Goal: Task Accomplishment & Management: Complete application form

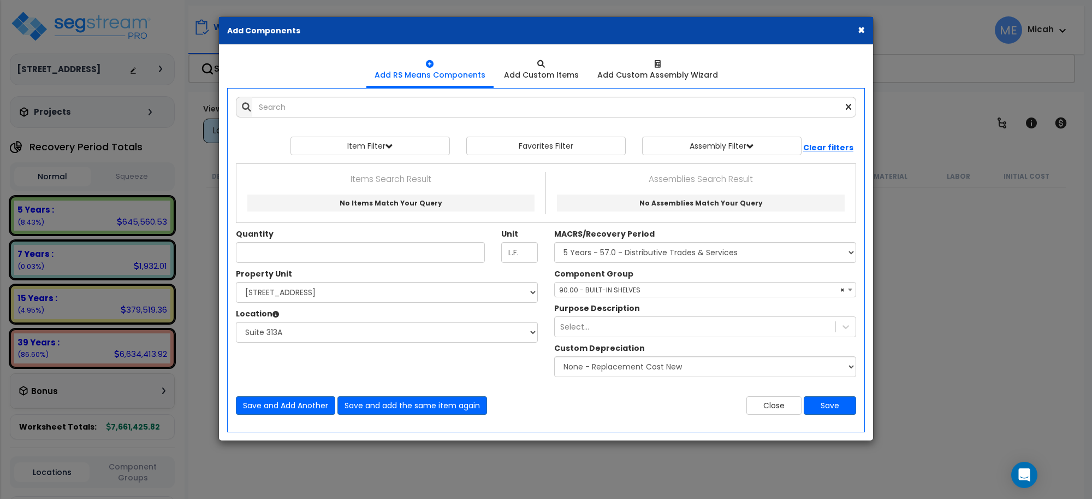
select select "3667"
select select "170921"
select select "31966"
select select "56910"
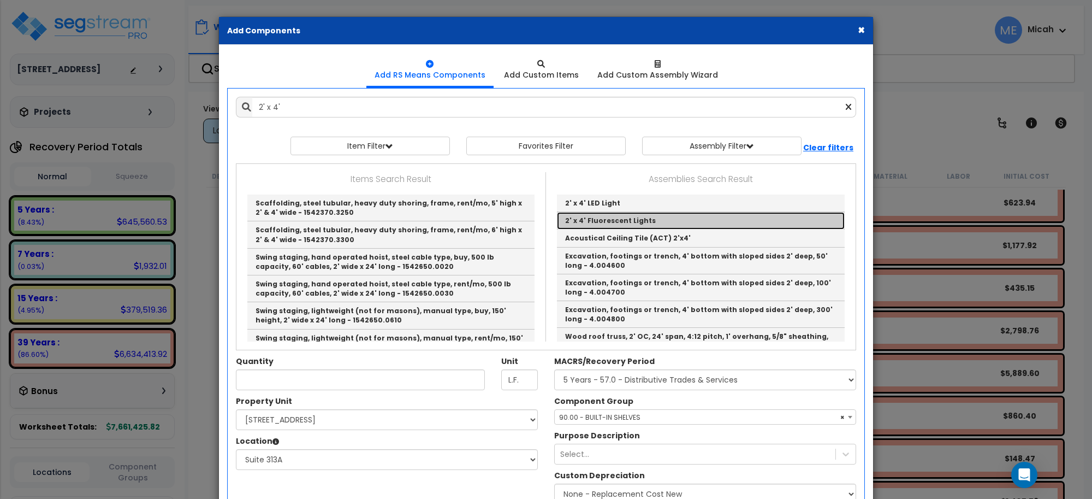
click at [680, 225] on link "2' x 4' Fluorescent Lights" at bounding box center [701, 220] width 288 height 17
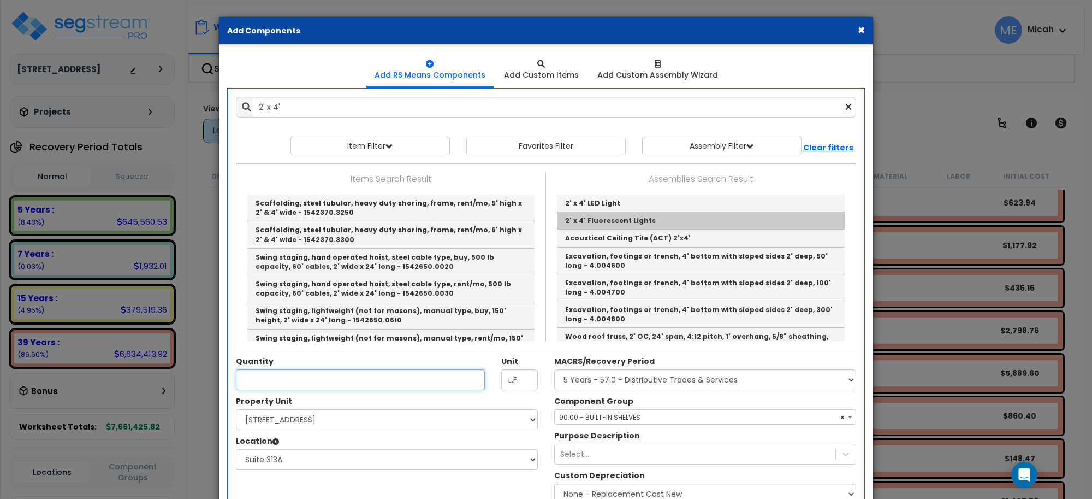
type input "2' x 4' Fluorescent Lights"
checkbox input "true"
type input "EA"
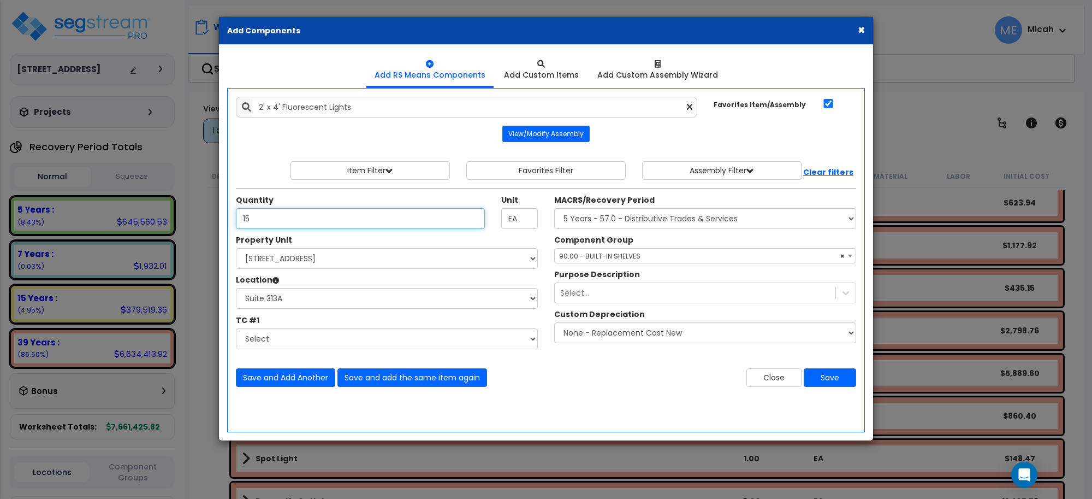
type input "15"
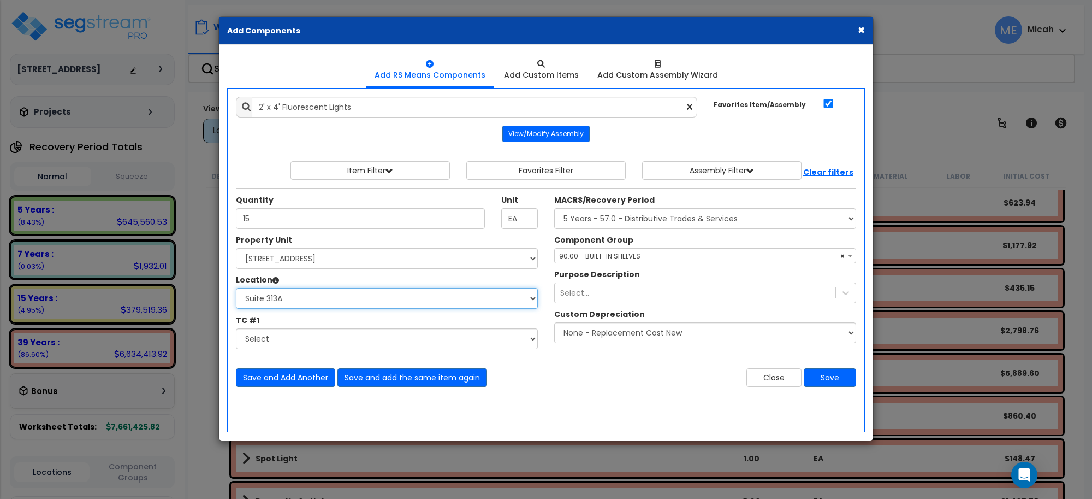
click at [289, 298] on select "Select Basement Storage 1, 2 Basement Storage 3 Basement Storage 4, 5 Building …" at bounding box center [387, 298] width 302 height 21
select select "31969"
click at [236, 288] on select "Select Basement Storage 1, 2 Basement Storage 3 Basement Storage 4, 5 Building …" at bounding box center [387, 298] width 302 height 21
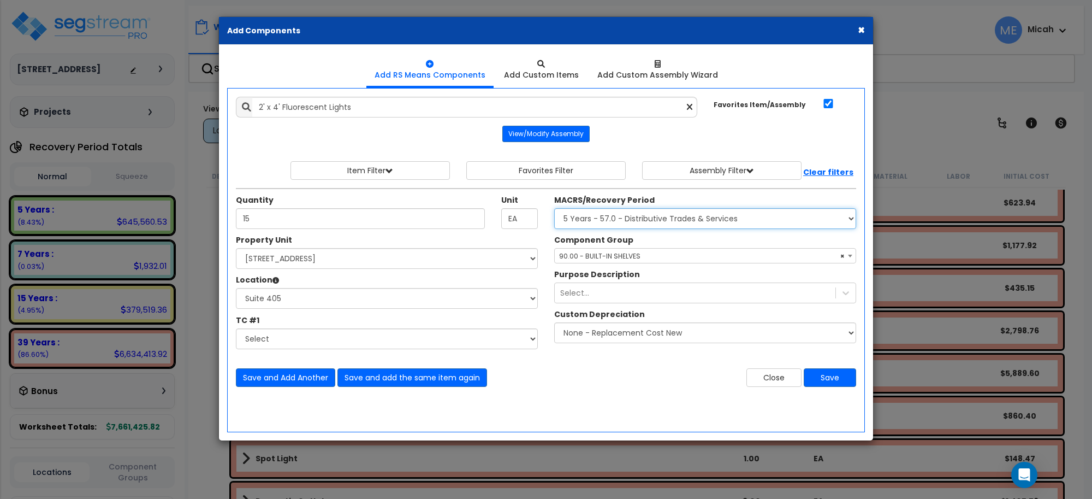
click at [630, 221] on select "Select MACRS/Recovery Period 5 Years - 57.0 - Distributive Trades & Services 5 …" at bounding box center [705, 218] width 302 height 21
select select "3669"
click at [554, 209] on select "Select MACRS/Recovery Period 5 Years - 57.0 - Distributive Trades & Services 5 …" at bounding box center [705, 218] width 302 height 21
click at [624, 254] on span "Select Component Group" at bounding box center [601, 255] width 85 height 9
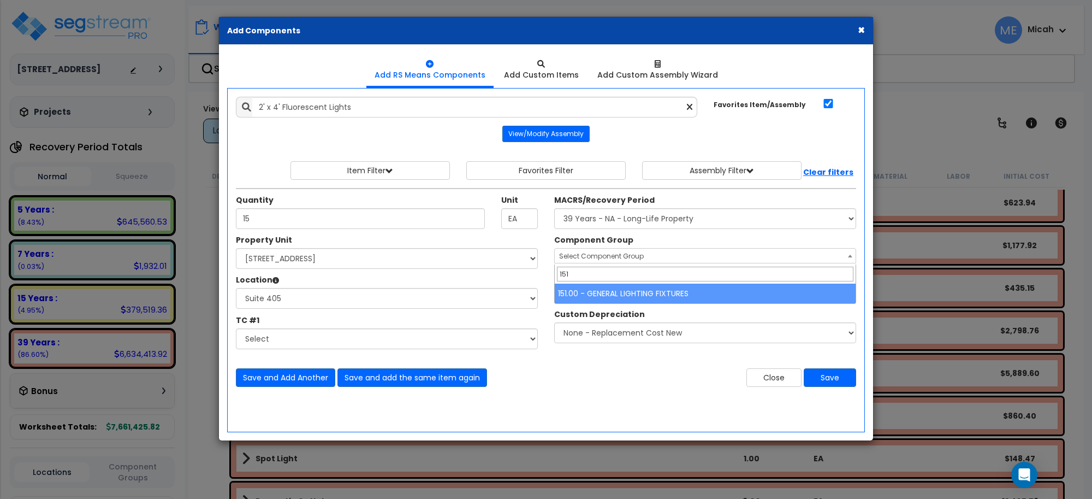
type input "151"
select select "56961"
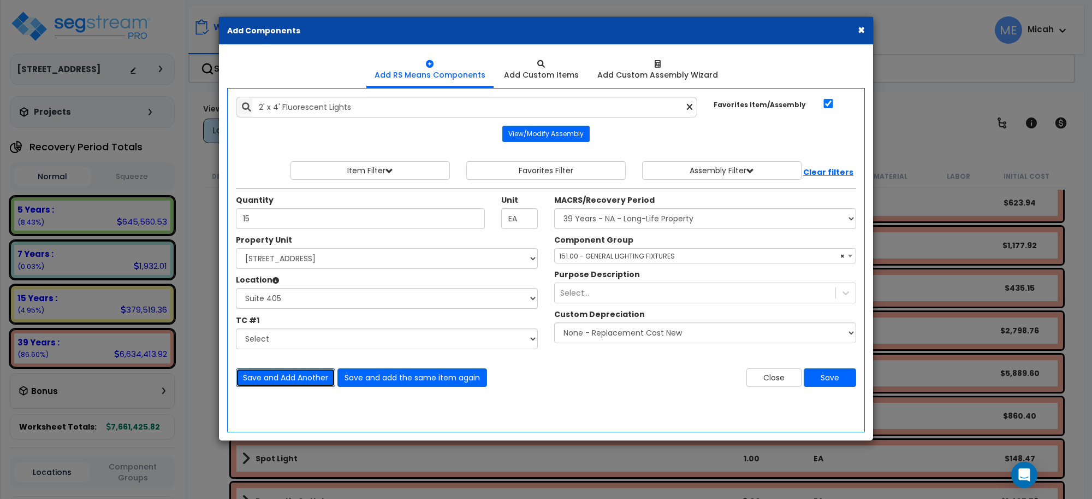
click at [287, 376] on button "Save and Add Another" at bounding box center [285, 377] width 99 height 19
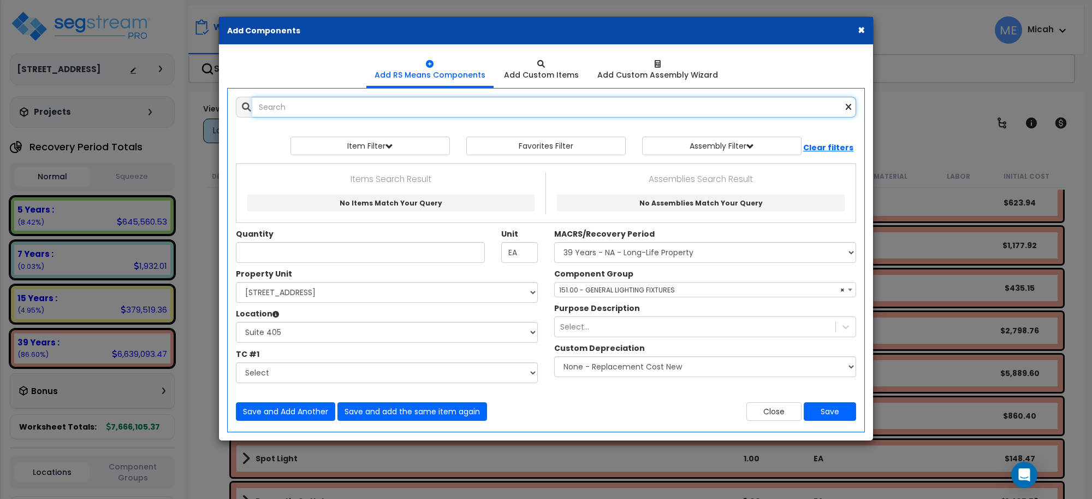
click at [287, 105] on input "text" at bounding box center [554, 107] width 604 height 21
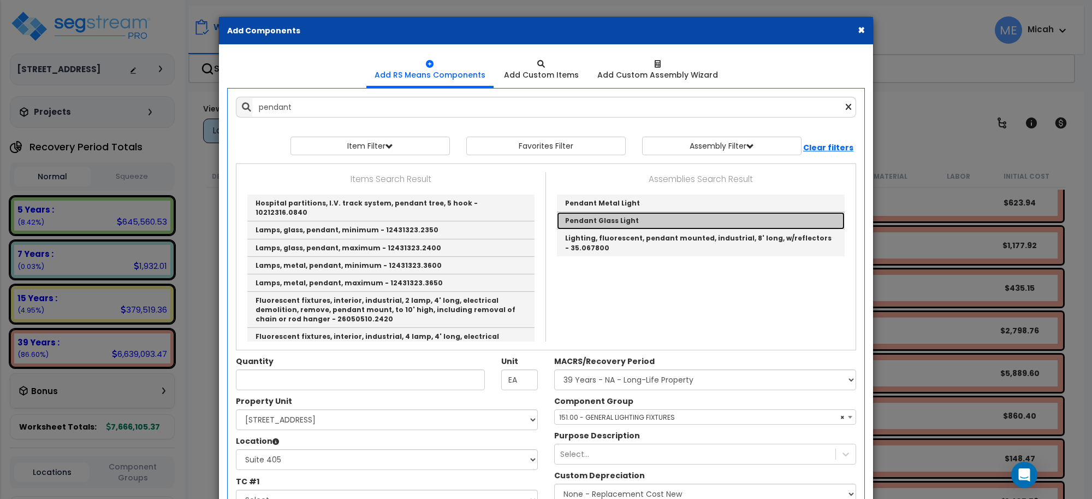
click at [649, 223] on link "Pendant Glass Light" at bounding box center [701, 220] width 288 height 17
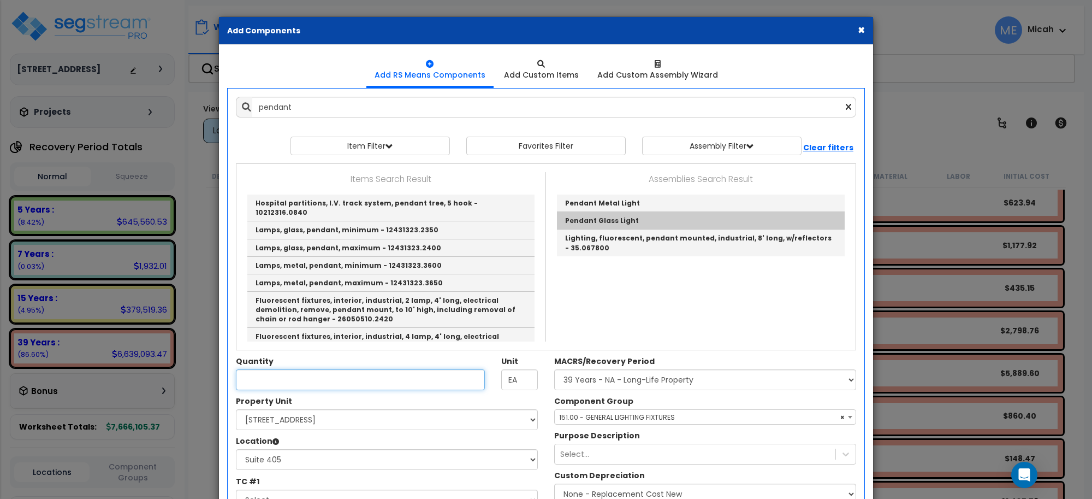
type input "Pendant Glass Light"
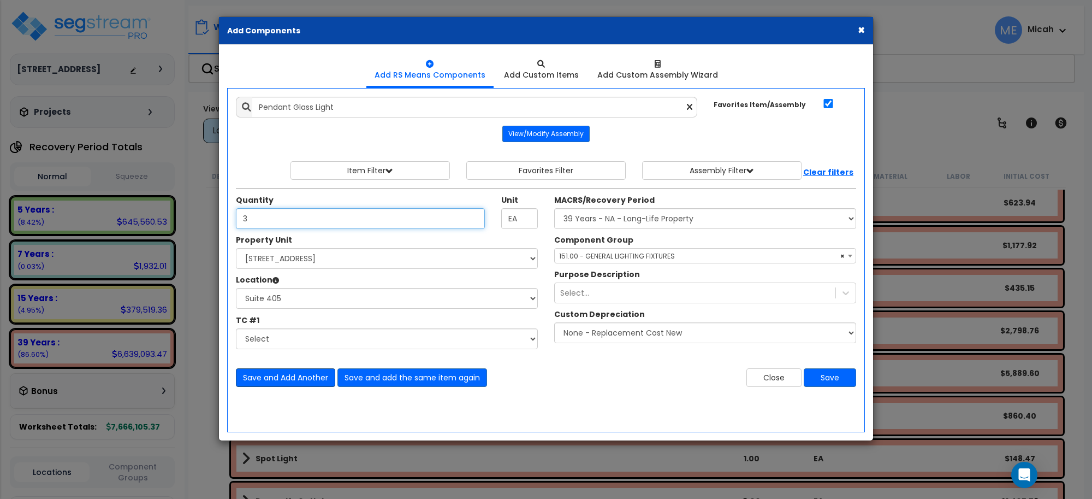
type input "3"
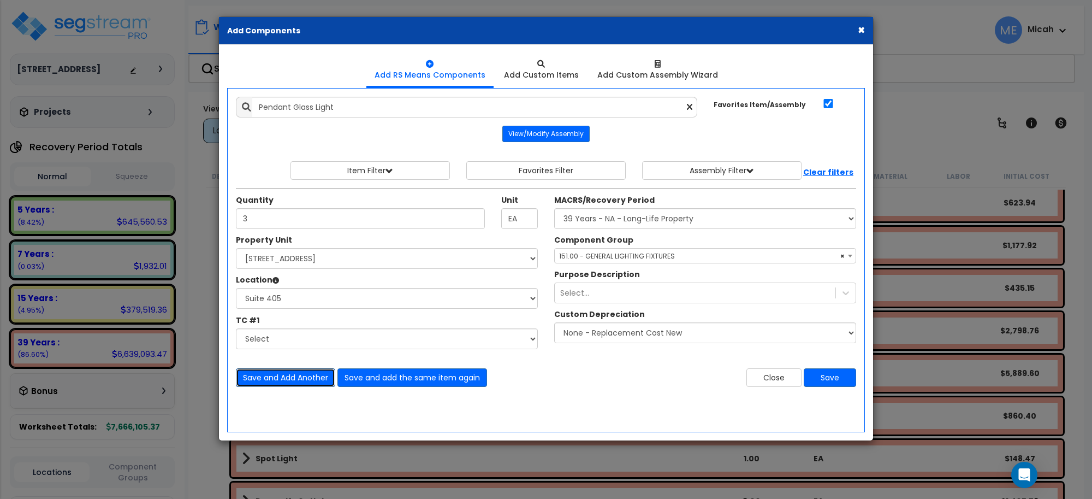
click at [280, 376] on button "Save and Add Another" at bounding box center [285, 377] width 99 height 19
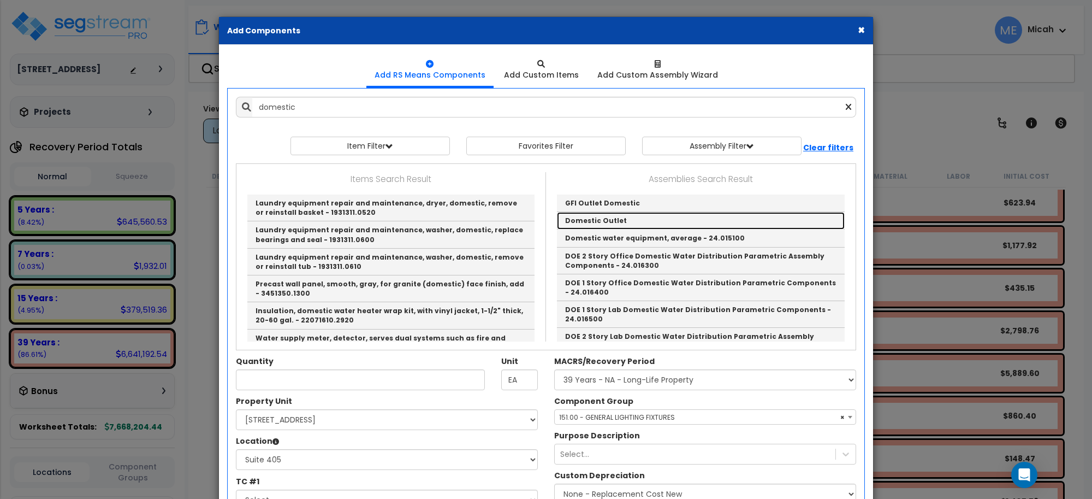
click at [601, 219] on link "Domestic Outlet" at bounding box center [701, 220] width 288 height 17
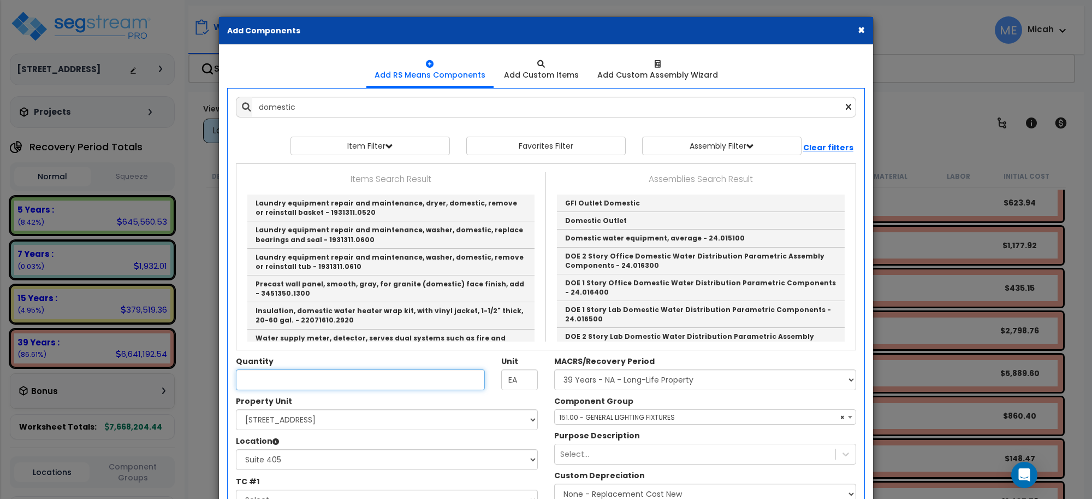
type input "Domestic Outlet"
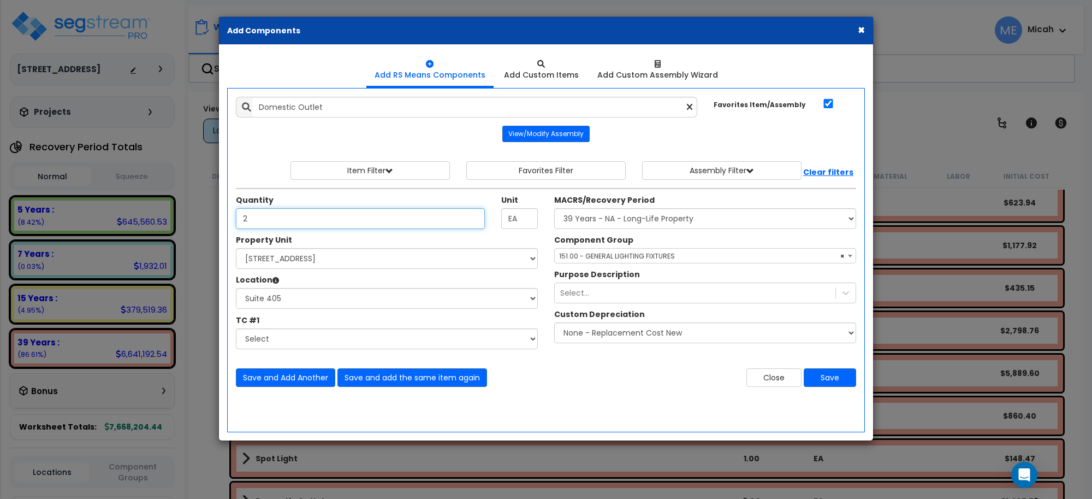
type input "2"
click at [634, 256] on span "× 151.00 - GENERAL LIGHTING FIXTURES" at bounding box center [705, 255] width 301 height 15
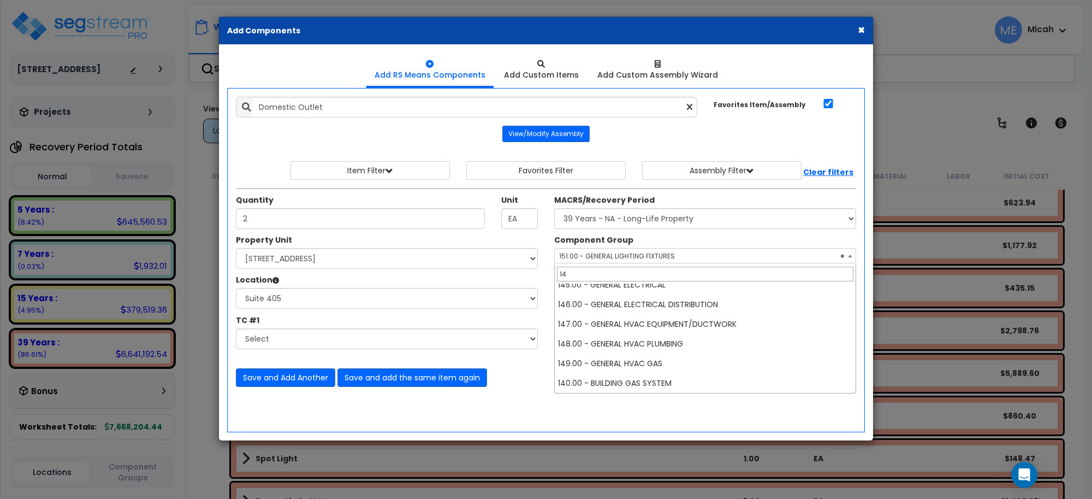
scroll to position [0, 0]
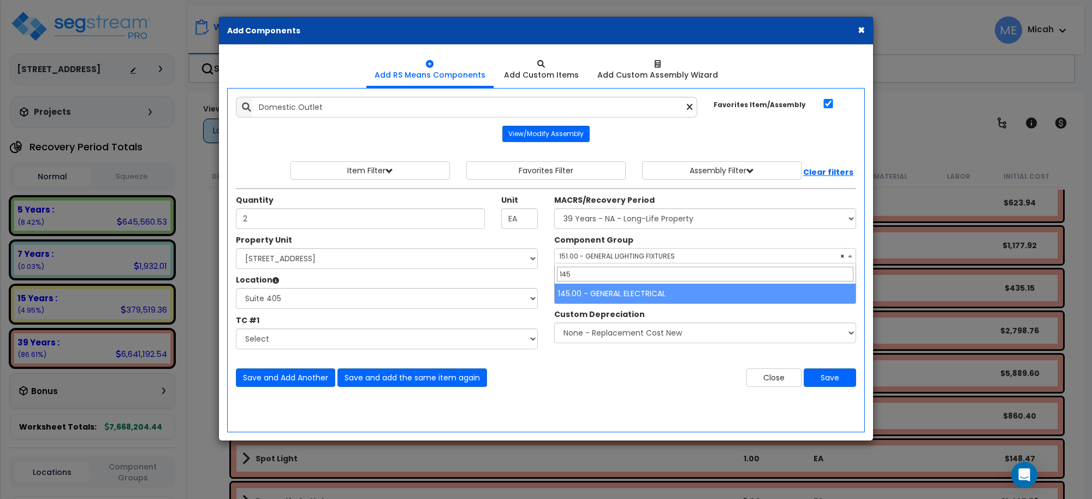
type input "145"
select select "56955"
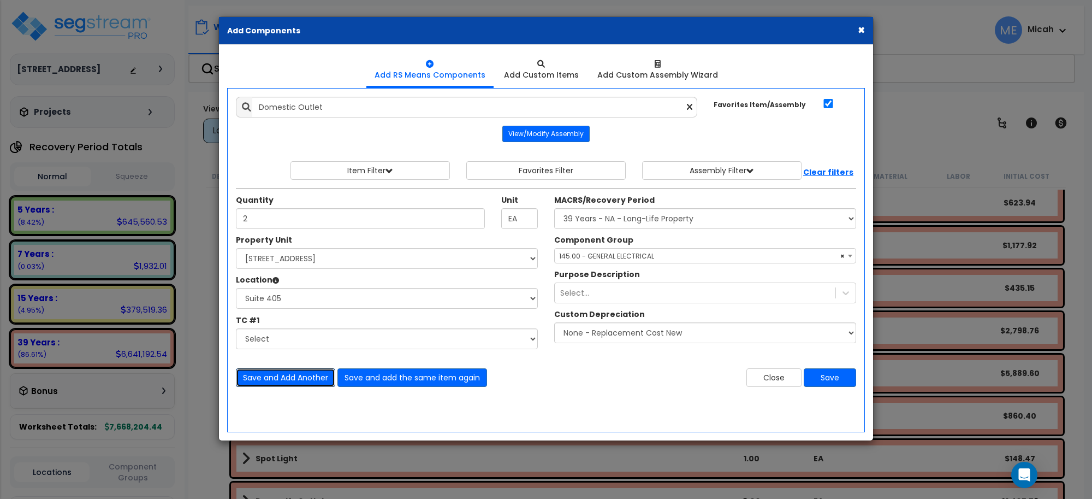
click at [295, 380] on button "Save and Add Another" at bounding box center [285, 377] width 99 height 19
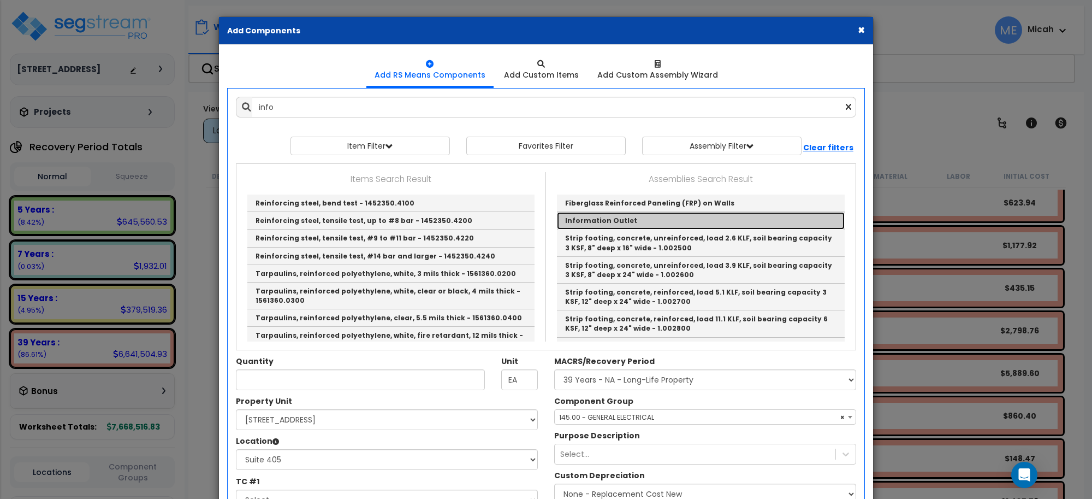
click at [642, 219] on link "Information Outlet" at bounding box center [701, 220] width 288 height 17
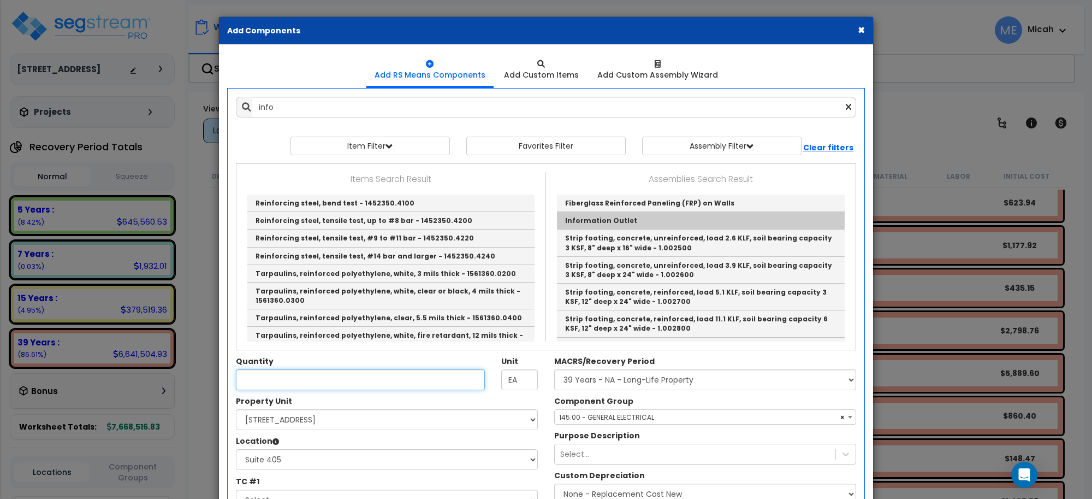
type input "Information Outlet"
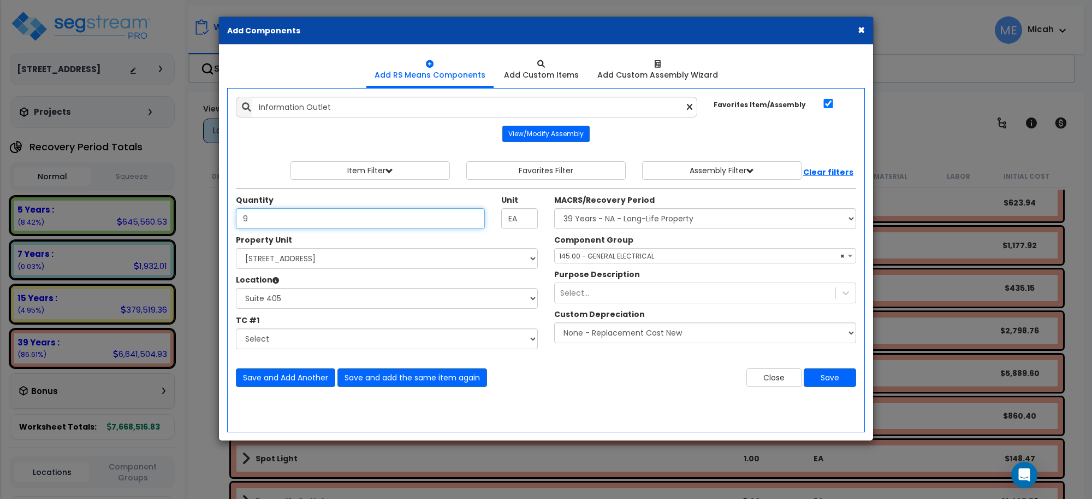
type input "9"
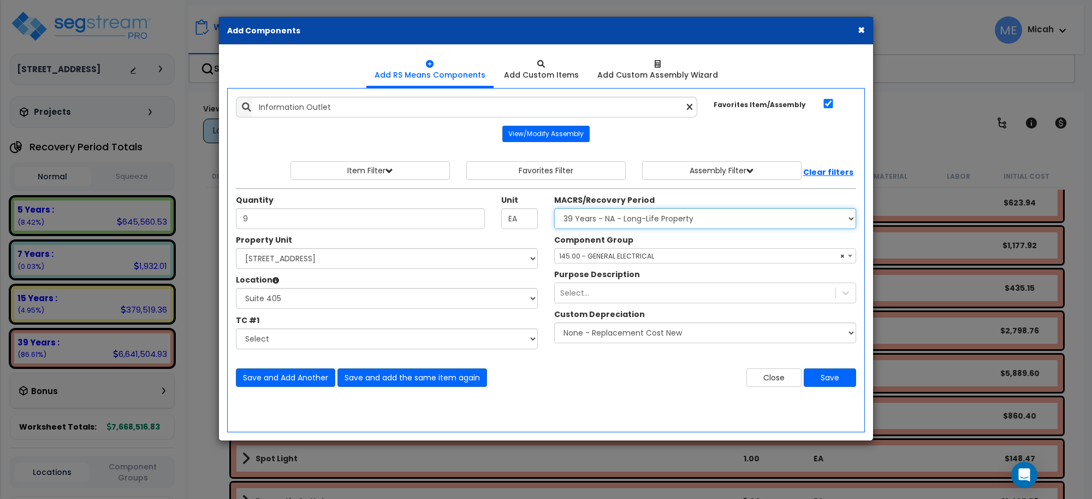
click at [605, 224] on select "Select MACRS/Recovery Period 5 Years - 57.0 - Distributive Trades & Services 5 …" at bounding box center [705, 218] width 302 height 21
select select "3667"
click at [554, 209] on select "Select MACRS/Recovery Period 5 Years - 57.0 - Distributive Trades & Services 5 …" at bounding box center [705, 218] width 302 height 21
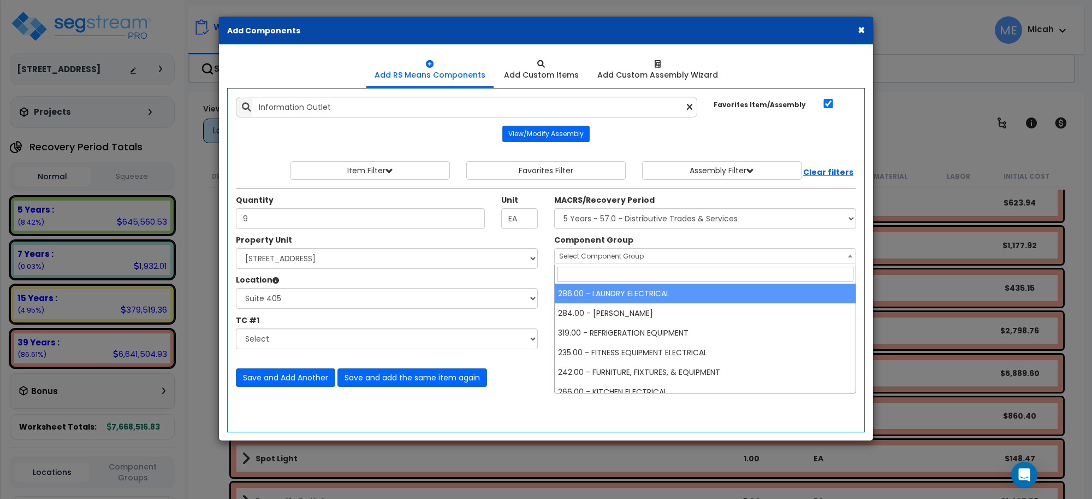
click at [609, 252] on span "Select Component Group" at bounding box center [705, 255] width 301 height 15
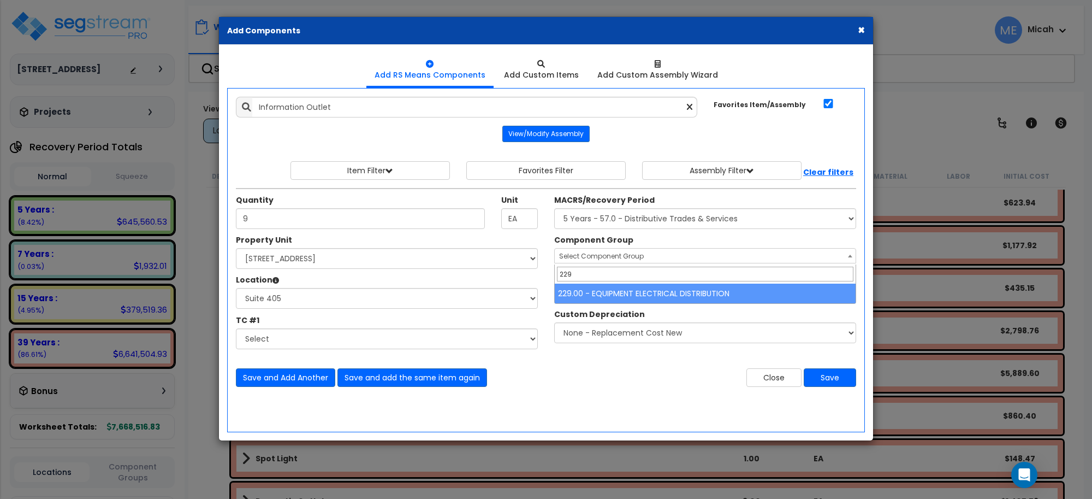
type input "229"
select select "57033"
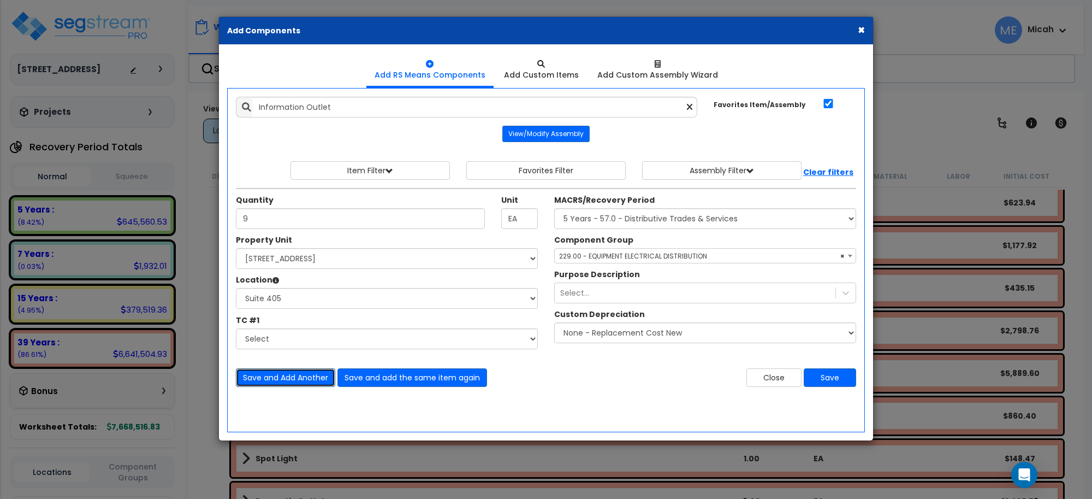
click at [316, 376] on button "Save and Add Another" at bounding box center [285, 377] width 99 height 19
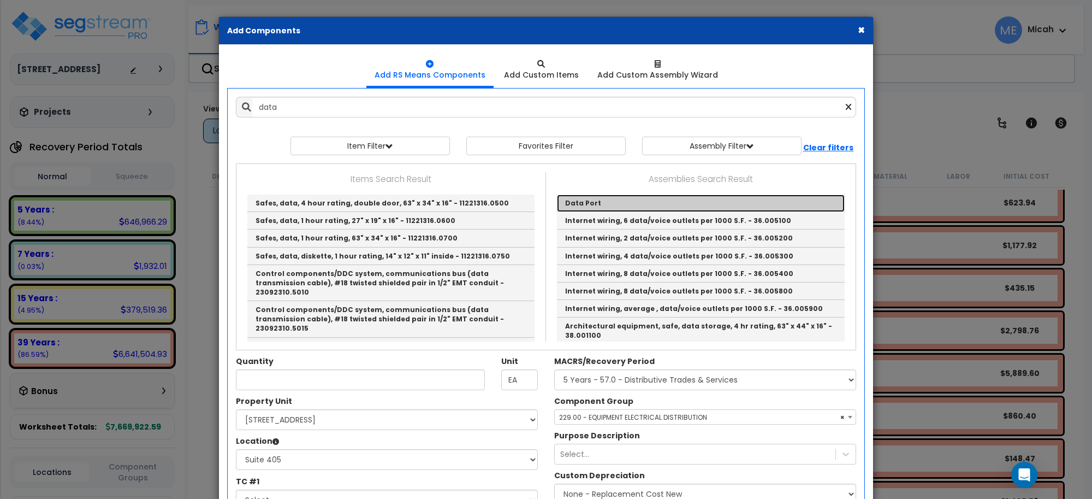
click at [586, 197] on link "Data Port" at bounding box center [701, 202] width 288 height 17
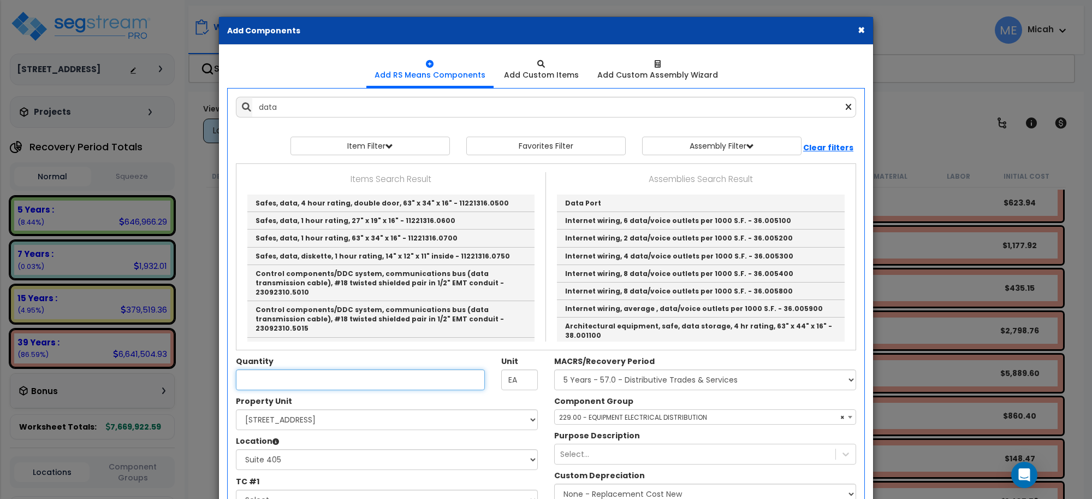
type input "Data Port"
type input "EA."
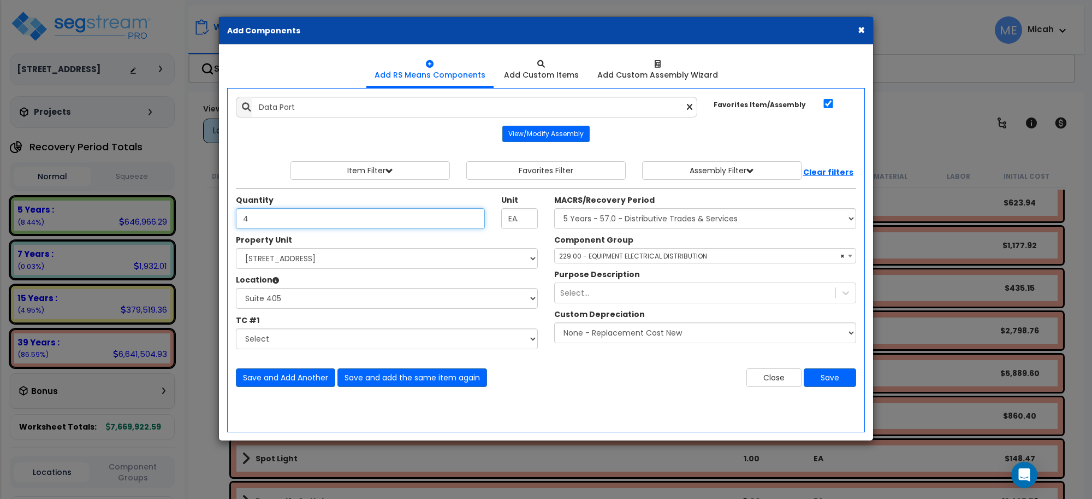
type input "4"
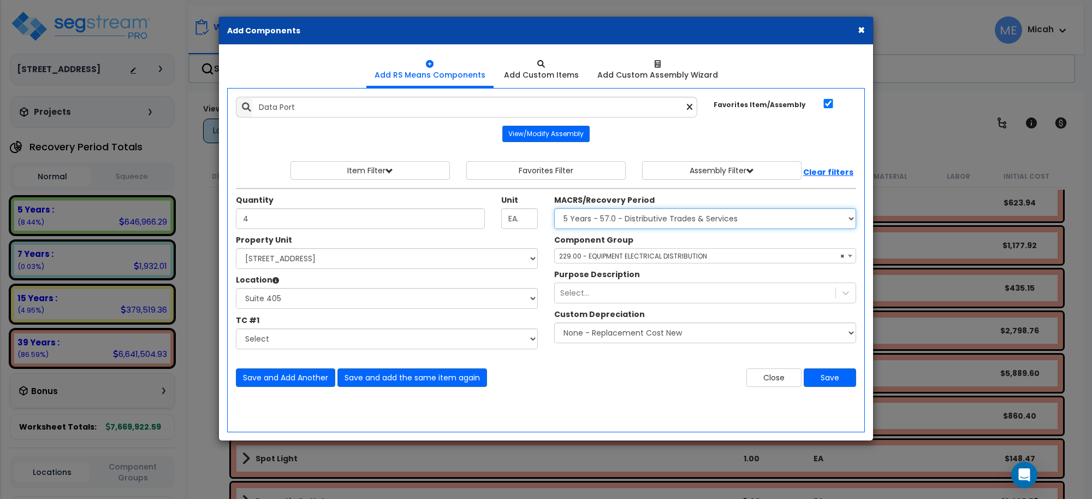
click at [617, 220] on select "Select MACRS/Recovery Period 5 Years - 57.0 - Distributive Trades & Services 5 …" at bounding box center [705, 218] width 302 height 21
select select "3668"
click at [554, 209] on select "Select MACRS/Recovery Period 5 Years - 57.0 - Distributive Trades & Services 5 …" at bounding box center [705, 218] width 302 height 21
click at [613, 257] on span "Select Component Group" at bounding box center [601, 255] width 85 height 9
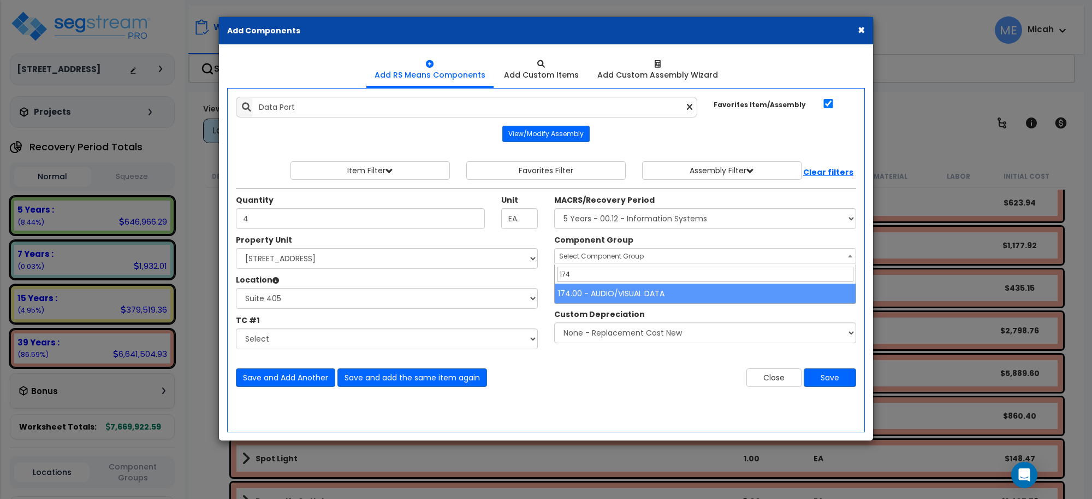
type input "174"
select select "56984"
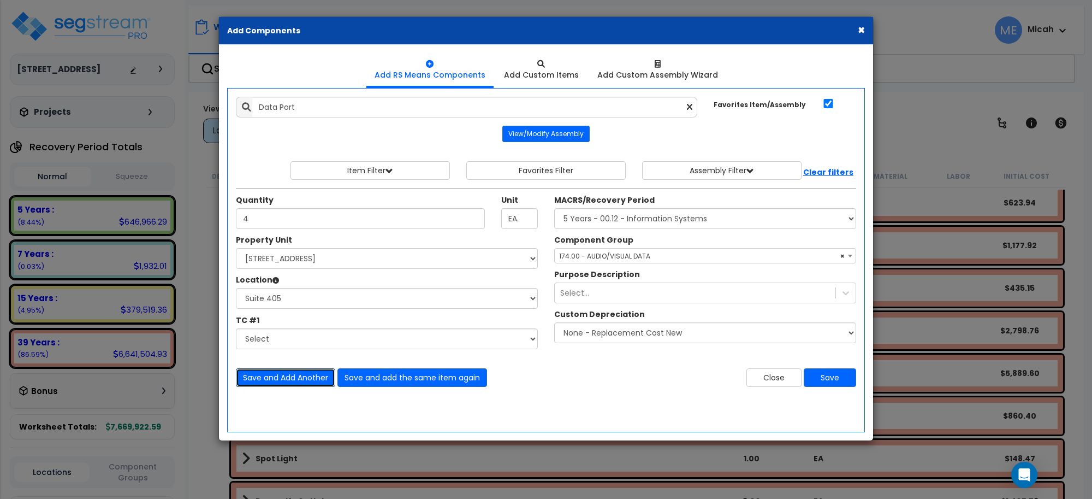
click at [287, 380] on button "Save and Add Another" at bounding box center [285, 377] width 99 height 19
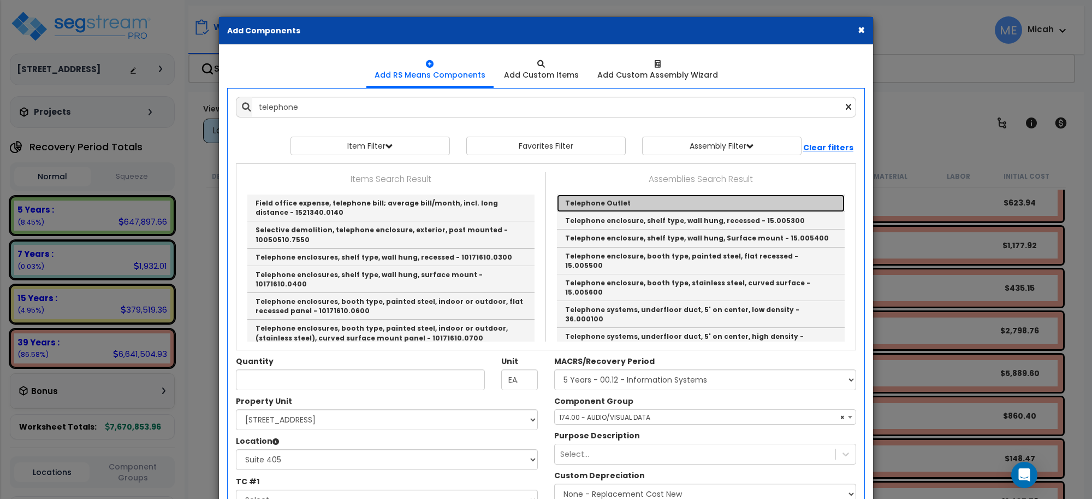
click at [609, 196] on link "Telephone Outlet" at bounding box center [701, 202] width 288 height 17
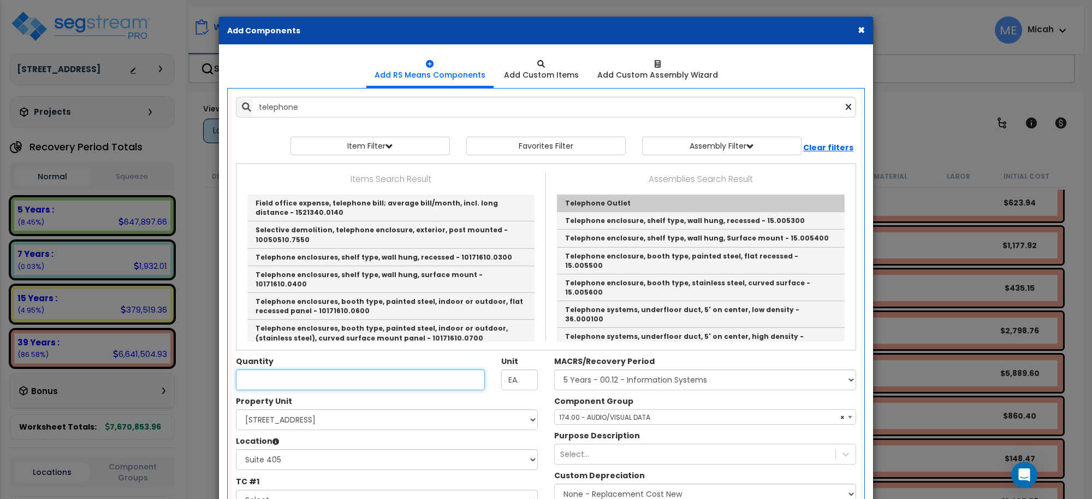
type input "Telephone Outlet"
type input "EA"
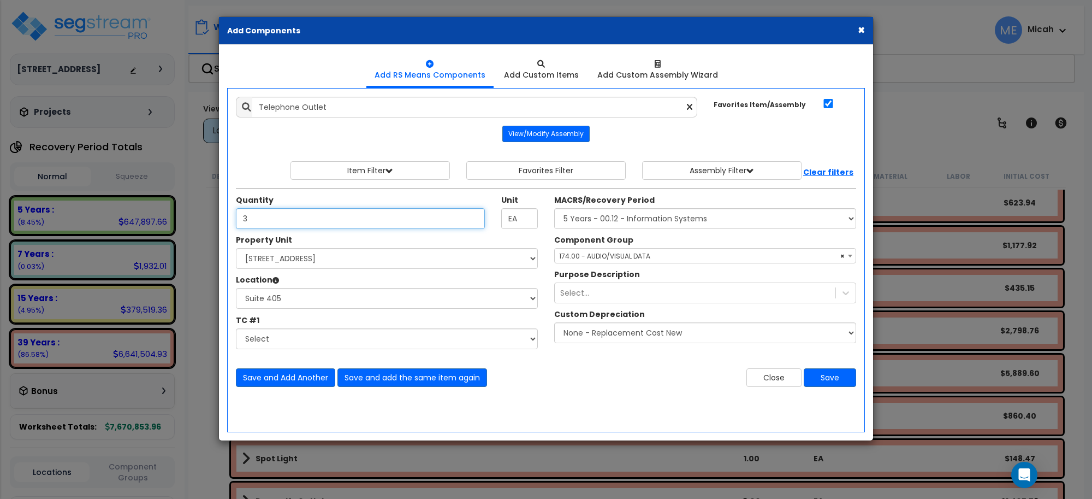
type input "3"
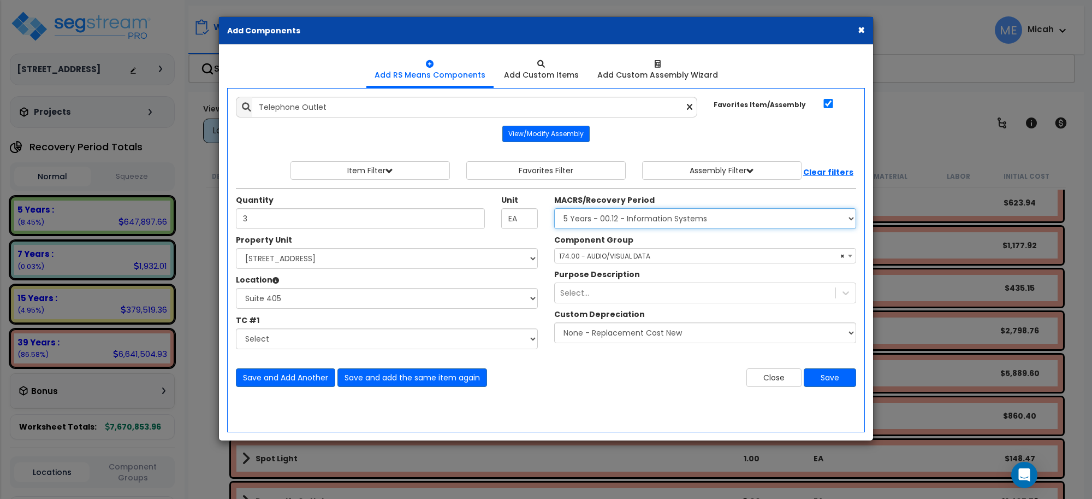
click at [627, 218] on select "Select MACRS/Recovery Period 5 Years - 57.0 - Distributive Trades & Services 5 …" at bounding box center [705, 218] width 302 height 21
select select "3665"
click at [554, 209] on select "Select MACRS/Recovery Period 5 Years - 57.0 - Distributive Trades & Services 5 …" at bounding box center [705, 218] width 302 height 21
click at [588, 252] on span "Select Component Group" at bounding box center [601, 255] width 85 height 9
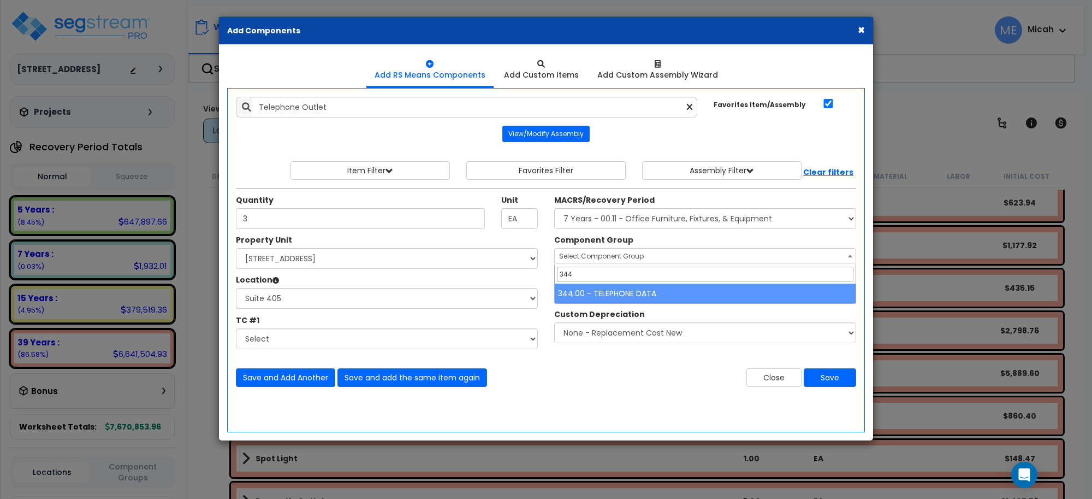
type input "344"
select select "57133"
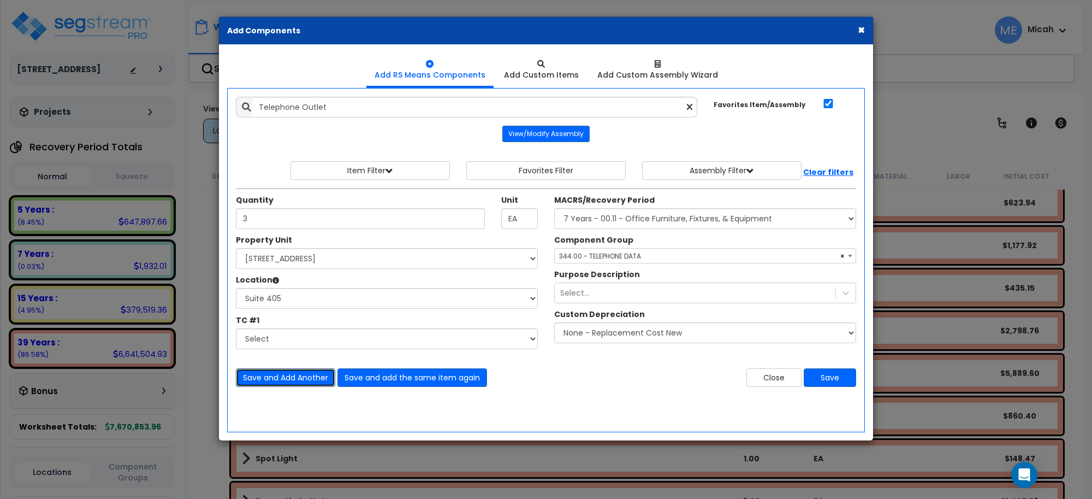
click at [310, 380] on button "Save and Add Another" at bounding box center [285, 377] width 99 height 19
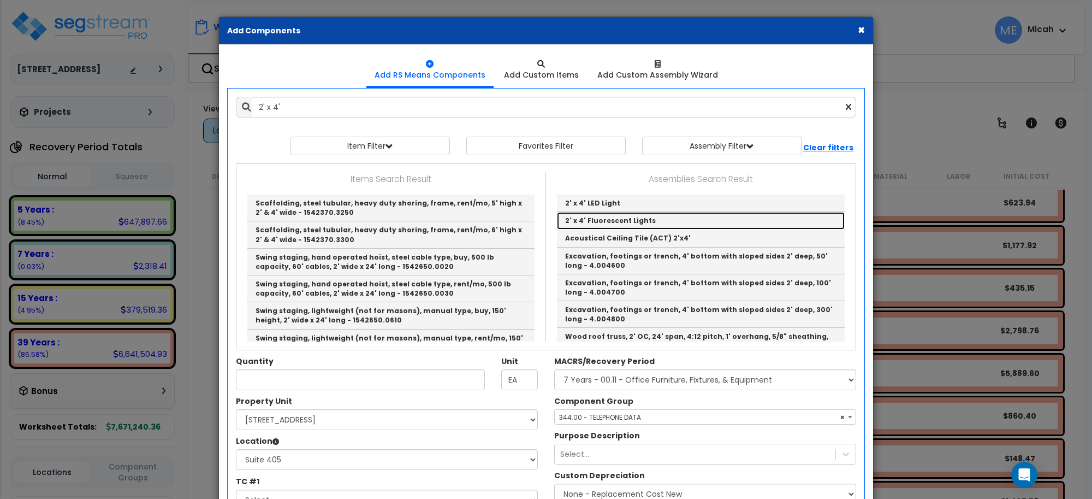
click at [604, 221] on link "2' x 4' Fluorescent Lights" at bounding box center [701, 220] width 288 height 17
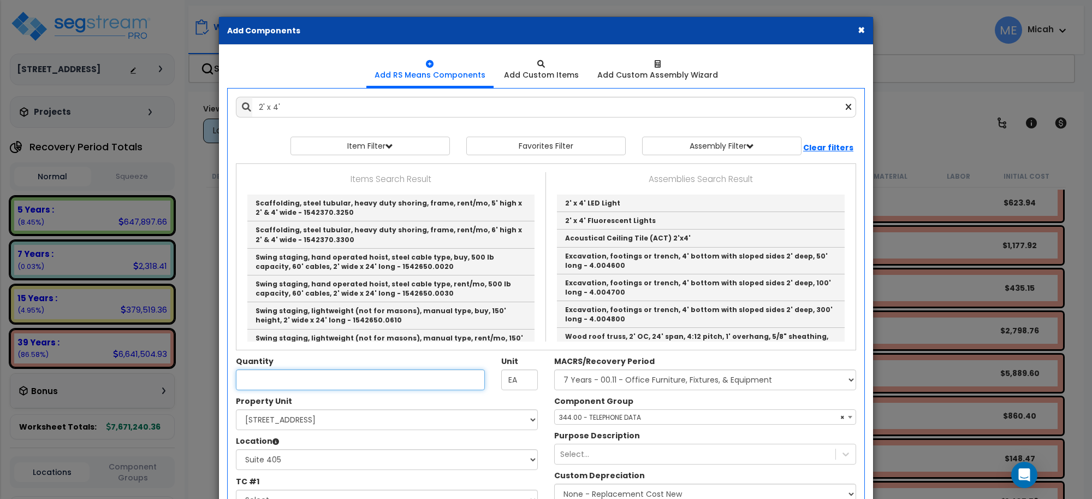
type input "2' x 4' Fluorescent Lights"
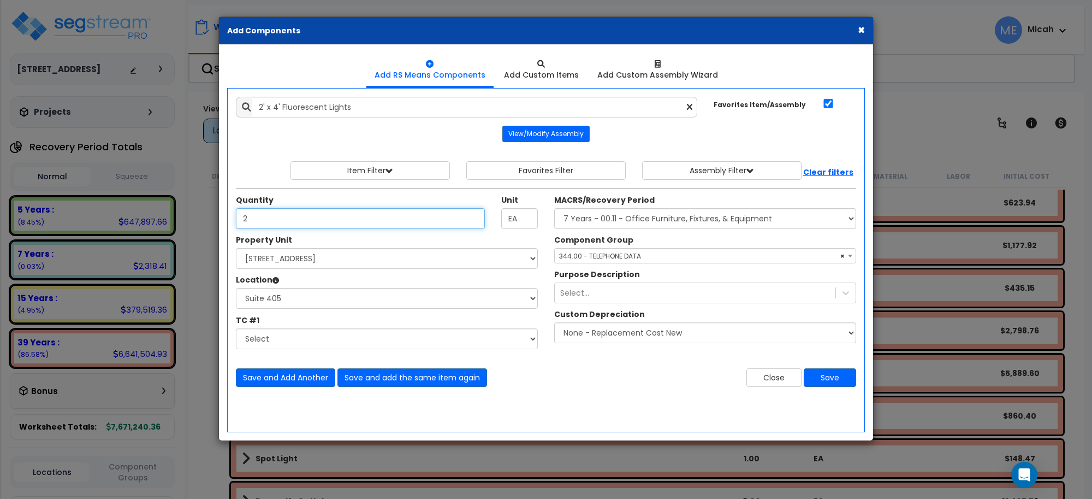
type input "2"
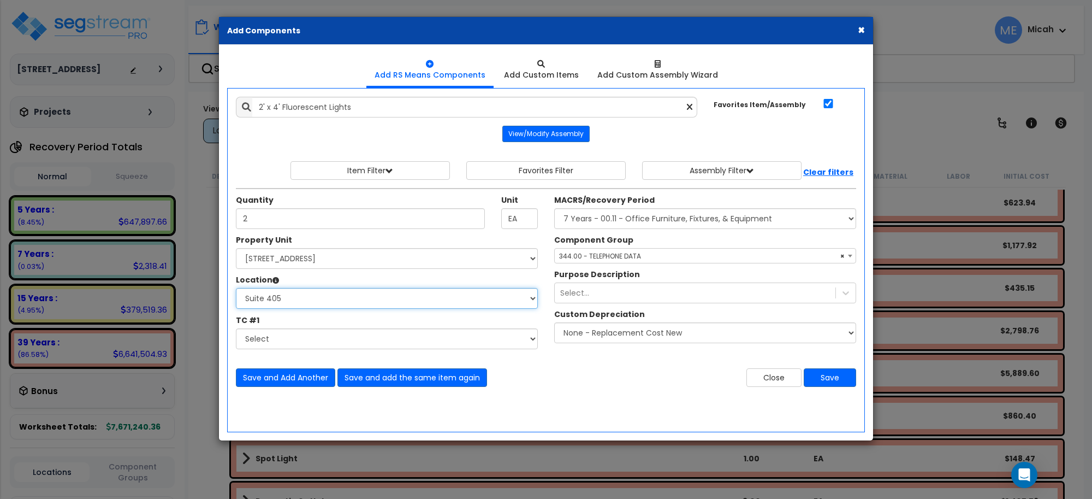
click at [285, 302] on select "Select Basement Storage 1, 2 Basement Storage 3 Basement Storage 4, 5 Building …" at bounding box center [387, 298] width 302 height 21
select select "31970"
click at [236, 288] on select "Select Basement Storage 1, 2 Basement Storage 3 Basement Storage 4, 5 Building …" at bounding box center [387, 298] width 302 height 21
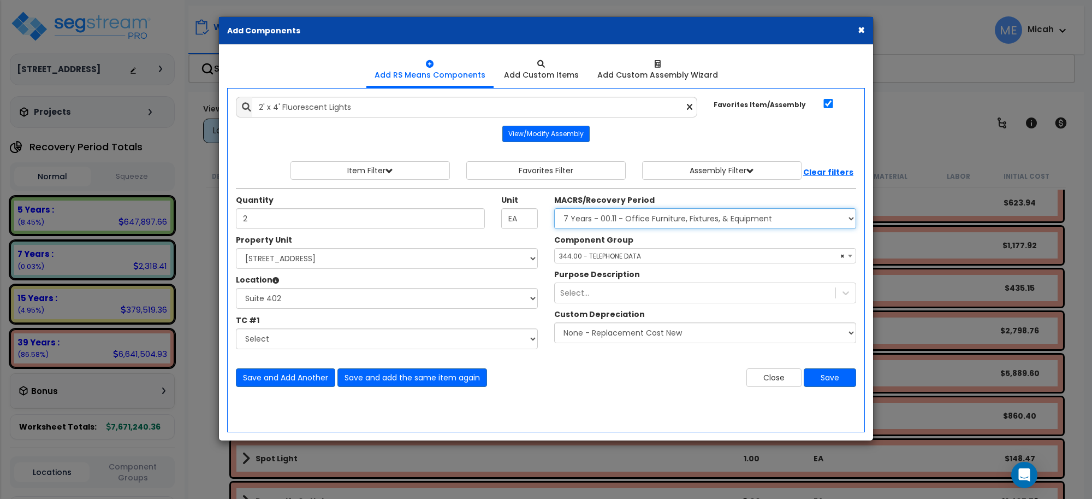
click at [670, 221] on select "Select MACRS/Recovery Period 5 Years - 57.0 - Distributive Trades & Services 5 …" at bounding box center [705, 218] width 302 height 21
select select "3669"
click at [554, 209] on select "Select MACRS/Recovery Period 5 Years - 57.0 - Distributive Trades & Services 5 …" at bounding box center [705, 218] width 302 height 21
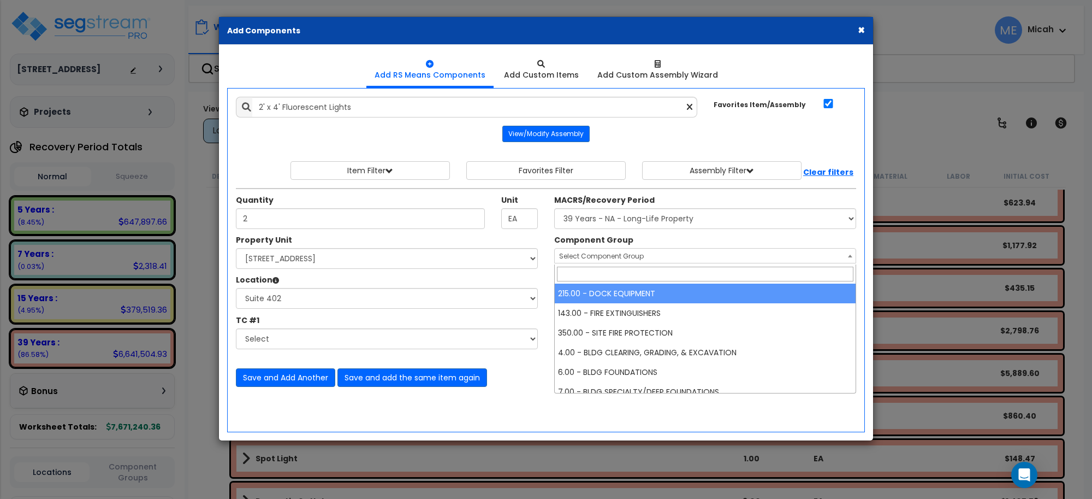
click at [635, 250] on span "Select Component Group" at bounding box center [705, 255] width 301 height 15
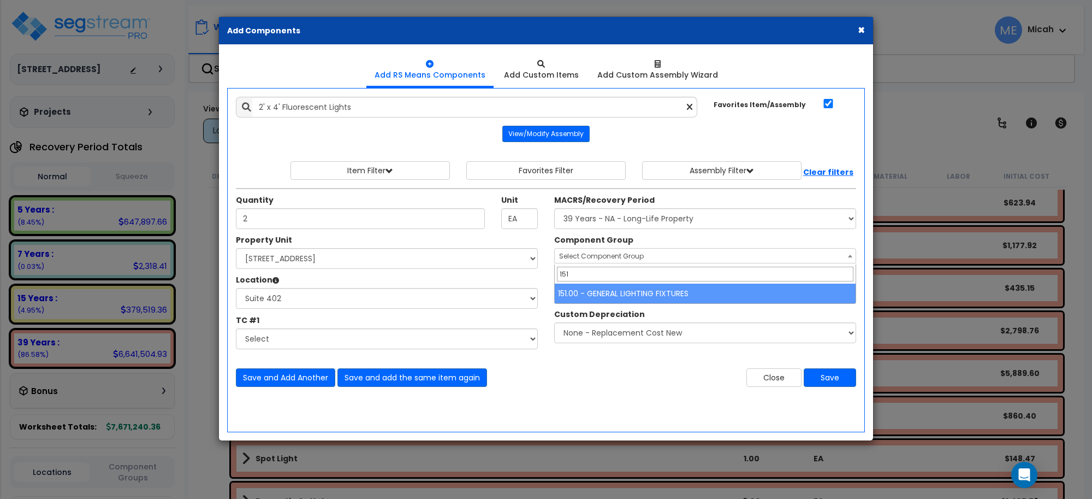
type input "151"
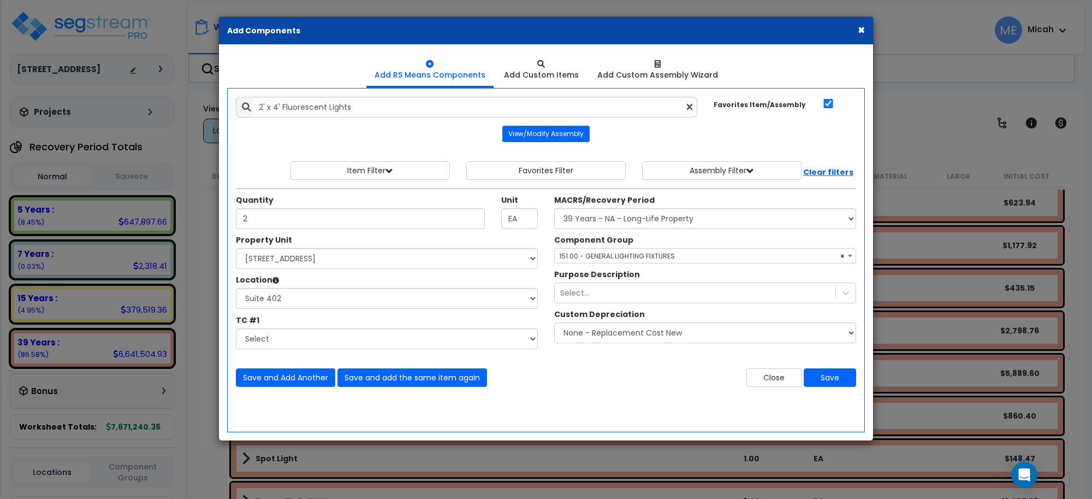
select select "56961"
click at [301, 378] on button "Save and Add Another" at bounding box center [285, 377] width 99 height 19
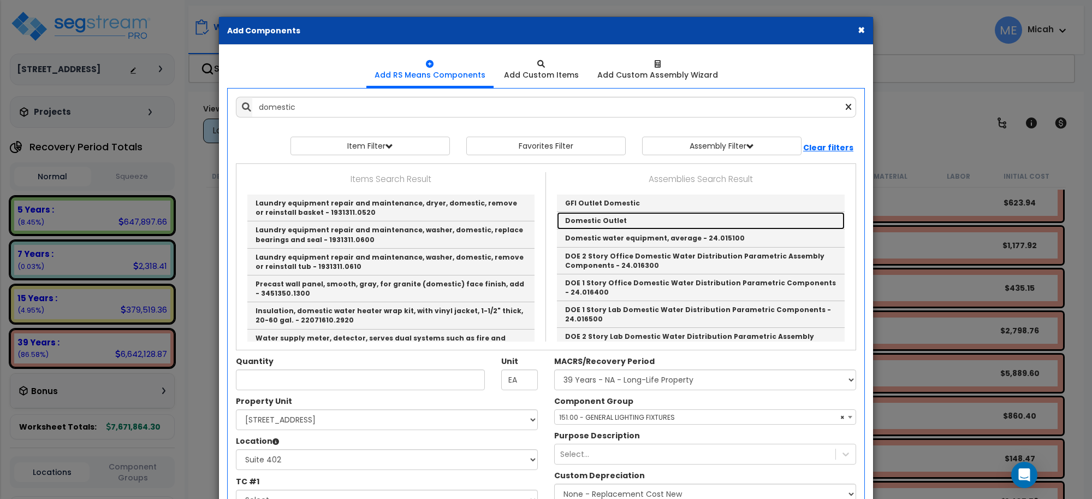
click at [641, 221] on link "Domestic Outlet" at bounding box center [701, 220] width 288 height 17
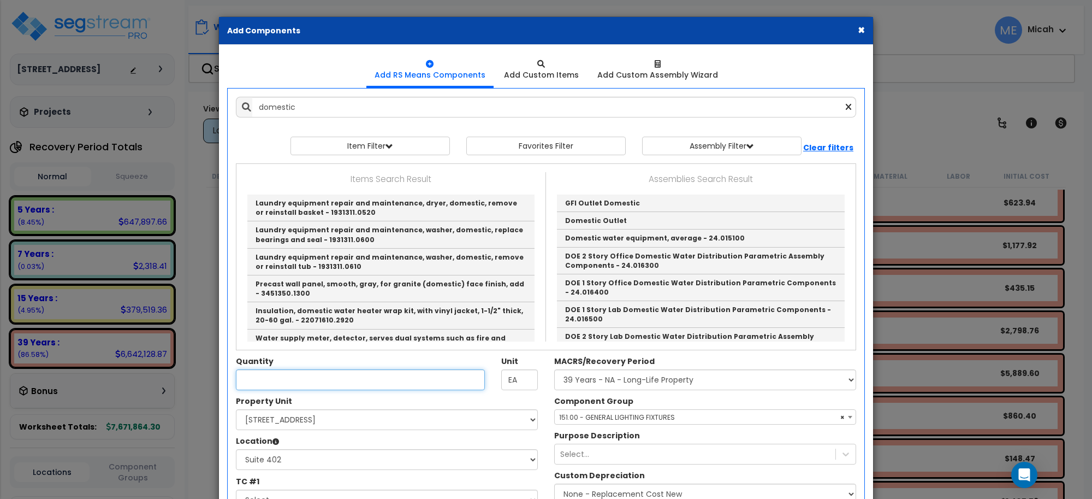
type input "Domestic Outlet"
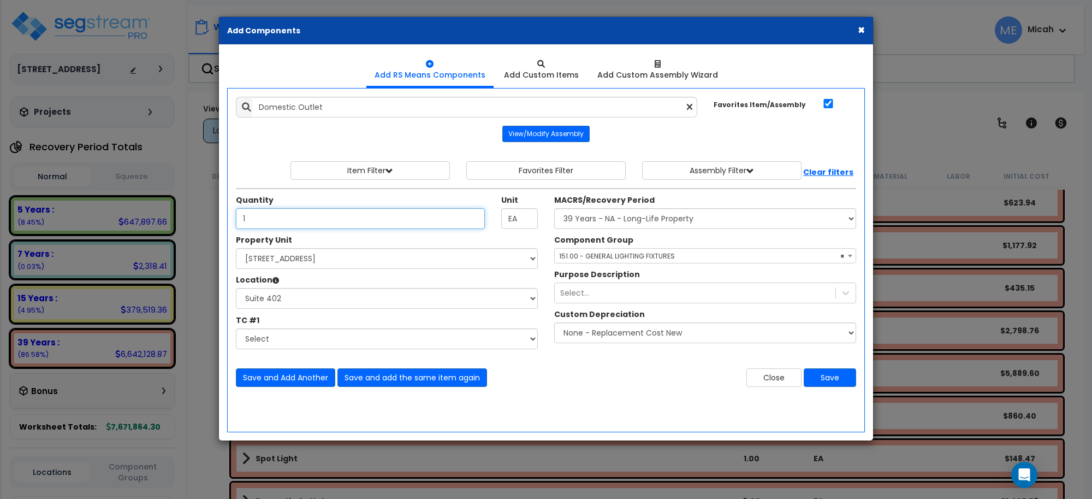
type input "1"
click at [629, 256] on span "× 151.00 - GENERAL LIGHTING FIXTURES" at bounding box center [705, 255] width 301 height 15
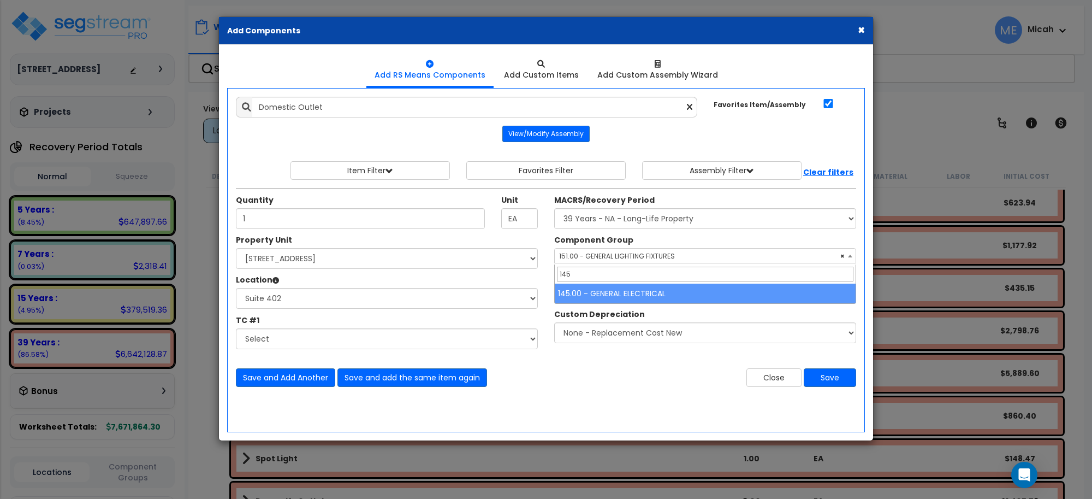
type input "145"
select select "56955"
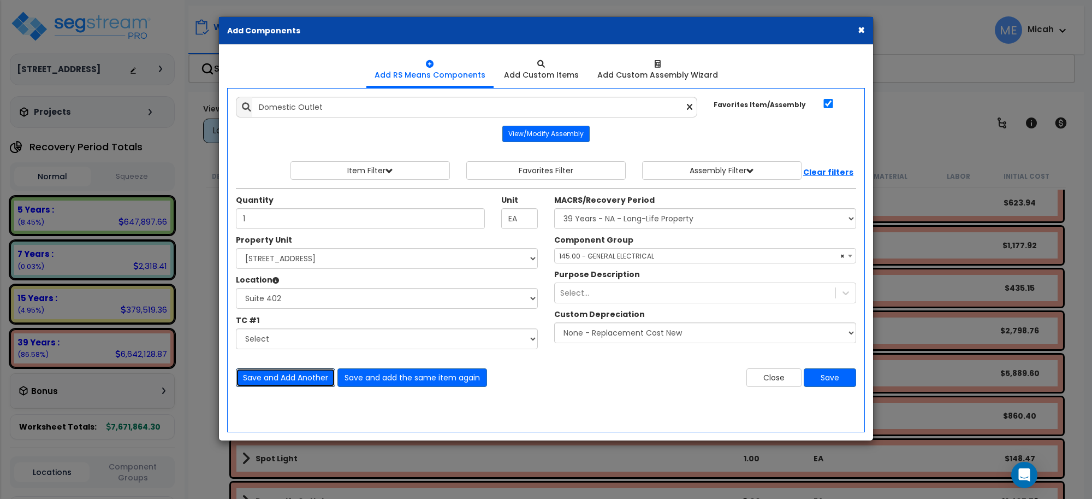
click at [310, 374] on button "Save and Add Another" at bounding box center [285, 377] width 99 height 19
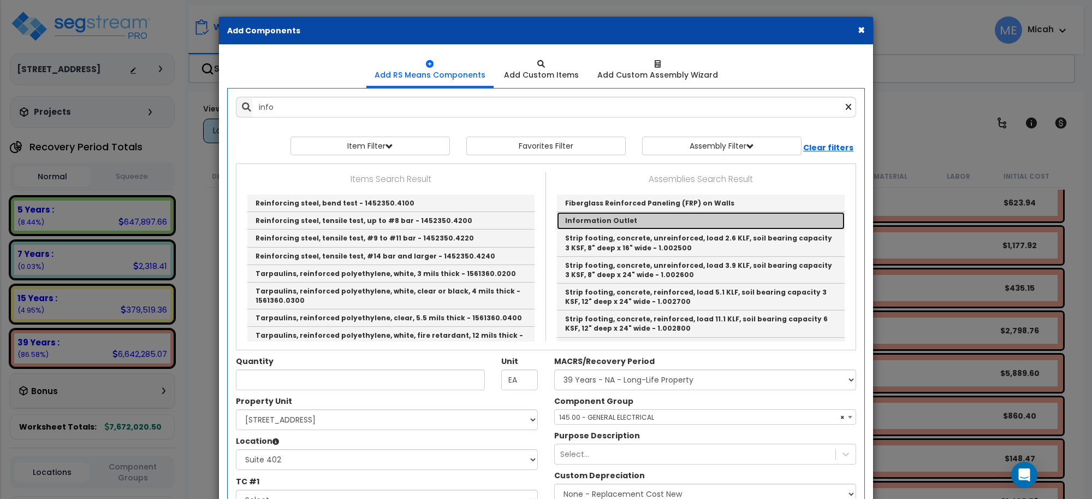
click at [609, 222] on link "Information Outlet" at bounding box center [701, 220] width 288 height 17
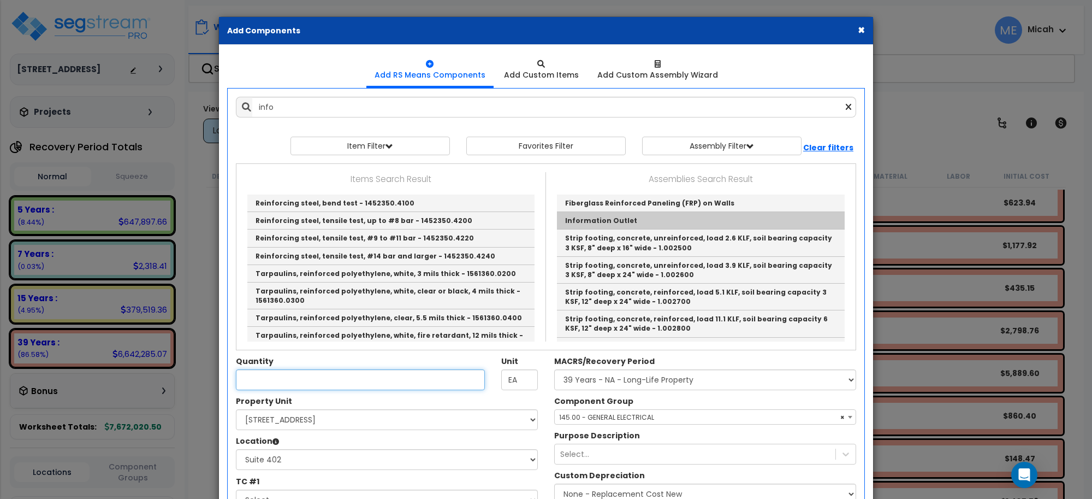
type input "Information Outlet"
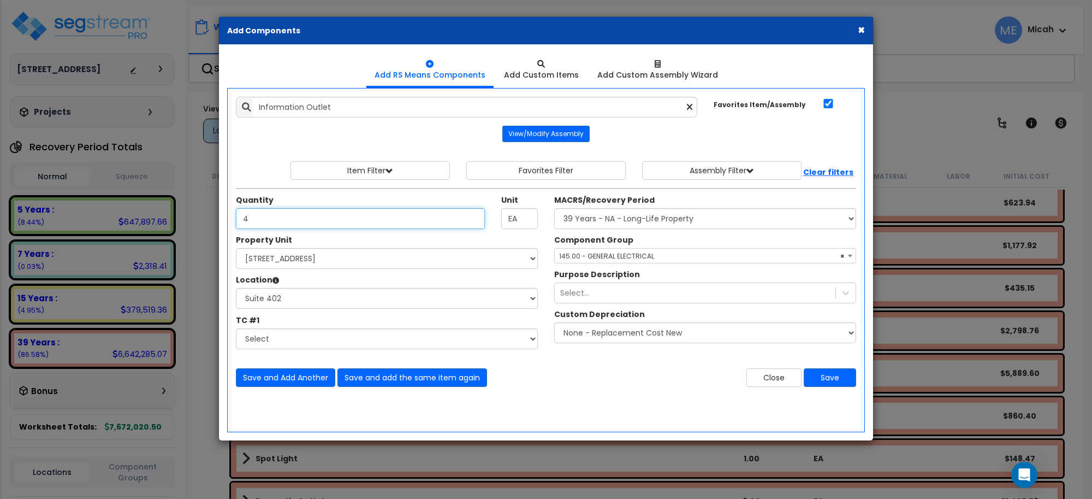
type input "4"
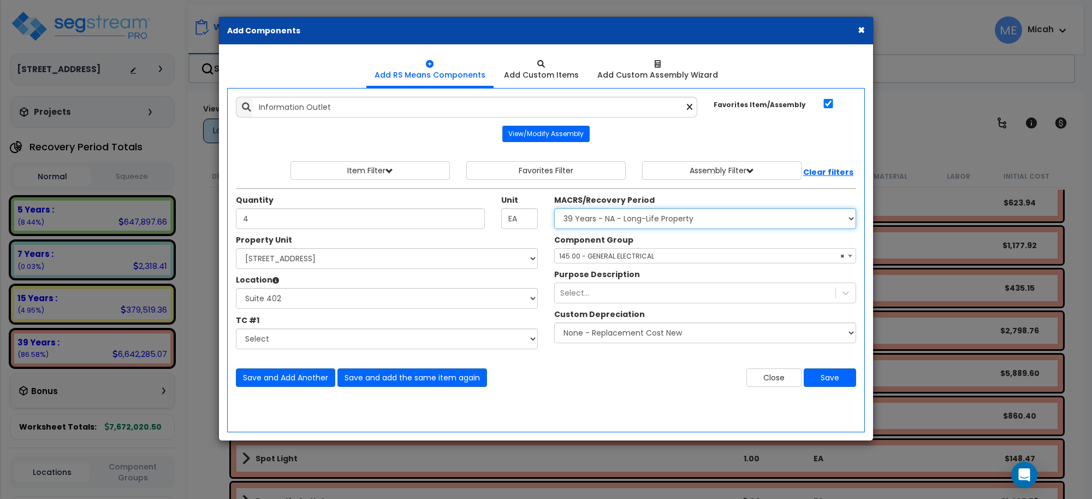
click at [626, 220] on select "Select MACRS/Recovery Period 5 Years - 57.0 - Distributive Trades & Services 5 …" at bounding box center [705, 218] width 302 height 21
select select "3668"
click at [554, 209] on select "Select MACRS/Recovery Period 5 Years - 57.0 - Distributive Trades & Services 5 …" at bounding box center [705, 218] width 302 height 21
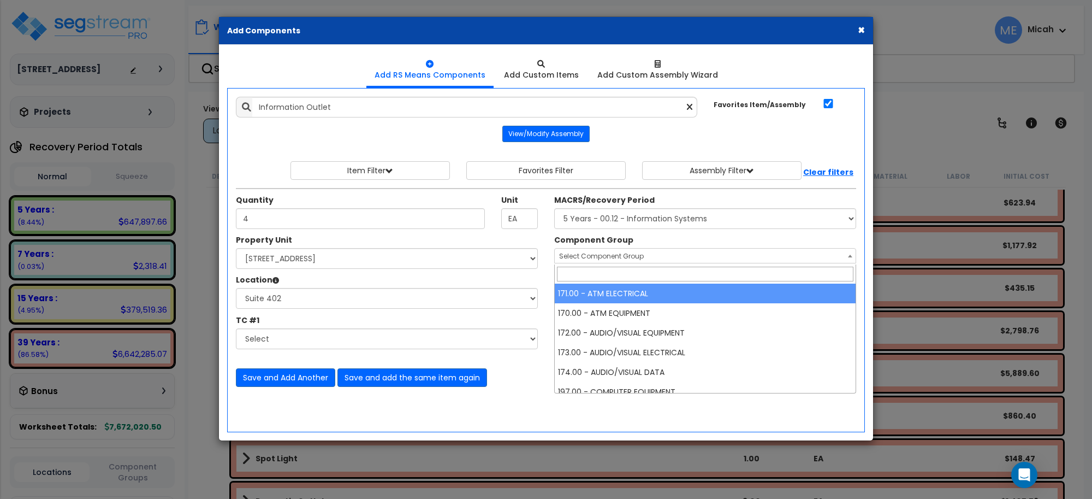
click at [605, 257] on span "Select Component Group" at bounding box center [601, 255] width 85 height 9
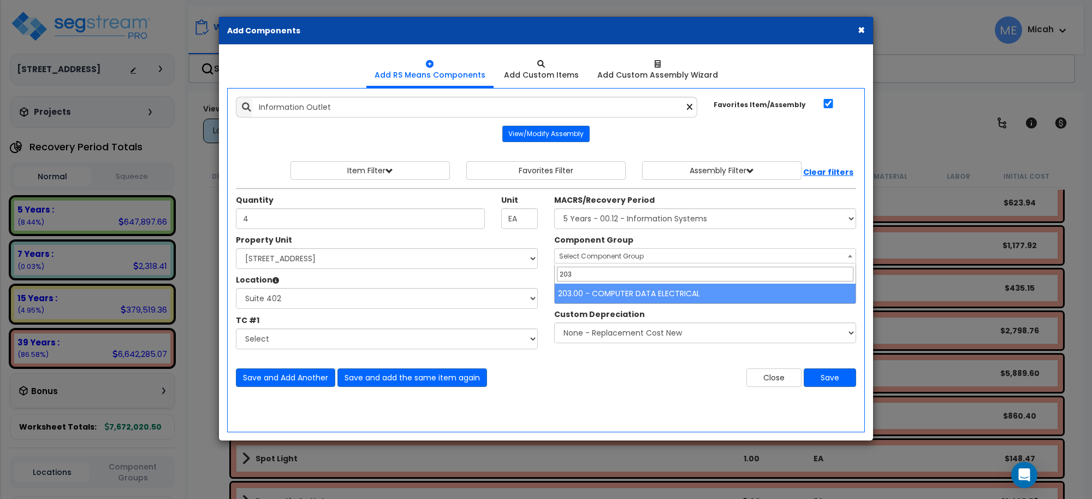
type input "203"
select select "57011"
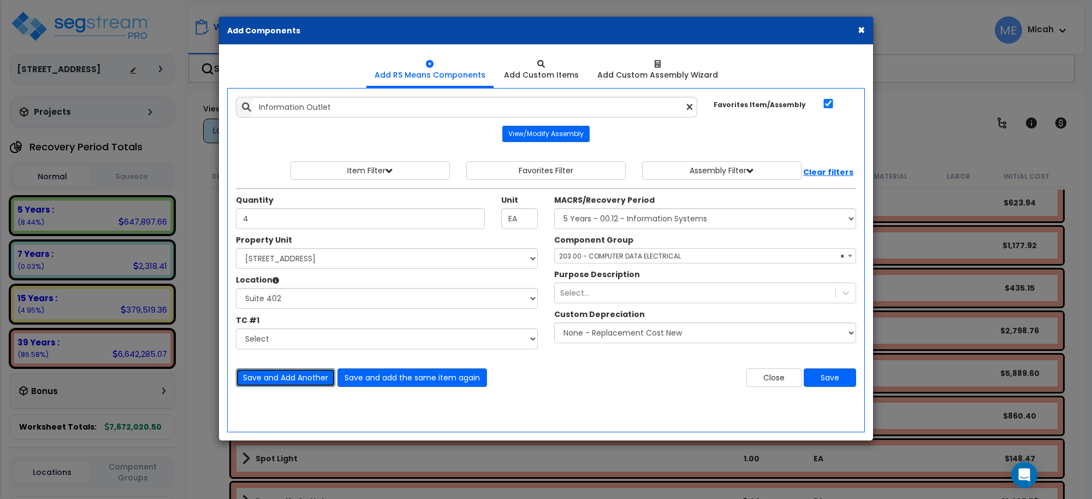
click at [287, 377] on button "Save and Add Another" at bounding box center [285, 377] width 99 height 19
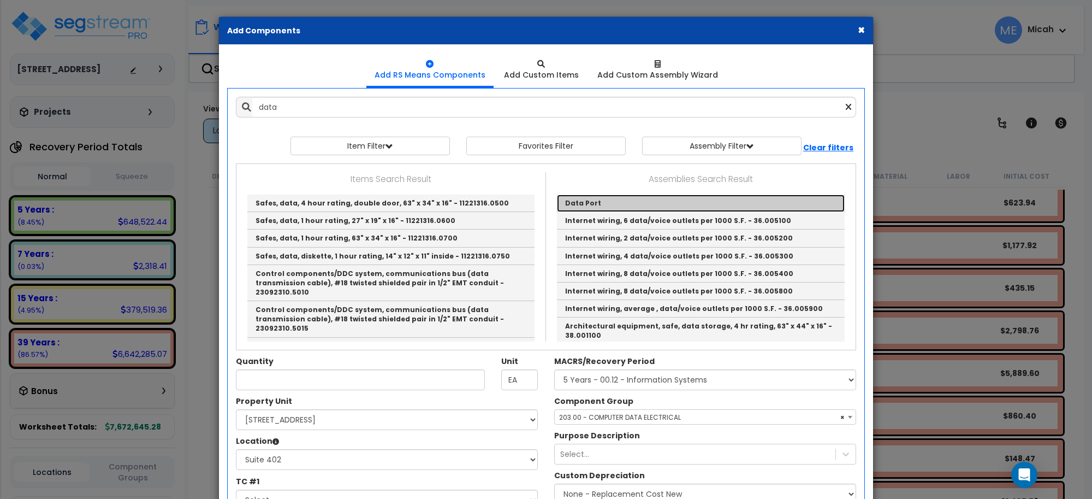
click at [601, 203] on link "Data Port" at bounding box center [701, 202] width 288 height 17
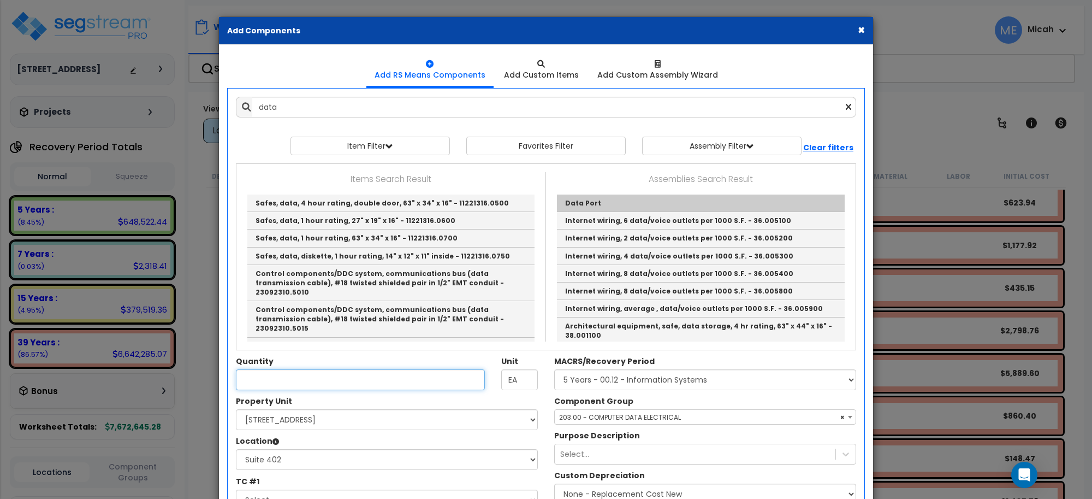
type input "Data Port"
type input "EA."
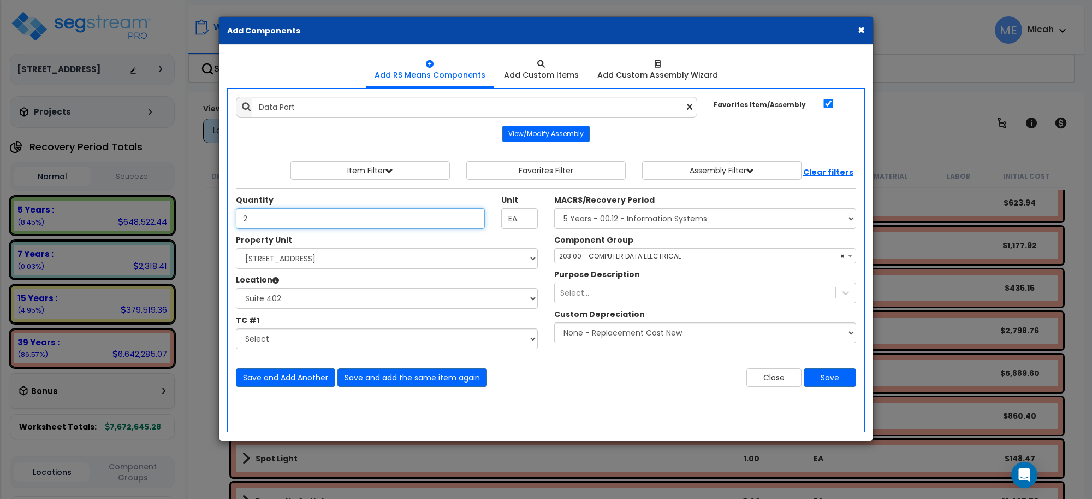
type input "2"
click at [603, 251] on span "× 203.00 - COMPUTER DATA ELECTRICAL" at bounding box center [705, 255] width 301 height 15
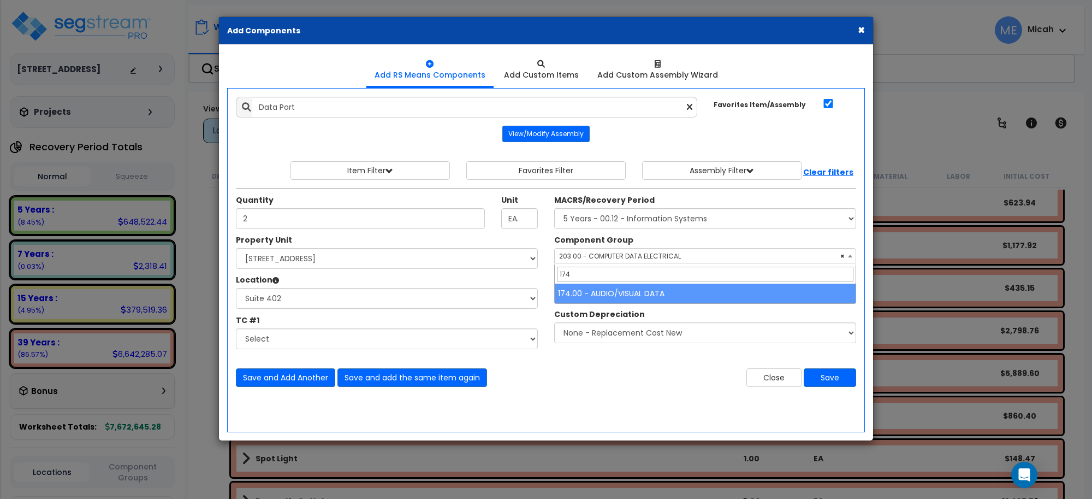
type input "174"
select select "56984"
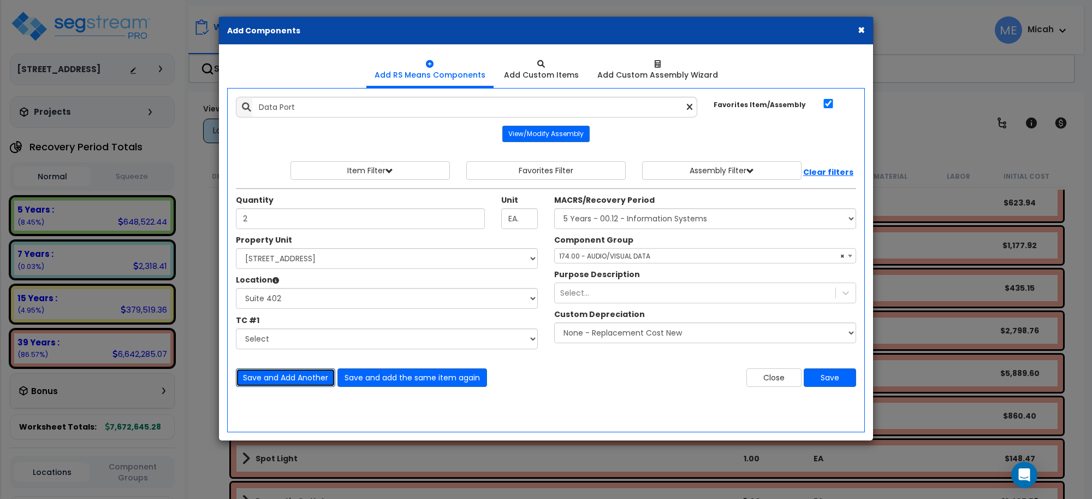
click at [249, 380] on button "Save and Add Another" at bounding box center [285, 377] width 99 height 19
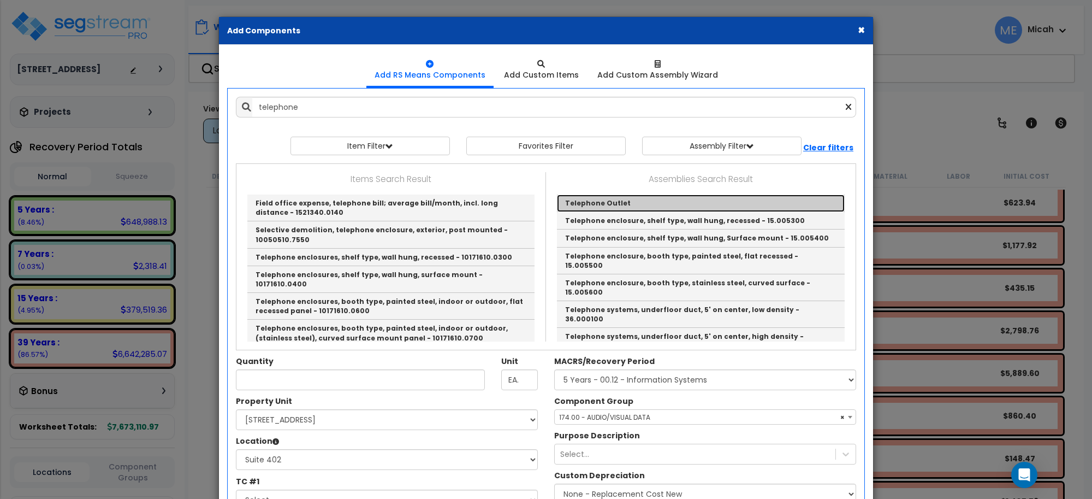
click at [601, 203] on link "Telephone Outlet" at bounding box center [701, 202] width 288 height 17
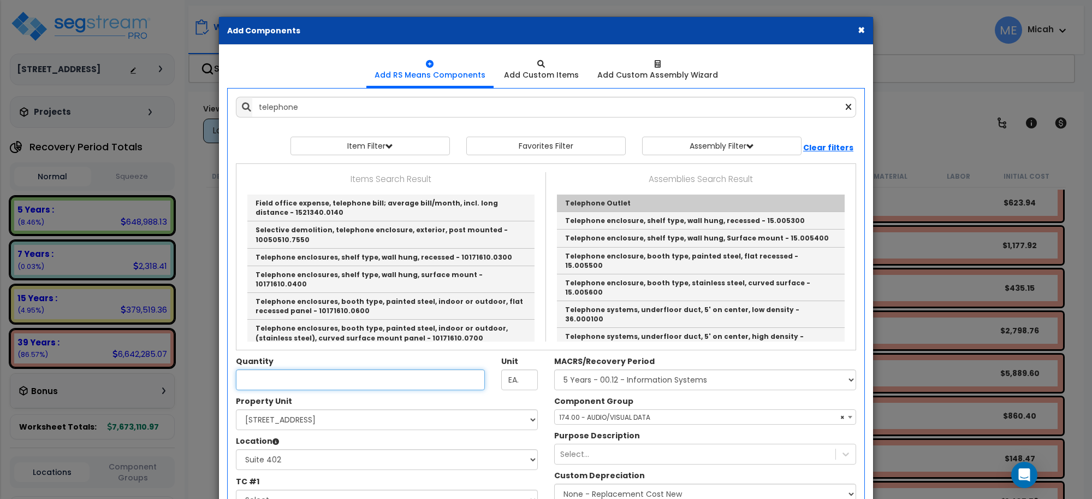
type input "Telephone Outlet"
type input "EA"
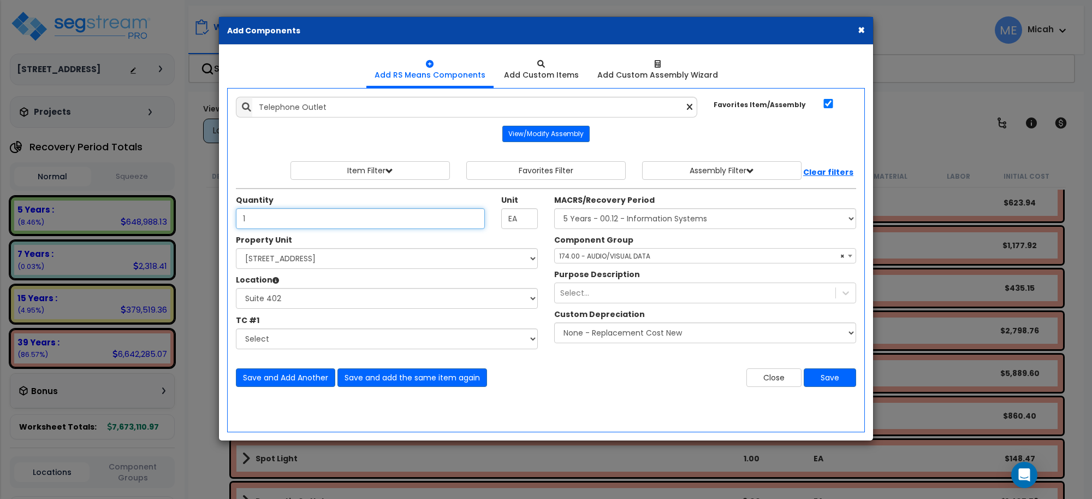
type input "1"
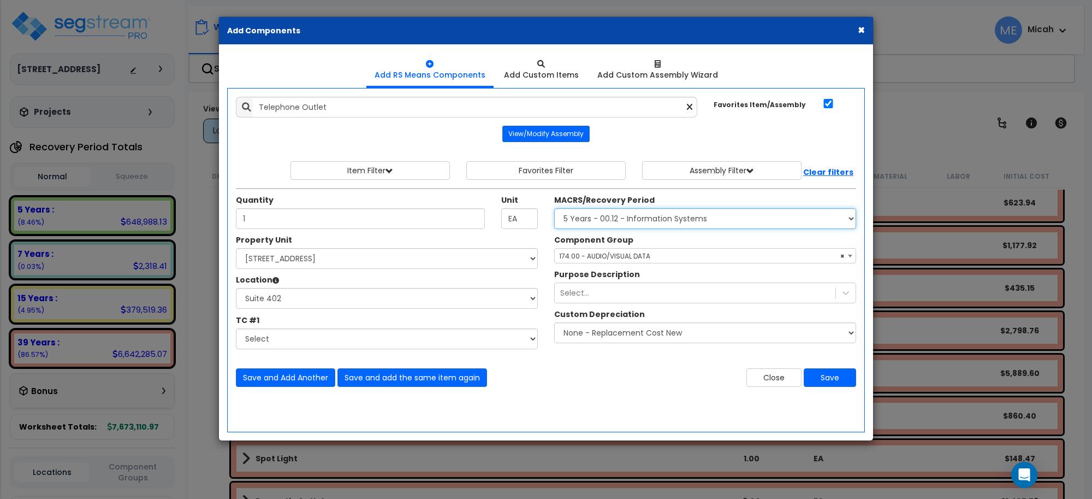
click at [619, 221] on select "Select MACRS/Recovery Period 5 Years - 57.0 - Distributive Trades & Services 5 …" at bounding box center [705, 218] width 302 height 21
select select "3665"
click at [554, 209] on select "Select MACRS/Recovery Period 5 Years - 57.0 - Distributive Trades & Services 5 …" at bounding box center [705, 218] width 302 height 21
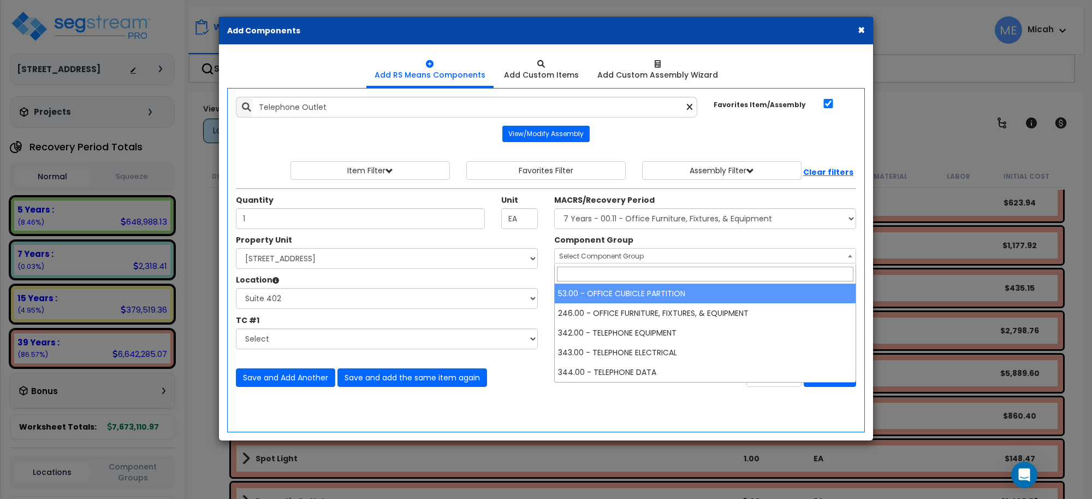
click at [602, 262] on span "Select Component Group" at bounding box center [705, 255] width 301 height 15
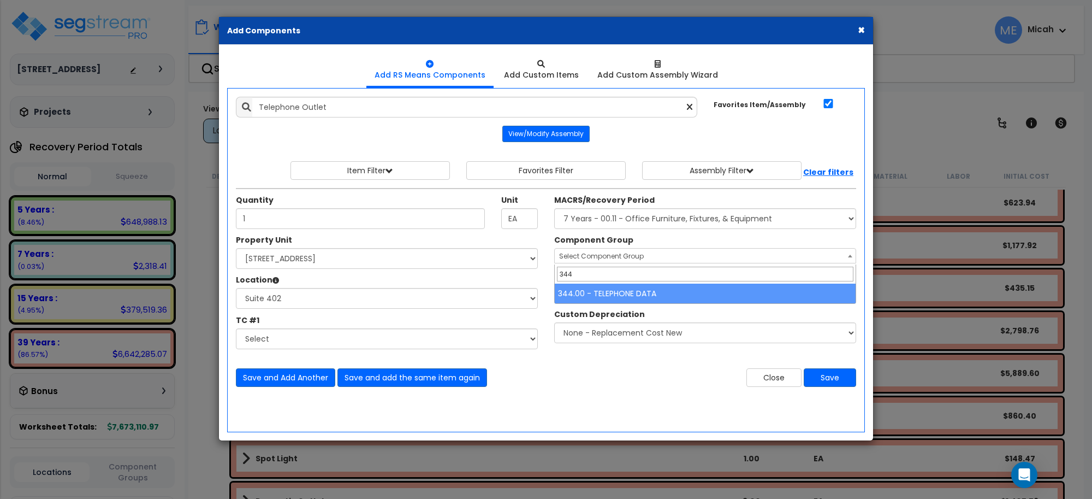
type input "344"
select select "57133"
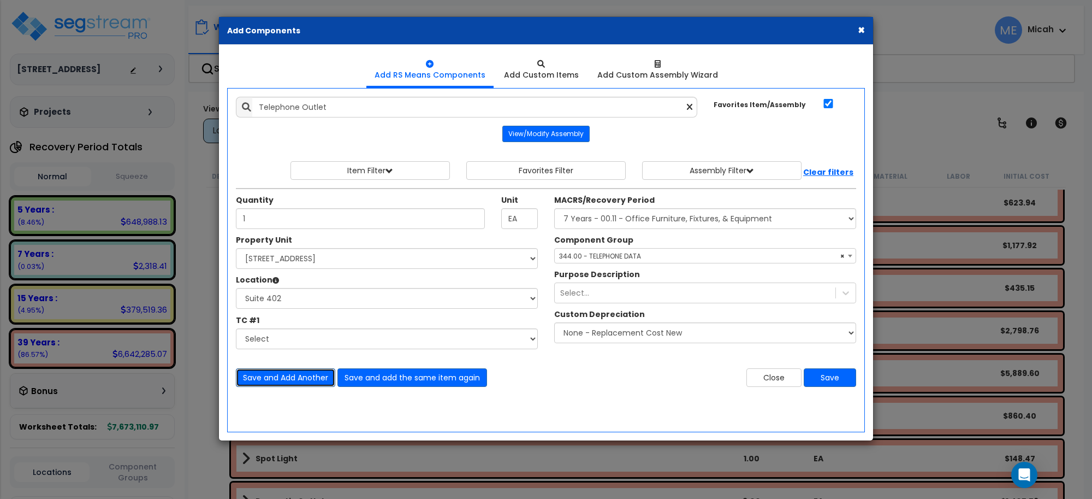
click at [291, 373] on button "Save and Add Another" at bounding box center [285, 377] width 99 height 19
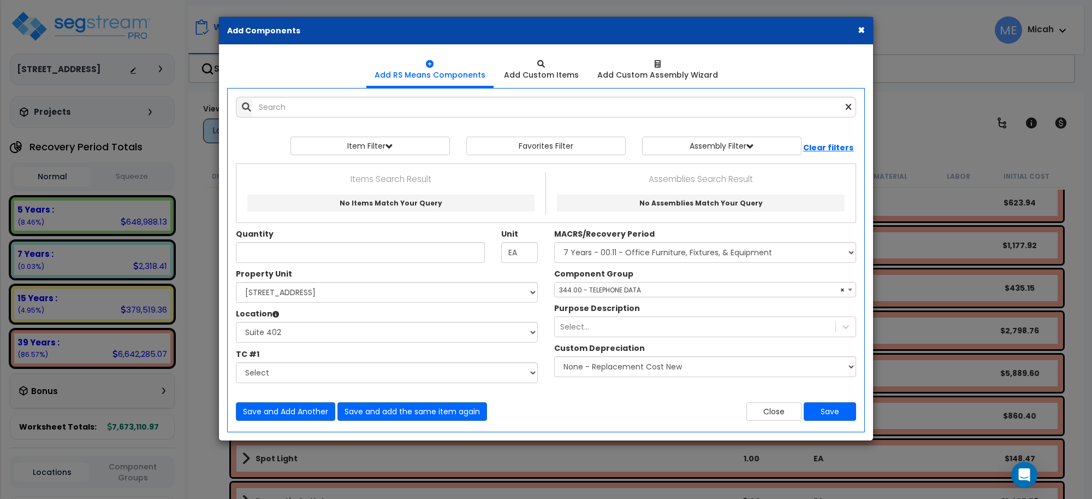
click at [0, 175] on div "× Add Components Add RS Means Components Add Custom Items Add Items" at bounding box center [546, 249] width 1092 height 499
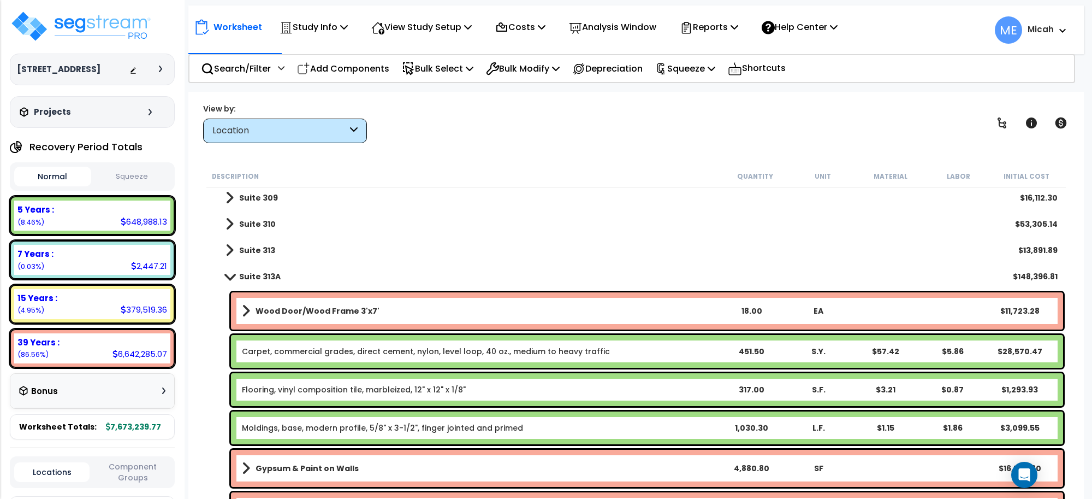
scroll to position [478, 0]
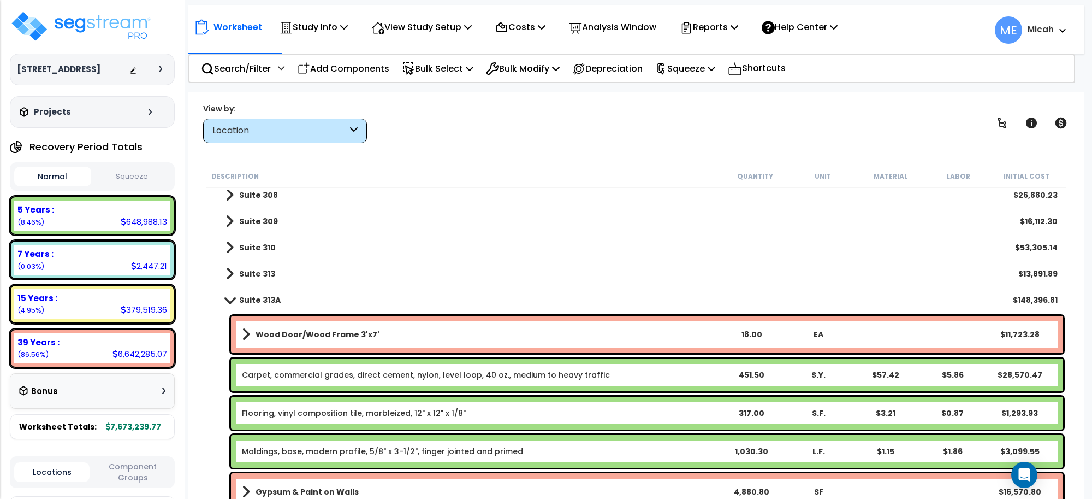
click at [230, 300] on span at bounding box center [229, 299] width 15 height 8
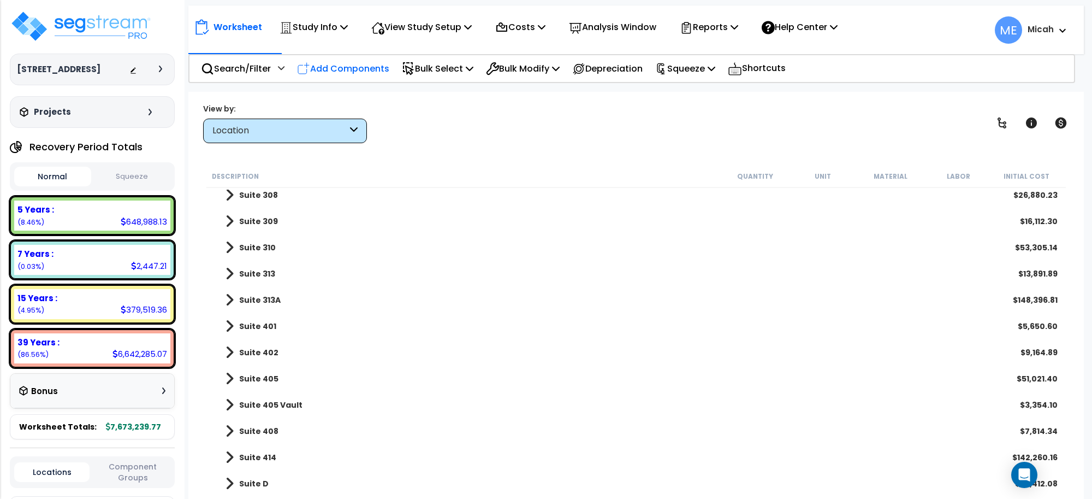
click at [347, 71] on p "Add Components" at bounding box center [343, 68] width 92 height 15
select select
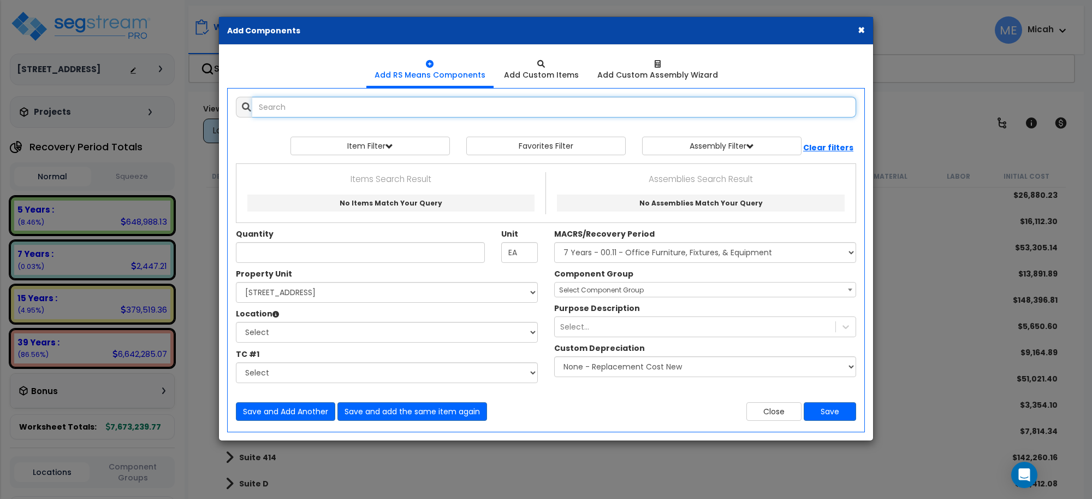
select select
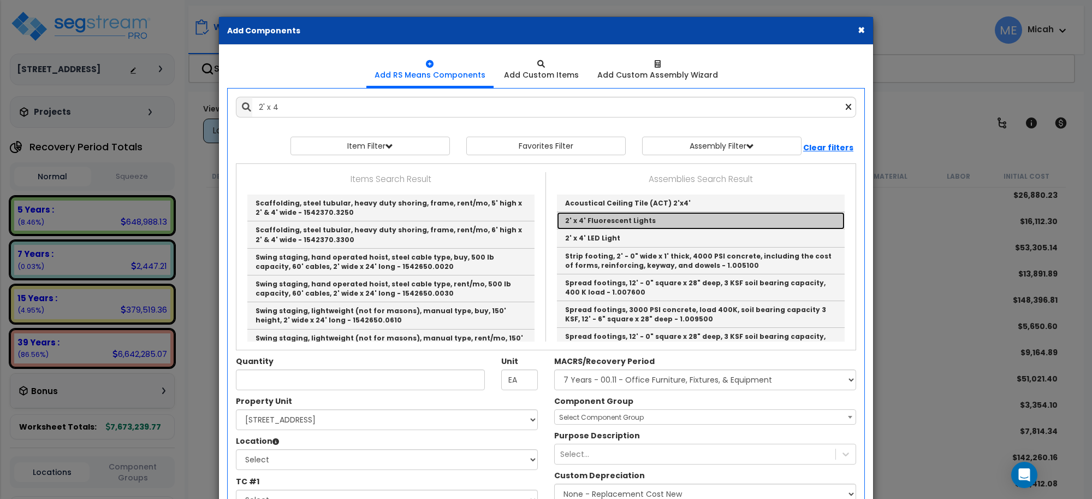
click at [586, 221] on link "2' x 4' Fluorescent Lights" at bounding box center [701, 220] width 288 height 17
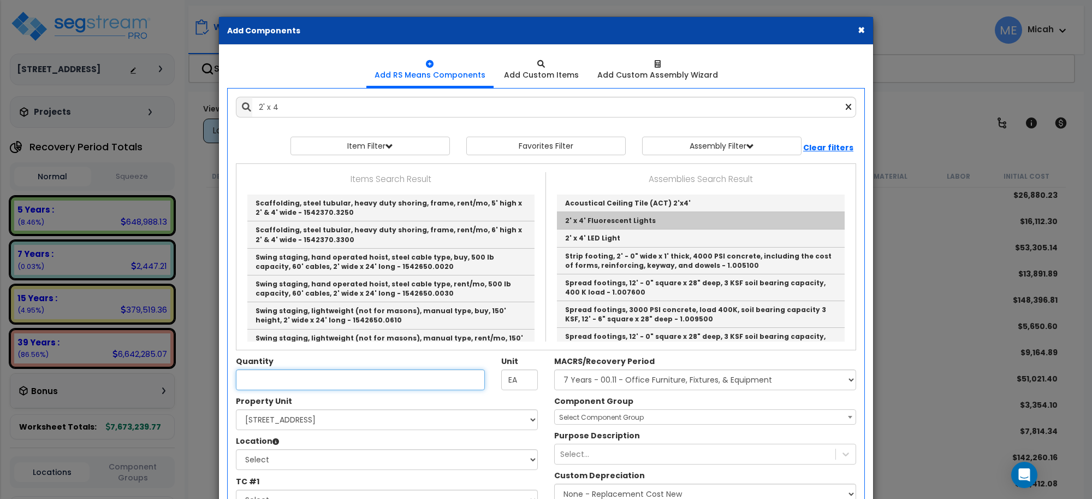
type input "2' x 4' Fluorescent Lights"
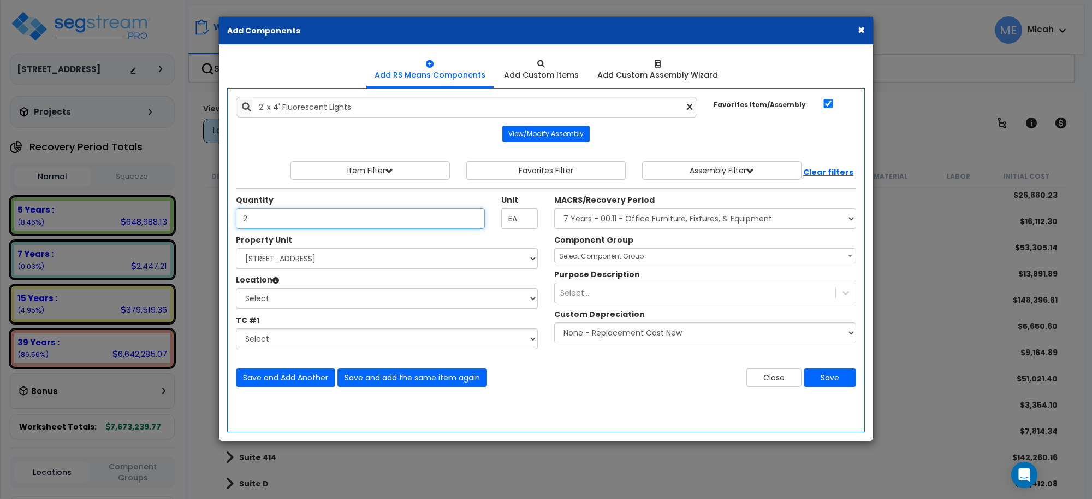
type input "2"
click at [361, 258] on select "Select [STREET_ADDRESS] Site Improvements" at bounding box center [387, 258] width 302 height 21
select select "170921"
click at [236, 248] on select "Select [STREET_ADDRESS] Site Improvements" at bounding box center [387, 258] width 302 height 21
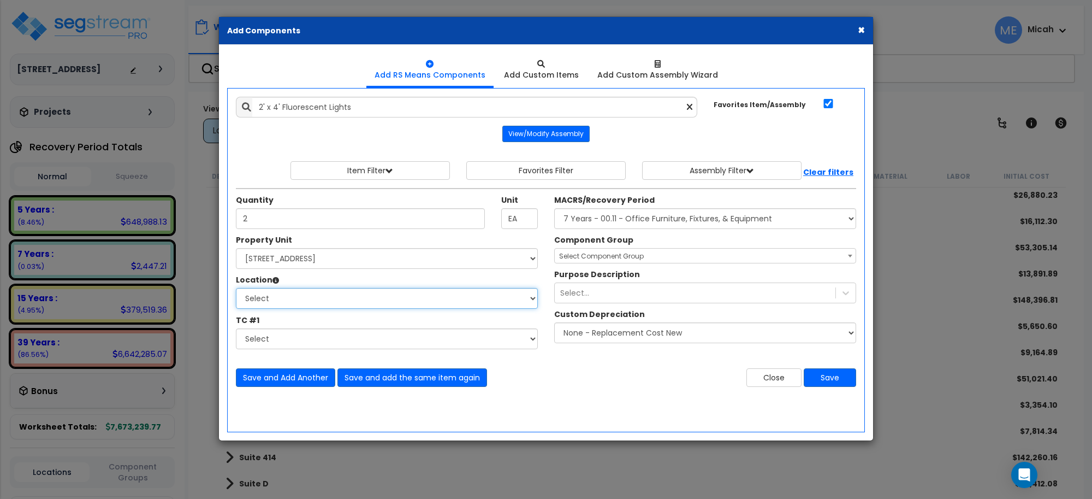
click at [337, 303] on select "Select Basement Storage 1, 2 Basement Storage 3 Basement Storage 4, 5 Building …" at bounding box center [387, 298] width 302 height 21
select select "31971"
click at [236, 288] on select "Select Basement Storage 1, 2 Basement Storage 3 Basement Storage 4, 5 Building …" at bounding box center [387, 298] width 302 height 21
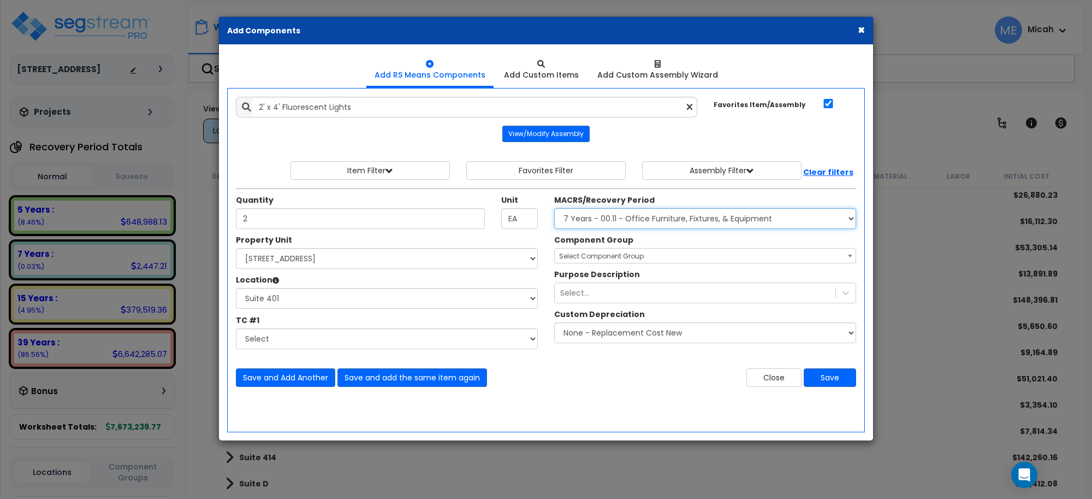
click at [602, 211] on select "Select MACRS/Recovery Period 5 Years - 57.0 - Distributive Trades & Services 5 …" at bounding box center [705, 218] width 302 height 21
select select "3669"
click at [554, 209] on select "Select MACRS/Recovery Period 5 Years - 57.0 - Distributive Trades & Services 5 …" at bounding box center [705, 218] width 302 height 21
click at [609, 254] on span "Select Component Group" at bounding box center [601, 255] width 85 height 9
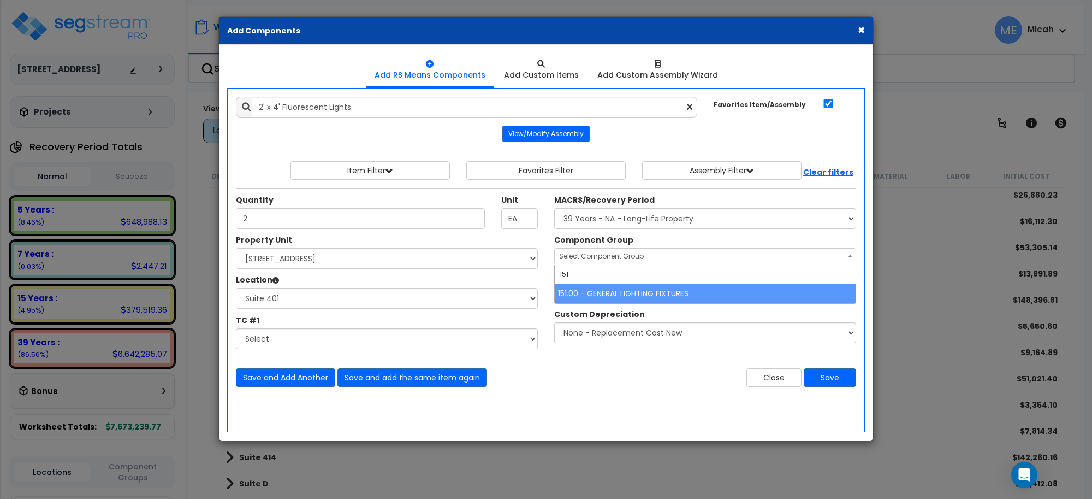
type input "151"
select select "56961"
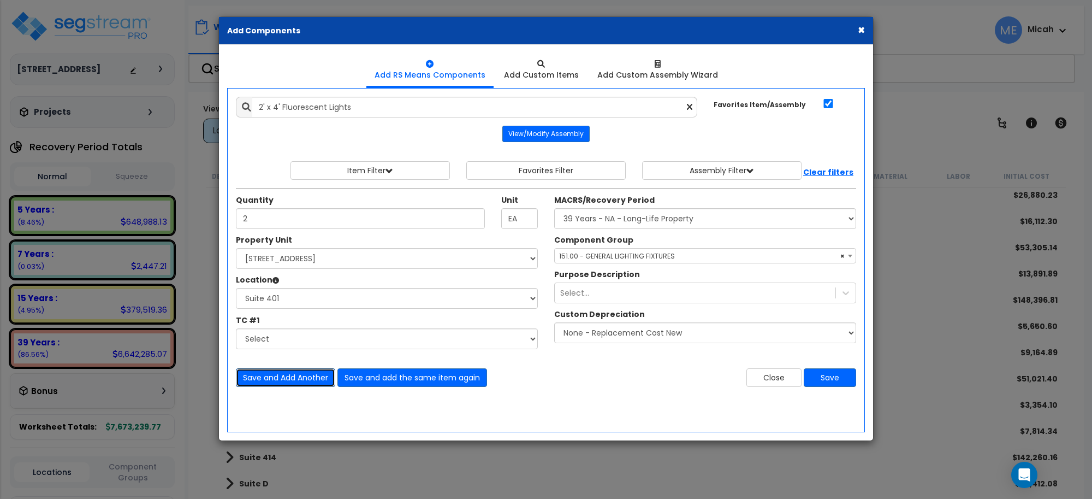
click at [292, 378] on button "Save and Add Another" at bounding box center [285, 377] width 99 height 19
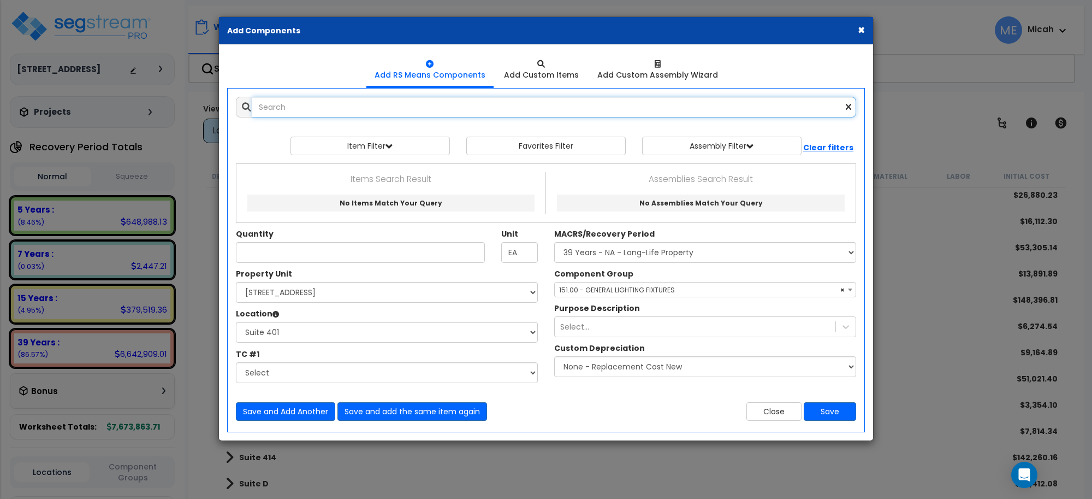
click at [321, 109] on input "text" at bounding box center [554, 107] width 604 height 21
type input "s"
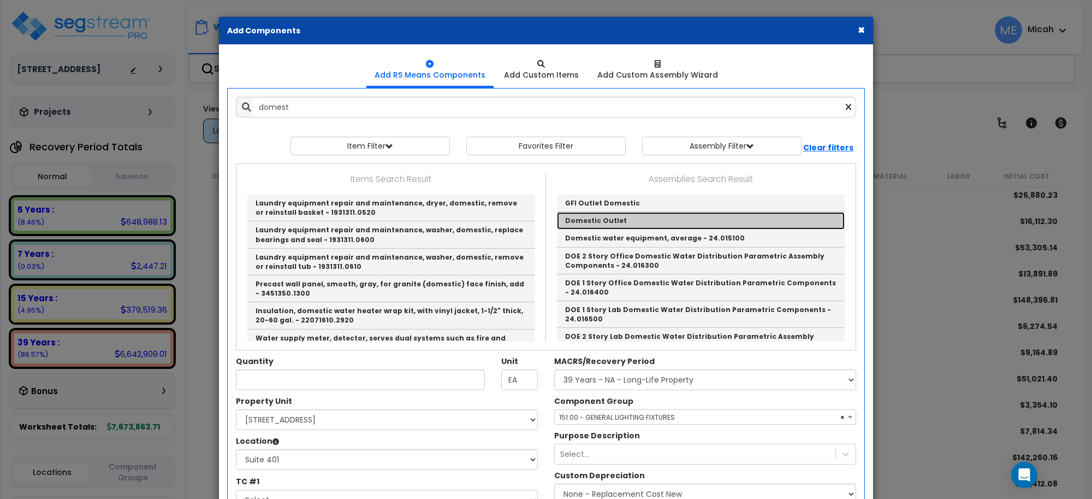
click at [572, 215] on link "Domestic Outlet" at bounding box center [701, 220] width 288 height 17
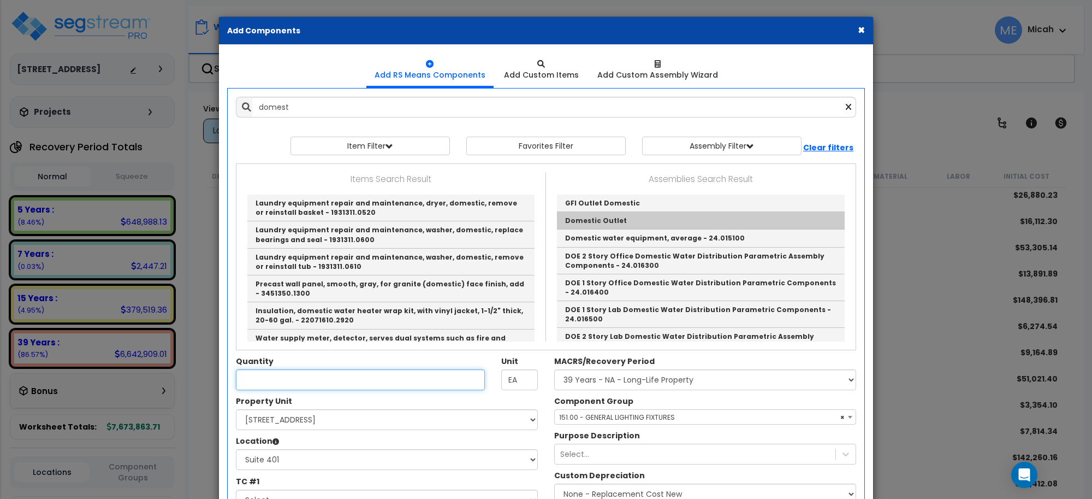
type input "Domestic Outlet"
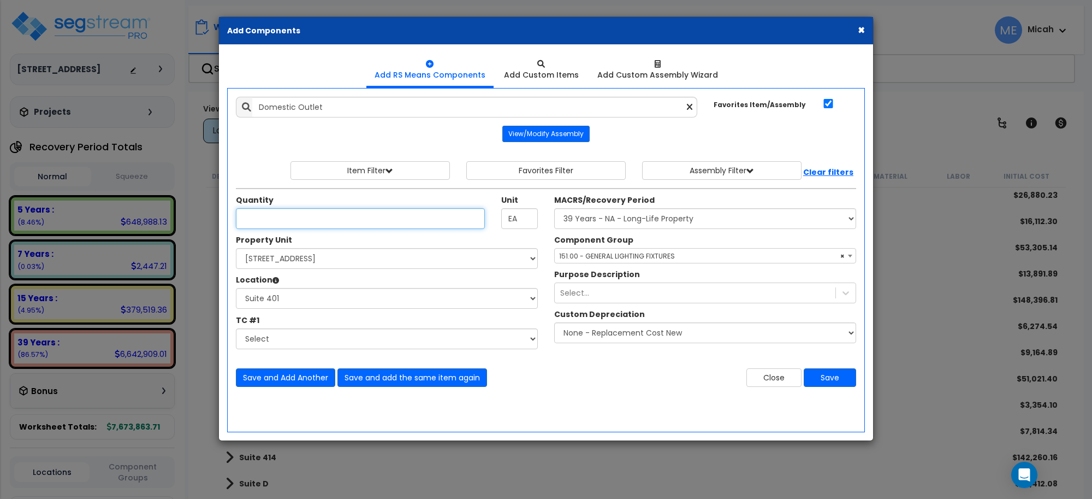
type input "4"
type input "1"
click at [605, 254] on span "× 151.00 - GENERAL LIGHTING FIXTURES" at bounding box center [705, 255] width 301 height 15
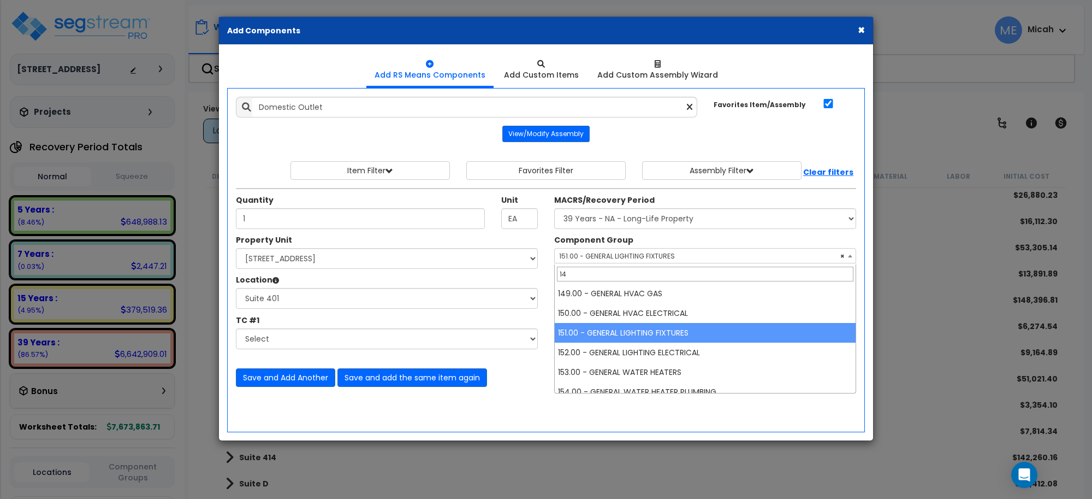
scroll to position [0, 0]
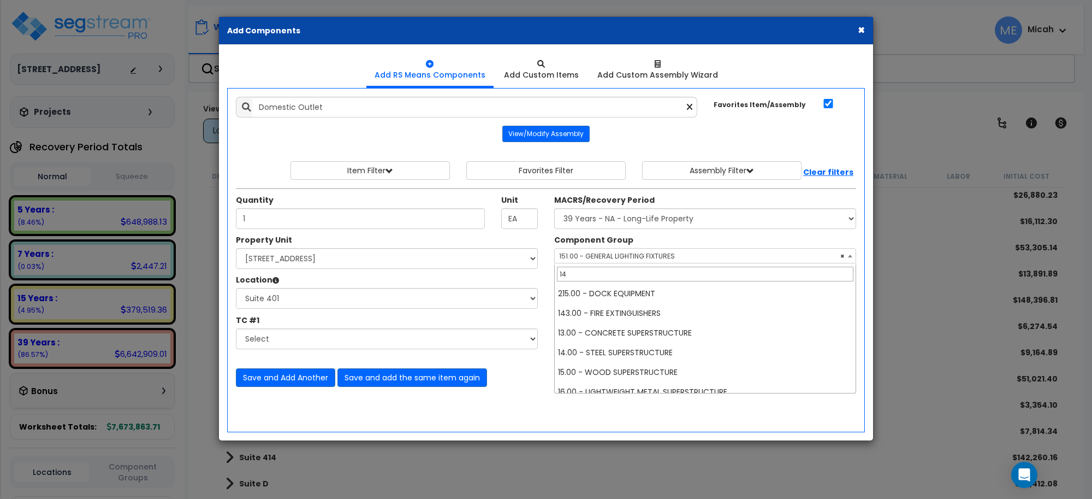
type input "145"
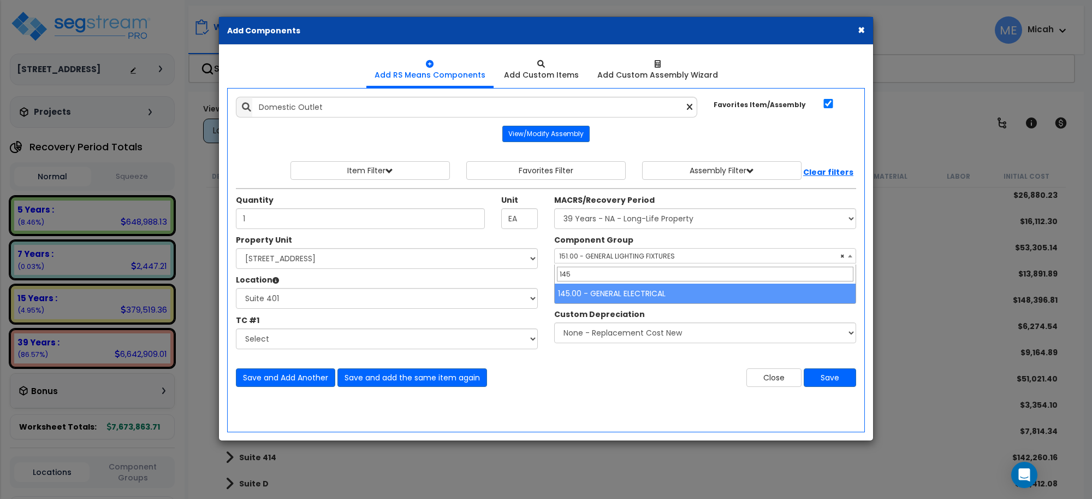
select select "56955"
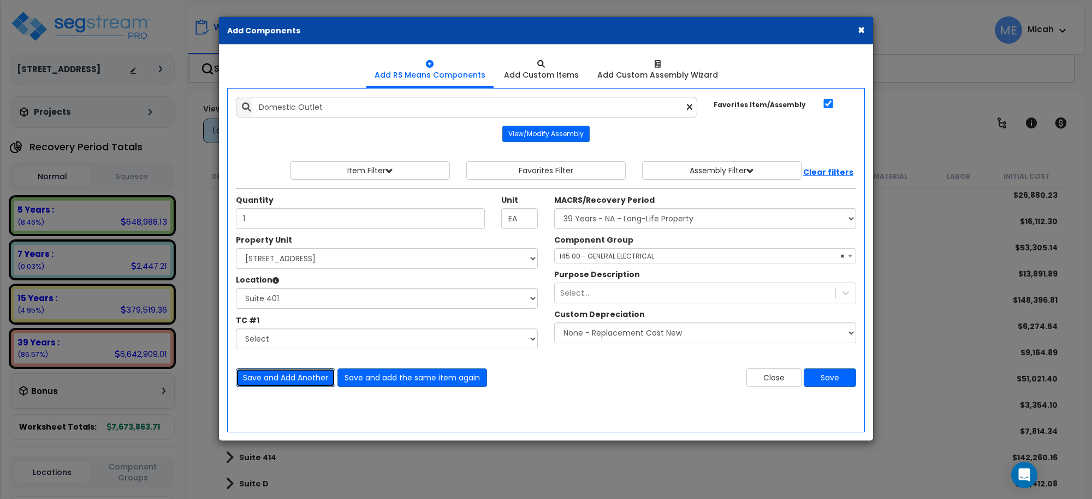
click at [271, 380] on button "Save and Add Another" at bounding box center [285, 377] width 99 height 19
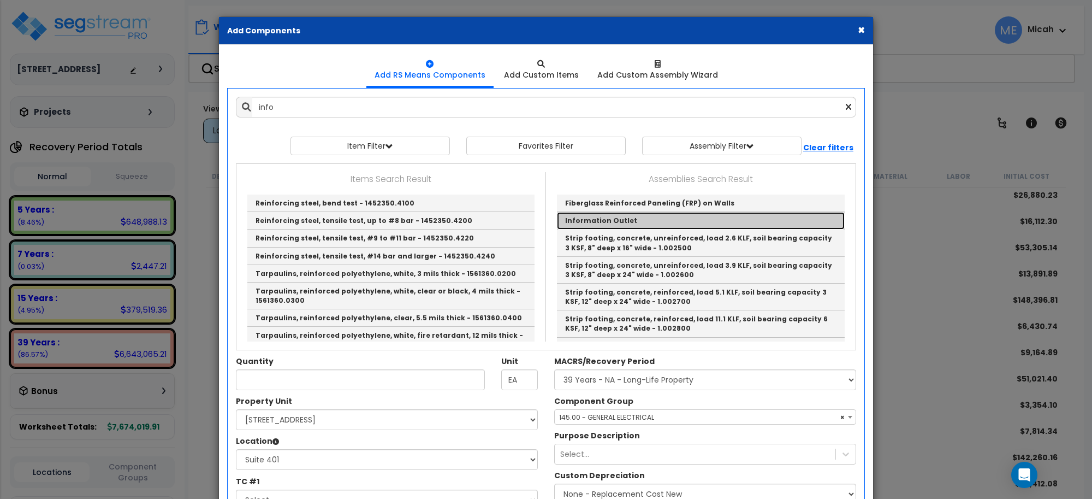
click at [620, 226] on link "Information Outlet" at bounding box center [701, 220] width 288 height 17
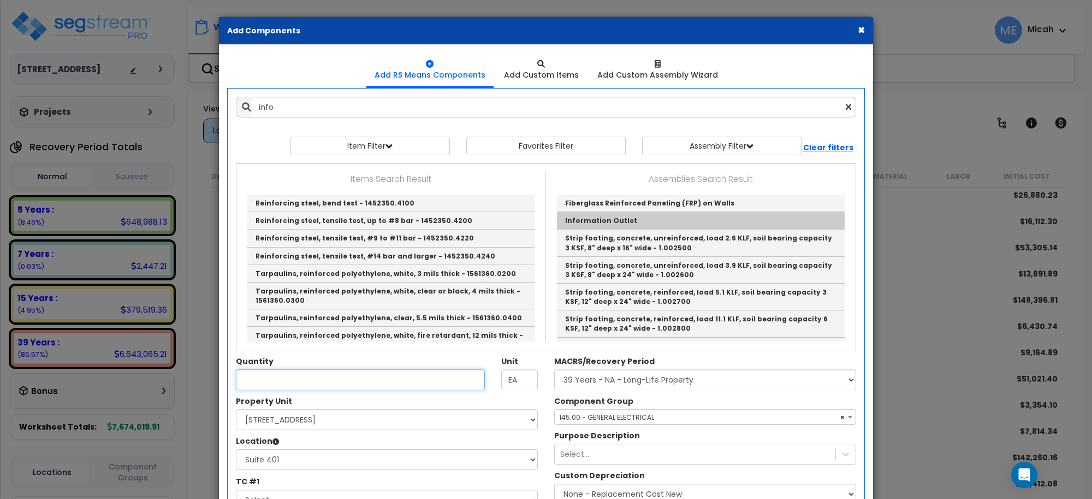
type input "Information Outlet"
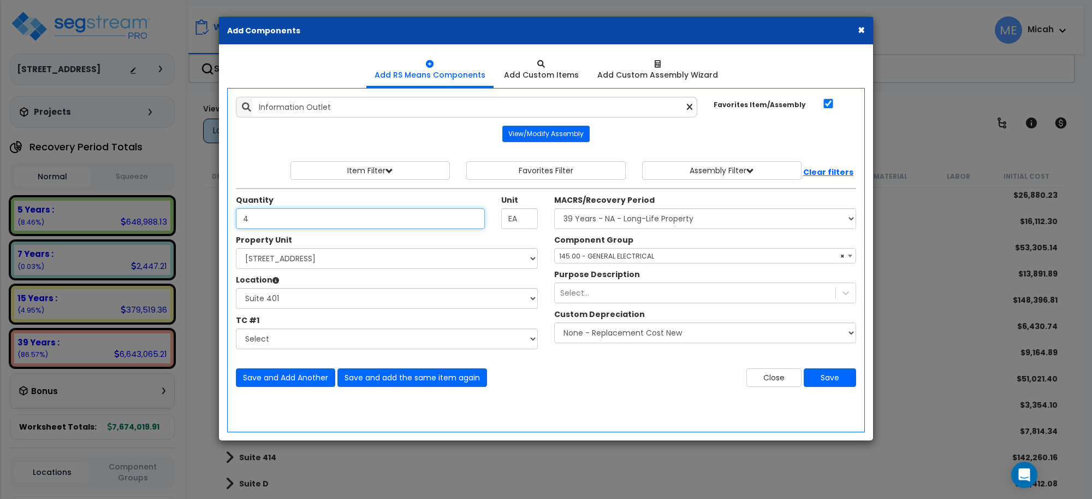
type input "4"
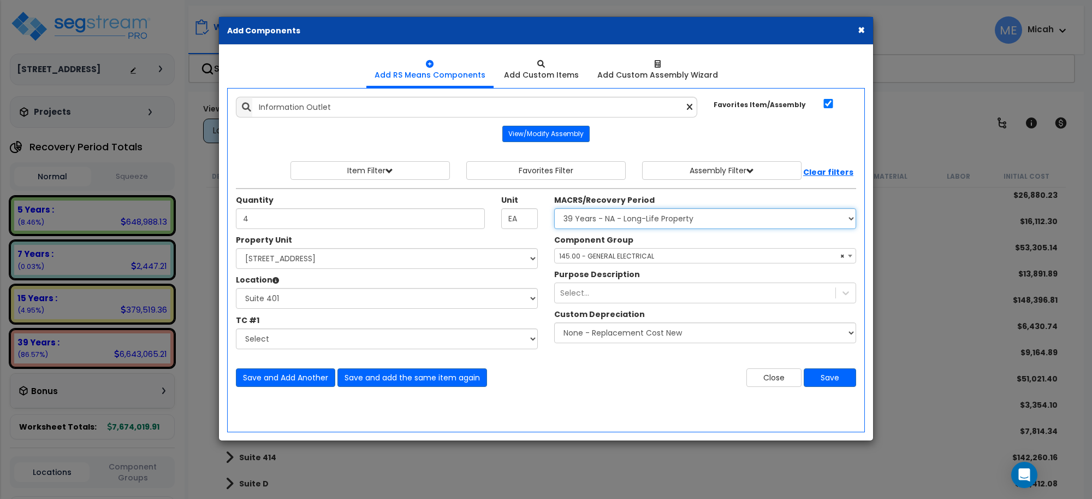
click at [626, 223] on select "Select MACRS/Recovery Period 5 Years - 57.0 - Distributive Trades & Services 5 …" at bounding box center [705, 218] width 302 height 21
select select "3668"
click at [554, 209] on select "Select MACRS/Recovery Period 5 Years - 57.0 - Distributive Trades & Services 5 …" at bounding box center [705, 218] width 302 height 21
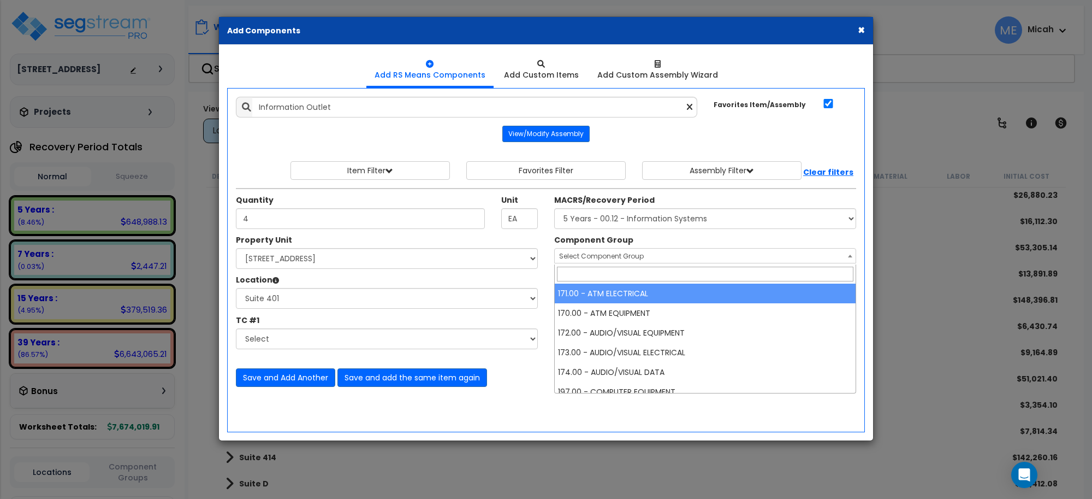
click at [609, 255] on span "Select Component Group" at bounding box center [601, 255] width 85 height 9
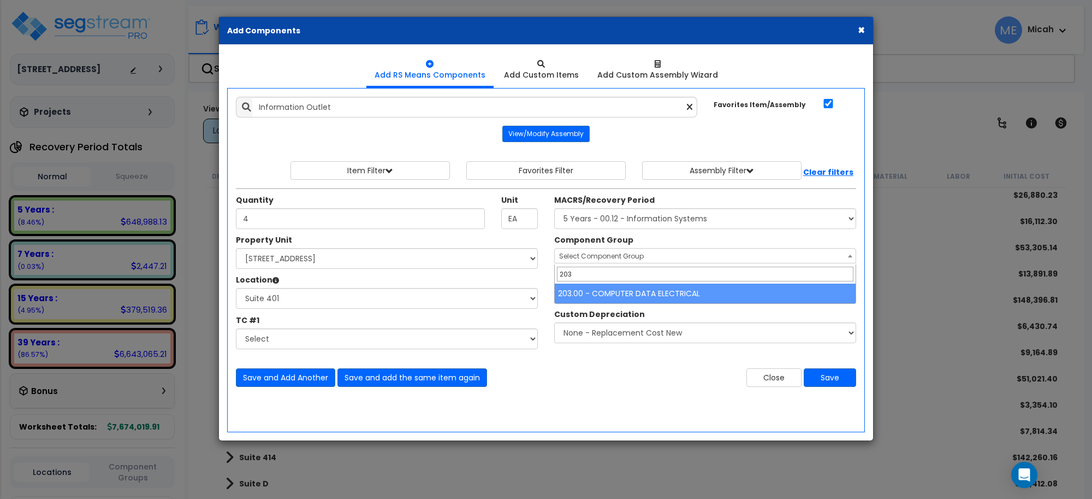
type input "203"
select select "57011"
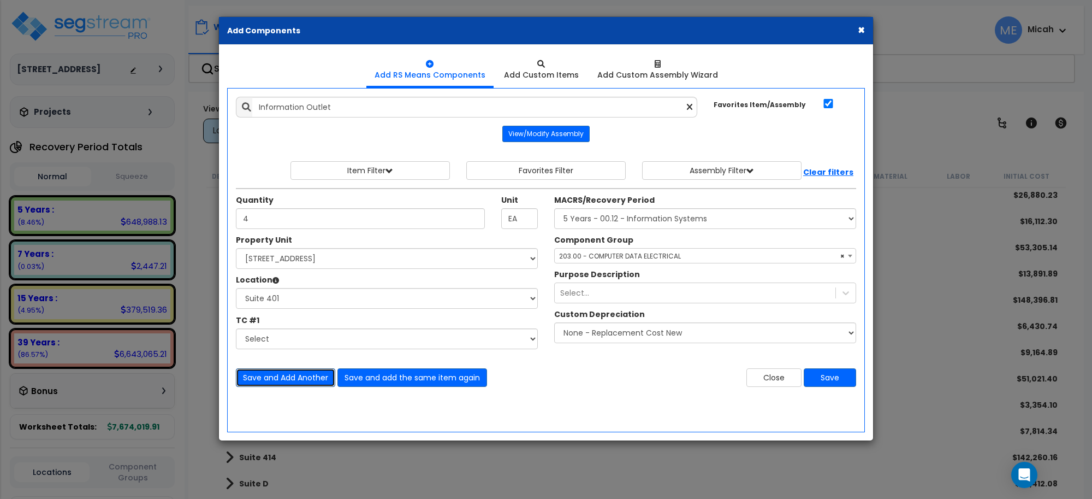
click at [298, 381] on button "Save and Add Another" at bounding box center [285, 377] width 99 height 19
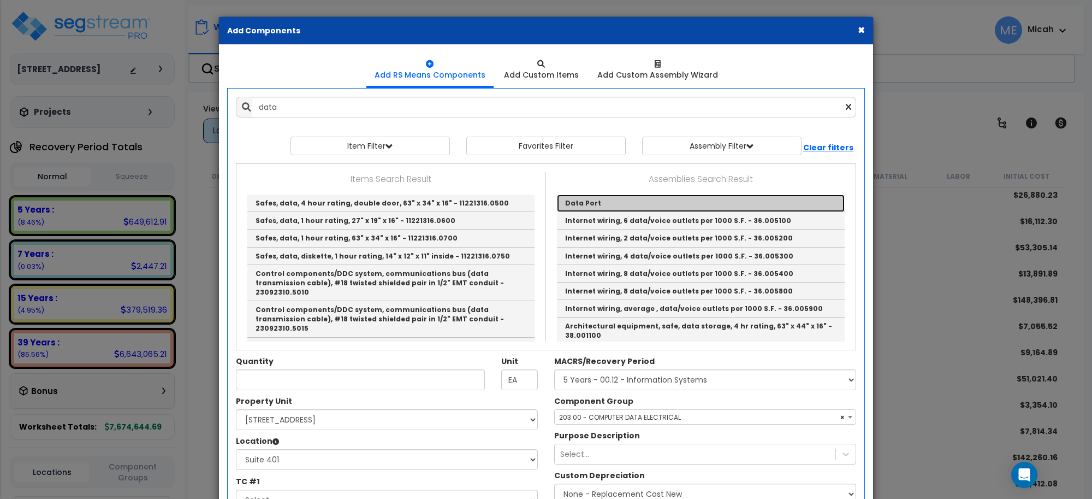
click at [596, 198] on link "Data Port" at bounding box center [701, 202] width 288 height 17
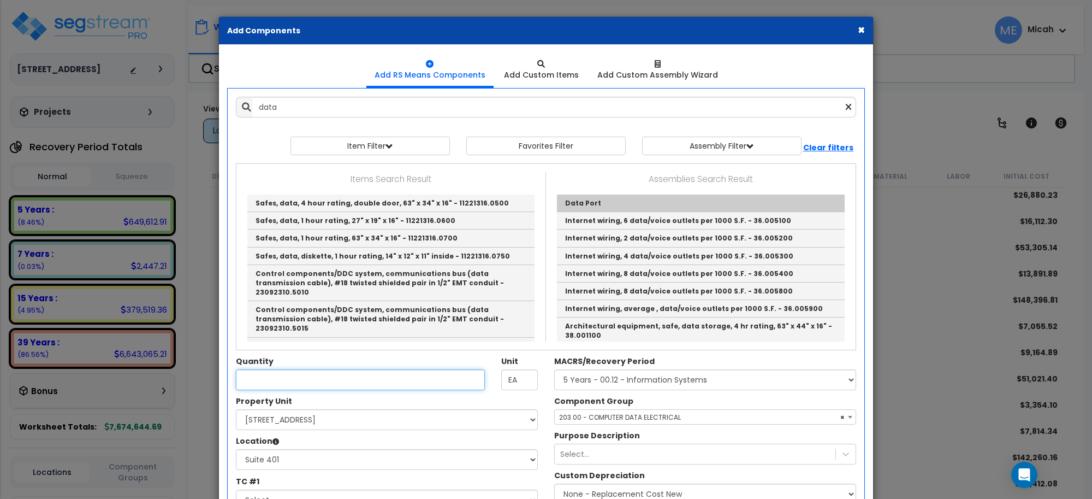
type input "Data Port"
type input "EA."
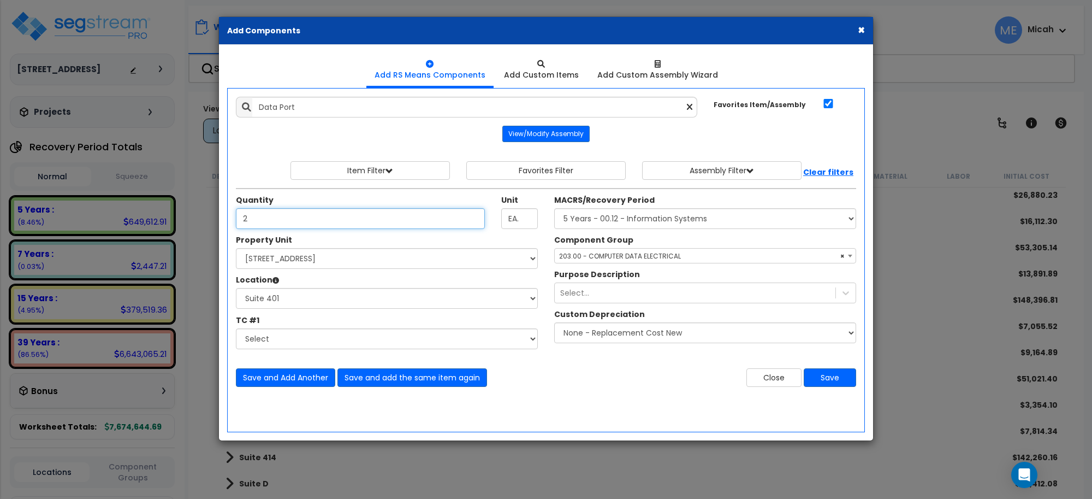
type input "2"
click at [627, 257] on span "× 203.00 - COMPUTER DATA ELECTRICAL" at bounding box center [705, 255] width 301 height 15
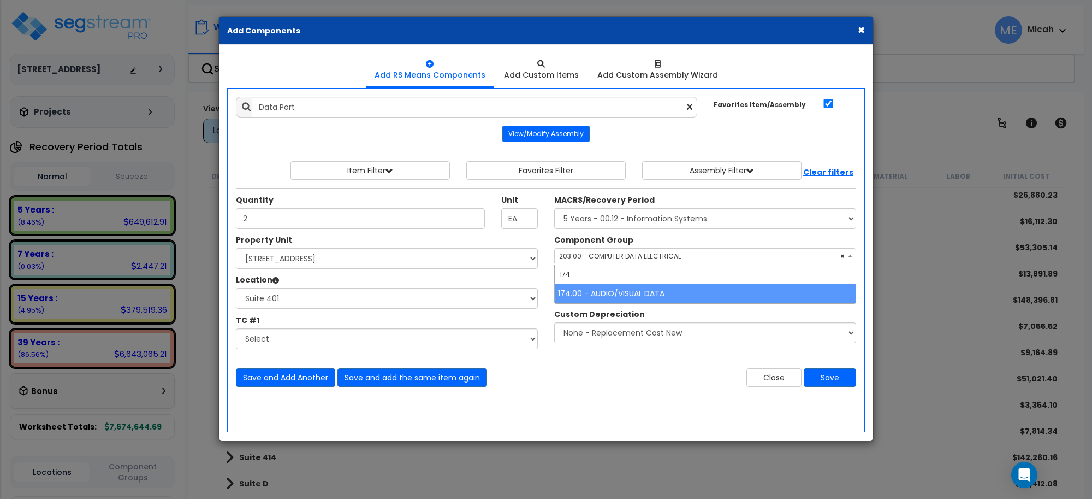
type input "174"
select select "56984"
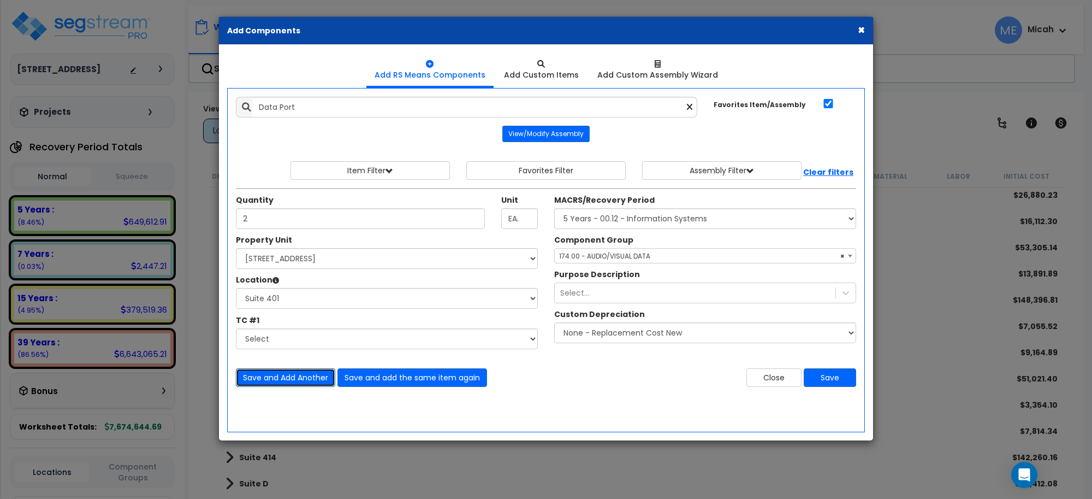
click at [277, 380] on button "Save and Add Another" at bounding box center [285, 377] width 99 height 19
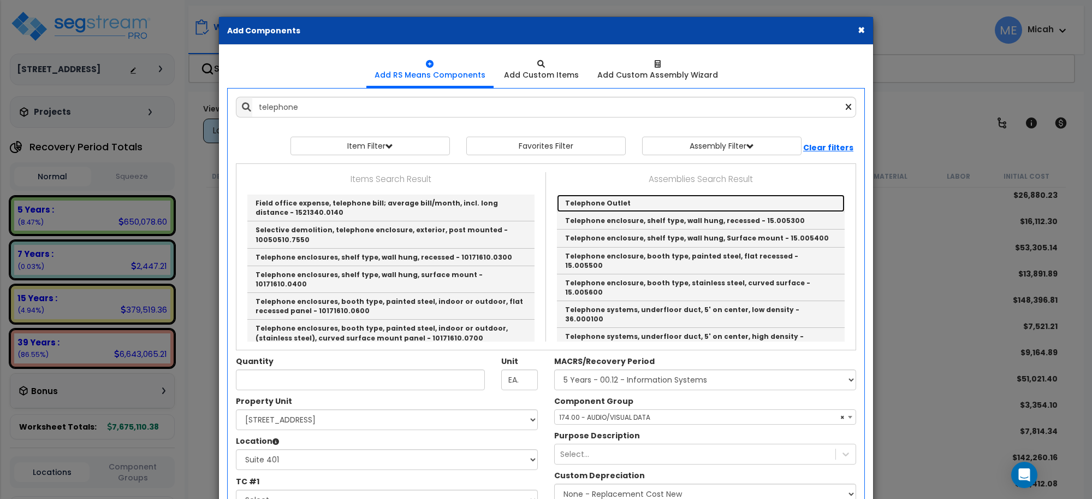
click at [596, 198] on link "Telephone Outlet" at bounding box center [701, 202] width 288 height 17
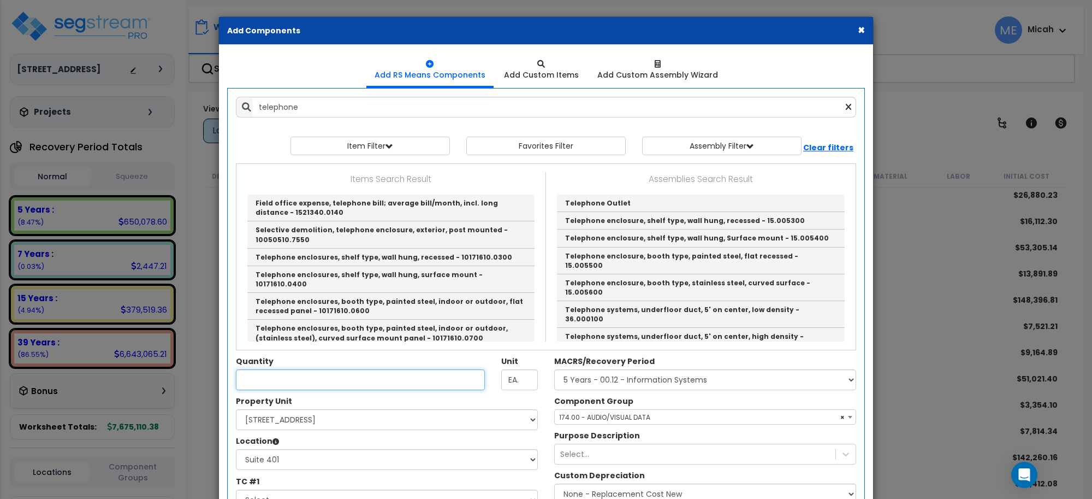
type input "Telephone Outlet"
type input "EA"
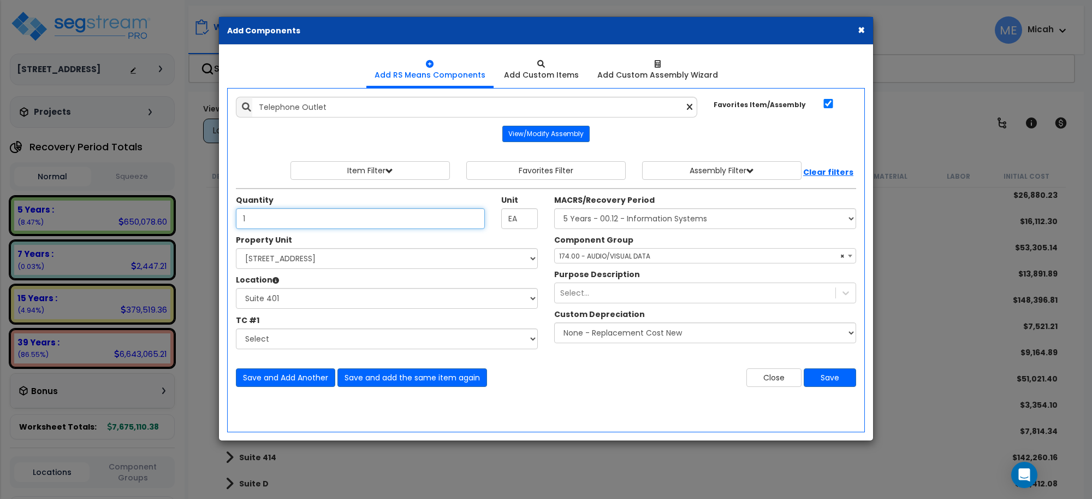
type input "1"
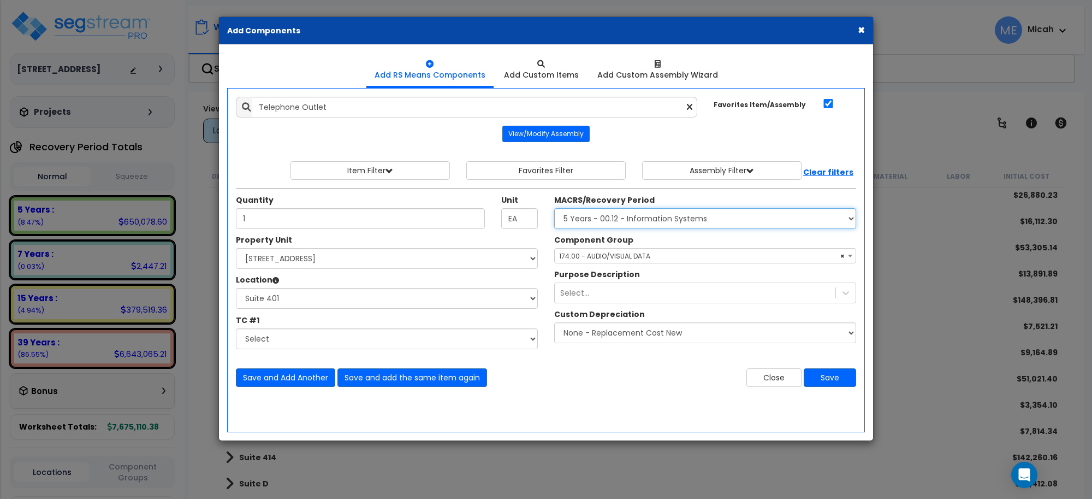
click at [645, 218] on select "Select MACRS/Recovery Period 5 Years - 57.0 - Distributive Trades & Services 5 …" at bounding box center [705, 218] width 302 height 21
select select "3665"
click at [554, 209] on select "Select MACRS/Recovery Period 5 Years - 57.0 - Distributive Trades & Services 5 …" at bounding box center [705, 218] width 302 height 21
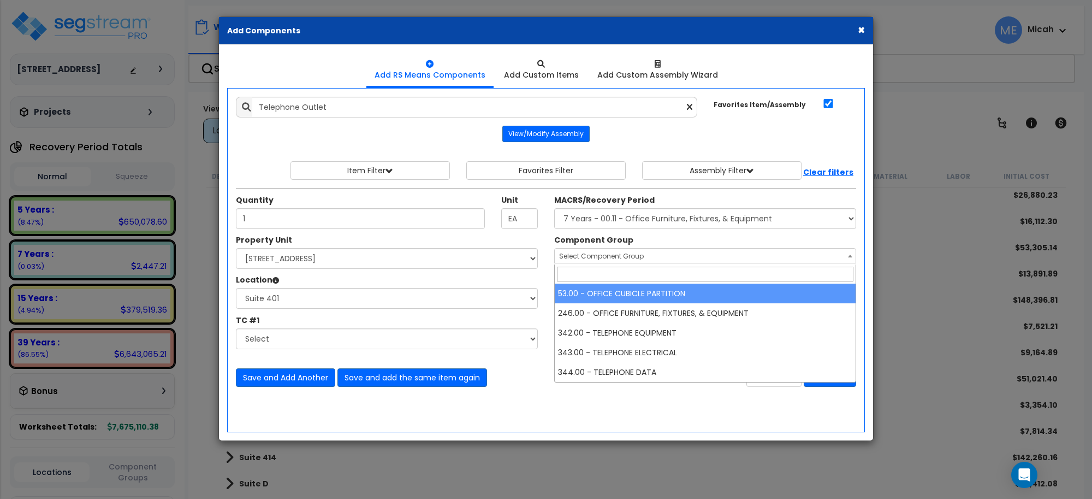
click at [618, 258] on span "Select Component Group" at bounding box center [601, 255] width 85 height 9
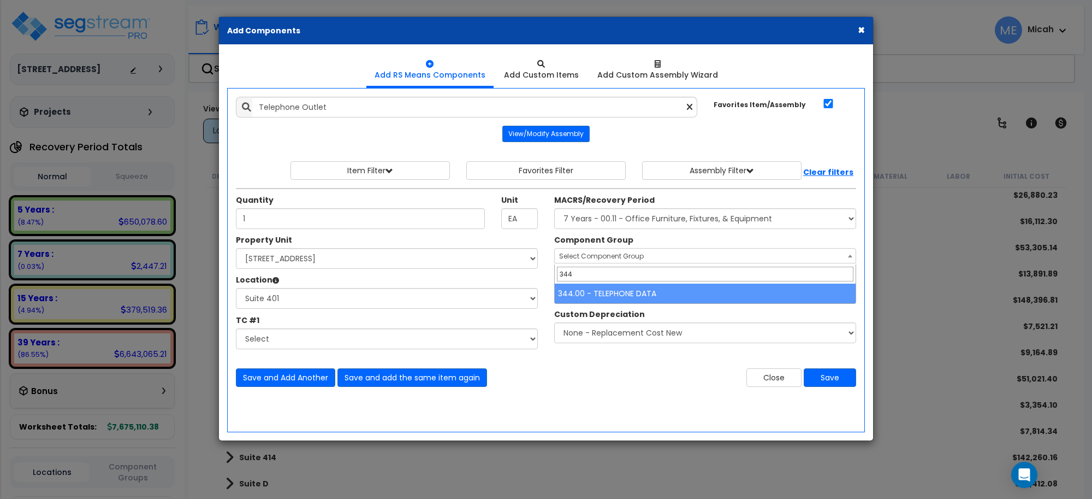
type input "344"
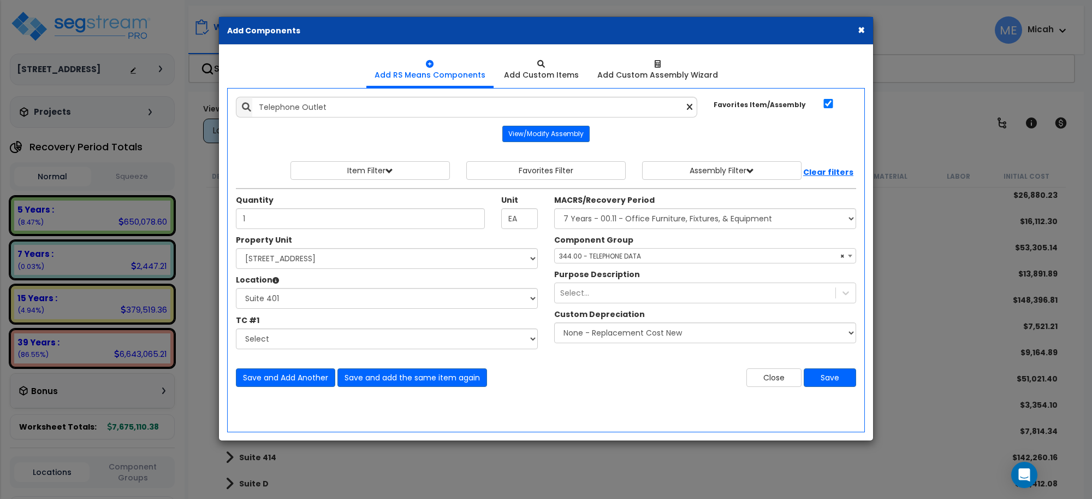
select select "57133"
click at [306, 377] on button "Save and Add Another" at bounding box center [285, 377] width 99 height 19
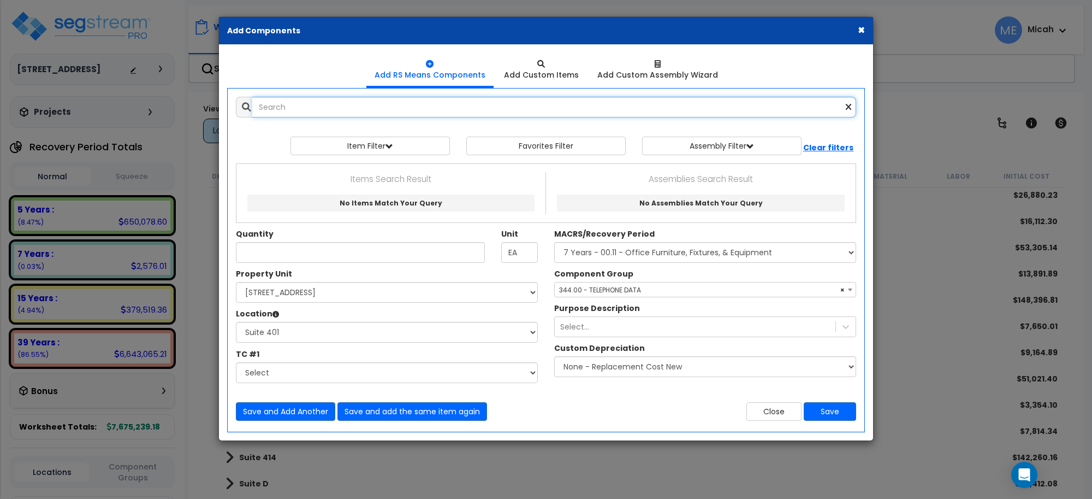
click at [338, 113] on input "text" at bounding box center [554, 107] width 604 height 21
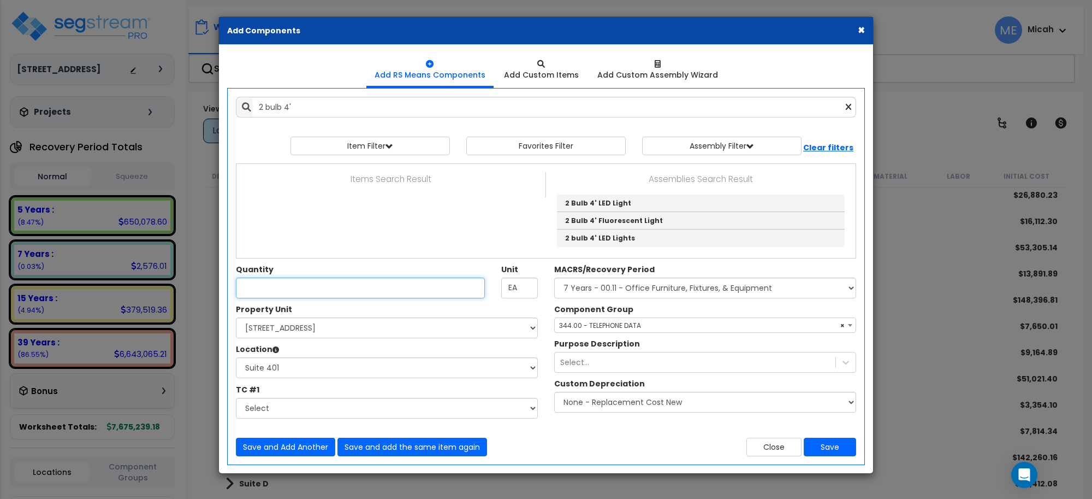
click at [276, 288] on input "Unit Quantity" at bounding box center [360, 287] width 249 height 21
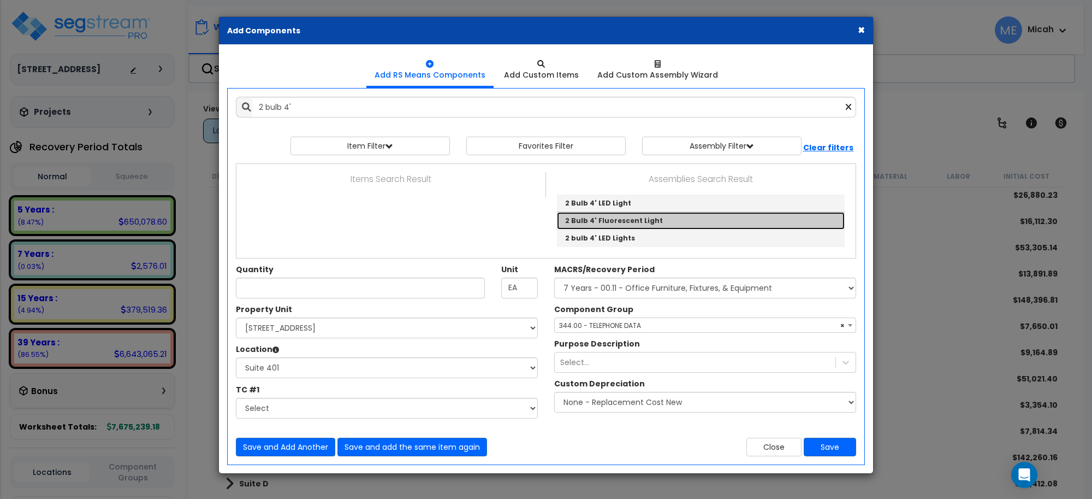
click at [620, 222] on link "2 Bulb 4' Fluorescent Light" at bounding box center [701, 220] width 288 height 17
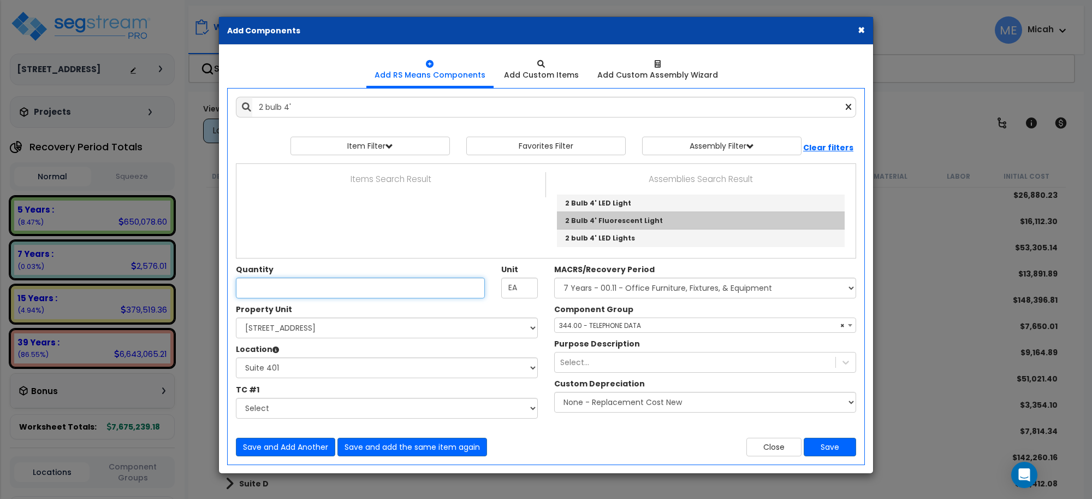
type input "2 Bulb 4' Fluorescent Light"
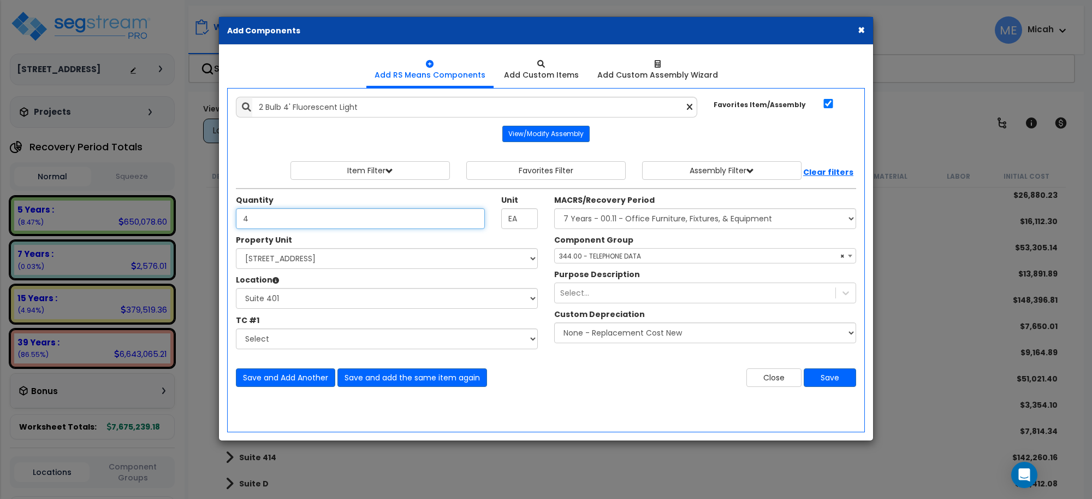
type input "4"
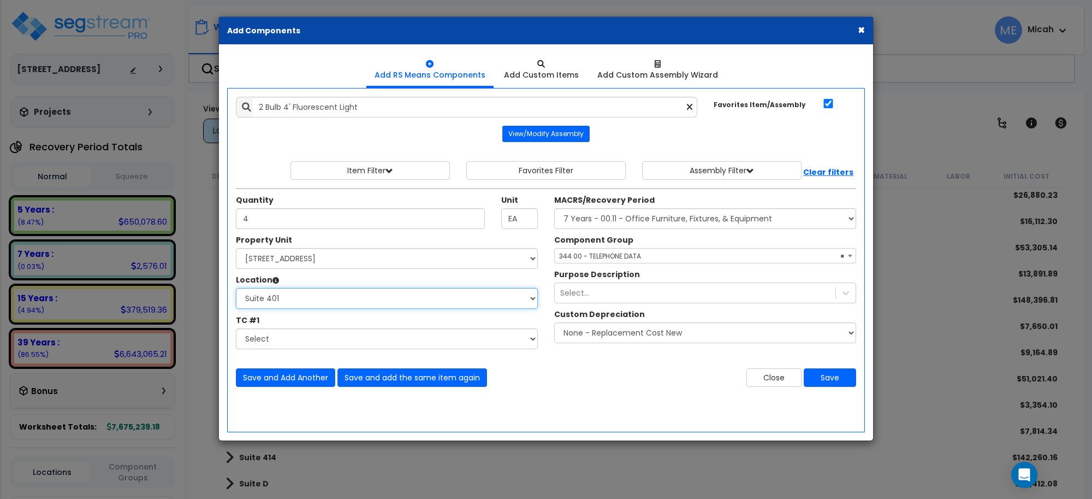
click at [412, 298] on select "Select Basement Storage 1, 2 Basement Storage 3 Basement Storage 4, 5 Building …" at bounding box center [387, 298] width 302 height 21
select select "31972"
click at [236, 288] on select "Select Basement Storage 1, 2 Basement Storage 3 Basement Storage 4, 5 Building …" at bounding box center [387, 298] width 302 height 21
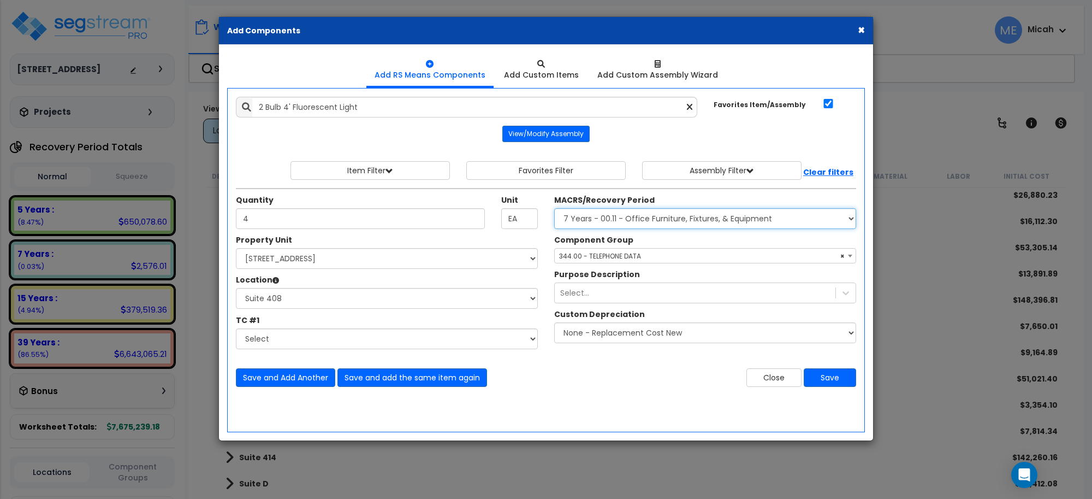
click at [605, 218] on select "Select MACRS/Recovery Period 5 Years - 57.0 - Distributive Trades & Services 5 …" at bounding box center [705, 218] width 302 height 21
select select "3669"
click at [554, 209] on select "Select MACRS/Recovery Period 5 Years - 57.0 - Distributive Trades & Services 5 …" at bounding box center [705, 218] width 302 height 21
click at [617, 260] on span "Select Component Group" at bounding box center [601, 255] width 85 height 9
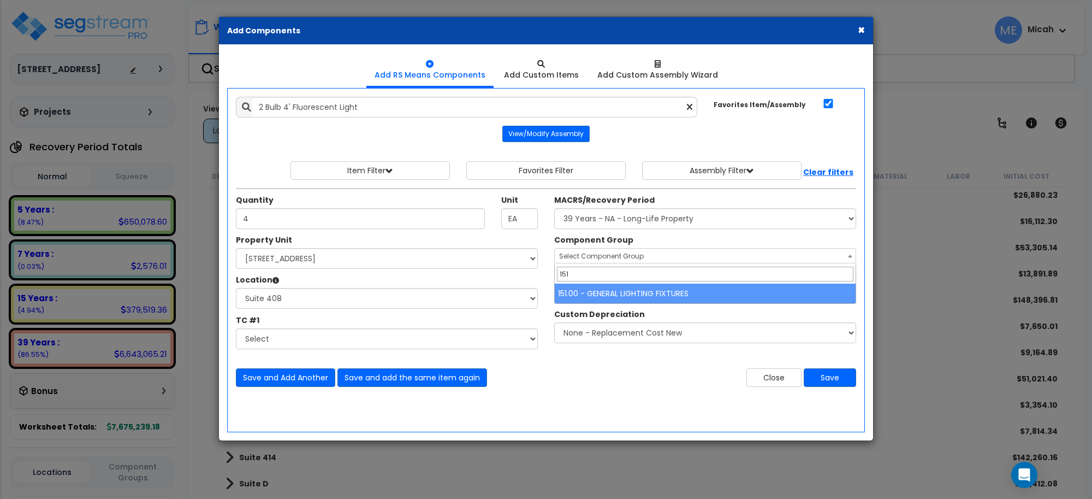
type input "151"
select select "56961"
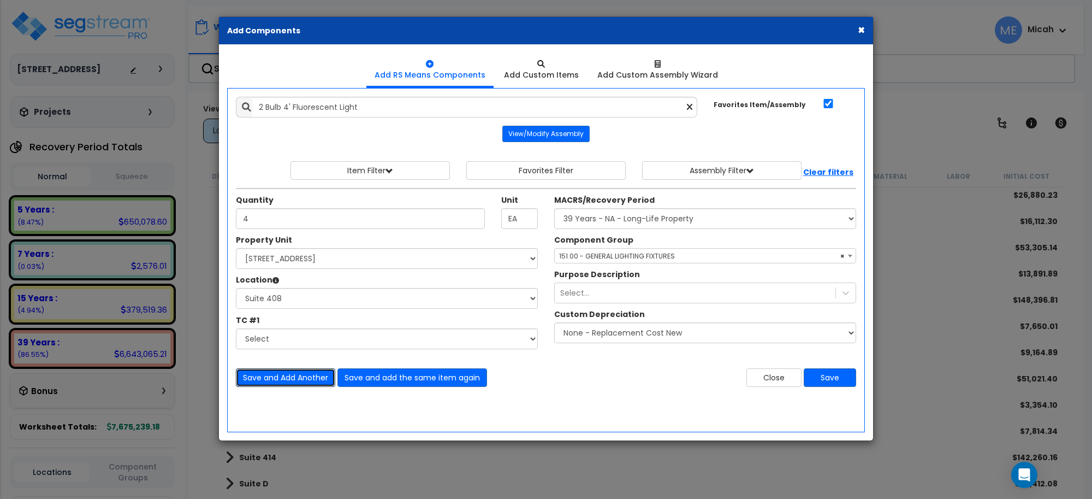
click at [284, 373] on button "Save and Add Another" at bounding box center [285, 377] width 99 height 19
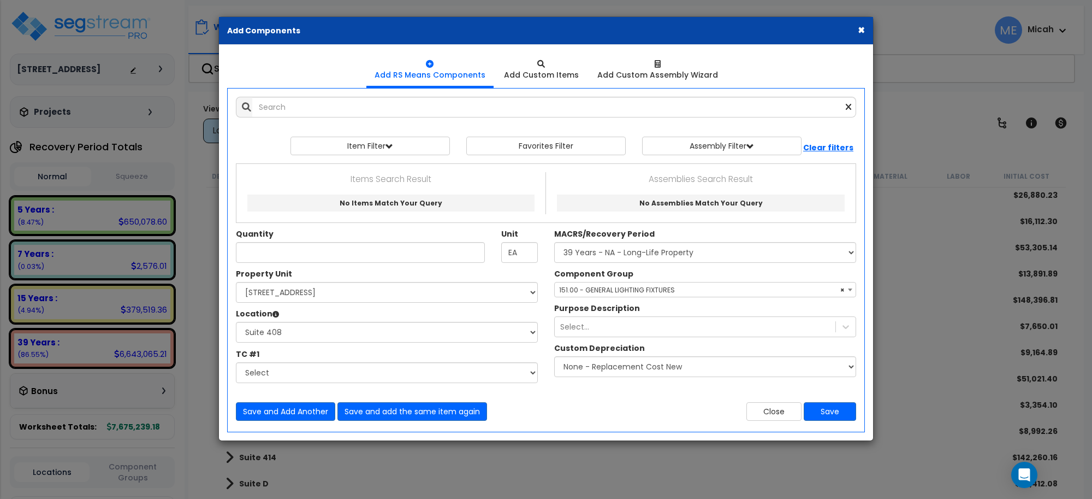
click at [612, 497] on div "× Add Components Add RS Means Components Add Custom Items Add Items" at bounding box center [546, 249] width 1092 height 499
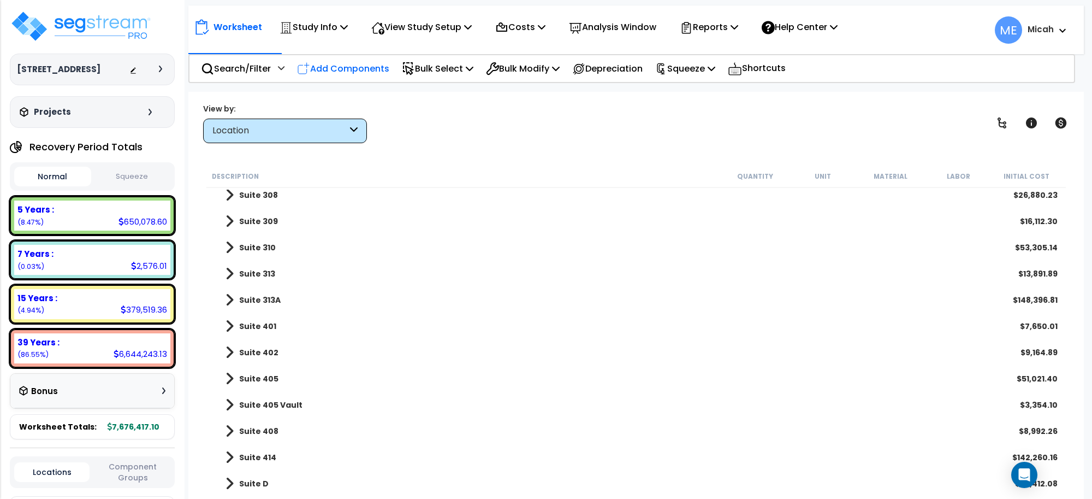
click at [347, 73] on p "Add Components" at bounding box center [343, 68] width 92 height 15
select select
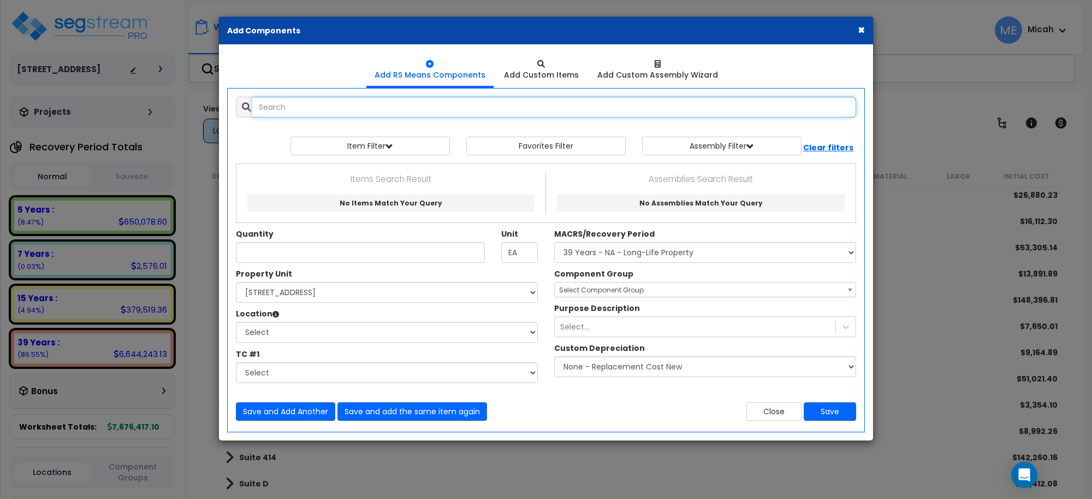
select select
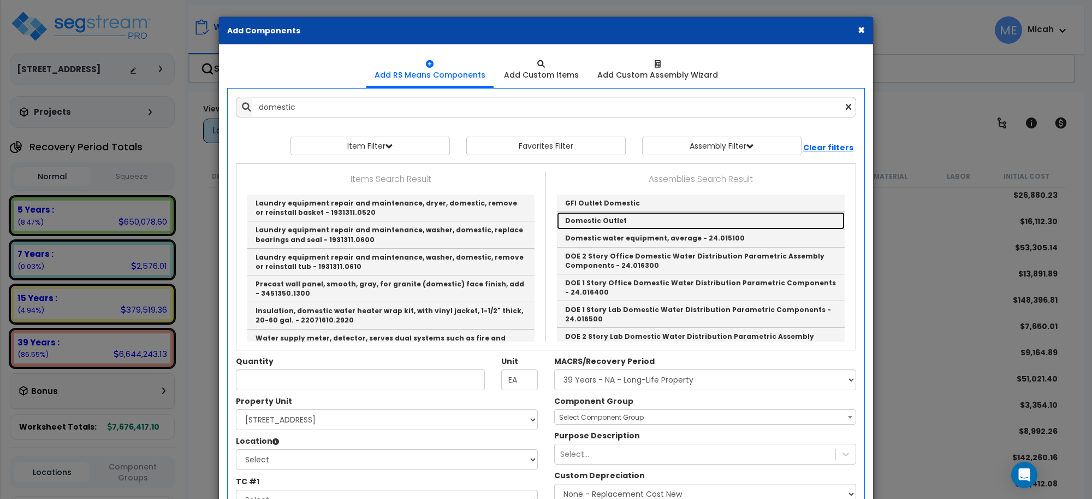
click at [605, 216] on link "Domestic Outlet" at bounding box center [701, 220] width 288 height 17
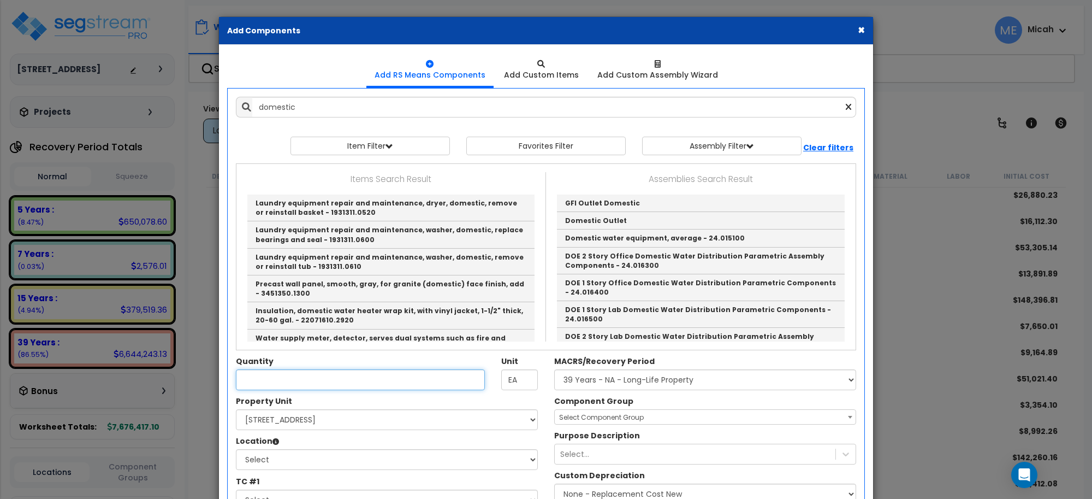
type input "Domestic Outlet"
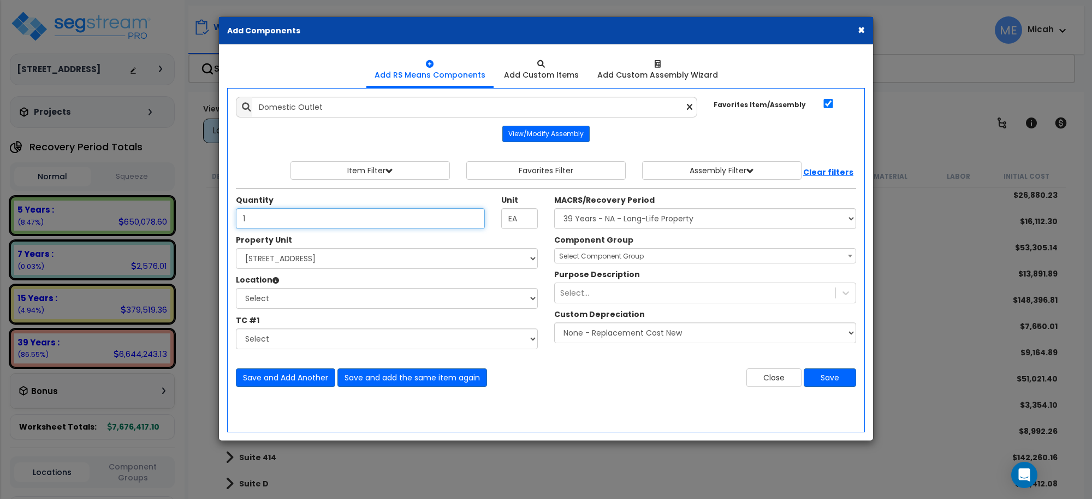
type input "1"
click at [334, 260] on select "Select [STREET_ADDRESS] Site Improvements" at bounding box center [387, 258] width 302 height 21
select select "170921"
click at [236, 248] on select "Select [STREET_ADDRESS] Site Improvements" at bounding box center [387, 258] width 302 height 21
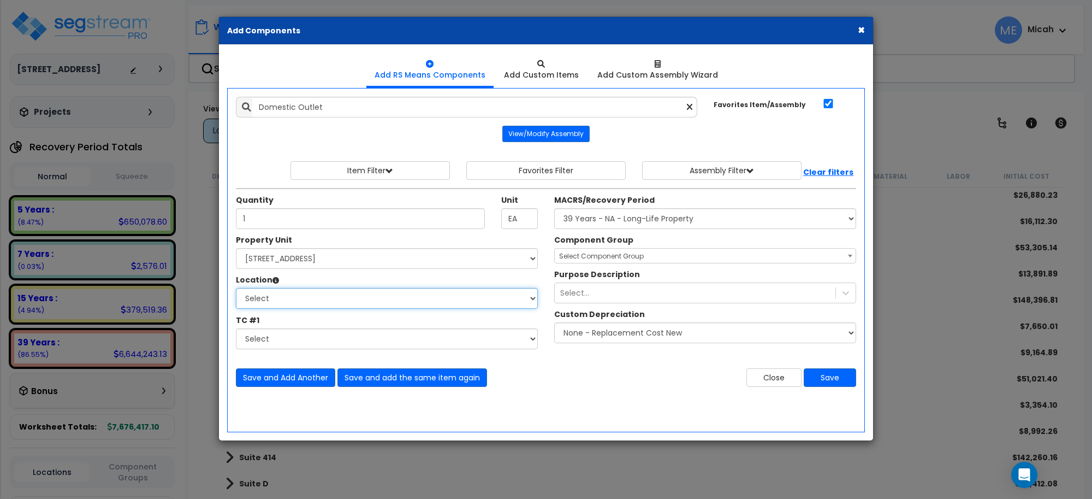
click at [337, 303] on select "Select Basement Storage 1, 2 Basement Storage 3 Basement Storage 4, 5 Building …" at bounding box center [387, 298] width 302 height 21
select select "31972"
click at [236, 288] on select "Select Basement Storage 1, 2 Basement Storage 3 Basement Storage 4, 5 Building …" at bounding box center [387, 298] width 302 height 21
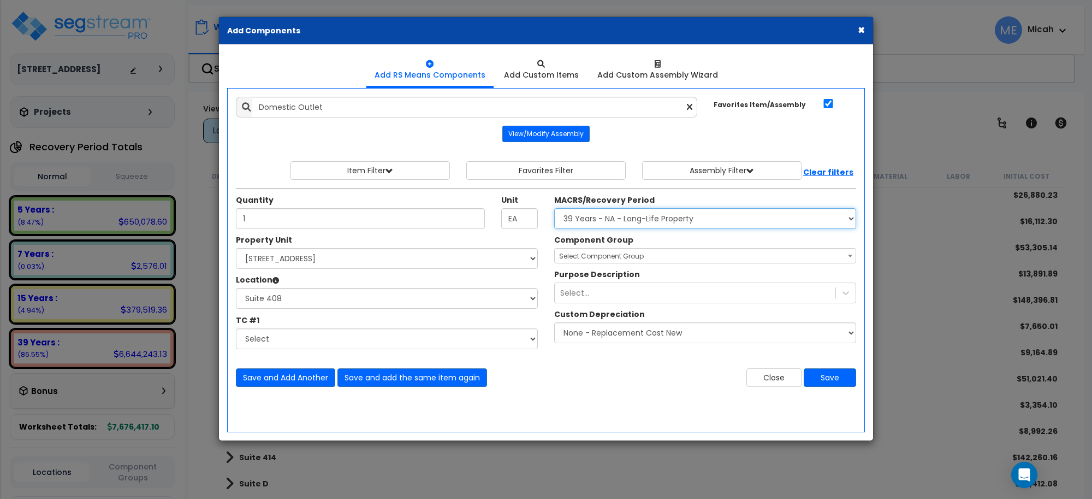
click at [659, 218] on select "Select MACRS/Recovery Period 5 Years - 57.0 - Distributive Trades & Services 5 …" at bounding box center [705, 218] width 302 height 21
select select "3669"
click at [554, 209] on select "Select MACRS/Recovery Period 5 Years - 57.0 - Distributive Trades & Services 5 …" at bounding box center [705, 218] width 302 height 21
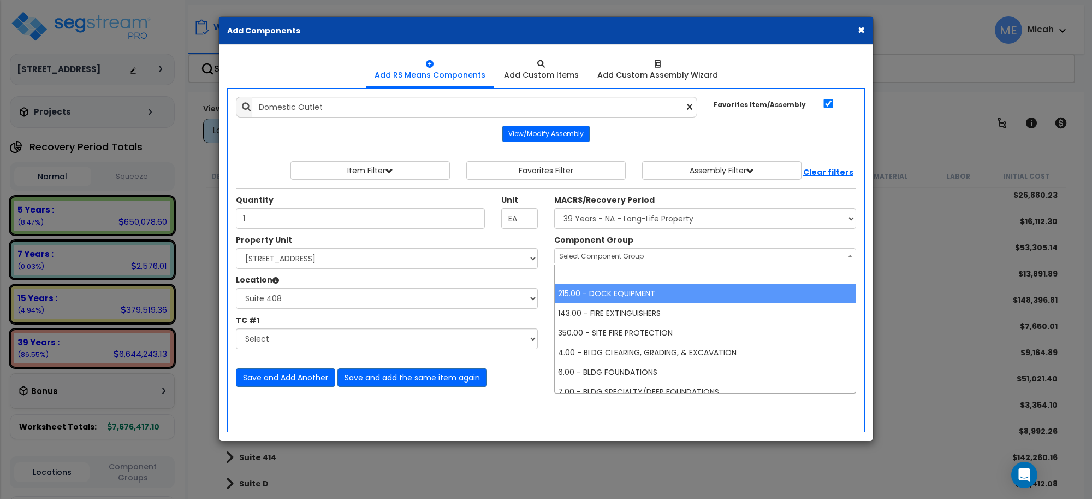
click at [639, 255] on span "Select Component Group" at bounding box center [601, 255] width 85 height 9
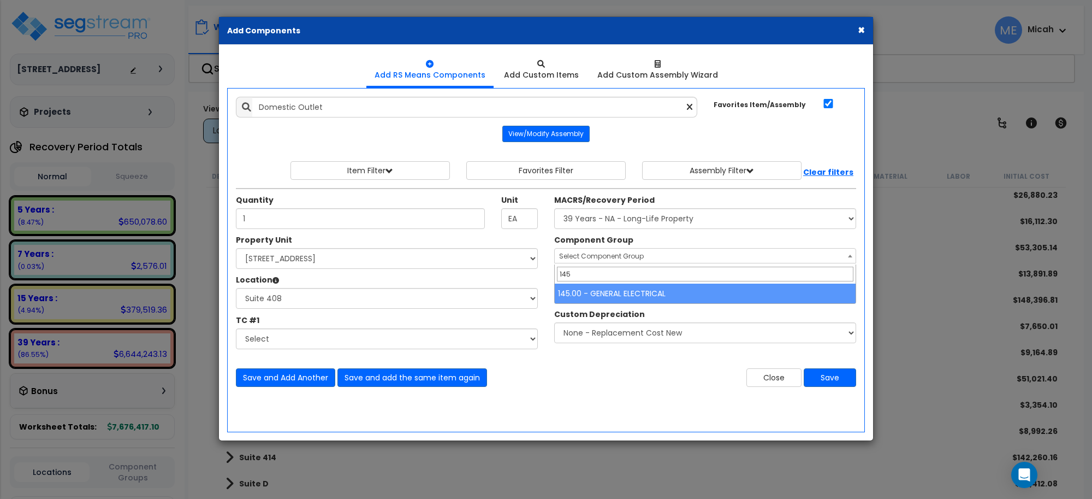
type input "145"
select select "56955"
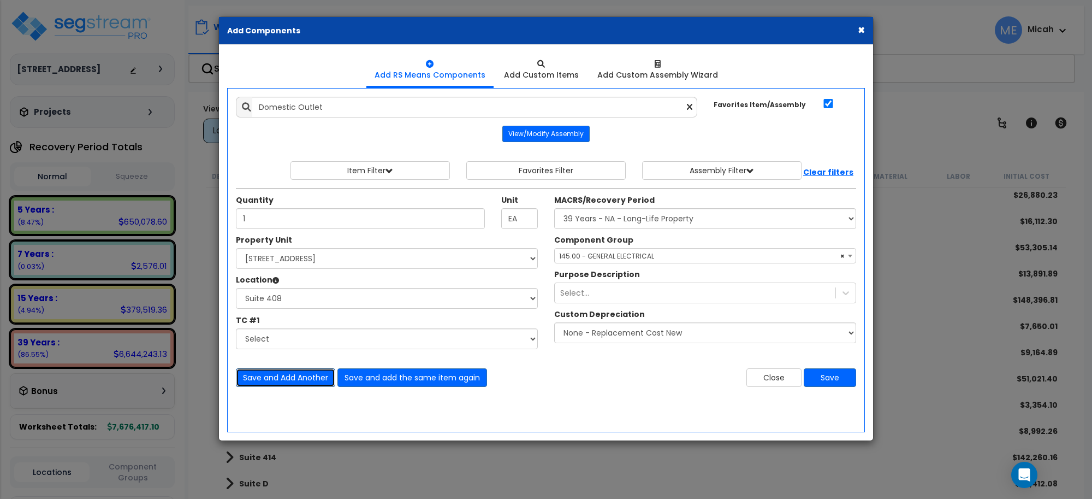
click at [321, 381] on button "Save and Add Another" at bounding box center [285, 377] width 99 height 19
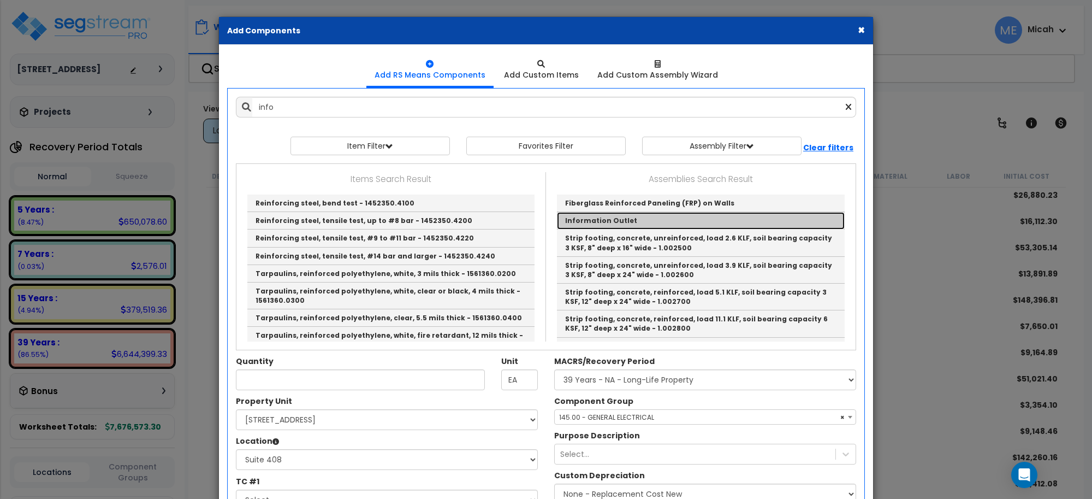
click at [625, 219] on link "Information Outlet" at bounding box center [701, 220] width 288 height 17
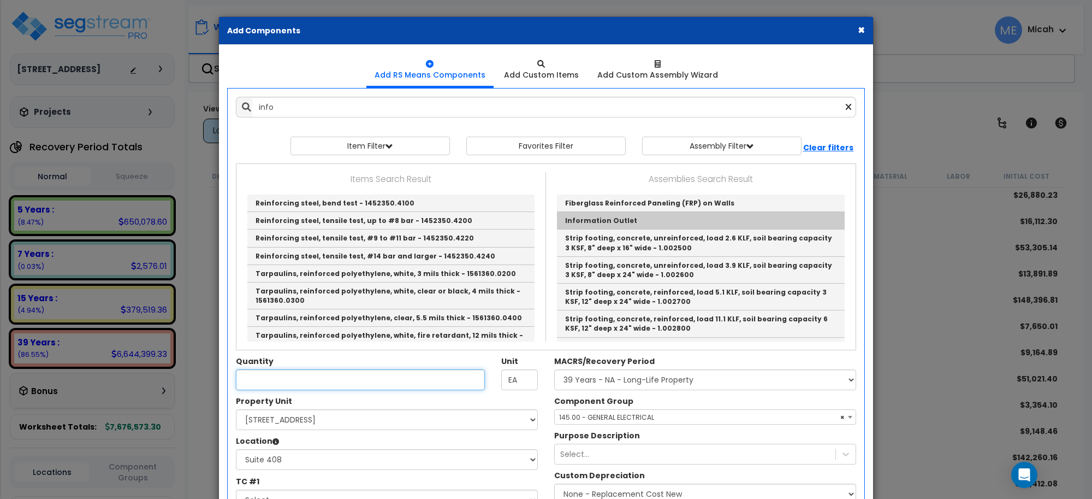
type input "Information Outlet"
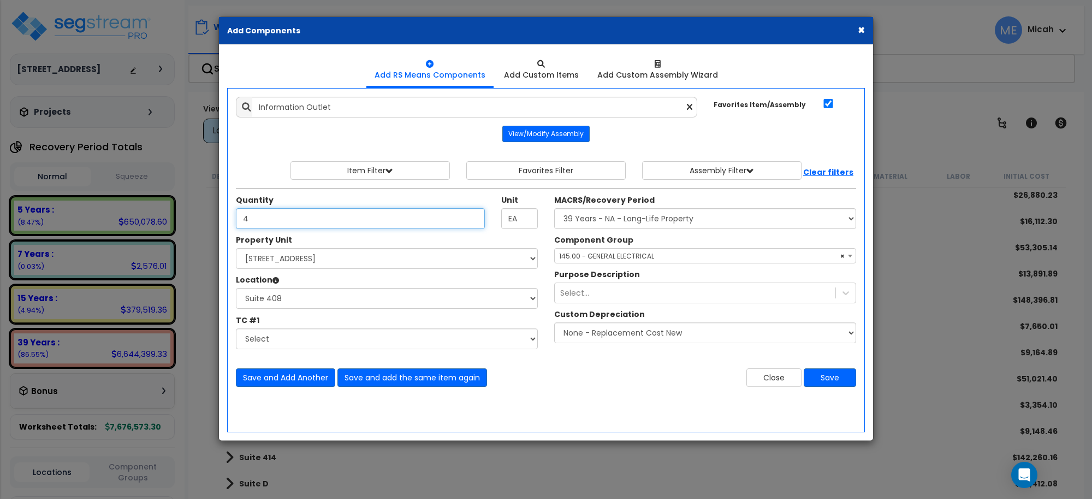
type input "4"
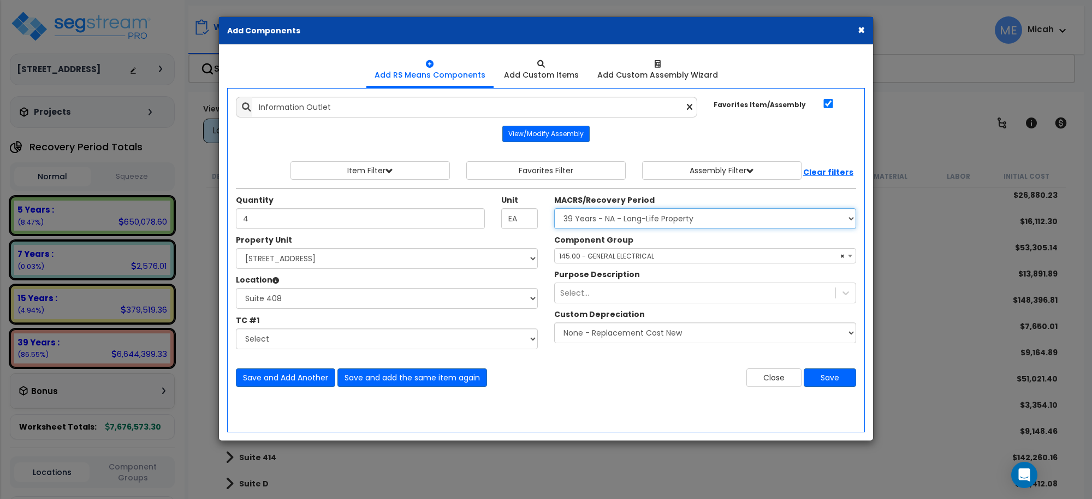
click at [623, 221] on select "Select MACRS/Recovery Period 5 Years - 57.0 - Distributive Trades & Services 5 …" at bounding box center [705, 218] width 302 height 21
select select "3668"
click at [554, 209] on select "Select MACRS/Recovery Period 5 Years - 57.0 - Distributive Trades & Services 5 …" at bounding box center [705, 218] width 302 height 21
click at [648, 253] on span "Select Component Group" at bounding box center [705, 255] width 301 height 15
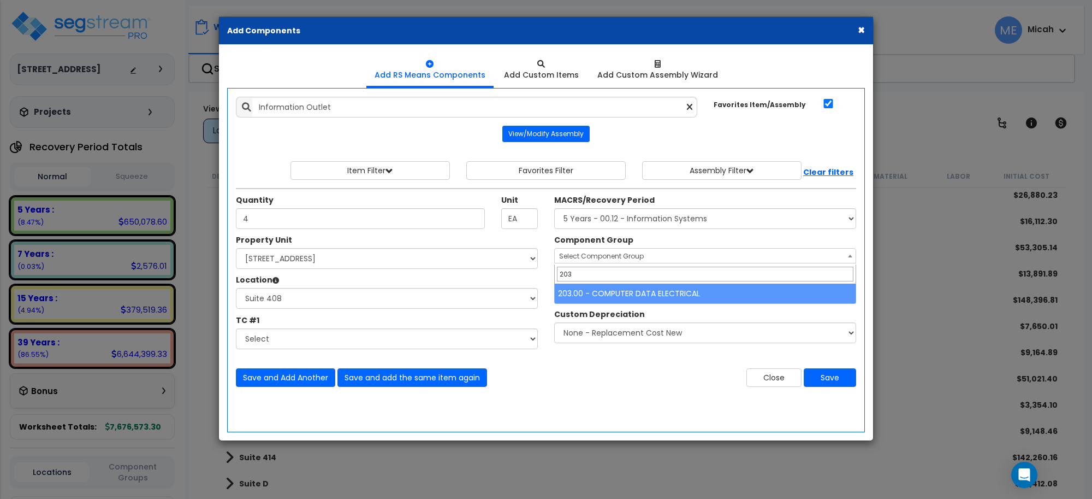
type input "203"
select select "57011"
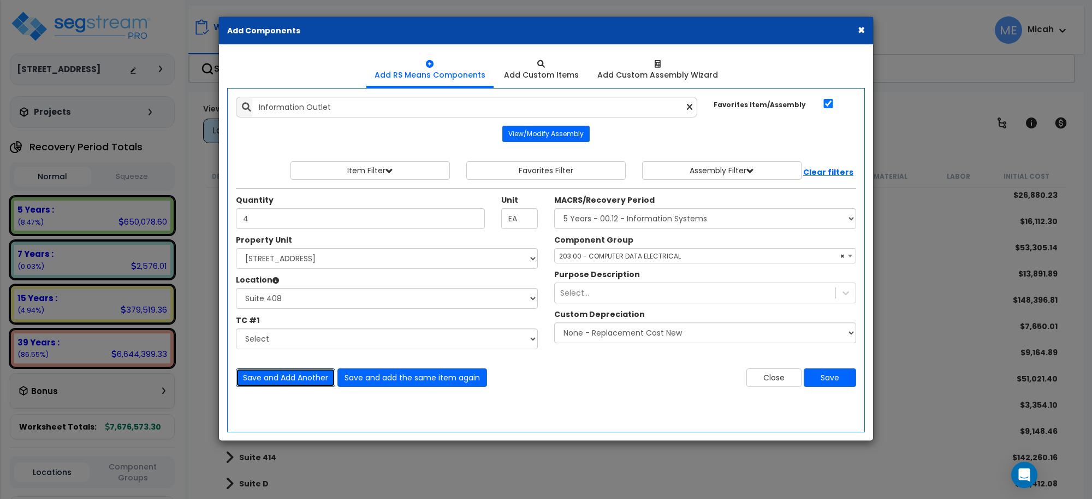
click at [290, 372] on button "Save and Add Another" at bounding box center [285, 377] width 99 height 19
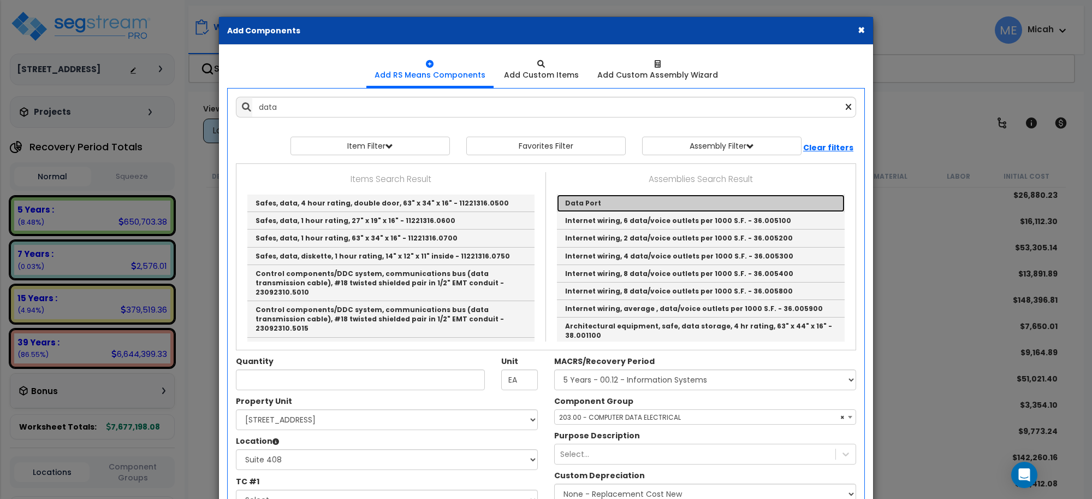
click at [608, 201] on link "Data Port" at bounding box center [701, 202] width 288 height 17
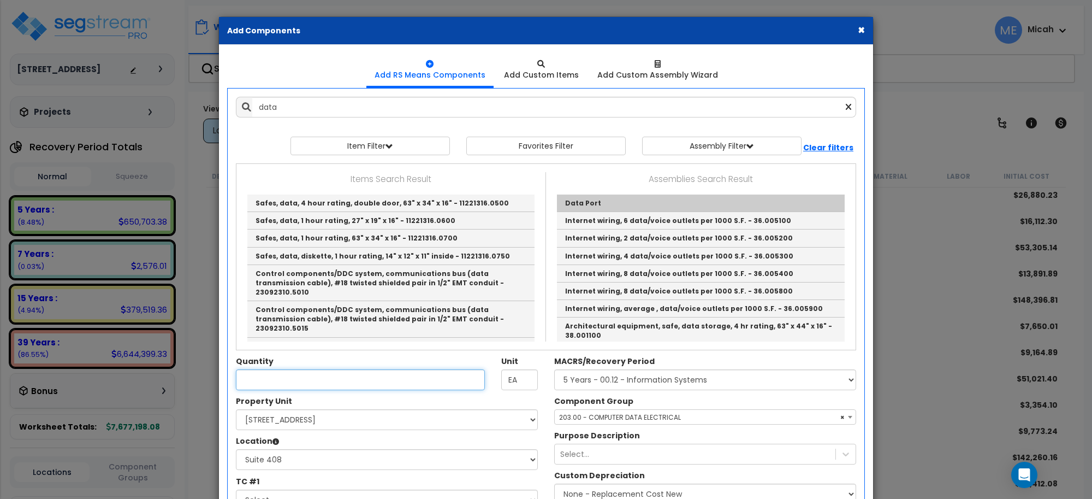
type input "Data Port"
type input "EA."
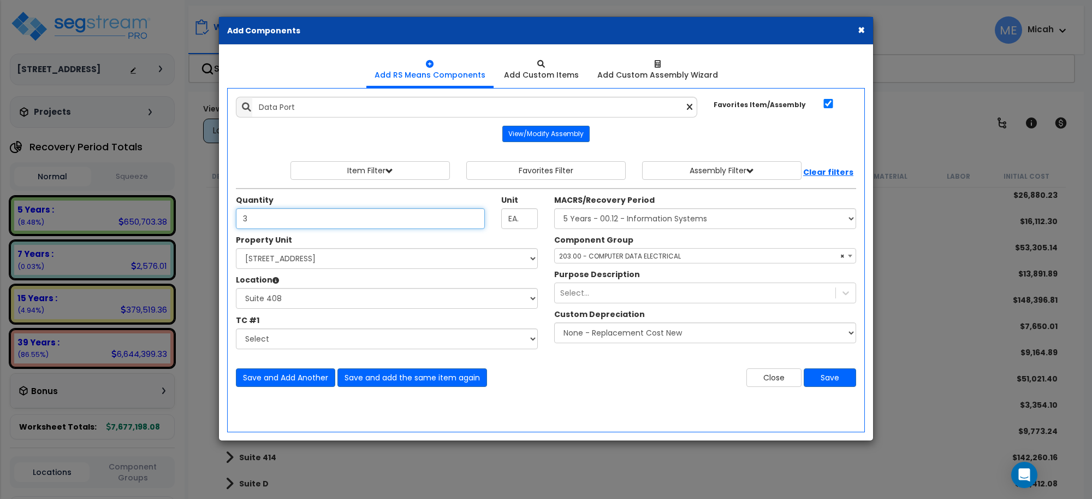
type input "3"
click at [617, 256] on span "× 203.00 - COMPUTER DATA ELECTRICAL" at bounding box center [705, 255] width 301 height 15
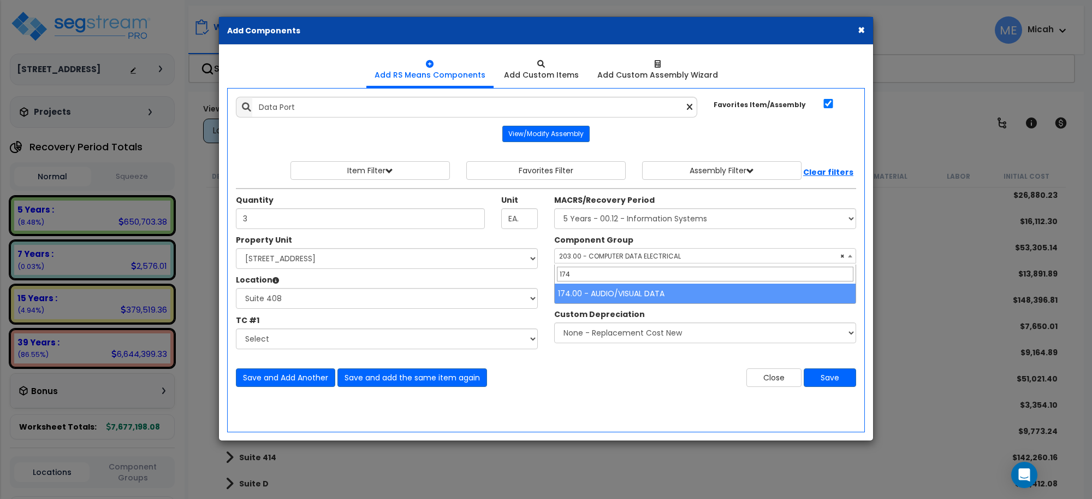
type input "174"
select select "56984"
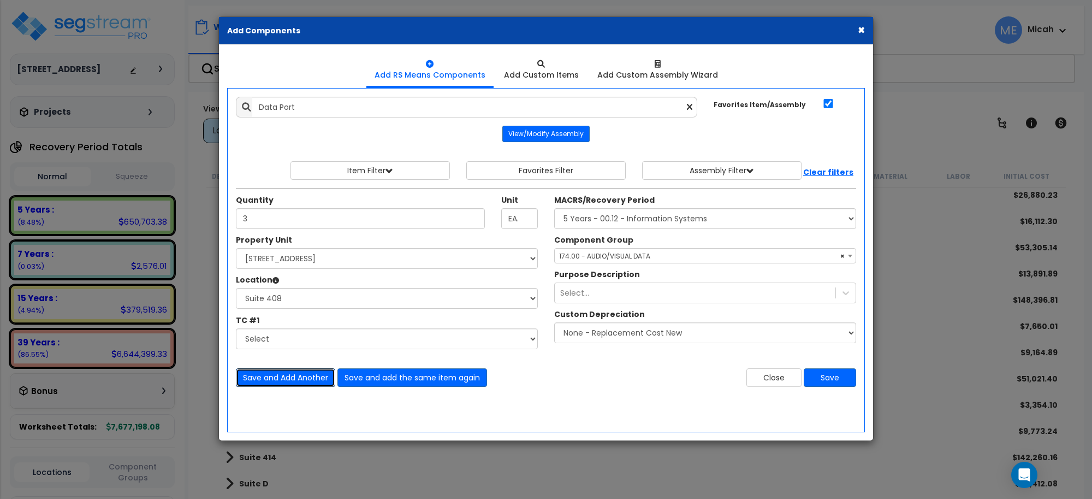
click at [287, 373] on button "Save and Add Another" at bounding box center [285, 377] width 99 height 19
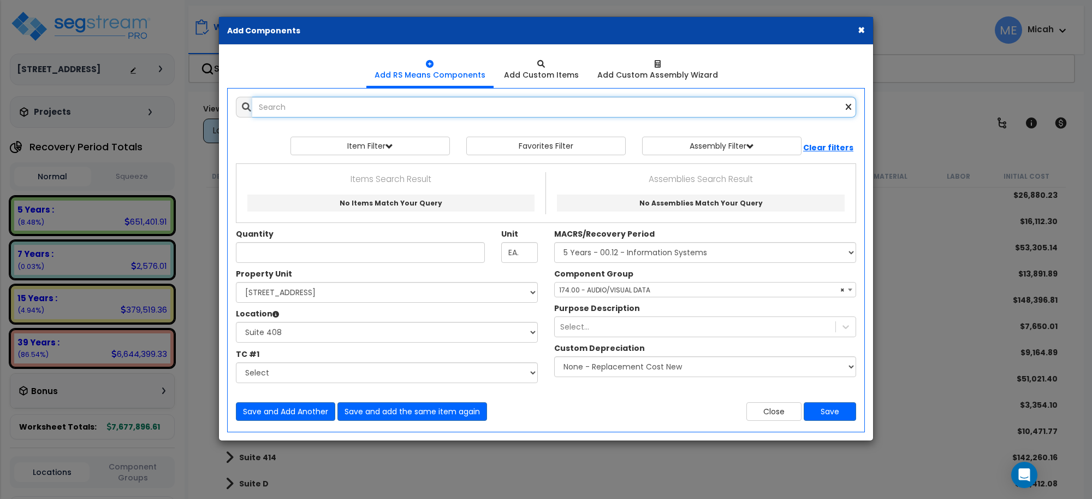
click at [269, 109] on input "text" at bounding box center [554, 107] width 604 height 21
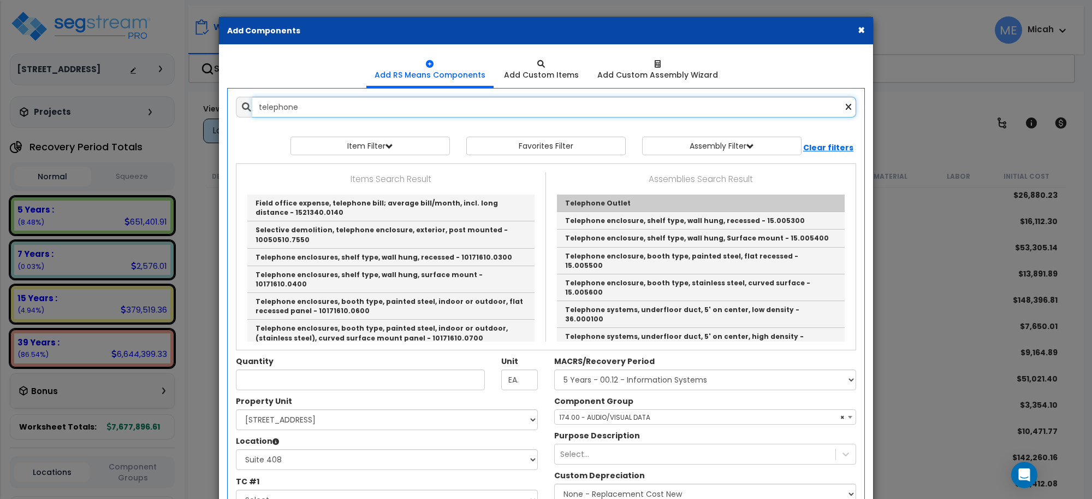
type input "telephone"
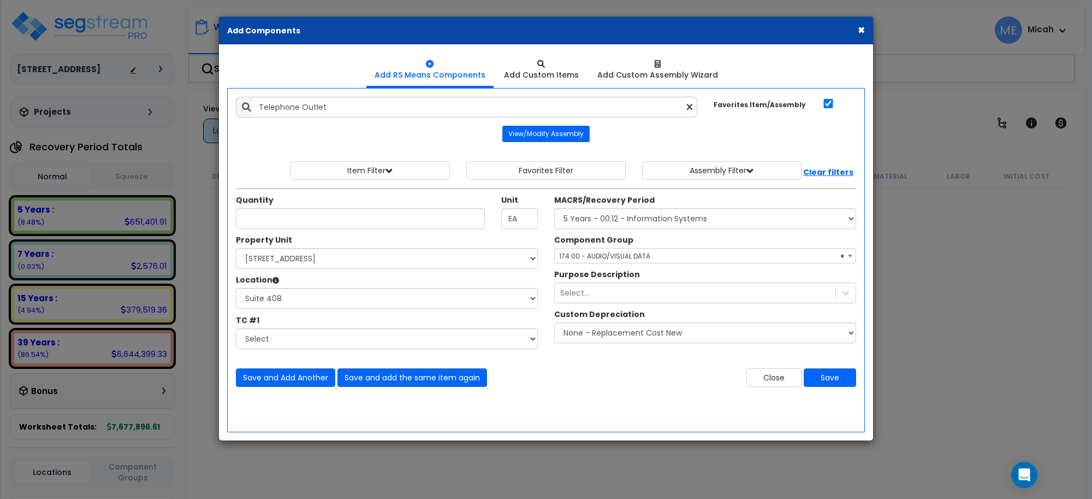
select select "3668"
select select "170921"
select select "31972"
select select "56984"
type input "1"
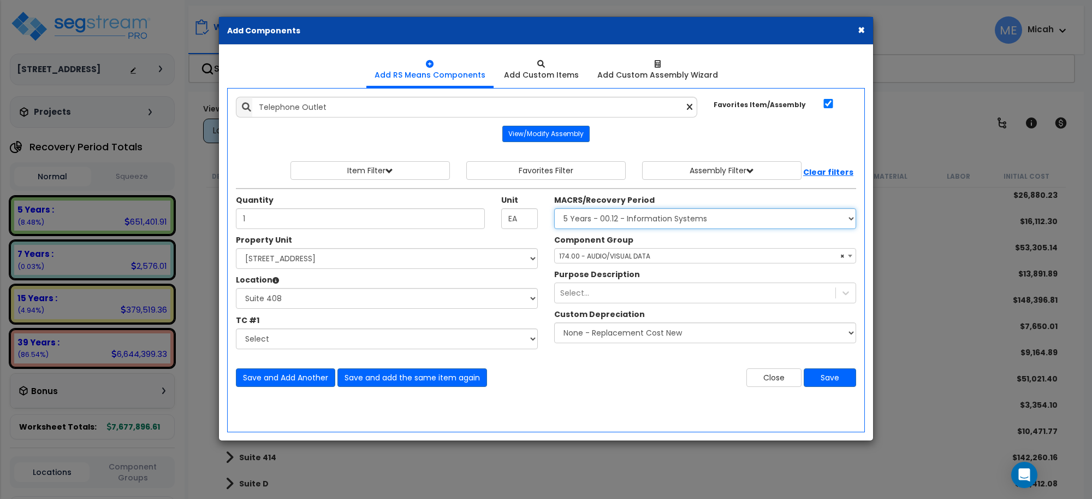
click at [607, 224] on select "Select MACRS/Recovery Period 5 Years - 57.0 - Distributive Trades & Services 5 …" at bounding box center [705, 218] width 302 height 21
select select "3665"
click at [554, 209] on select "Select MACRS/Recovery Period 5 Years - 57.0 - Distributive Trades & Services 5 …" at bounding box center [705, 218] width 302 height 21
click at [605, 256] on span "Select Component Group" at bounding box center [601, 255] width 85 height 9
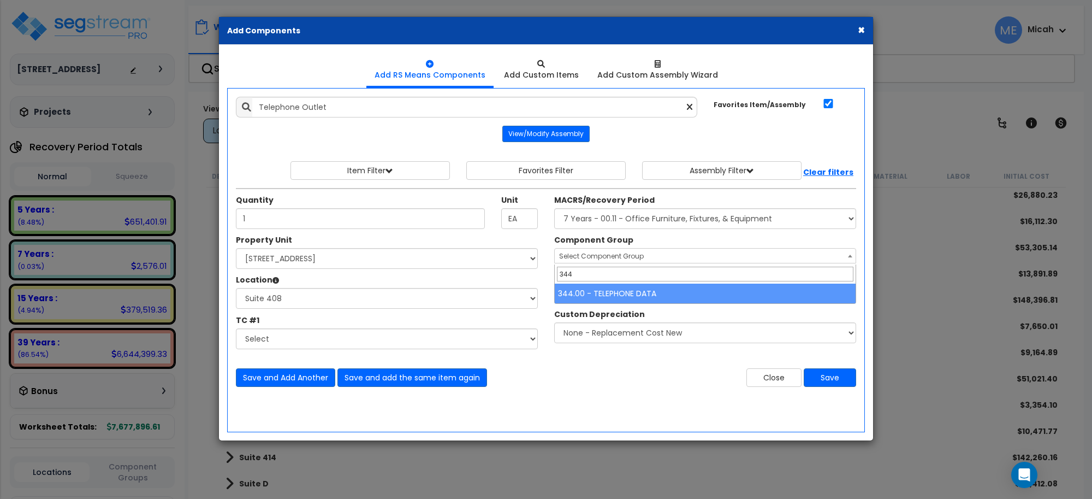
type input "344"
select select "57133"
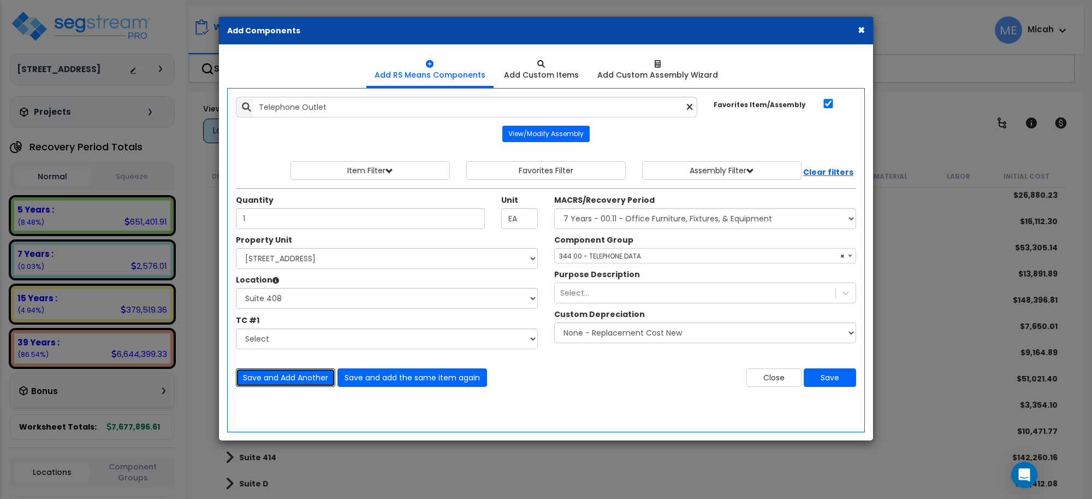
click at [283, 371] on button "Save and Add Another" at bounding box center [285, 377] width 99 height 19
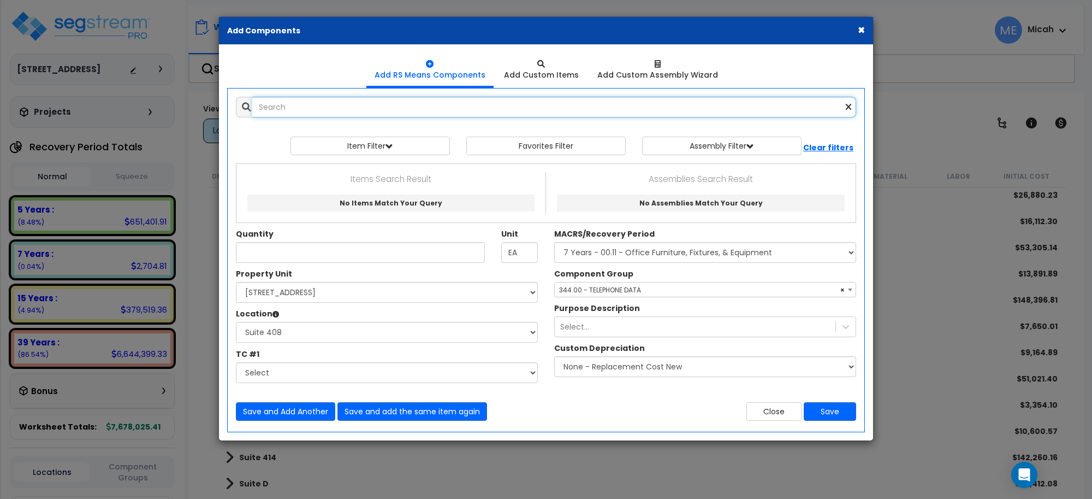
click at [295, 104] on input "text" at bounding box center [554, 107] width 604 height 21
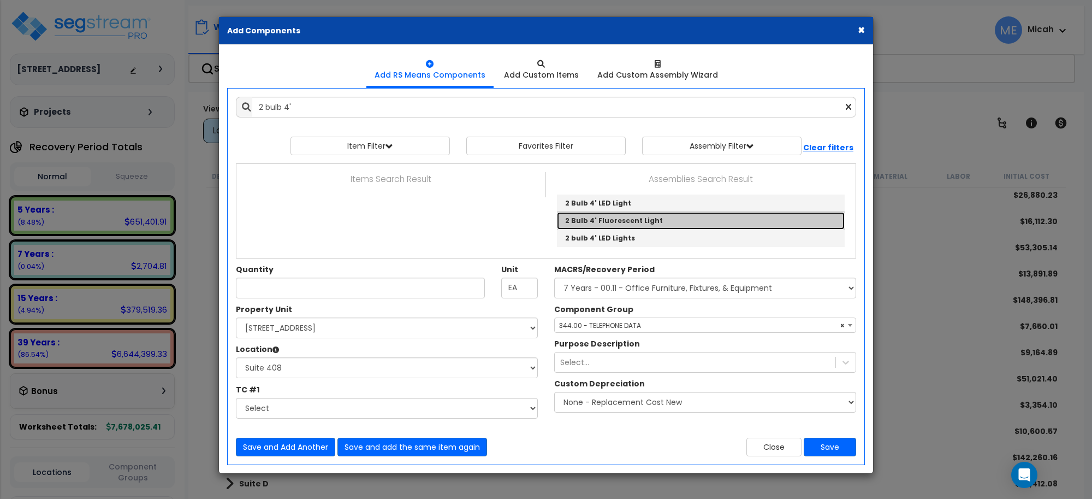
click at [641, 218] on link "2 Bulb 4' Fluorescent Light" at bounding box center [701, 220] width 288 height 17
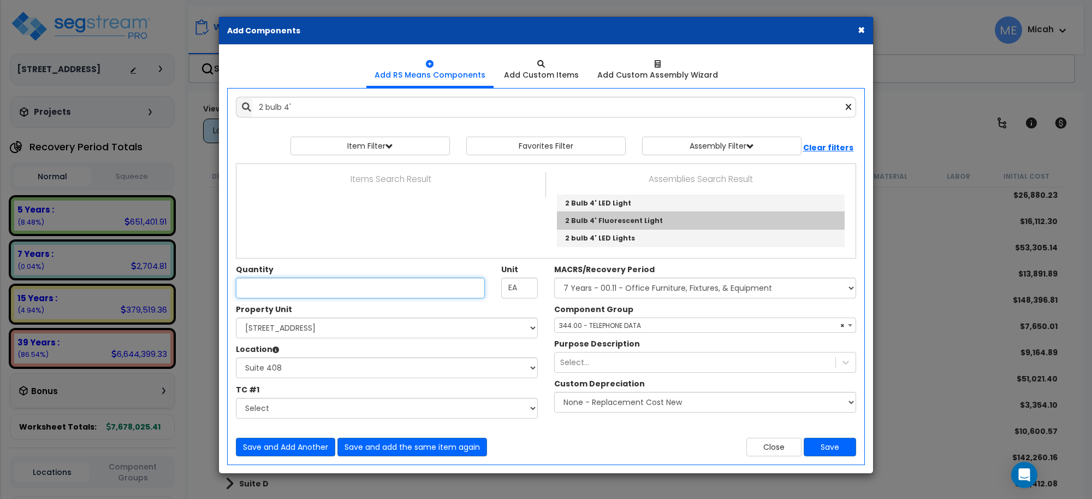
type input "2 Bulb 4' Fluorescent Light"
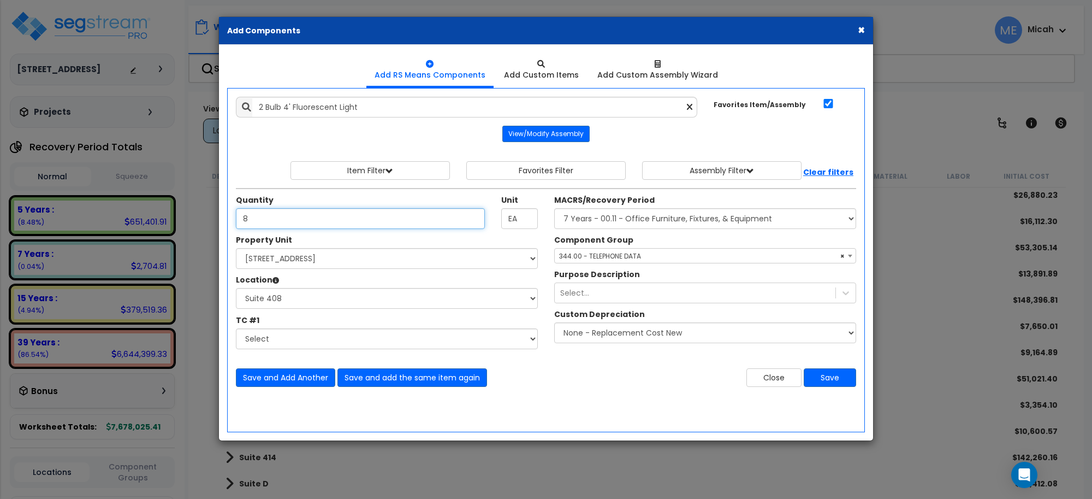
type input "8"
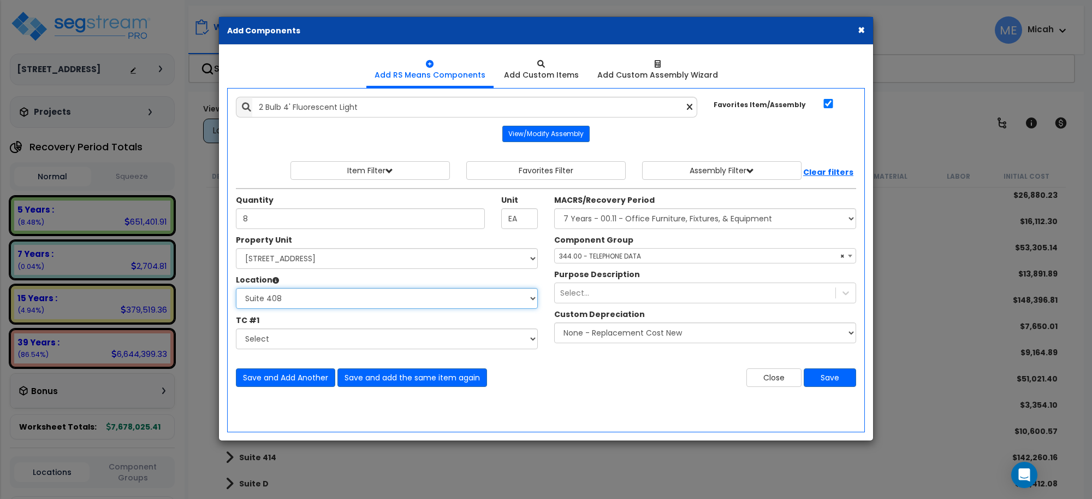
click at [360, 298] on select "Select Basement Storage 1, 2 Basement Storage 3 Basement Storage 4, 5 Building …" at bounding box center [387, 298] width 302 height 21
select select "31967"
click at [236, 288] on select "Select Basement Storage 1, 2 Basement Storage 3 Basement Storage 4, 5 Building …" at bounding box center [387, 298] width 302 height 21
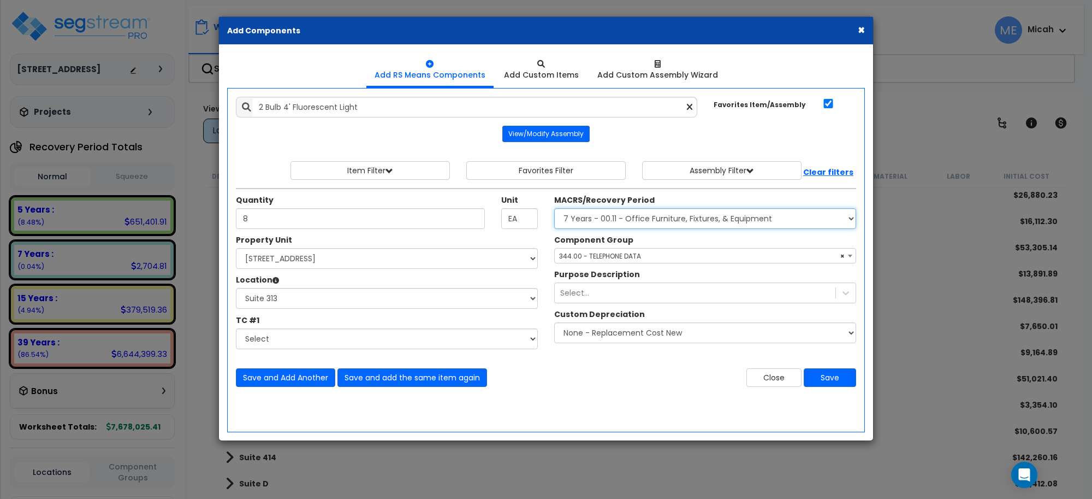
click at [569, 221] on select "Select MACRS/Recovery Period 5 Years - 57.0 - Distributive Trades & Services 5 …" at bounding box center [705, 218] width 302 height 21
select select "3669"
click at [554, 209] on select "Select MACRS/Recovery Period 5 Years - 57.0 - Distributive Trades & Services 5 …" at bounding box center [705, 218] width 302 height 21
click at [596, 255] on span "Select Component Group" at bounding box center [601, 255] width 85 height 9
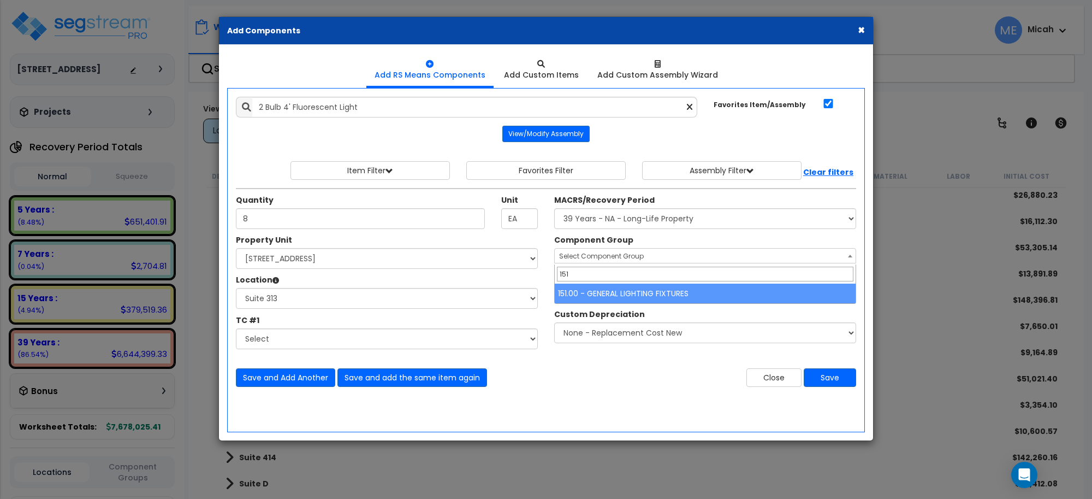
type input "151"
select select "56961"
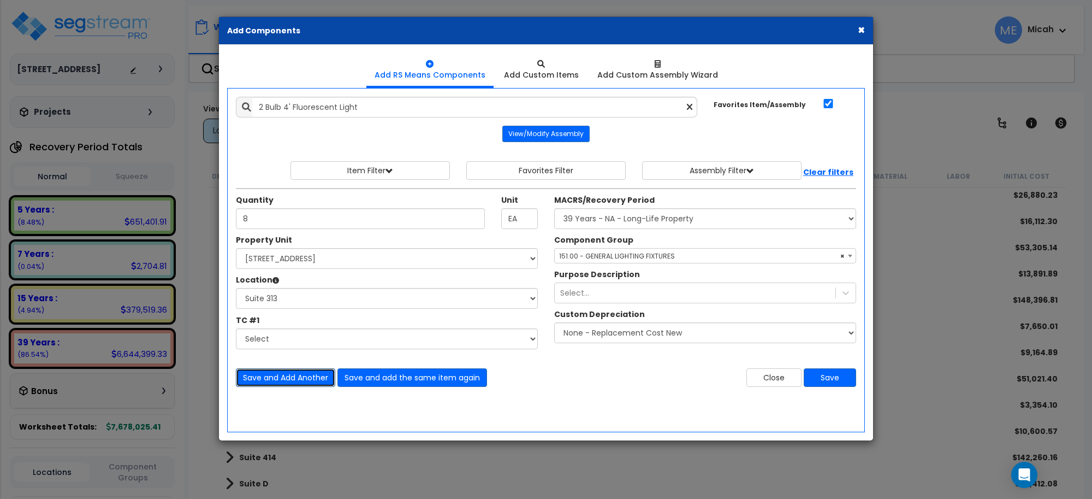
click at [315, 371] on button "Save and Add Another" at bounding box center [285, 377] width 99 height 19
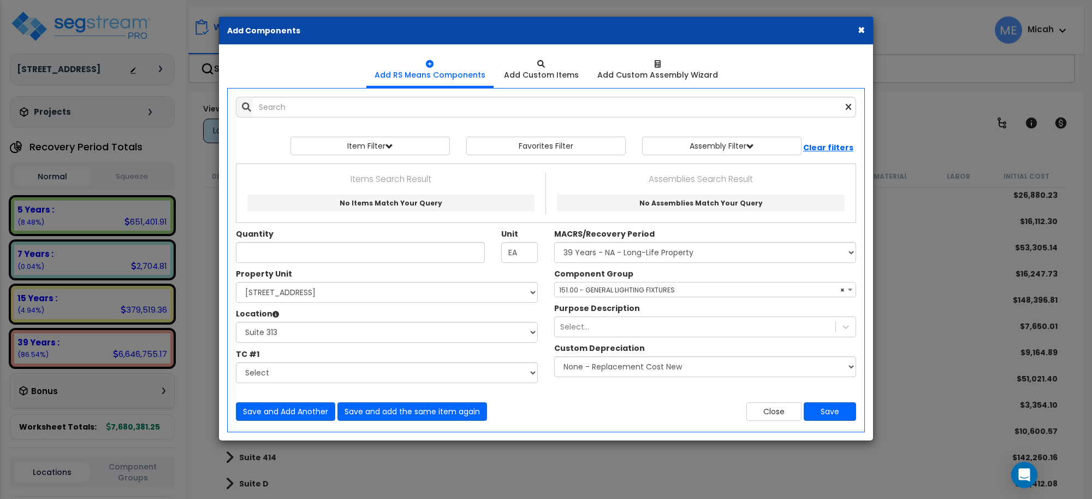
click at [632, 459] on div "× Add Components Add RS Means Components Add Custom Items Add Items" at bounding box center [546, 249] width 1092 height 499
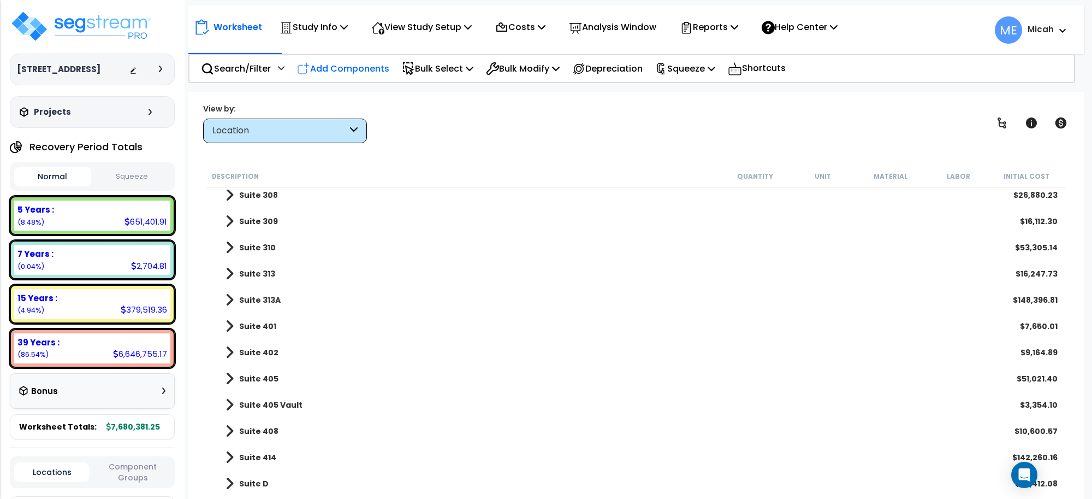
click at [357, 69] on p "Add Components" at bounding box center [343, 68] width 92 height 15
select select
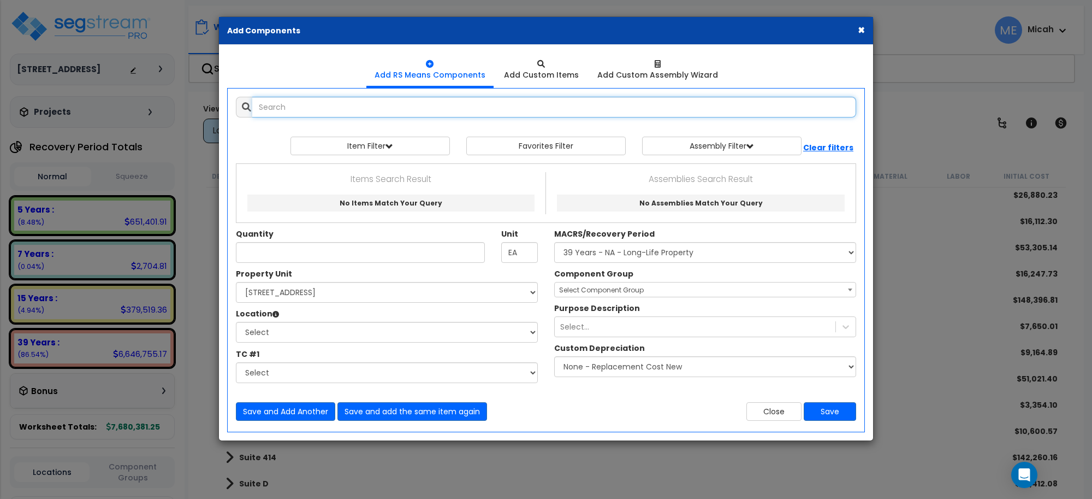
select select
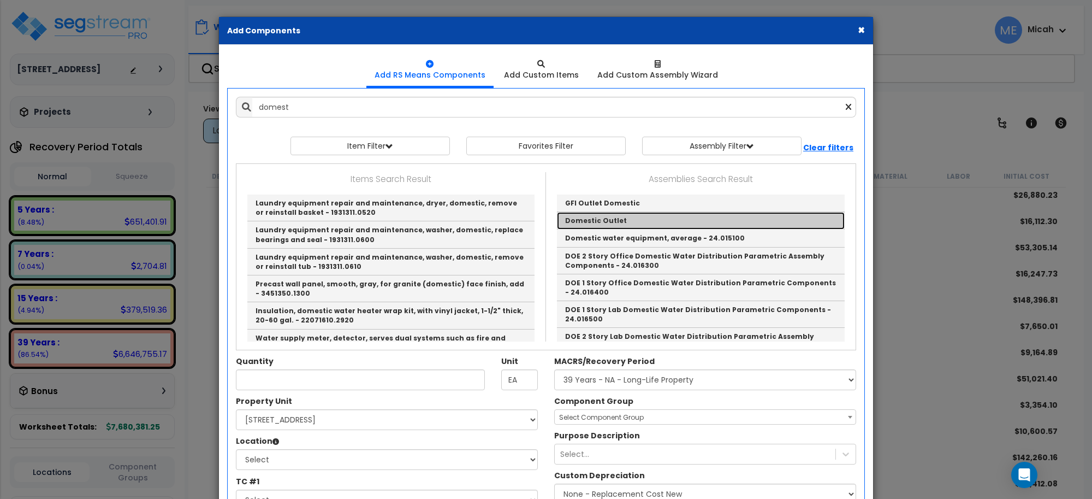
click at [576, 220] on link "Domestic Outlet" at bounding box center [701, 220] width 288 height 17
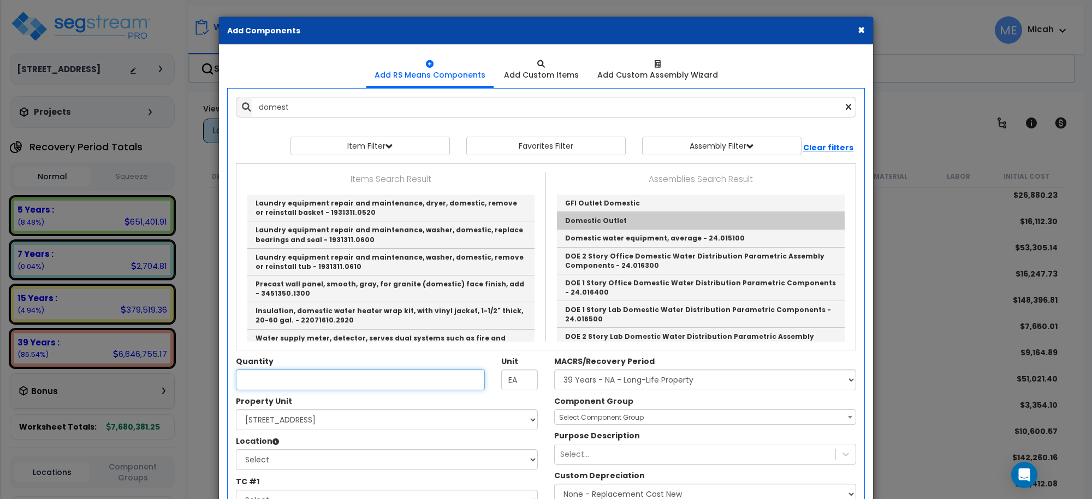
type input "Domestic Outlet"
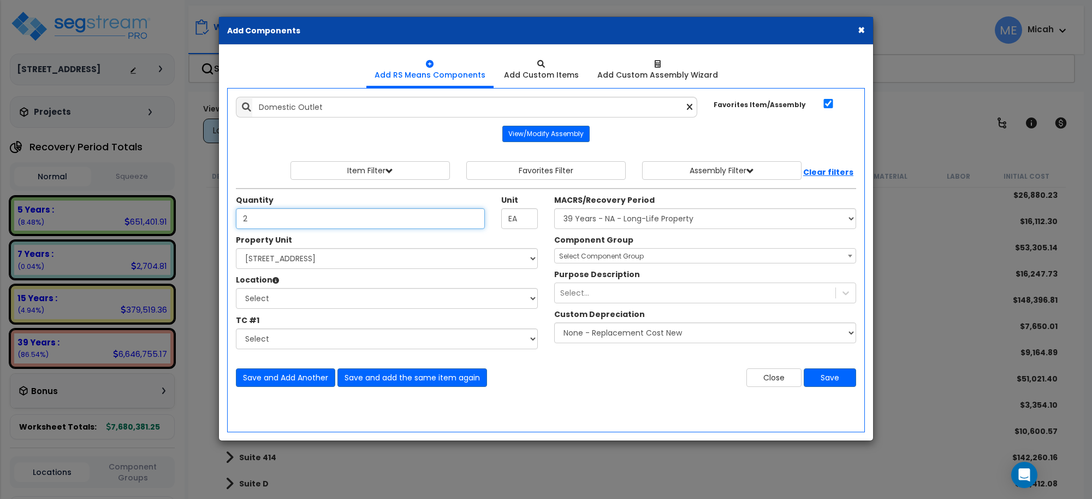
type input "2"
click at [340, 260] on select "Select [STREET_ADDRESS] Site Improvements" at bounding box center [387, 258] width 302 height 21
select select "170921"
click at [236, 248] on select "Select [STREET_ADDRESS] Site Improvements" at bounding box center [387, 258] width 302 height 21
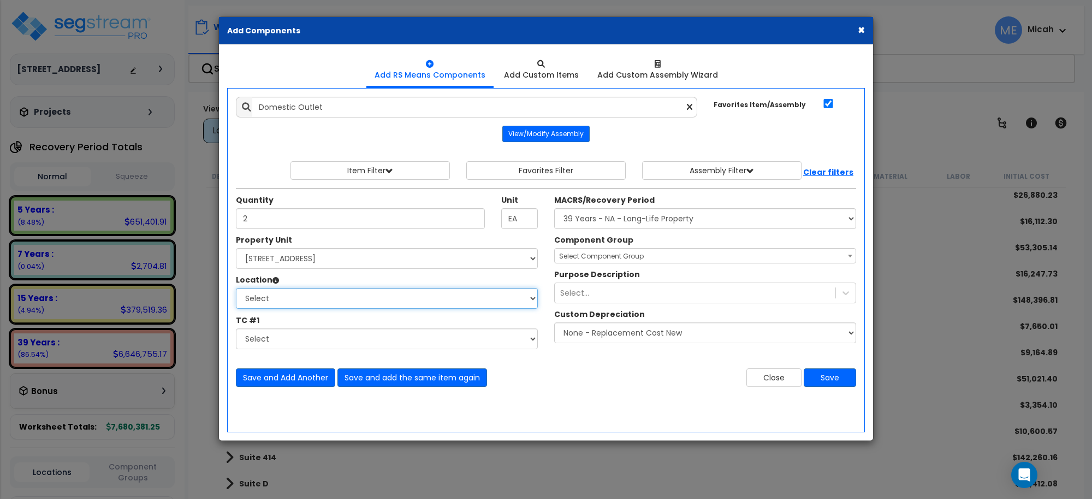
click at [304, 305] on select "Select Basement Storage 1, 2 Basement Storage 3 Basement Storage 4, 5 Building …" at bounding box center [387, 298] width 302 height 21
select select "31967"
click at [236, 288] on select "Select Basement Storage 1, 2 Basement Storage 3 Basement Storage 4, 5 Building …" at bounding box center [387, 298] width 302 height 21
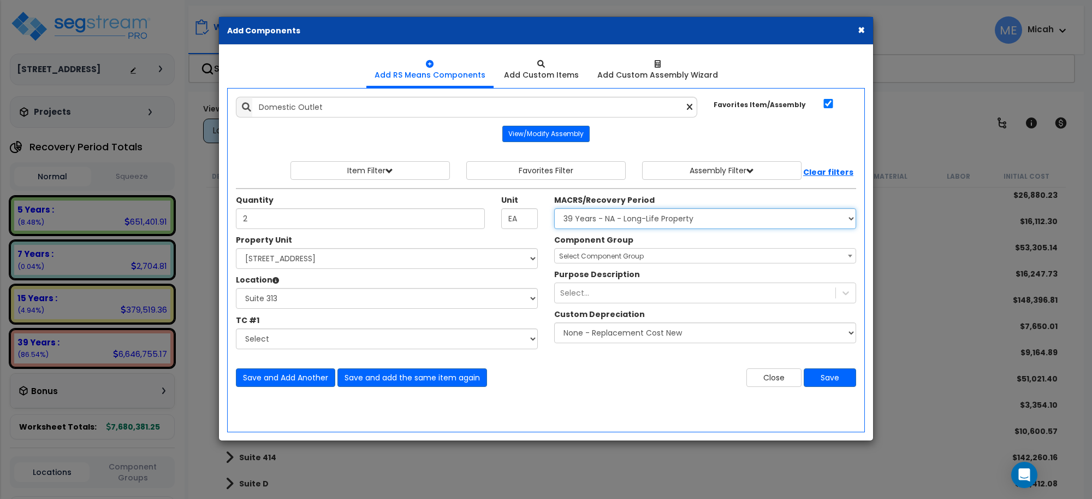
click at [660, 225] on select "Select MACRS/Recovery Period 5 Years - 57.0 - Distributive Trades & Services 5 …" at bounding box center [705, 218] width 302 height 21
select select "3669"
click at [554, 209] on select "Select MACRS/Recovery Period 5 Years - 57.0 - Distributive Trades & Services 5 …" at bounding box center [705, 218] width 302 height 21
click at [642, 258] on span "Select Component Group" at bounding box center [601, 255] width 85 height 9
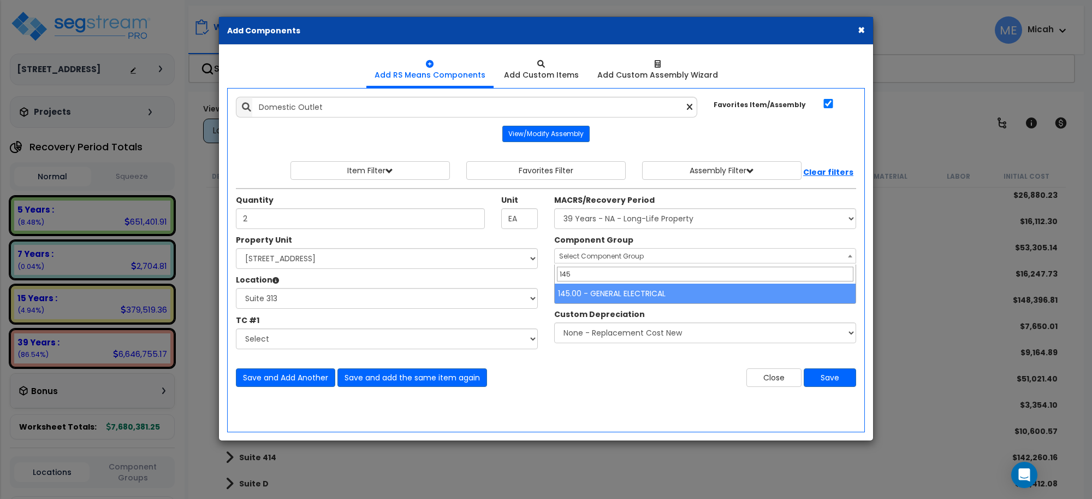
type input "145"
select select "56955"
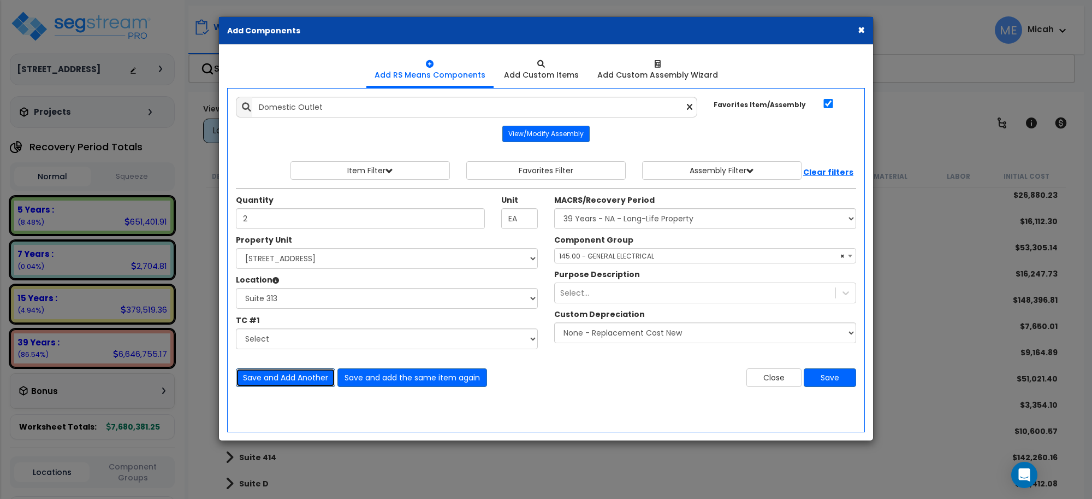
click at [290, 387] on button "Save and Add Another" at bounding box center [285, 377] width 99 height 19
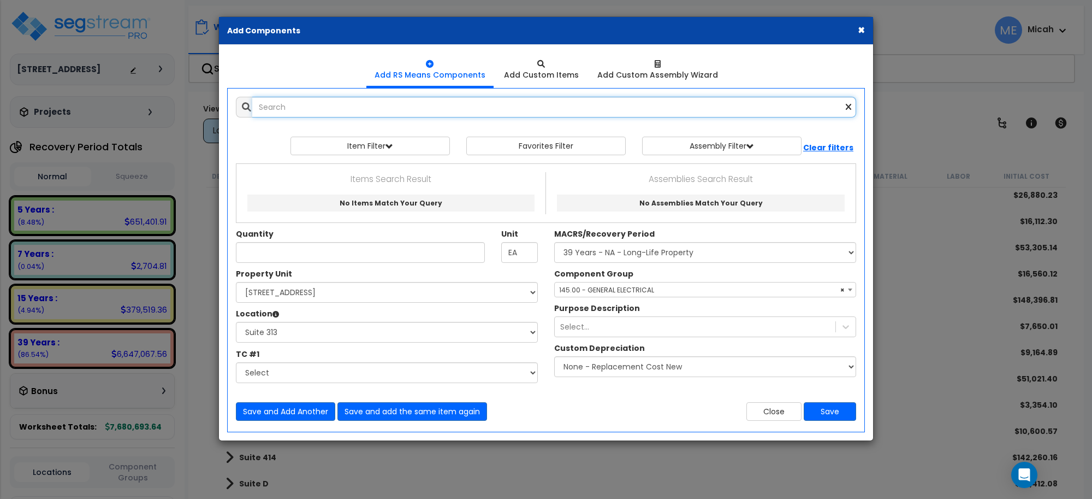
click at [273, 108] on input "text" at bounding box center [554, 107] width 604 height 21
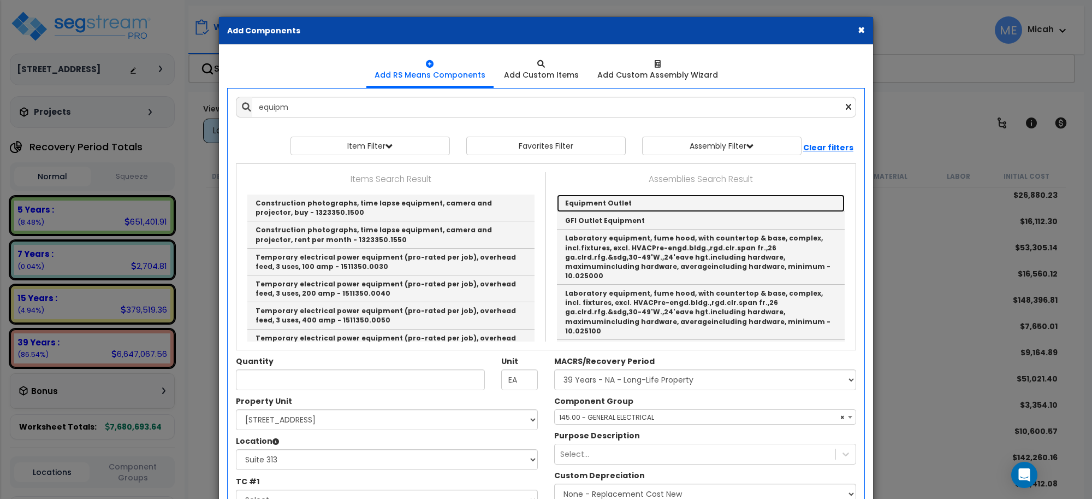
click at [583, 203] on link "Equipment Outlet" at bounding box center [701, 202] width 288 height 17
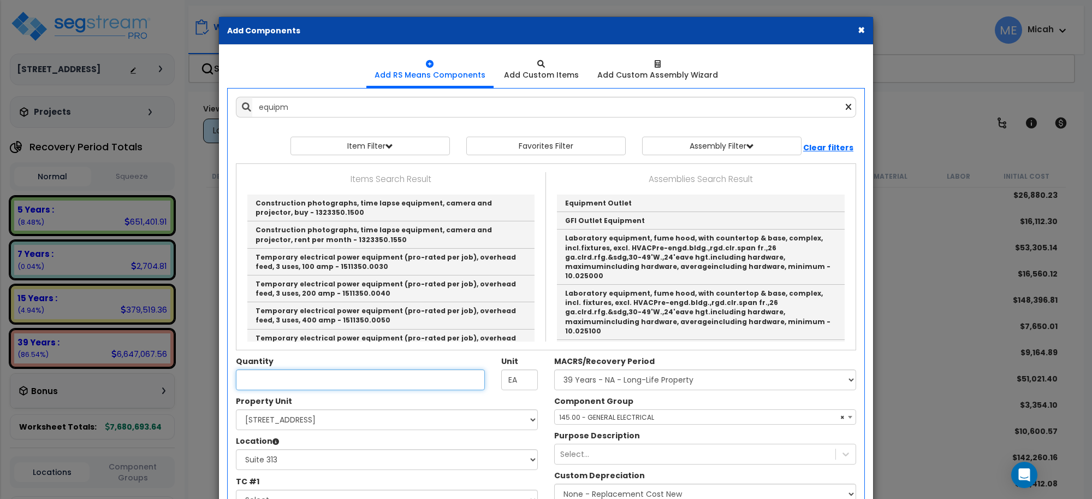
type input "Equipment Outlet"
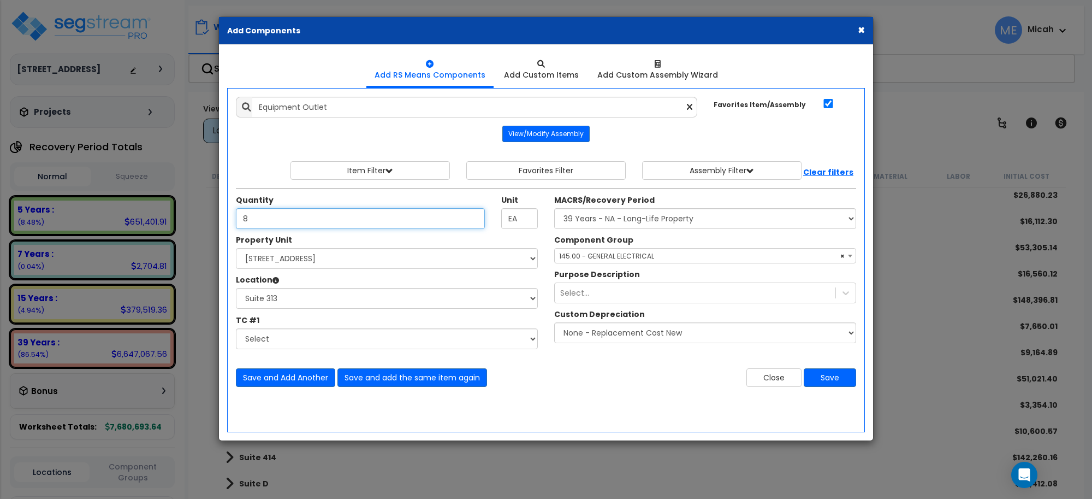
type input "8"
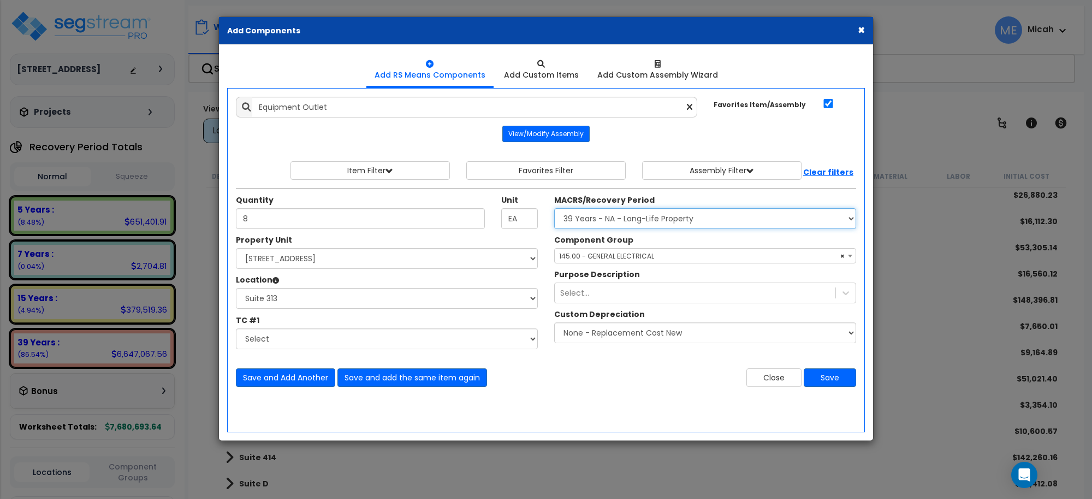
click at [569, 224] on select "Select MACRS/Recovery Period 5 Years - 57.0 - Distributive Trades & Services 5 …" at bounding box center [705, 218] width 302 height 21
select select "3667"
click at [554, 209] on select "Select MACRS/Recovery Period 5 Years - 57.0 - Distributive Trades & Services 5 …" at bounding box center [705, 218] width 302 height 21
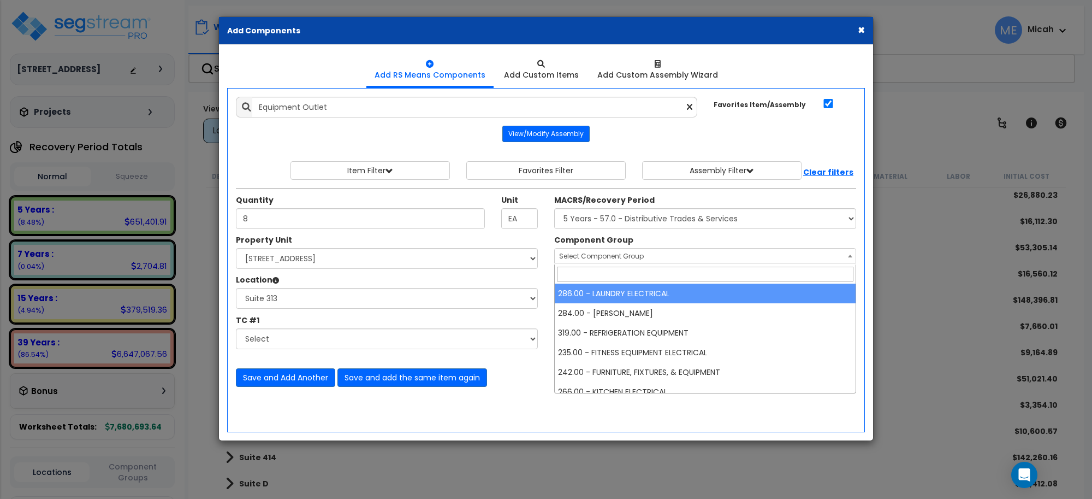
drag, startPoint x: 612, startPoint y: 253, endPoint x: 609, endPoint y: 261, distance: 8.8
click at [612, 255] on span "Select Component Group" at bounding box center [601, 255] width 85 height 9
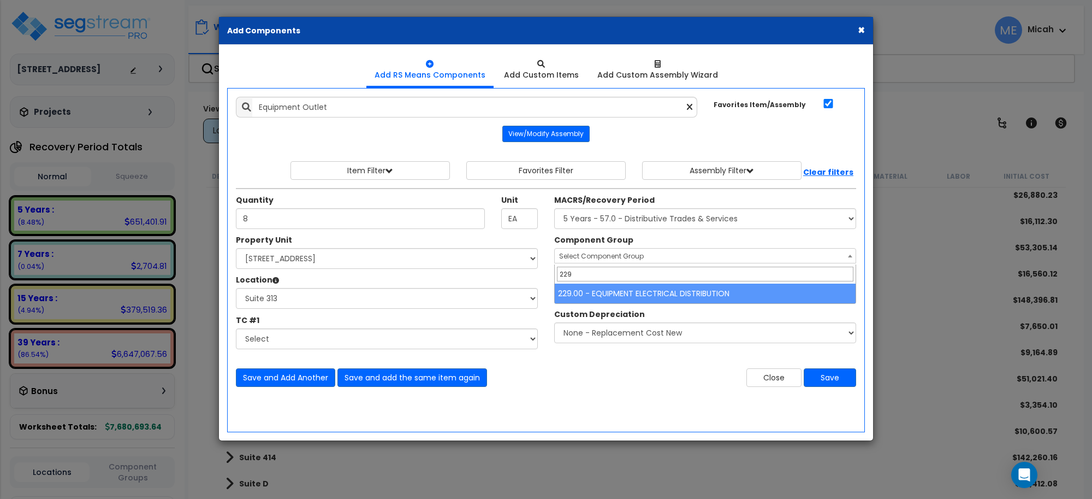
type input "229"
select select "57033"
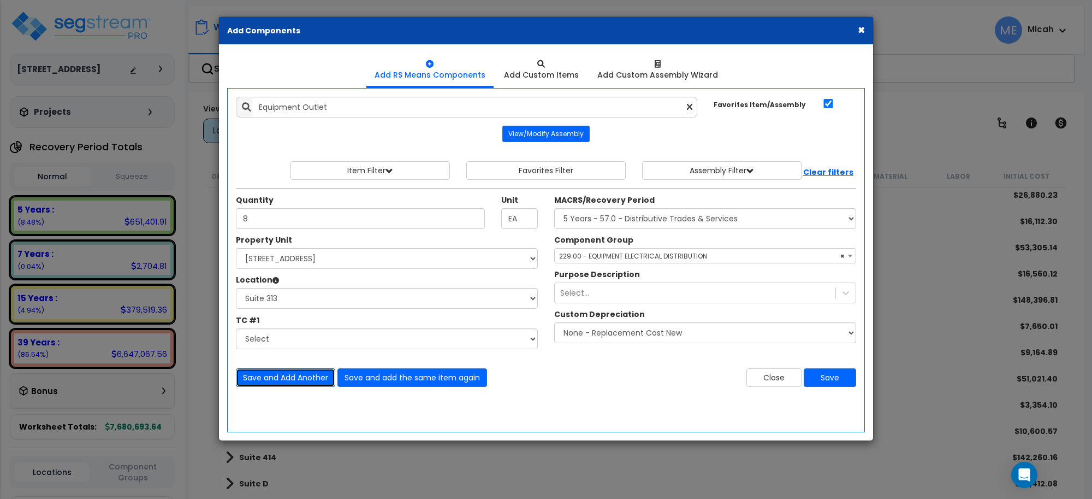
click at [300, 374] on button "Save and Add Another" at bounding box center [285, 377] width 99 height 19
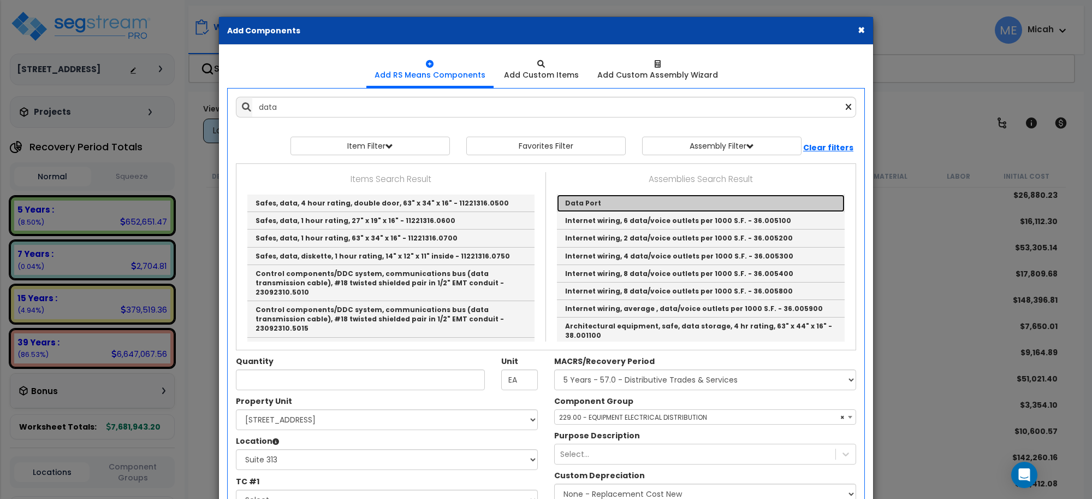
click at [573, 200] on link "Data Port" at bounding box center [701, 202] width 288 height 17
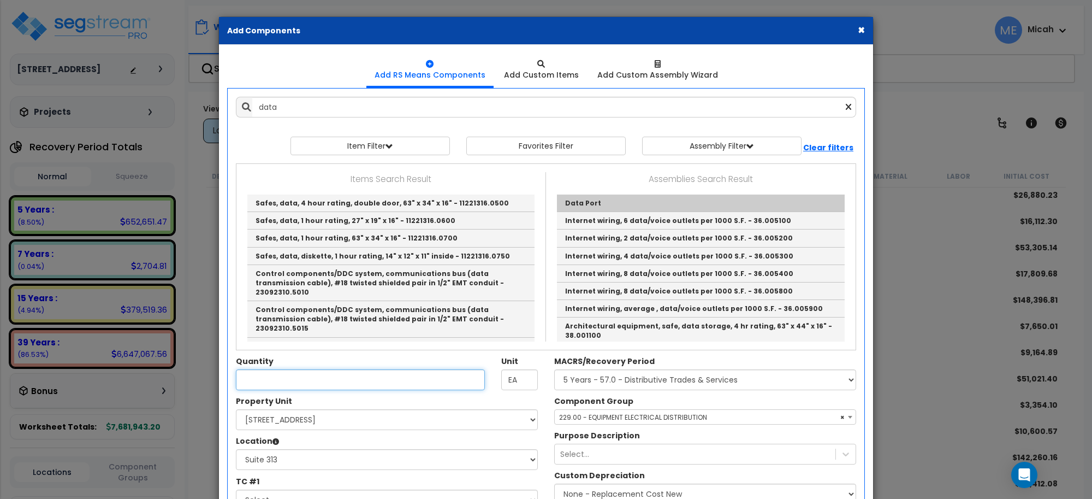
type input "Data Port"
type input "EA."
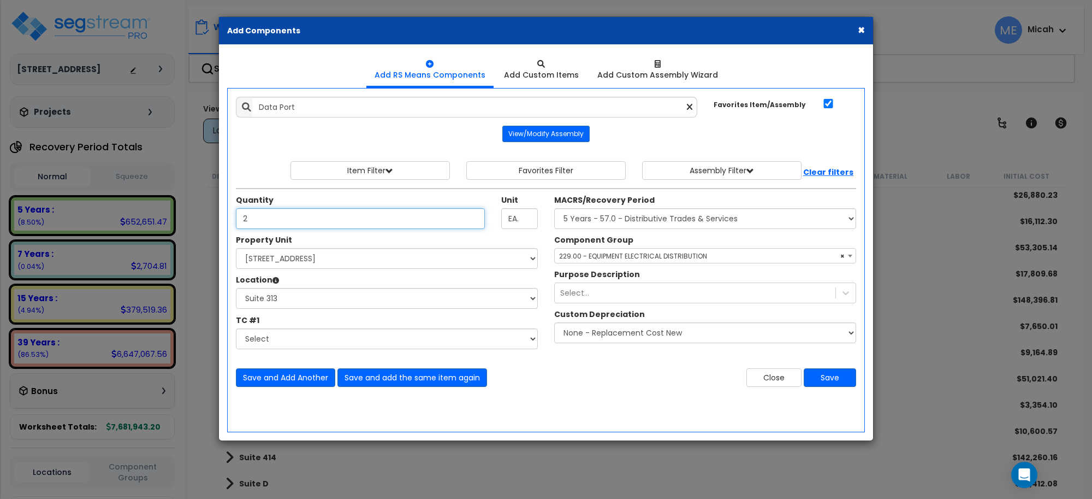
type input "2"
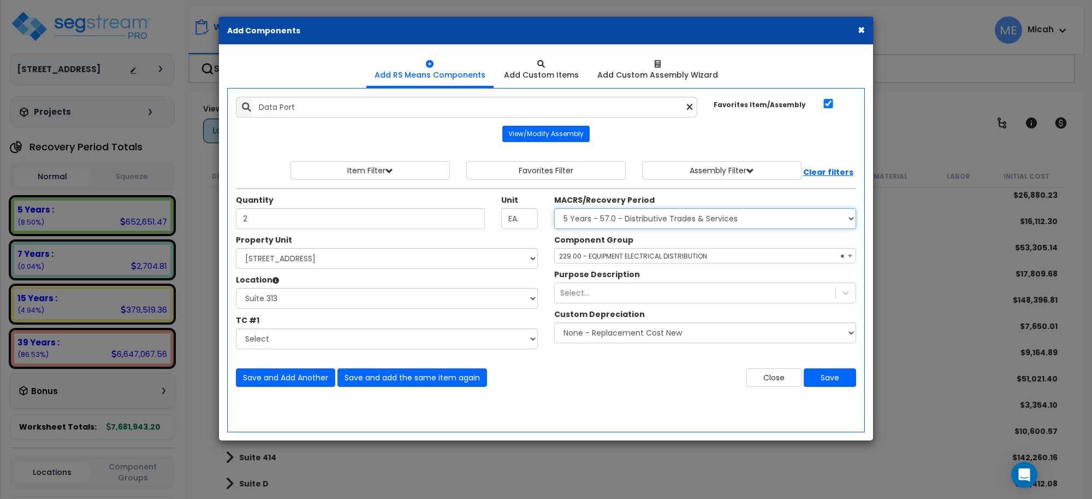
click at [624, 220] on select "Select MACRS/Recovery Period 5 Years - 57.0 - Distributive Trades & Services 5 …" at bounding box center [705, 218] width 302 height 21
select select "3668"
click at [554, 209] on select "Select MACRS/Recovery Period 5 Years - 57.0 - Distributive Trades & Services 5 …" at bounding box center [705, 218] width 302 height 21
click at [623, 257] on span "Select Component Group" at bounding box center [601, 255] width 85 height 9
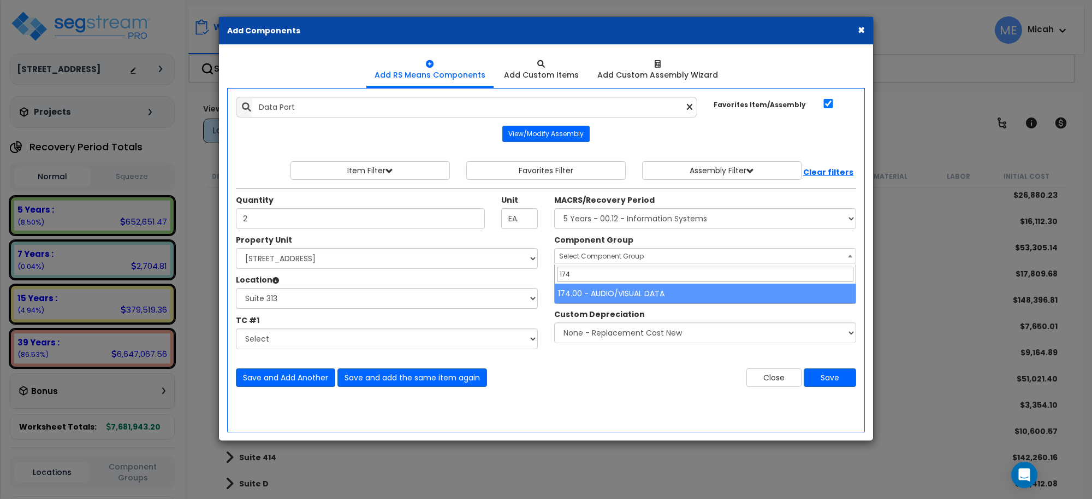
type input "174"
select select "56984"
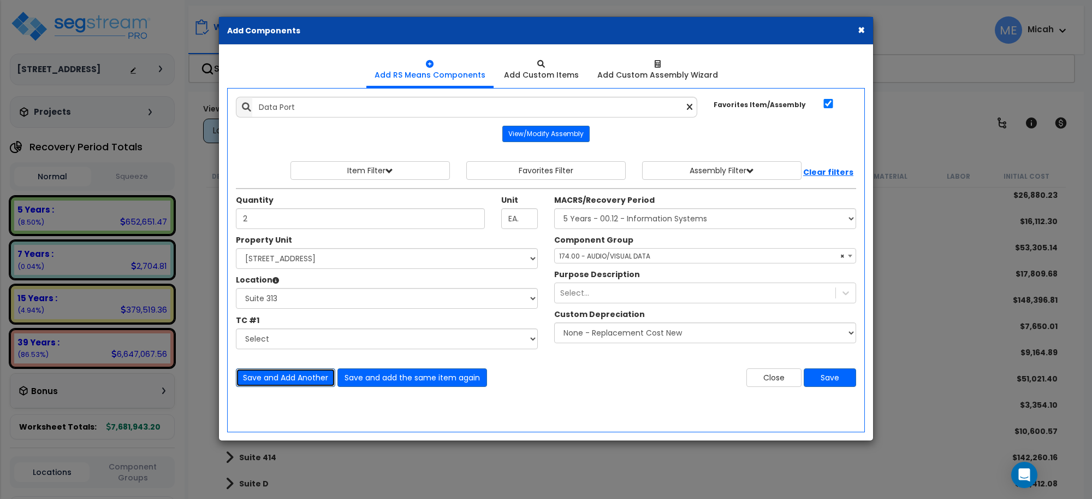
click at [298, 374] on button "Save and Add Another" at bounding box center [285, 377] width 99 height 19
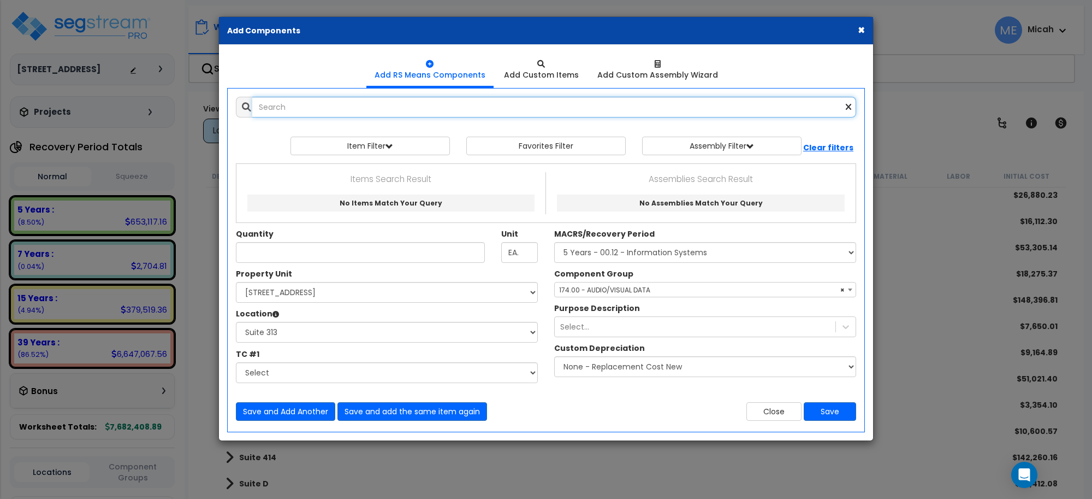
click at [282, 110] on input "text" at bounding box center [554, 107] width 604 height 21
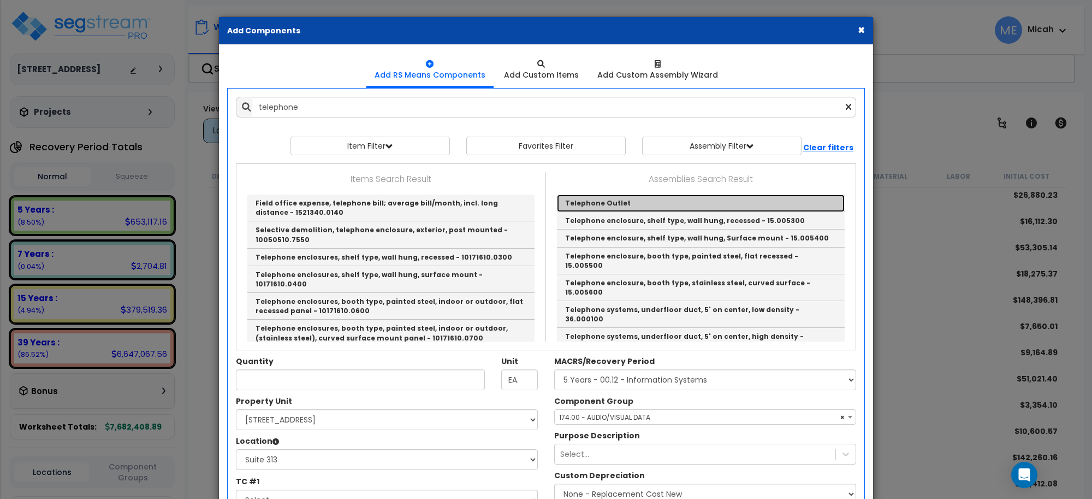
click at [588, 204] on link "Telephone Outlet" at bounding box center [701, 202] width 288 height 17
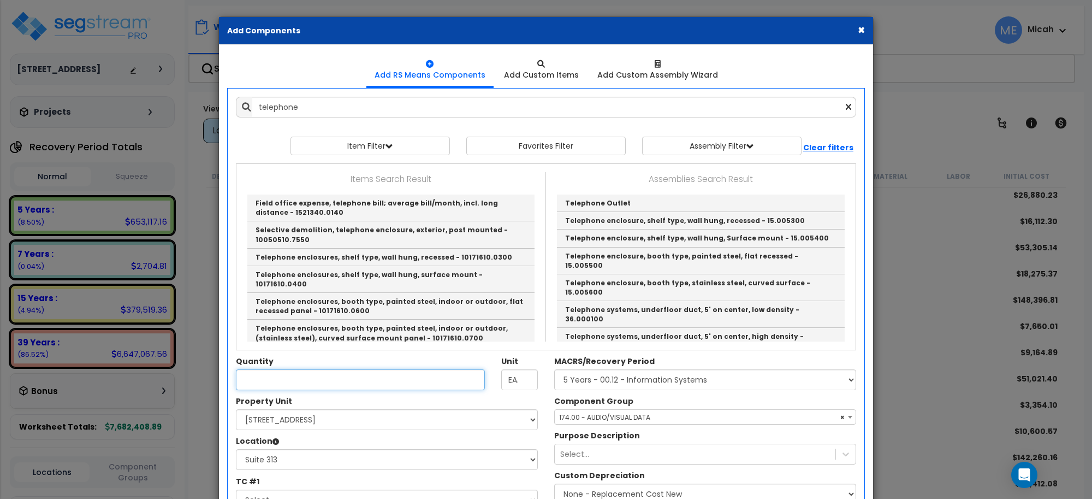
type input "Telephone Outlet"
type input "EA"
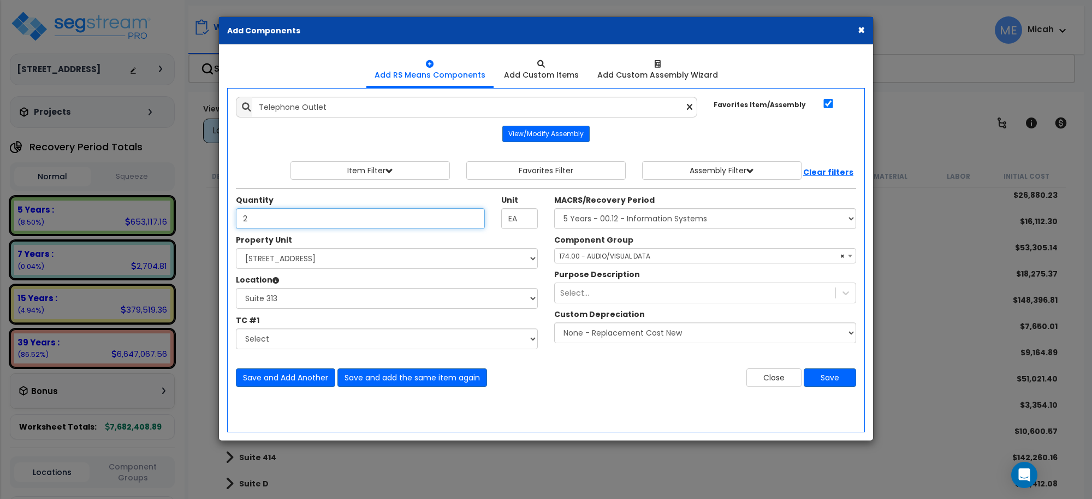
type input "2"
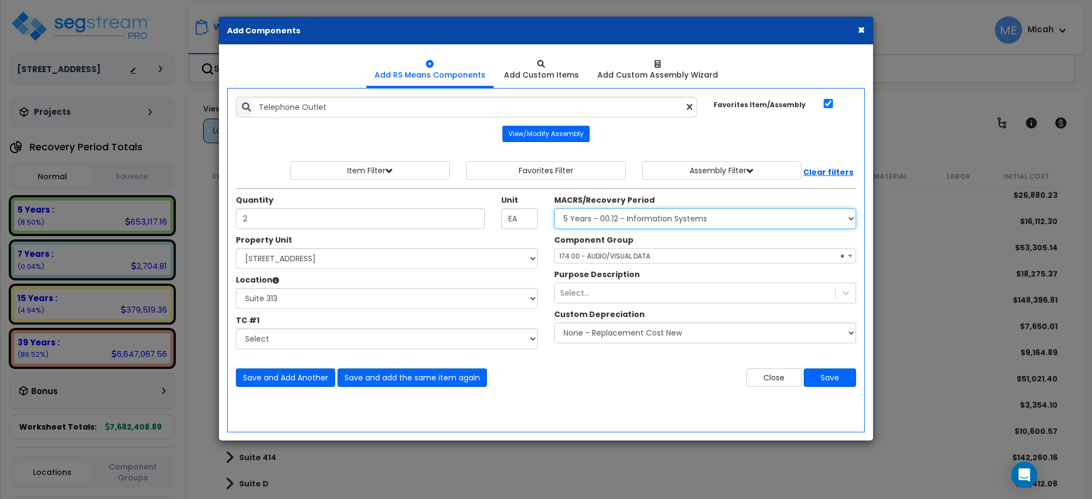
click at [561, 223] on select "Select MACRS/Recovery Period 5 Years - 57.0 - Distributive Trades & Services 5 …" at bounding box center [705, 218] width 302 height 21
select select "3665"
click at [554, 209] on select "Select MACRS/Recovery Period 5 Years - 57.0 - Distributive Trades & Services 5 …" at bounding box center [705, 218] width 302 height 21
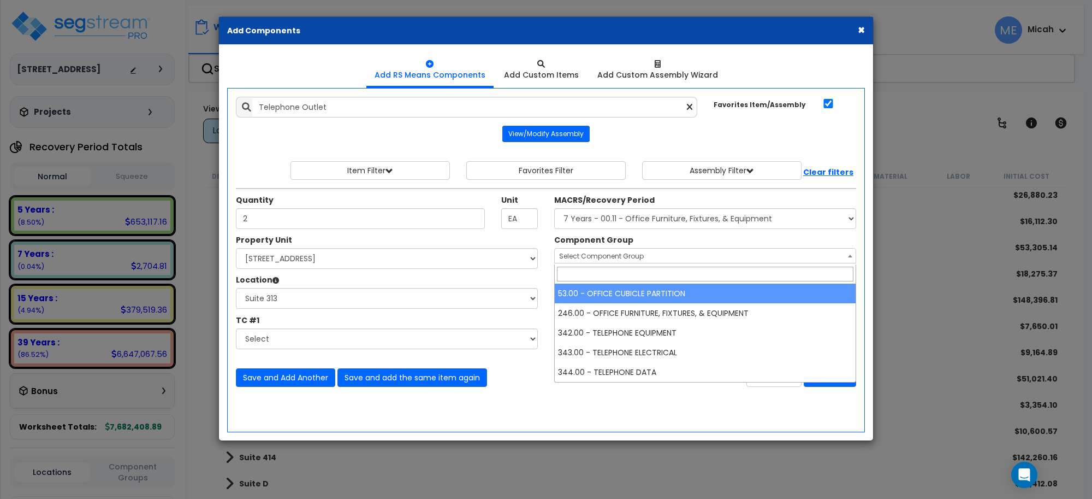
click at [637, 253] on span "Select Component Group" at bounding box center [601, 255] width 85 height 9
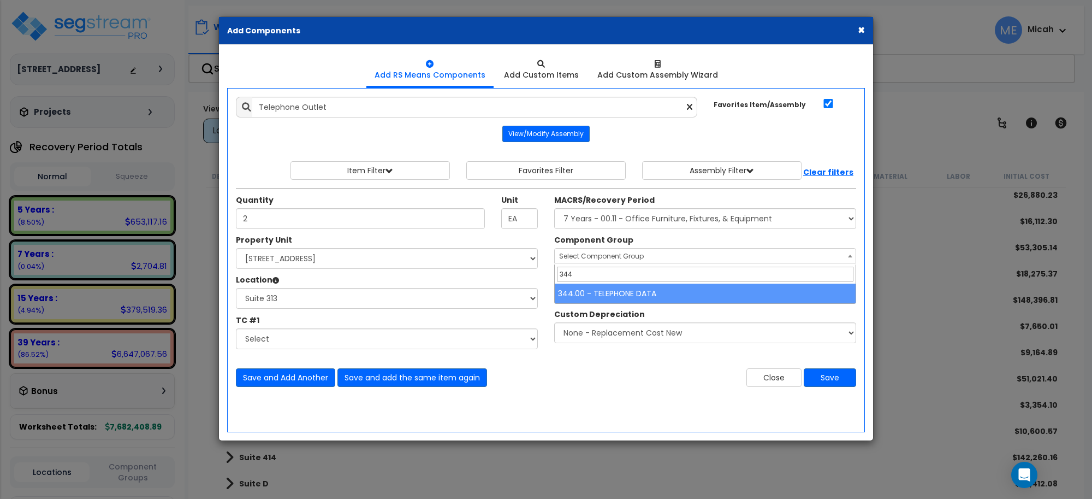
type input "344"
select select "57133"
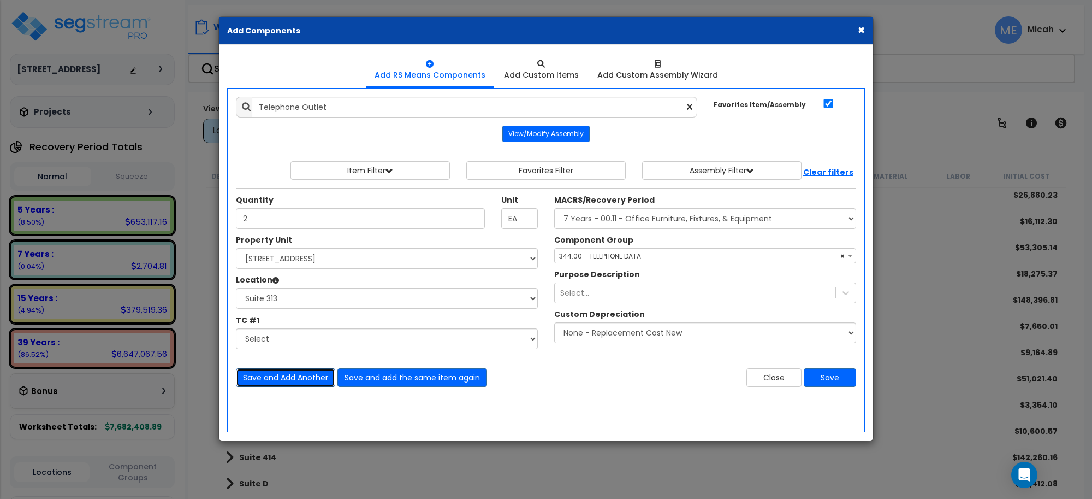
click at [319, 372] on button "Save and Add Another" at bounding box center [285, 377] width 99 height 19
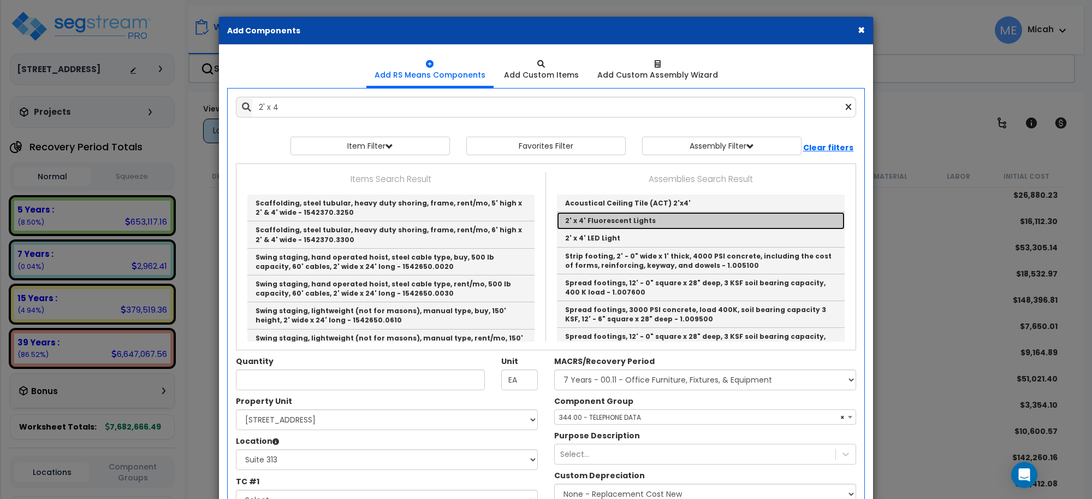
click at [629, 222] on link "2' x 4' Fluorescent Lights" at bounding box center [701, 220] width 288 height 17
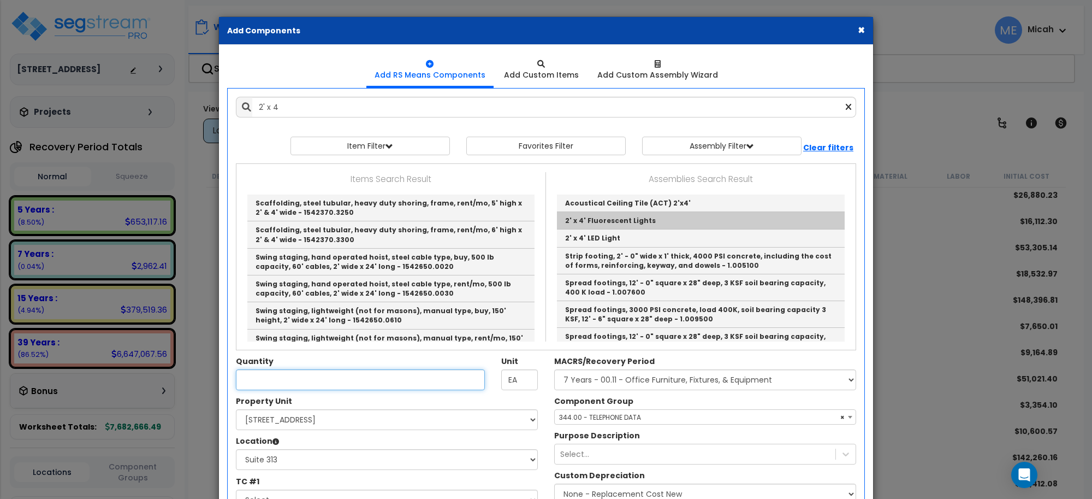
type input "2' x 4' Fluorescent Lights"
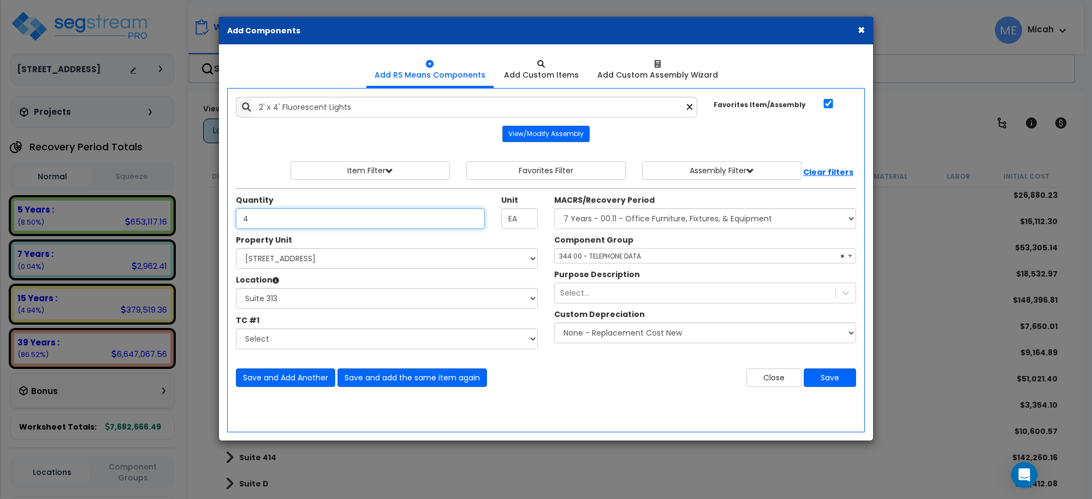
type input "4"
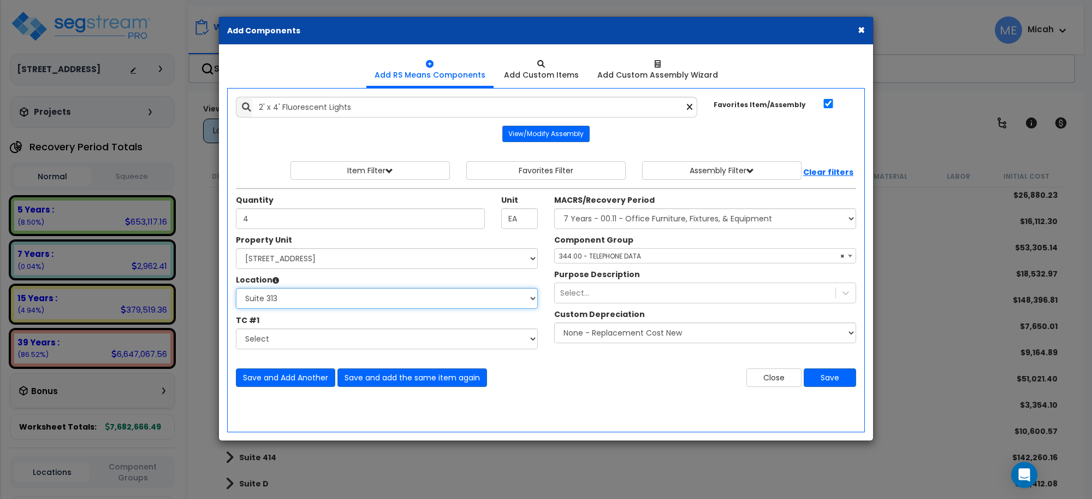
click at [311, 305] on select "Select Basement Storage 1, 2 Basement Storage 3 Basement Storage 4, 5 Building …" at bounding box center [387, 298] width 302 height 21
select select "16209"
click at [236, 288] on select "Select Basement Storage 1, 2 Basement Storage 3 Basement Storage 4, 5 Building …" at bounding box center [387, 298] width 302 height 21
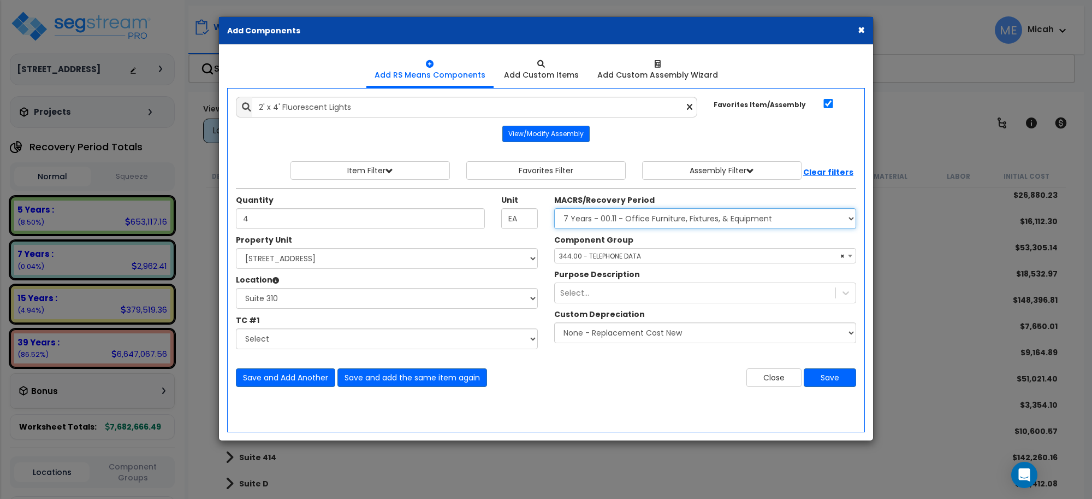
click at [640, 227] on select "Select MACRS/Recovery Period 5 Years - 57.0 - Distributive Trades & Services 5 …" at bounding box center [705, 218] width 302 height 21
select select "3669"
click at [554, 209] on select "Select MACRS/Recovery Period 5 Years - 57.0 - Distributive Trades & Services 5 …" at bounding box center [705, 218] width 302 height 21
click at [620, 257] on span "Select Component Group" at bounding box center [601, 255] width 85 height 9
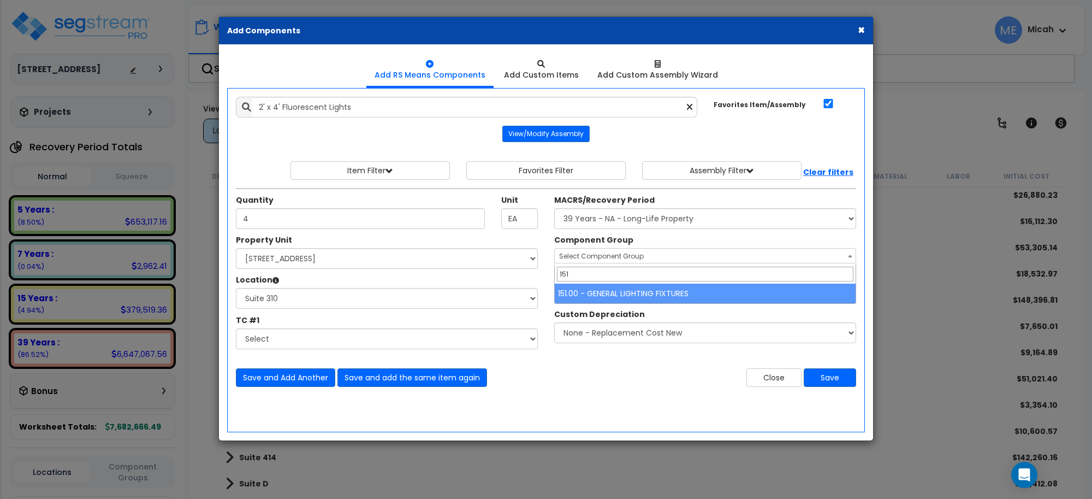
type input "151"
select select "56961"
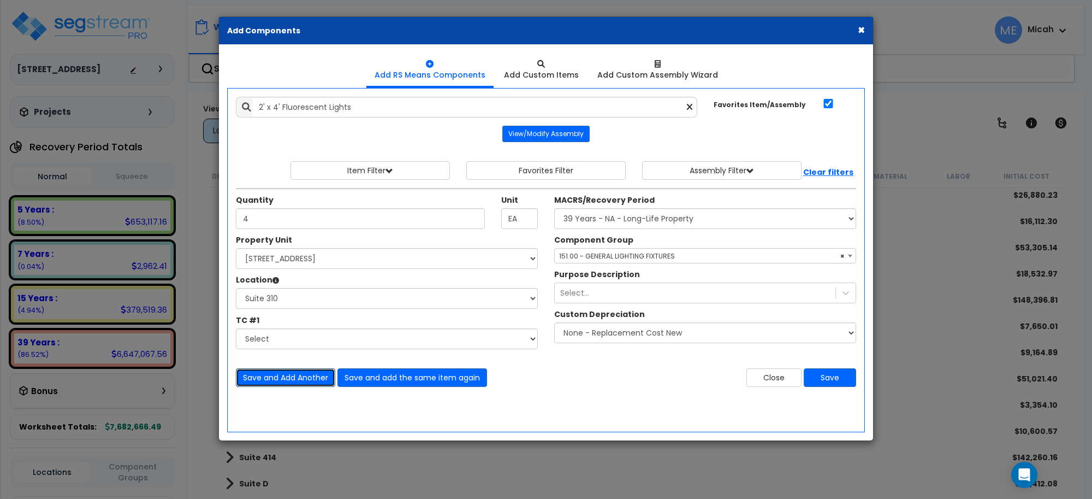
click at [292, 377] on button "Save and Add Another" at bounding box center [285, 377] width 99 height 19
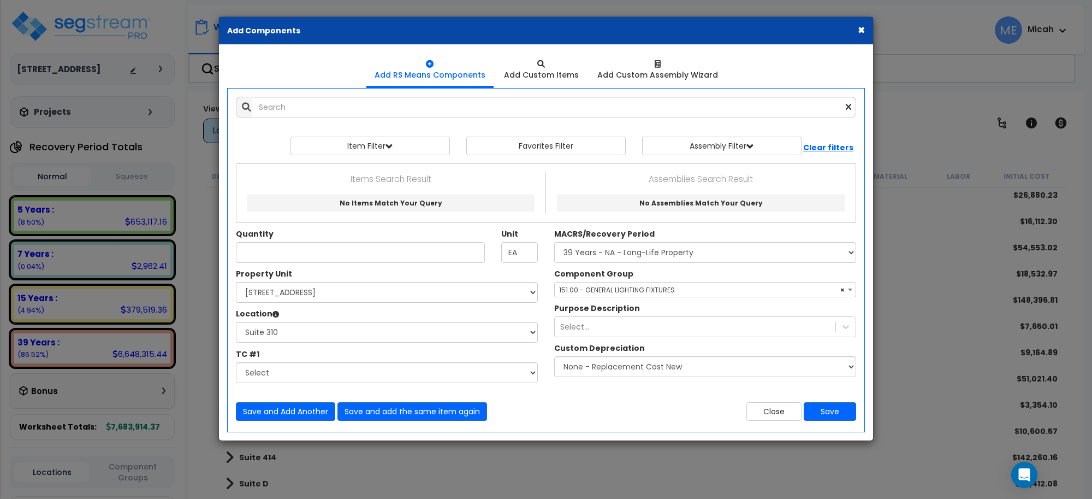
click at [986, 467] on div "× Add Components Add RS Means Components Add Custom Items Add Items" at bounding box center [546, 249] width 1092 height 499
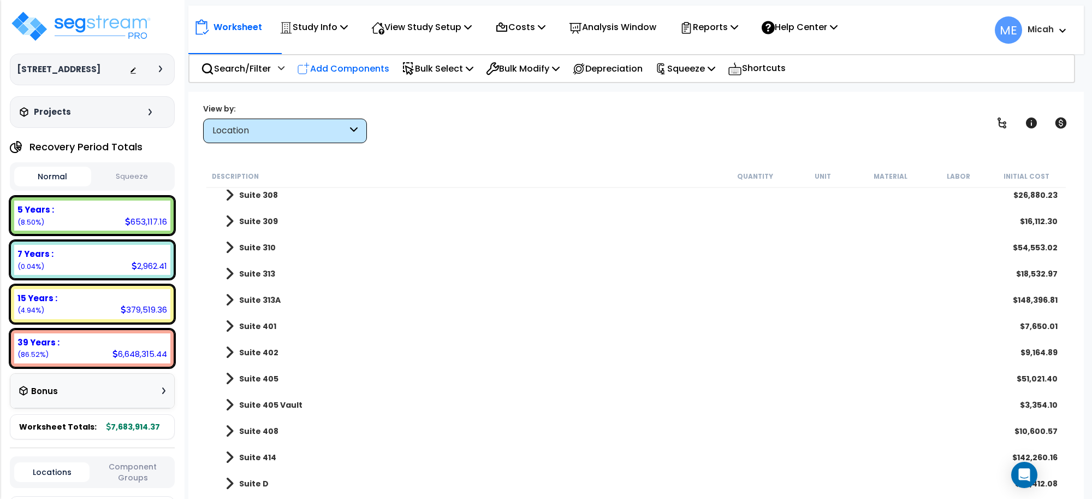
click at [360, 74] on p "Add Components" at bounding box center [343, 68] width 92 height 15
select select
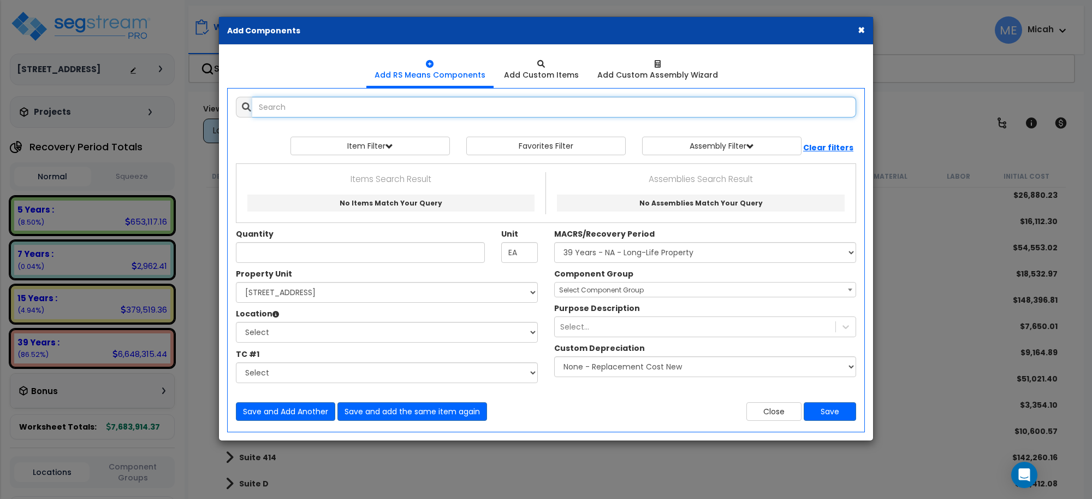
select select
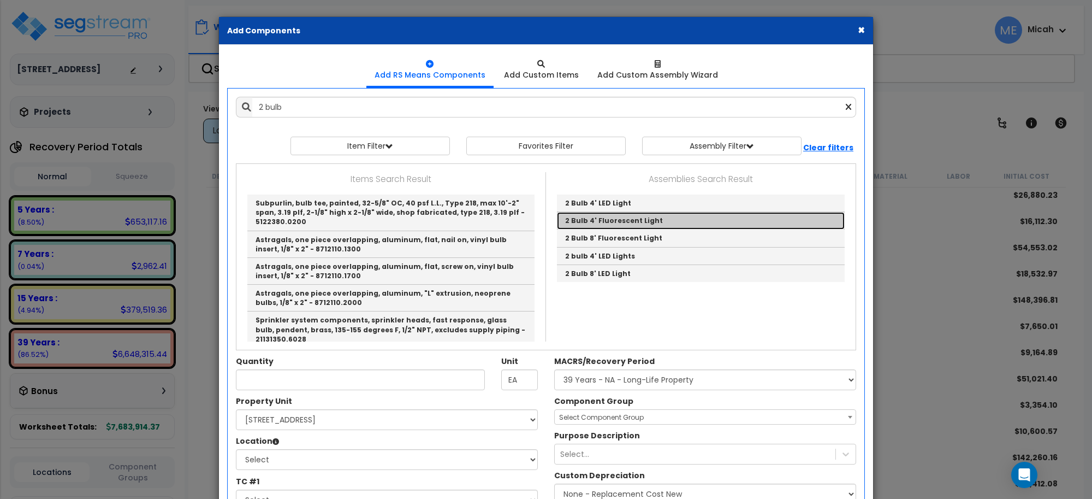
click at [632, 219] on link "2 Bulb 4' Fluorescent Light" at bounding box center [701, 220] width 288 height 17
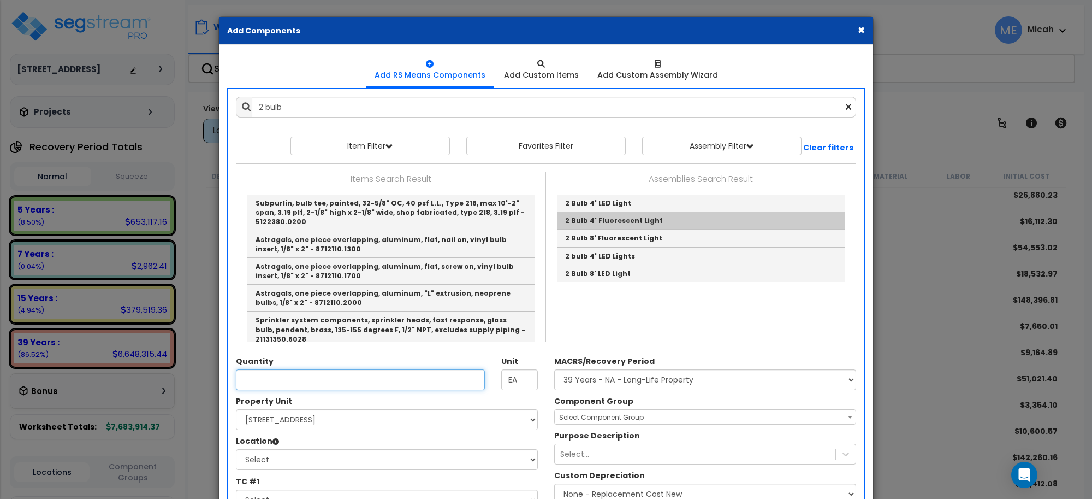
type input "2 Bulb 4' Fluorescent Light"
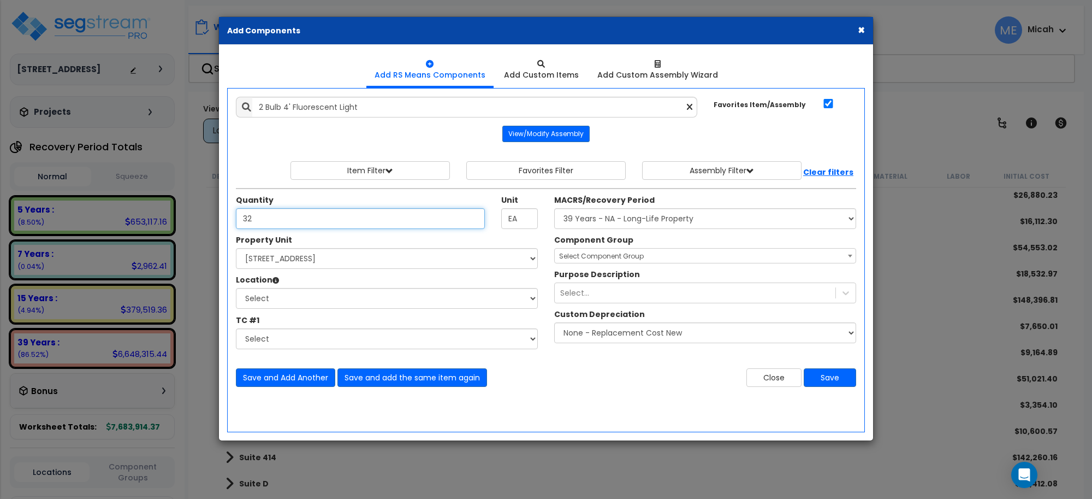
type input "32"
click at [306, 260] on select "Select 25 Penncraft Ave Site Improvements" at bounding box center [387, 258] width 302 height 21
select select "170921"
click at [236, 248] on select "Select [STREET_ADDRESS] Site Improvements" at bounding box center [387, 258] width 302 height 21
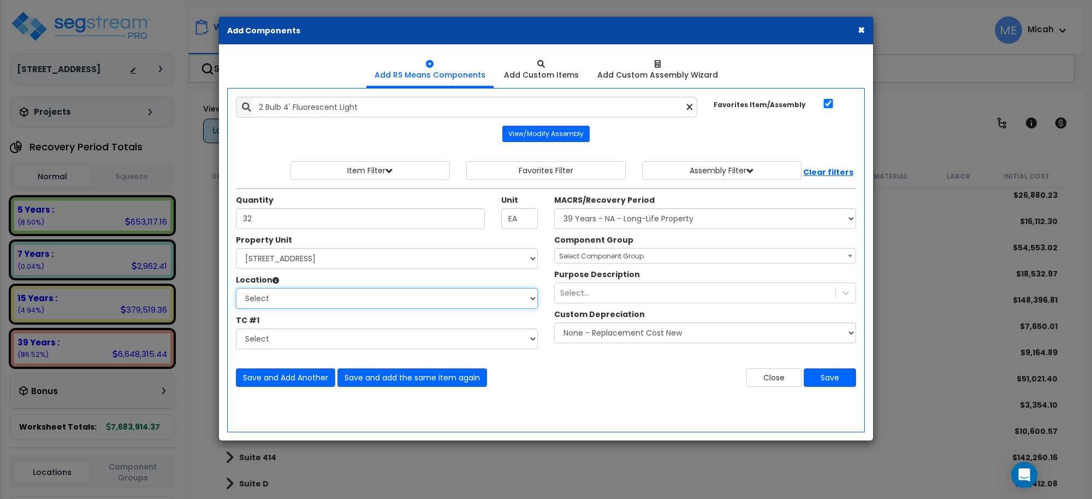
click at [299, 299] on select "Select Basement Storage 1, 2 Basement Storage 3 Basement Storage 4, 5 Building …" at bounding box center [387, 298] width 302 height 21
select select "16209"
click at [236, 288] on select "Select Basement Storage 1, 2 Basement Storage 3 Basement Storage 4, 5 Building …" at bounding box center [387, 298] width 302 height 21
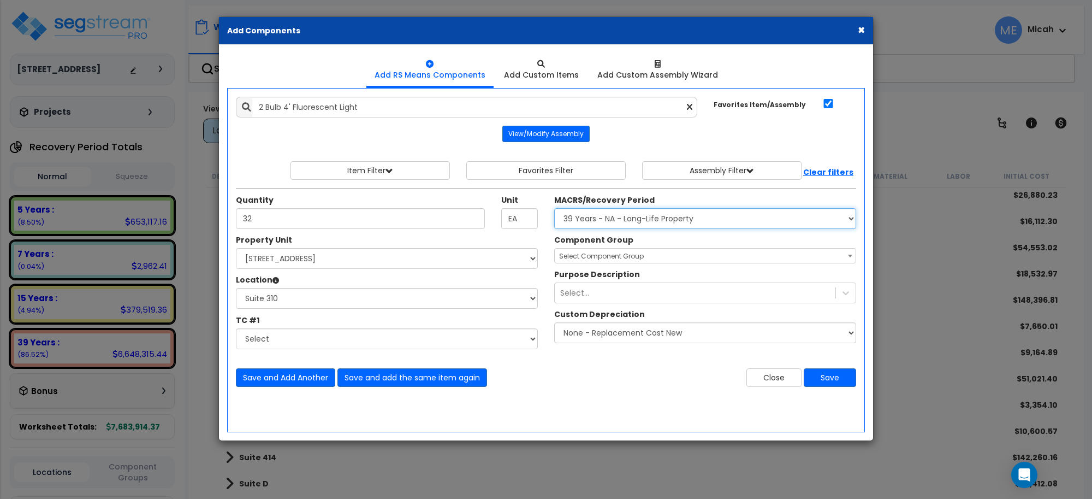
click at [632, 211] on select "Select MACRS/Recovery Period 5 Years - 57.0 - Distributive Trades & Services 5 …" at bounding box center [705, 218] width 302 height 21
select select "3669"
click at [554, 209] on select "Select MACRS/Recovery Period 5 Years - 57.0 - Distributive Trades & Services 5 …" at bounding box center [705, 218] width 302 height 21
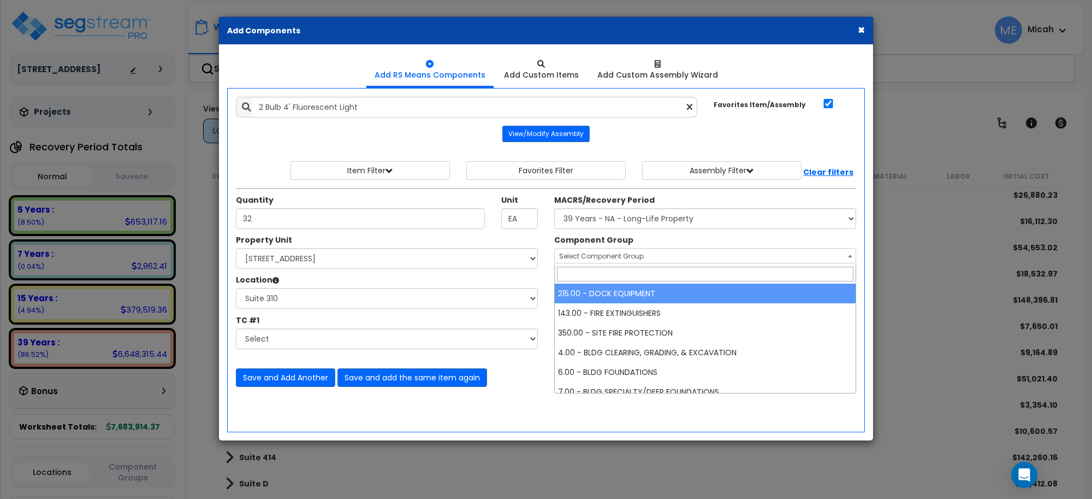
click at [610, 259] on span "Select Component Group" at bounding box center [601, 255] width 85 height 9
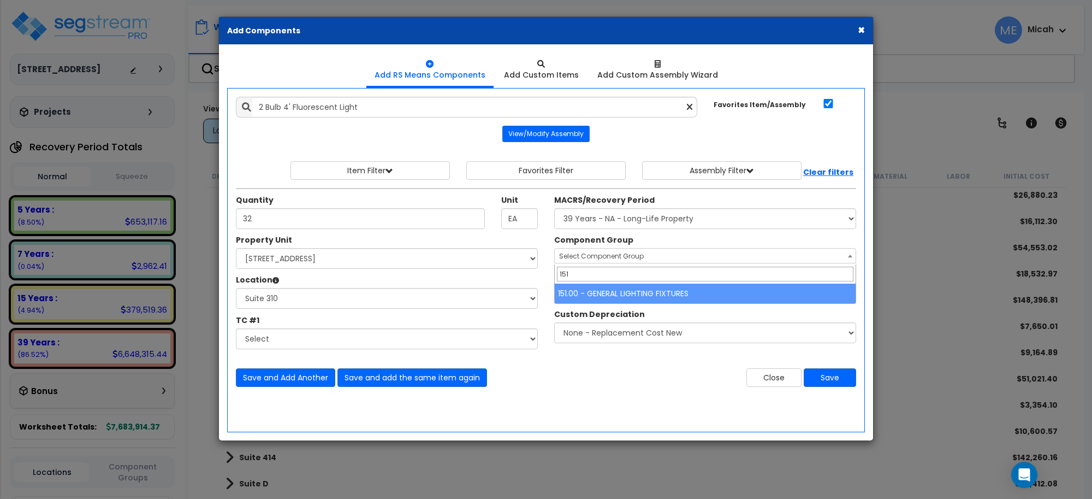
type input "151"
select select "56961"
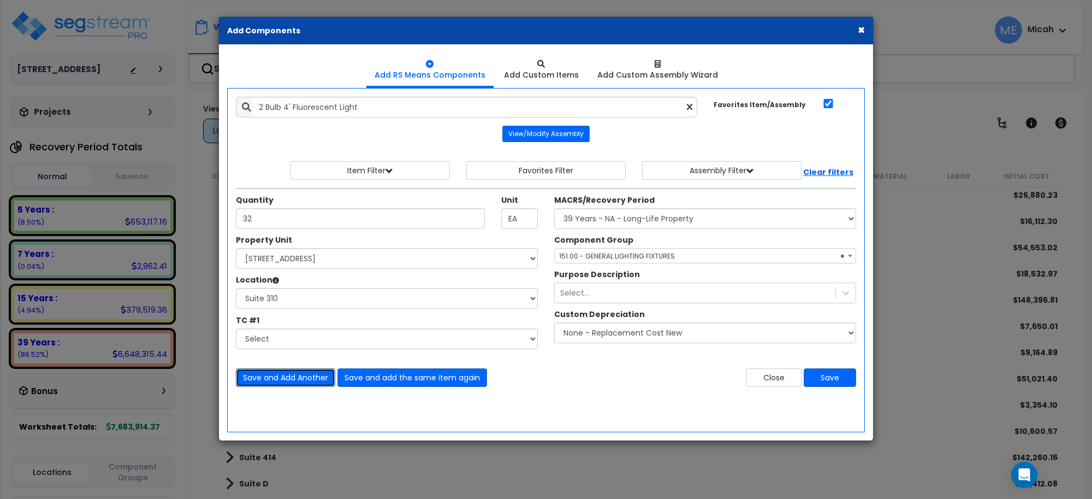
click at [307, 373] on button "Save and Add Another" at bounding box center [285, 377] width 99 height 19
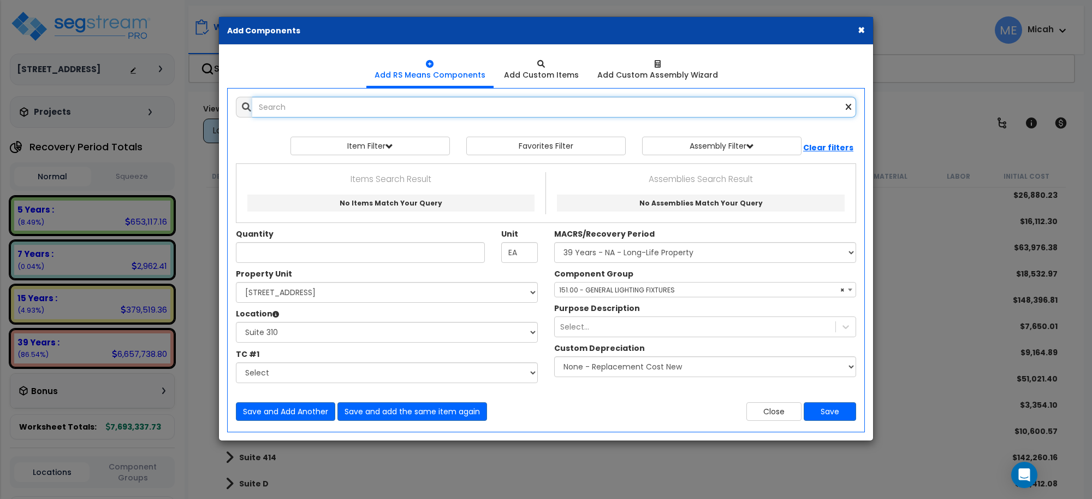
click at [293, 106] on input "text" at bounding box center [554, 107] width 604 height 21
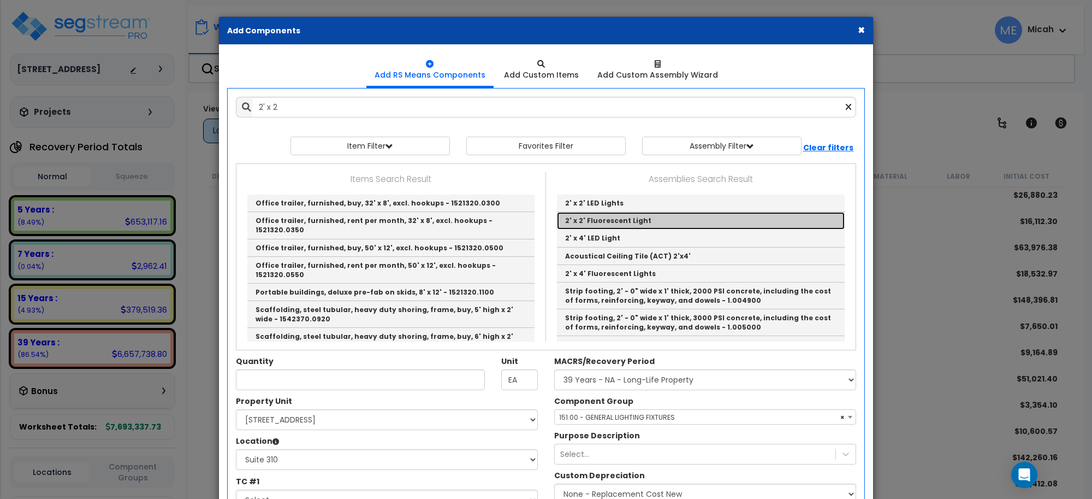
click at [605, 224] on link "2' x 2' Fluorescent Light" at bounding box center [701, 220] width 288 height 17
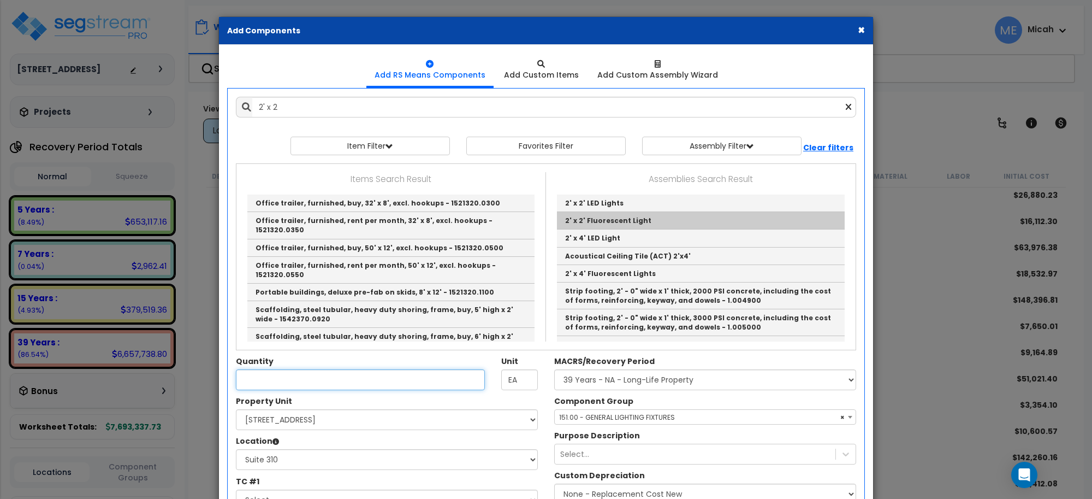
type input "2' x 2' Fluorescent Light"
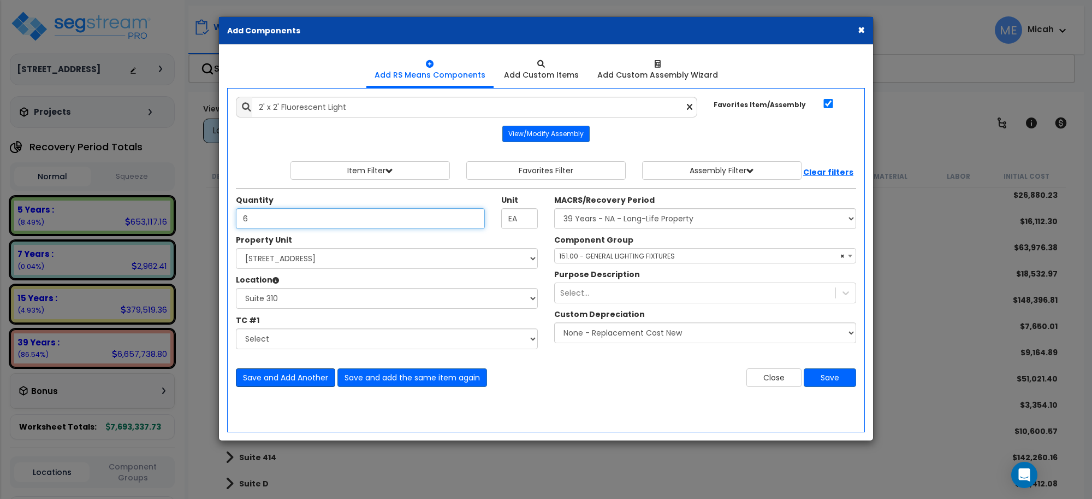
type input "6"
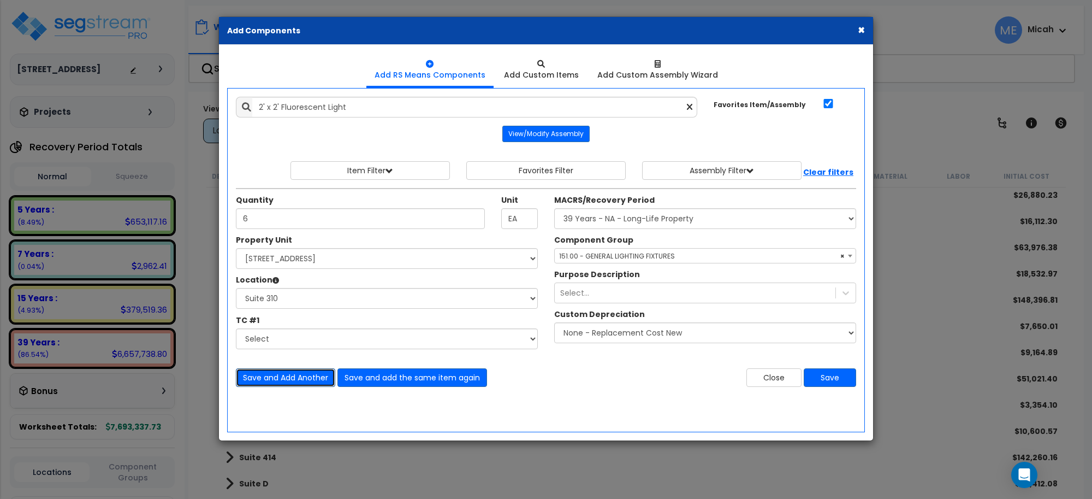
click at [298, 375] on button "Save and Add Another" at bounding box center [285, 377] width 99 height 19
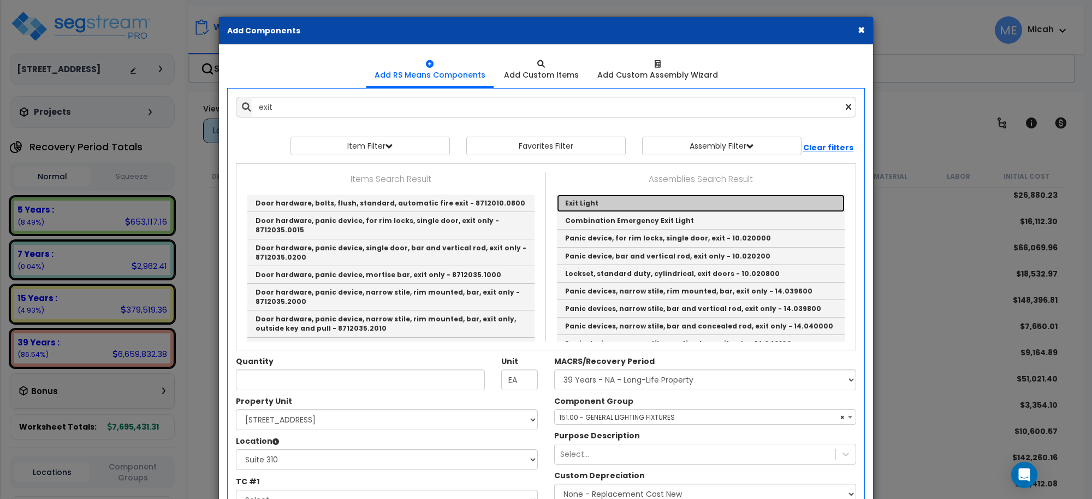
click at [603, 206] on link "Exit Light" at bounding box center [701, 202] width 288 height 17
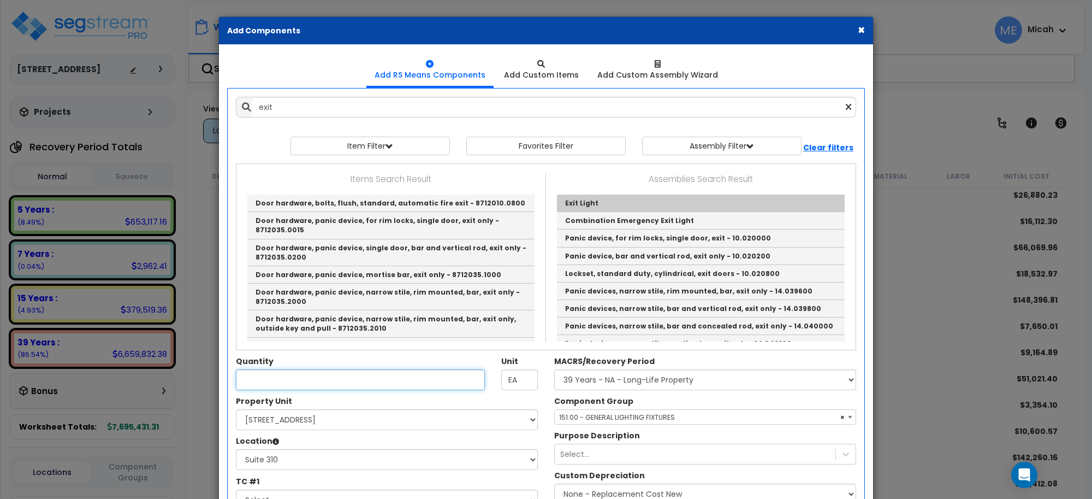
type input "Exit Light"
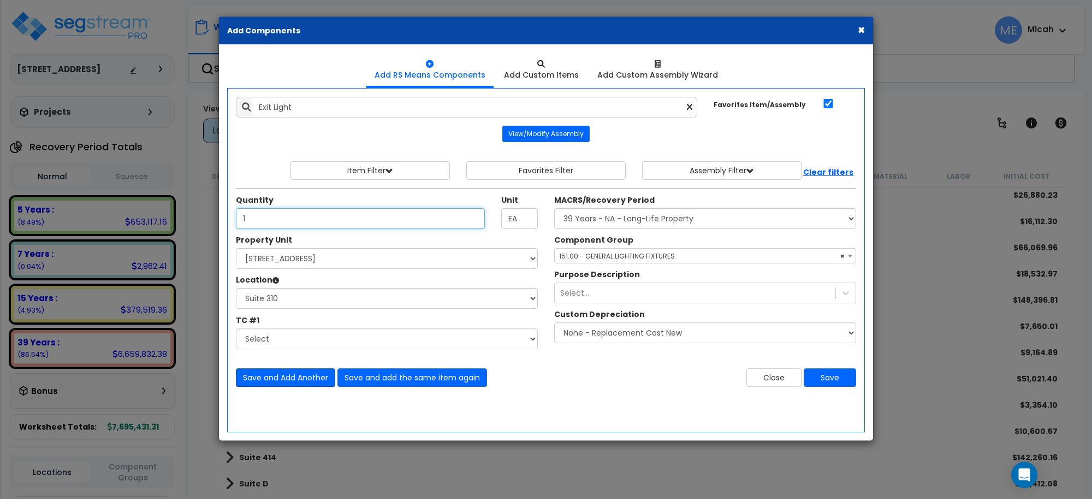
type input "1"
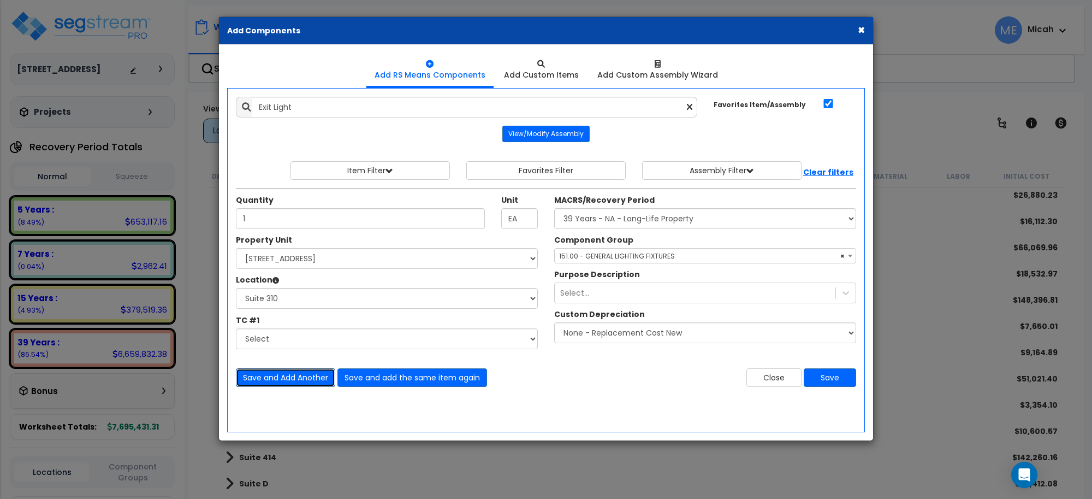
click at [321, 376] on button "Save and Add Another" at bounding box center [285, 377] width 99 height 19
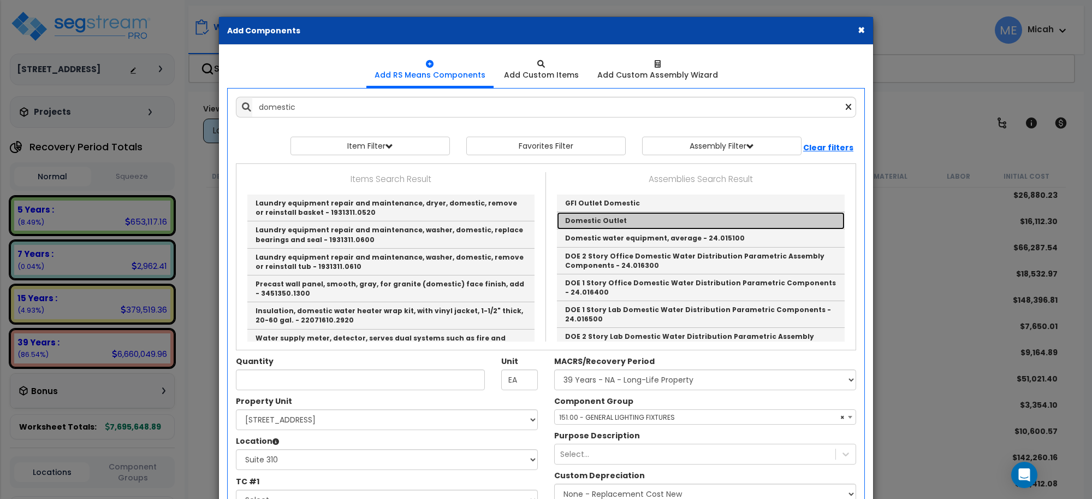
click at [589, 214] on link "Domestic Outlet" at bounding box center [701, 220] width 288 height 17
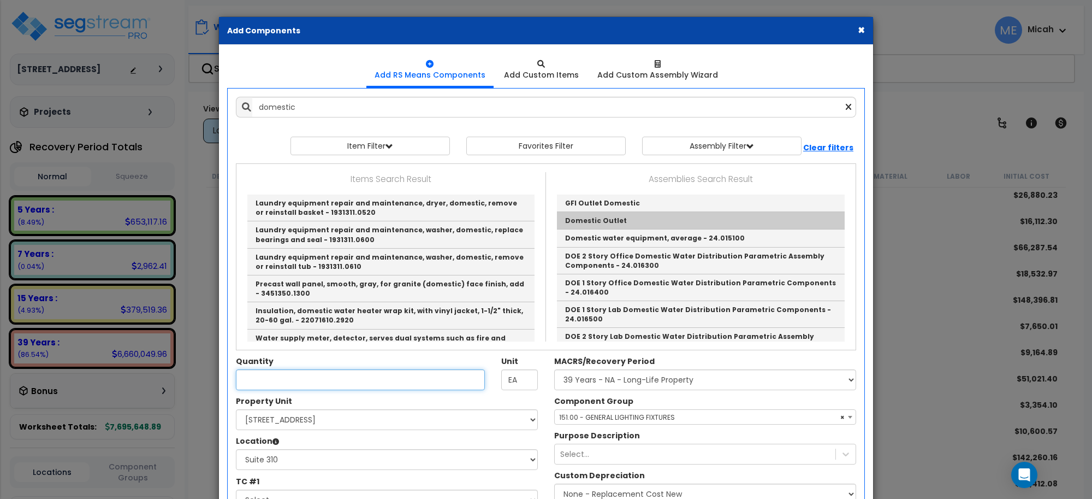
type input "Domestic Outlet"
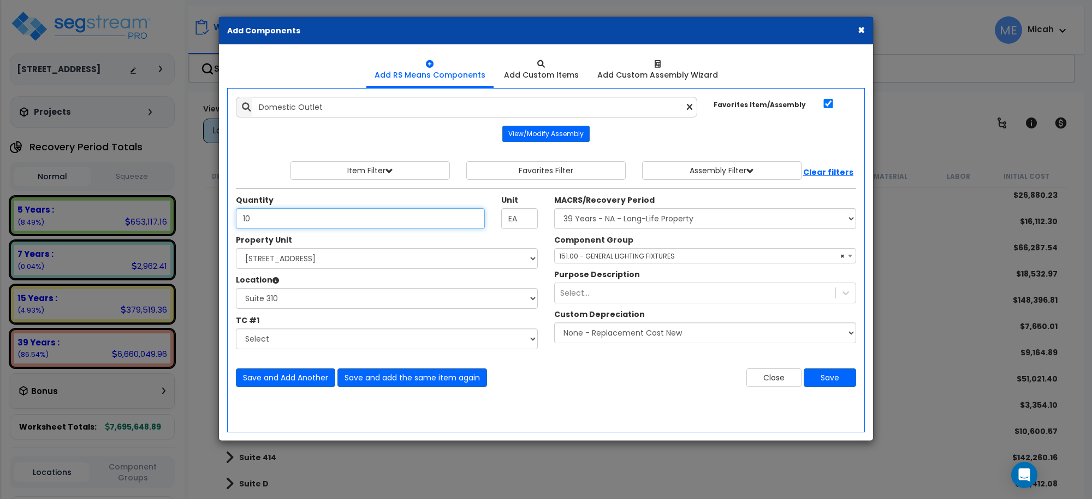
type input "10"
click at [577, 256] on span "× 151.00 - GENERAL LIGHTING FIXTURES" at bounding box center [705, 255] width 301 height 15
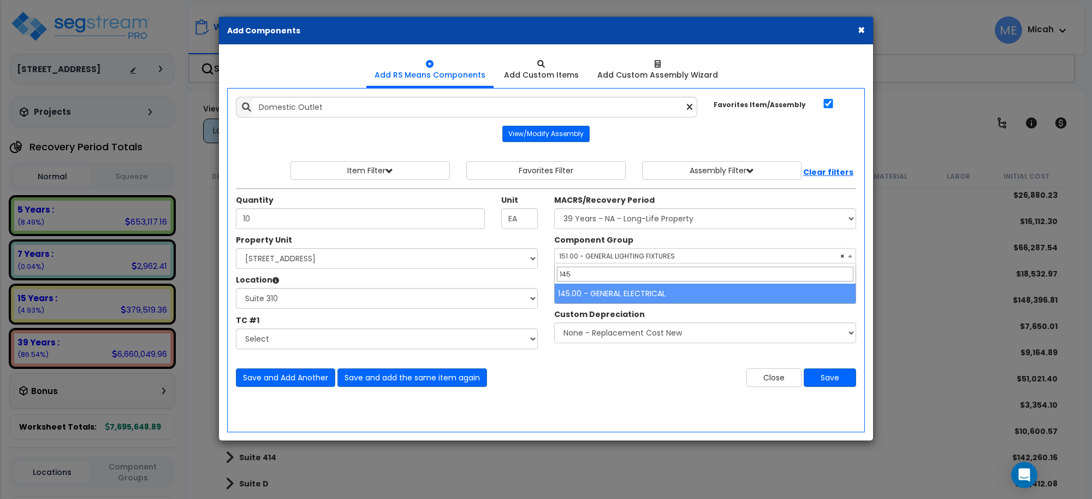
type input "145"
select select "56955"
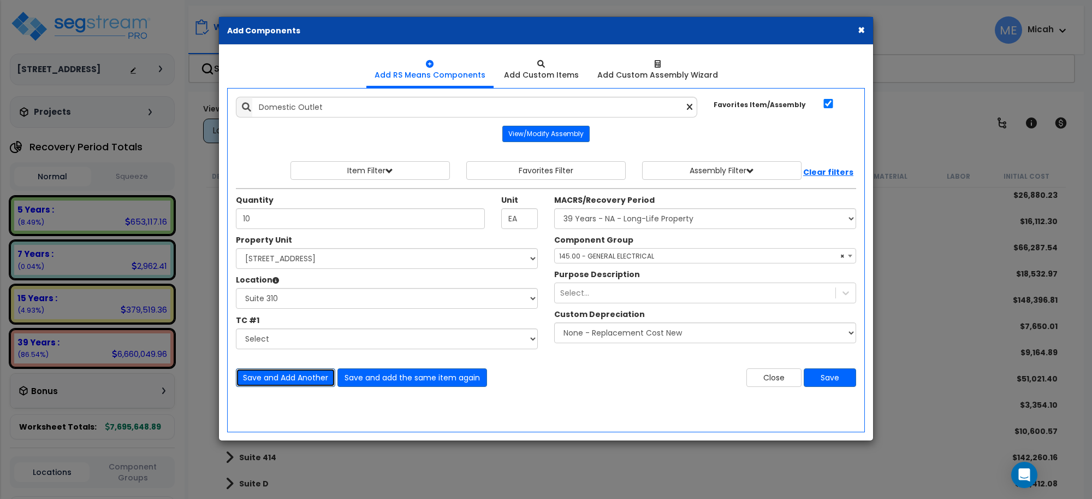
click at [274, 382] on button "Save and Add Another" at bounding box center [285, 377] width 99 height 19
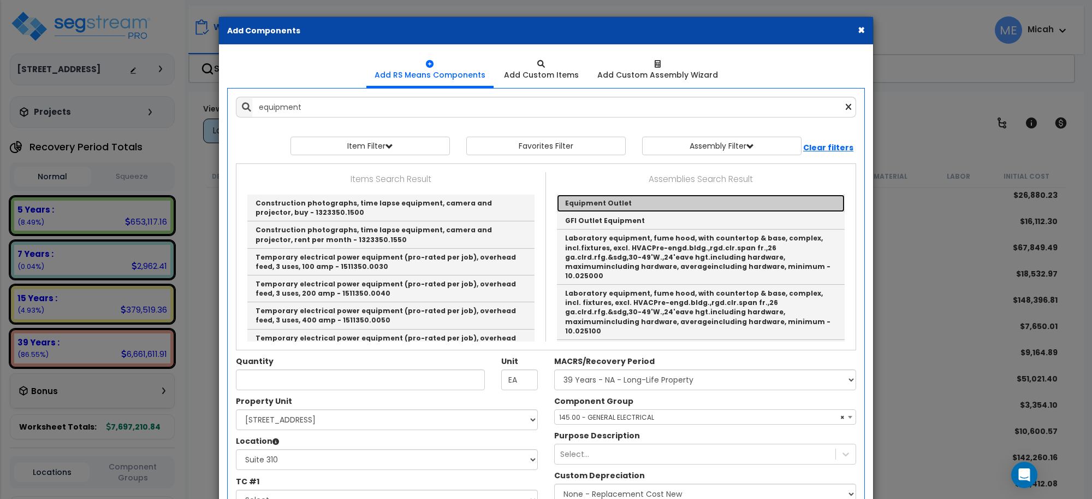
click at [593, 200] on link "Equipment Outlet" at bounding box center [701, 202] width 288 height 17
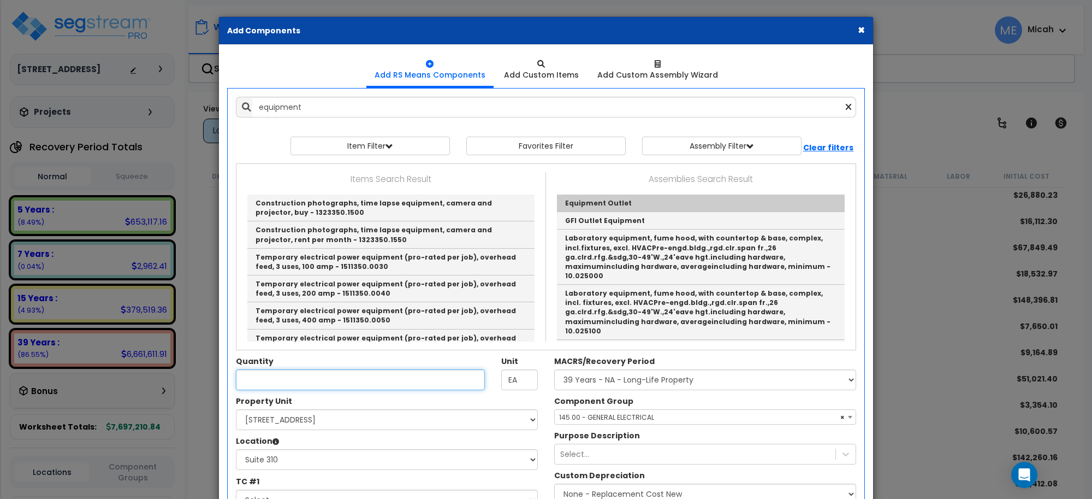
type input "Equipment Outlet"
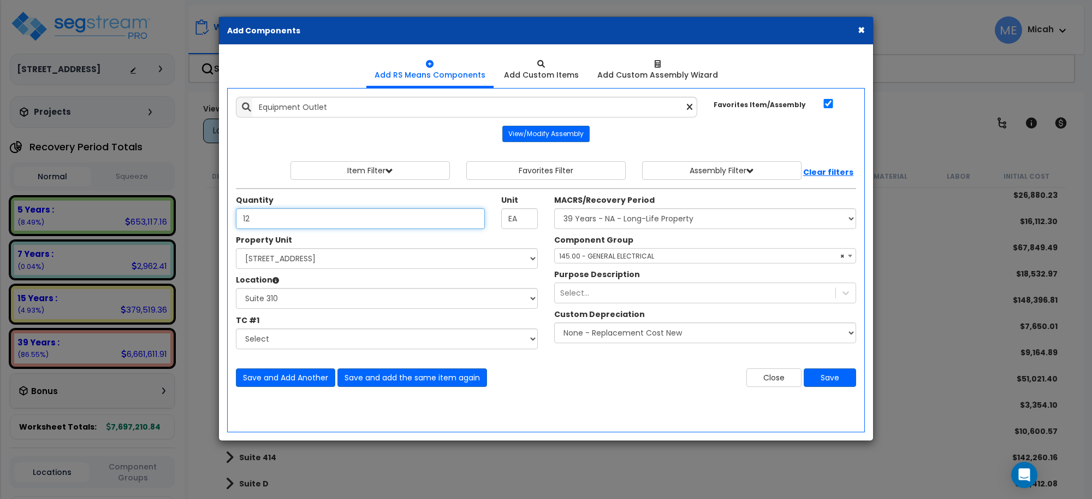
type input "12"
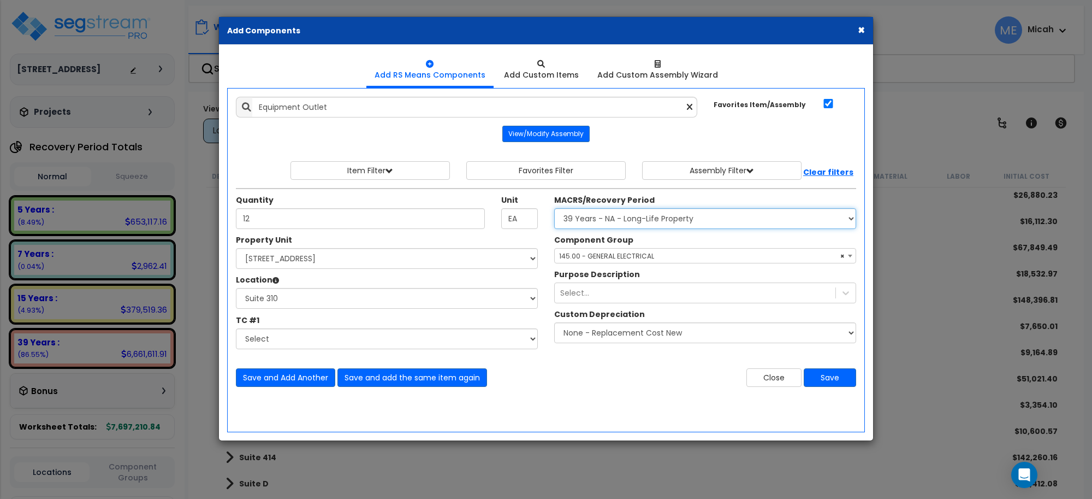
click at [571, 223] on select "Select MACRS/Recovery Period 5 Years - 57.0 - Distributive Trades & Services 5 …" at bounding box center [705, 218] width 302 height 21
select select "3667"
click at [554, 209] on select "Select MACRS/Recovery Period 5 Years - 57.0 - Distributive Trades & Services 5 …" at bounding box center [705, 218] width 302 height 21
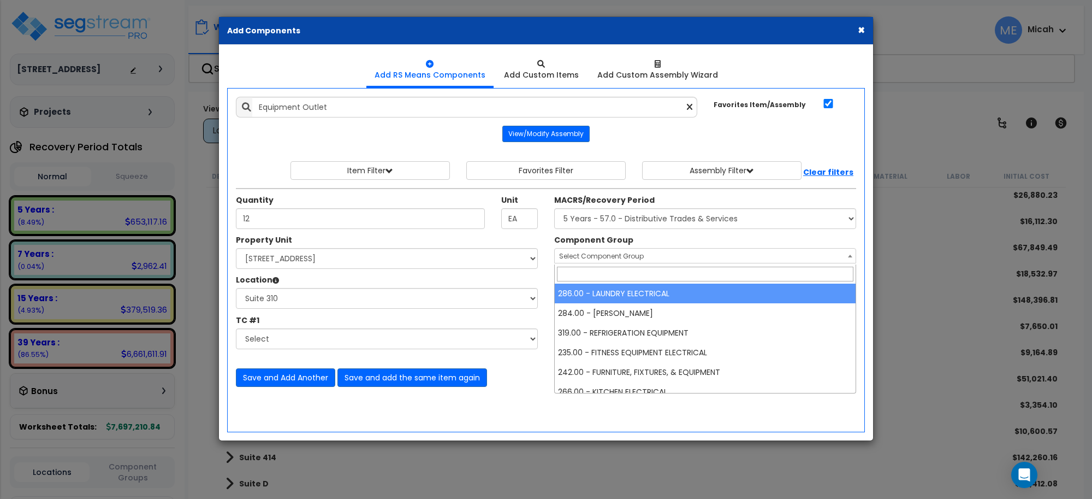
click at [605, 254] on span "Select Component Group" at bounding box center [601, 255] width 85 height 9
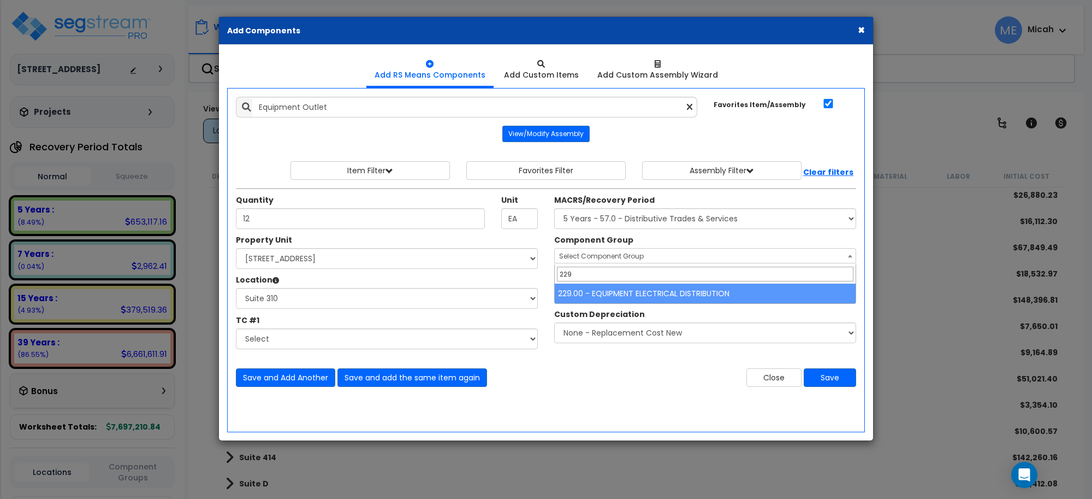
type input "229"
select select "57033"
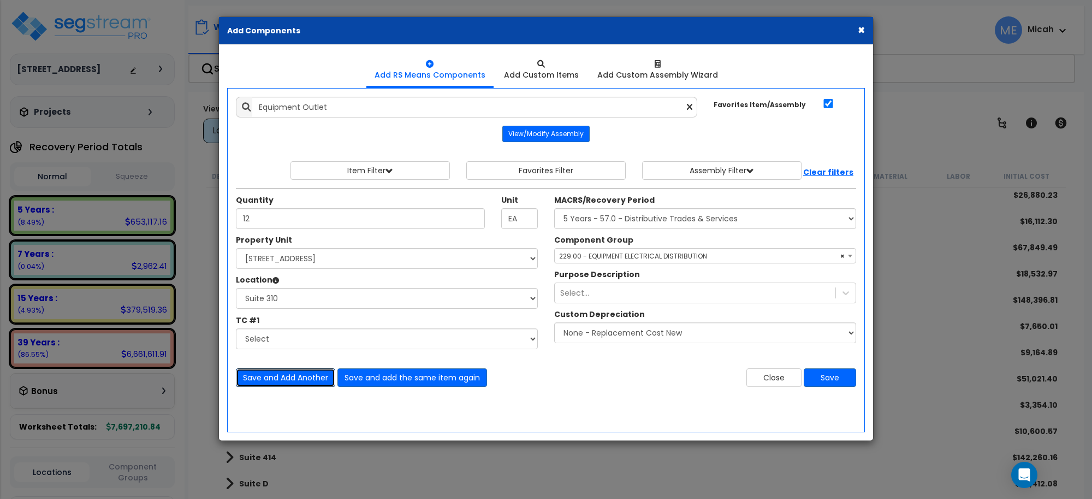
click at [283, 375] on button "Save and Add Another" at bounding box center [285, 377] width 99 height 19
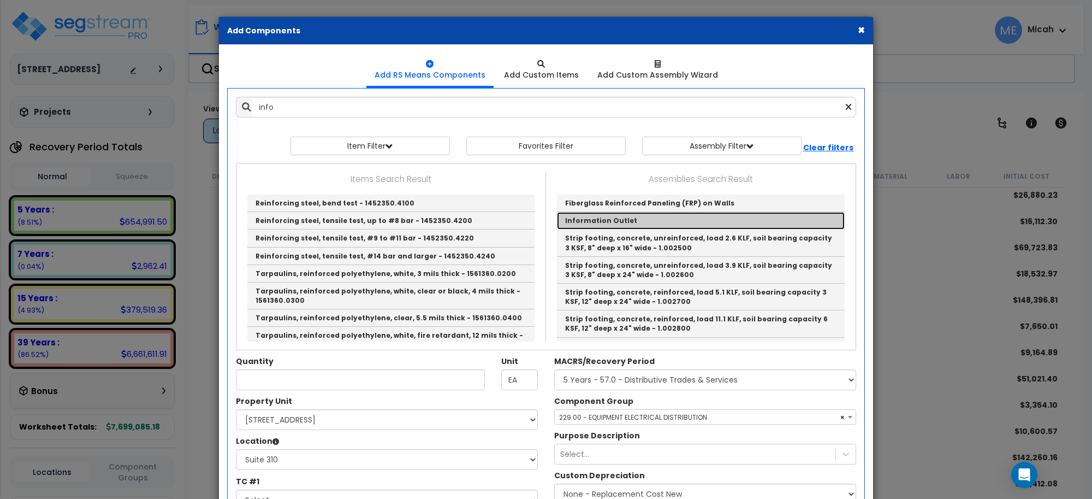
click at [630, 213] on link "Information Outlet" at bounding box center [701, 220] width 288 height 17
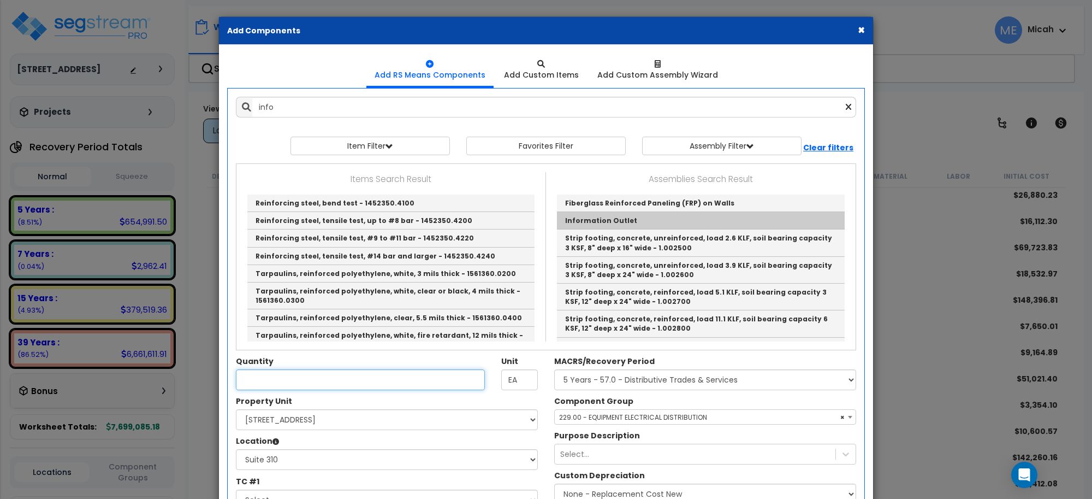
type input "Information Outlet"
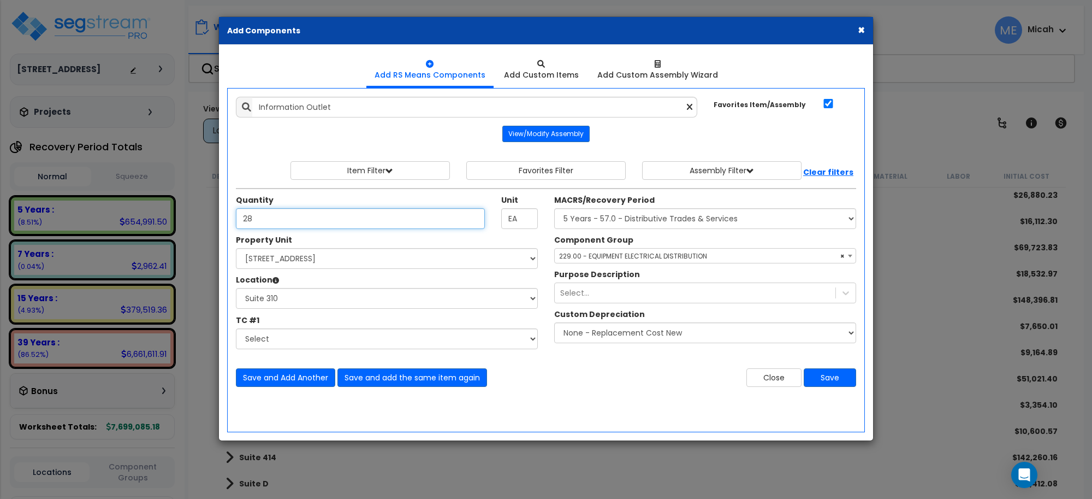
type input "28"
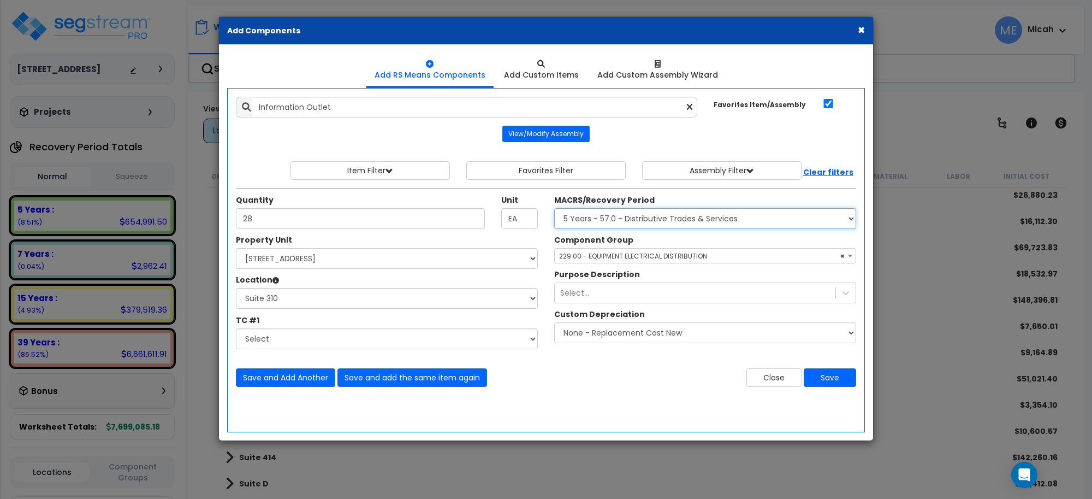
click at [661, 216] on select "Select MACRS/Recovery Period 5 Years - 57.0 - Distributive Trades & Services 5 …" at bounding box center [705, 218] width 302 height 21
select select "3668"
click at [554, 209] on select "Select MACRS/Recovery Period 5 Years - 57.0 - Distributive Trades & Services 5 …" at bounding box center [705, 218] width 302 height 21
click at [601, 262] on span "Select Component Group" at bounding box center [705, 255] width 301 height 15
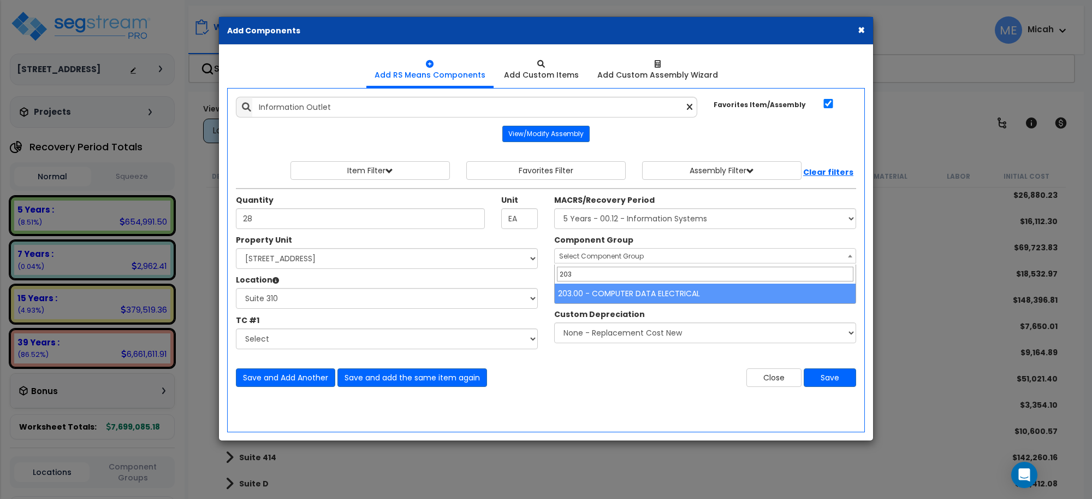
type input "203"
select select "57011"
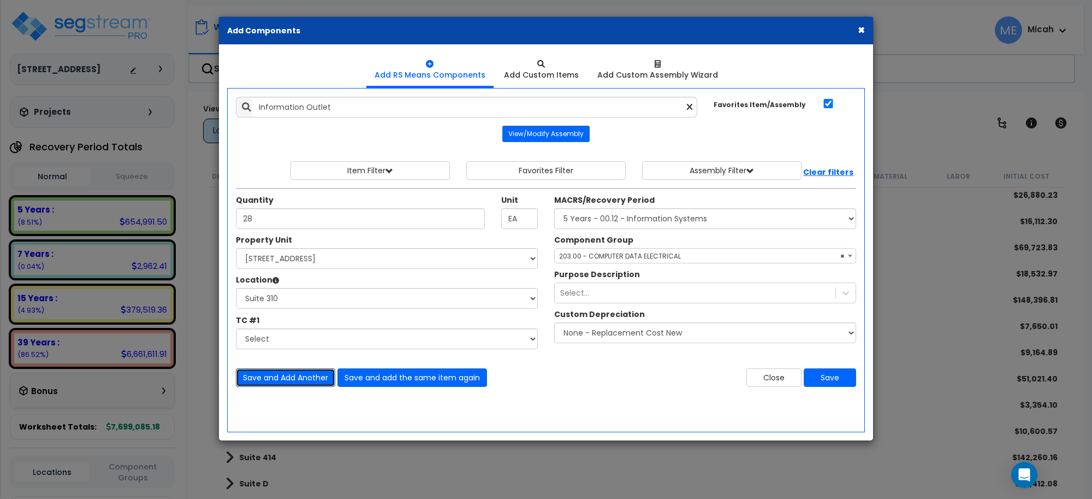
click at [295, 372] on button "Save and Add Another" at bounding box center [285, 377] width 99 height 19
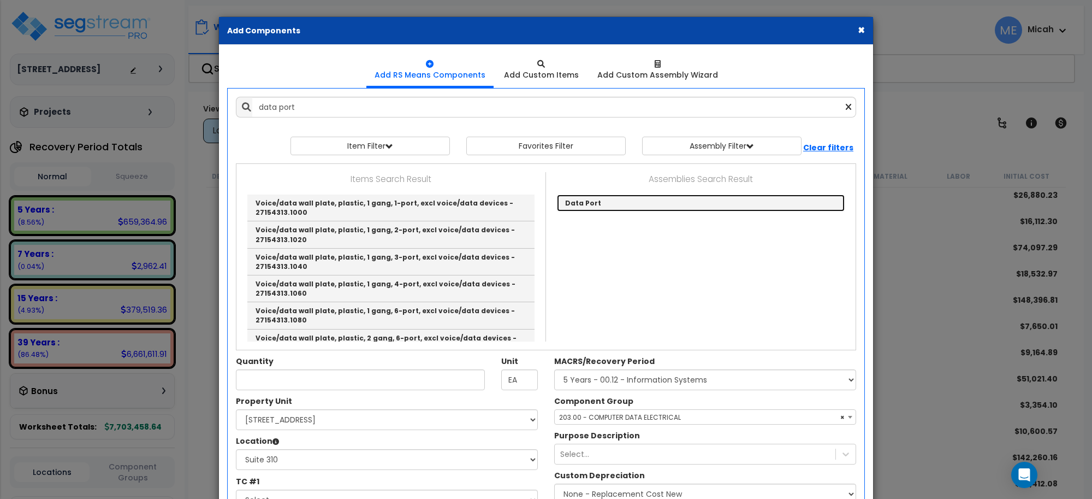
click at [609, 199] on link "Data Port" at bounding box center [701, 202] width 288 height 17
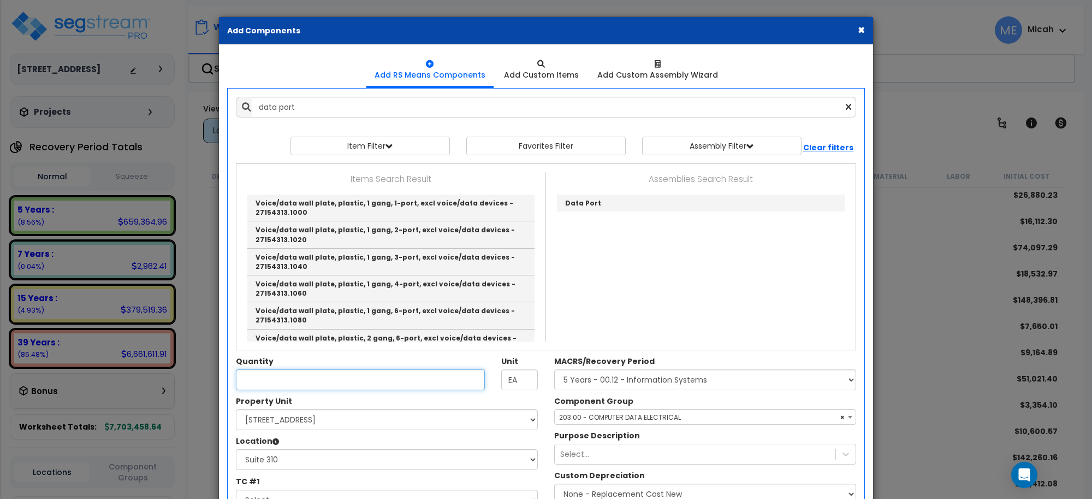
type input "Data Port"
type input "EA."
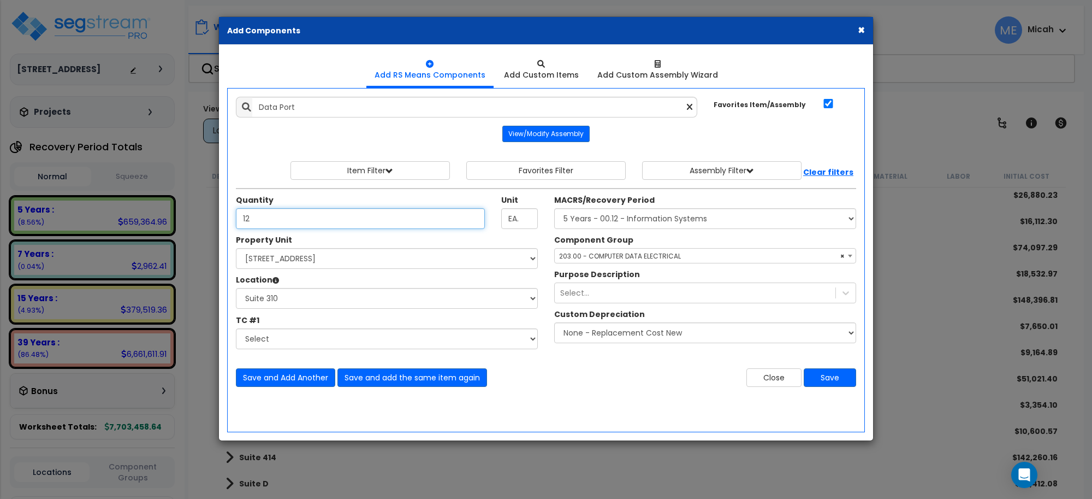
type input "12"
click at [611, 254] on span "× 203.00 - COMPUTER DATA ELECTRICAL" at bounding box center [705, 255] width 301 height 15
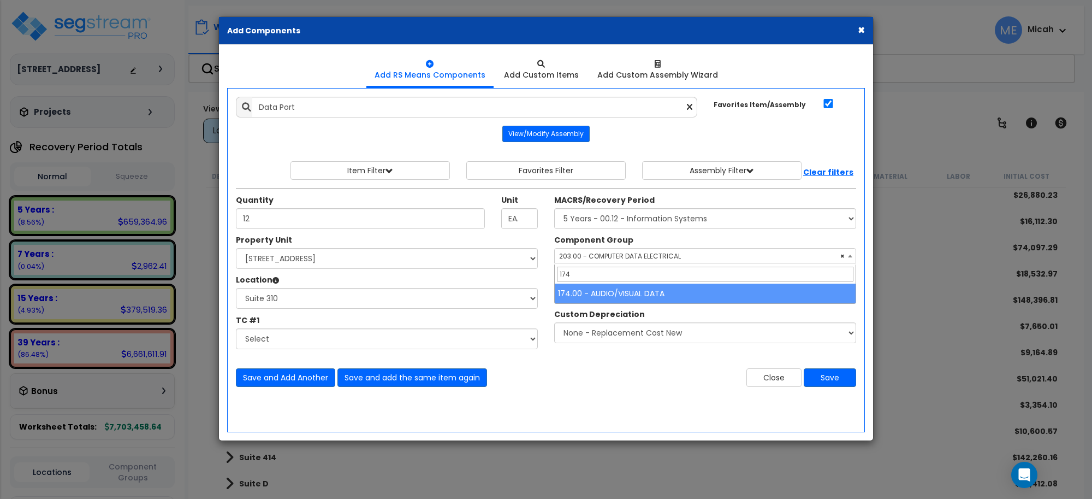
type input "174"
select select "56984"
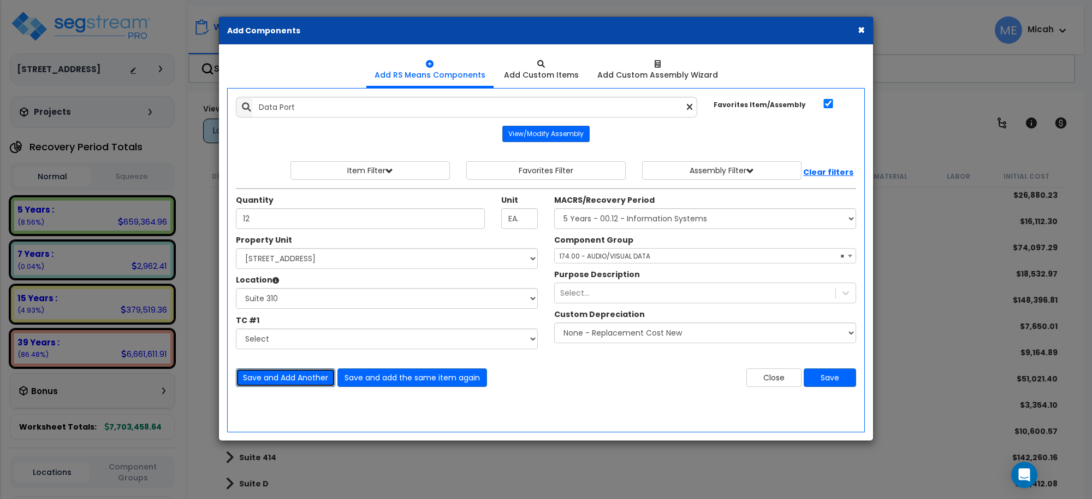
click at [304, 375] on button "Save and Add Another" at bounding box center [285, 377] width 99 height 19
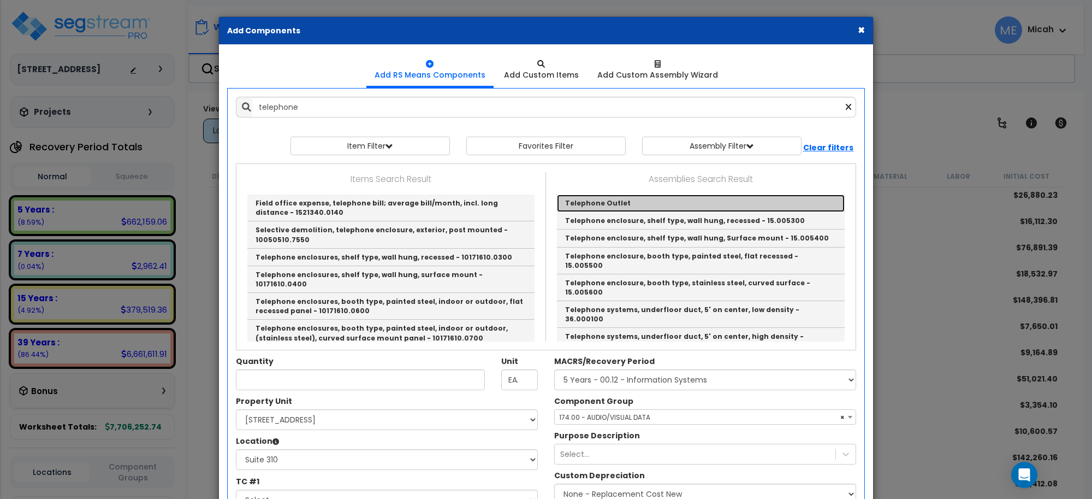
click at [609, 197] on link "Telephone Outlet" at bounding box center [701, 202] width 288 height 17
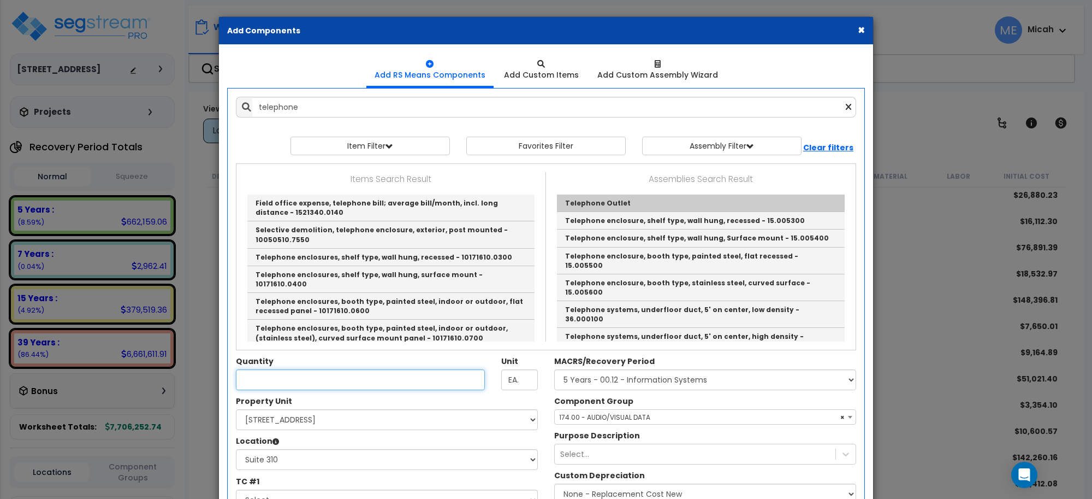
type input "Telephone Outlet"
type input "EA"
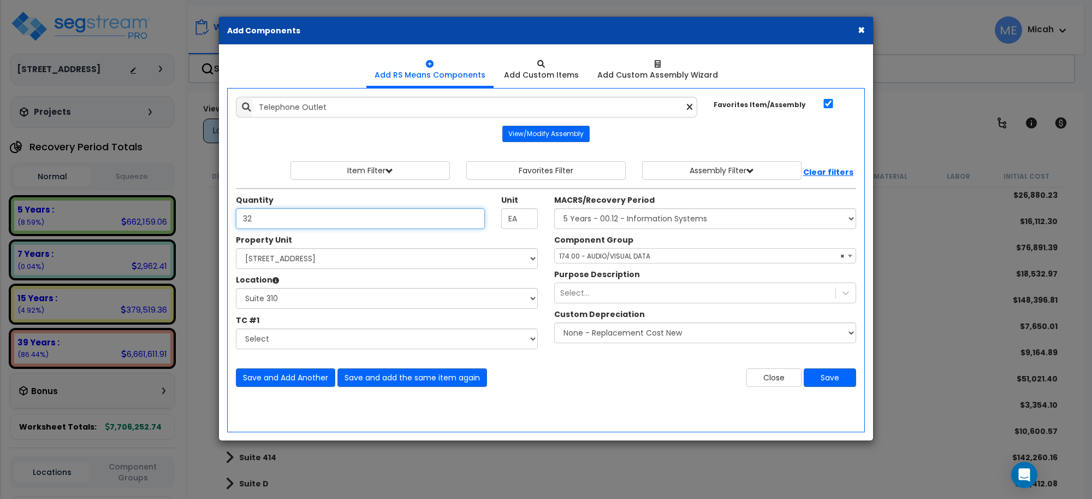
type input "32"
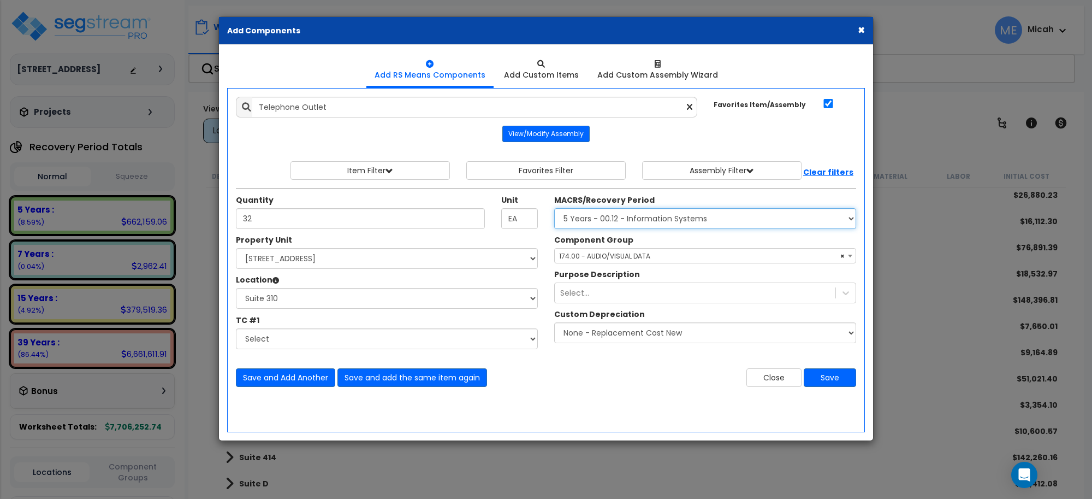
click at [607, 217] on select "Select MACRS/Recovery Period 5 Years - 57.0 - Distributive Trades & Services 5 …" at bounding box center [705, 218] width 302 height 21
select select "3665"
click at [554, 209] on select "Select MACRS/Recovery Period 5 Years - 57.0 - Distributive Trades & Services 5 …" at bounding box center [705, 218] width 302 height 21
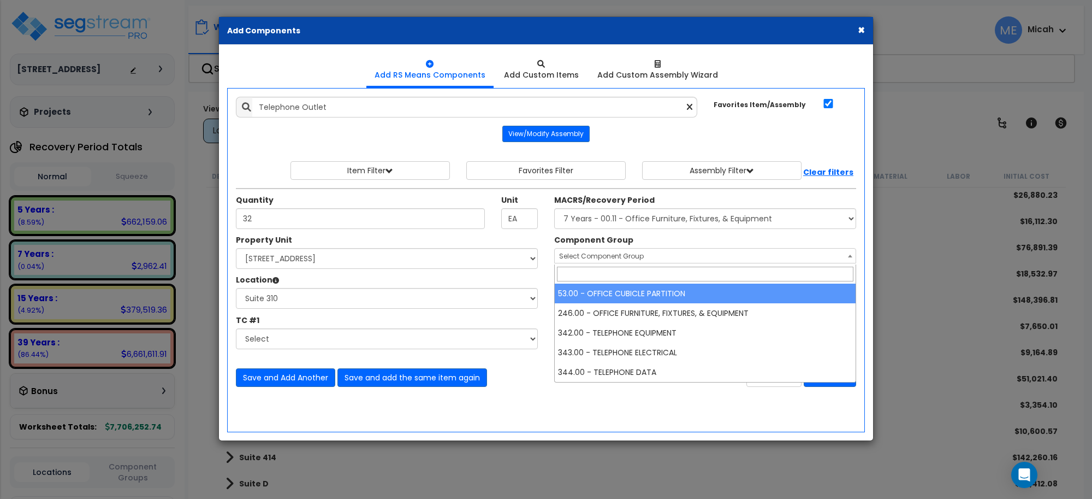
click at [615, 258] on span "Select Component Group" at bounding box center [601, 255] width 85 height 9
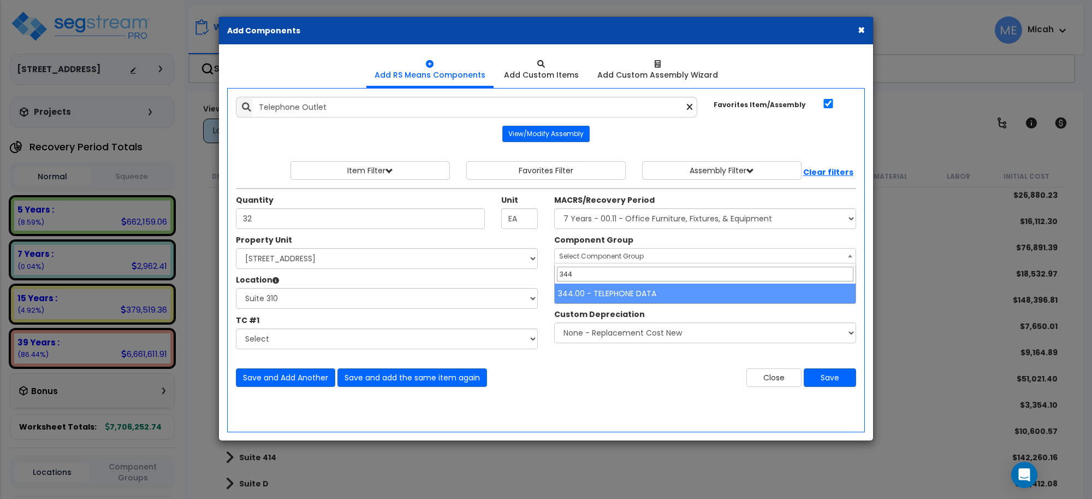
type input "344"
select select "57133"
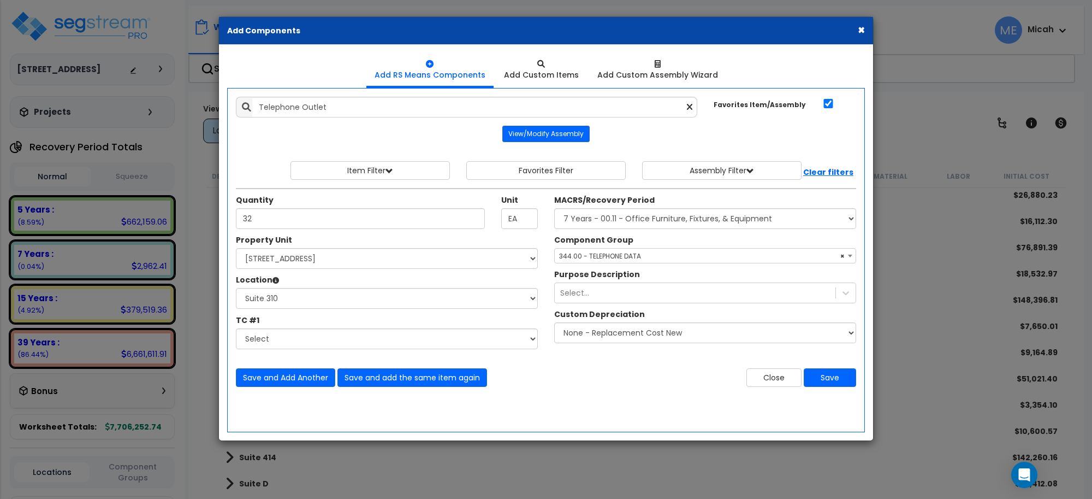
click at [285, 390] on div "Add Items Add Assemblies Both Telephone Outlet" at bounding box center [546, 241] width 637 height 306
click at [289, 375] on button "Save and Add Another" at bounding box center [285, 377] width 99 height 19
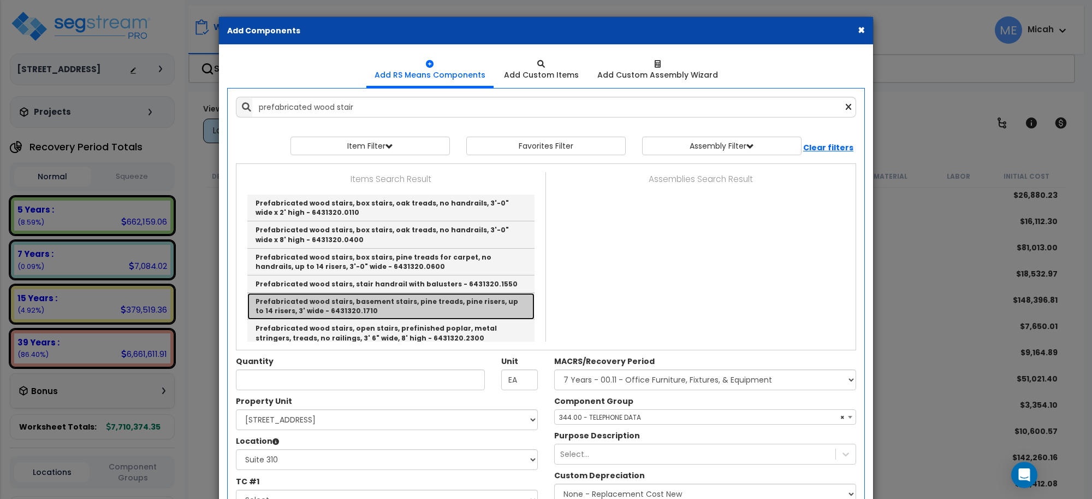
click at [365, 304] on link "Prefabricated wood stairs, basement stairs, pine treads, pine risers, up to 14 …" at bounding box center [390, 306] width 287 height 27
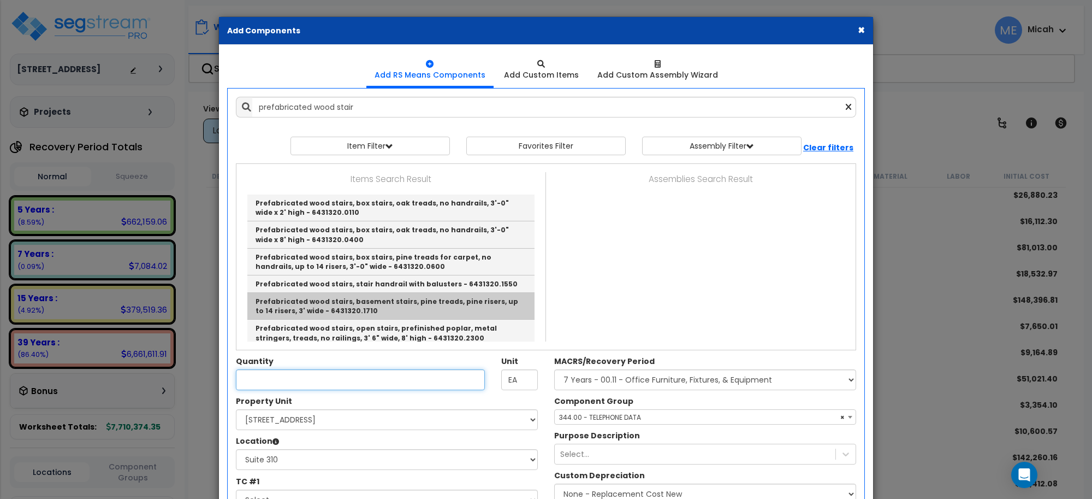
type input "Prefabricated wood stairs, basement stairs, pine treads, pine risers, up to 14 …"
checkbox input "false"
type input "Riser"
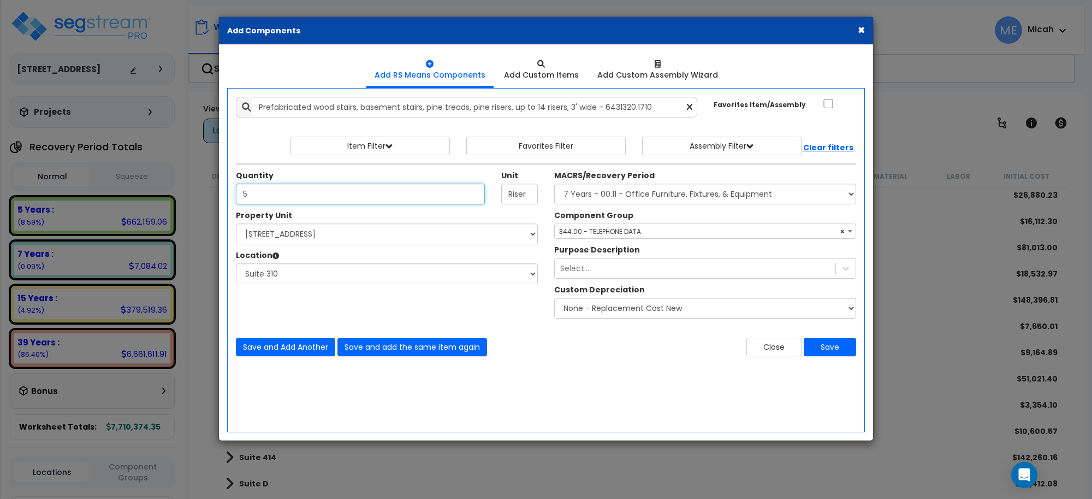
type input "5"
click at [639, 200] on select "Select MACRS/Recovery Period 5 Years - 57.0 - Distributive Trades & Services 5 …" at bounding box center [705, 193] width 302 height 21
select select "3669"
click at [554, 184] on select "Select MACRS/Recovery Period 5 Years - 57.0 - Distributive Trades & Services 5 …" at bounding box center [705, 193] width 302 height 21
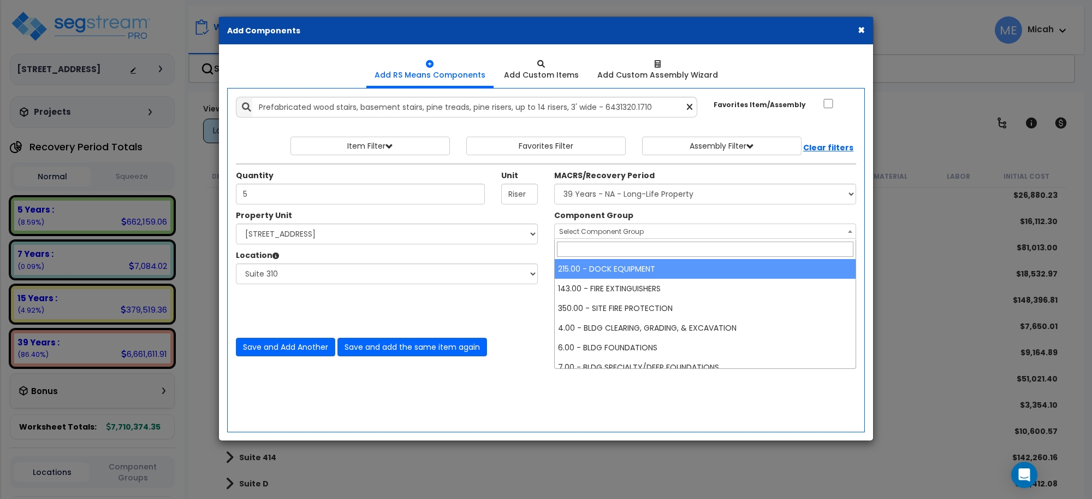
click at [612, 235] on span "Select Component Group" at bounding box center [601, 231] width 85 height 9
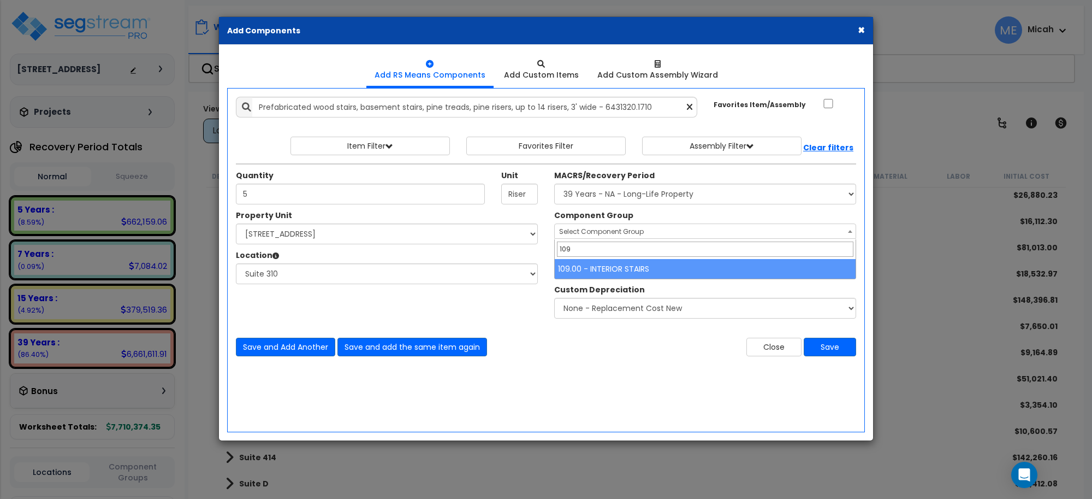
type input "109"
select select "56924"
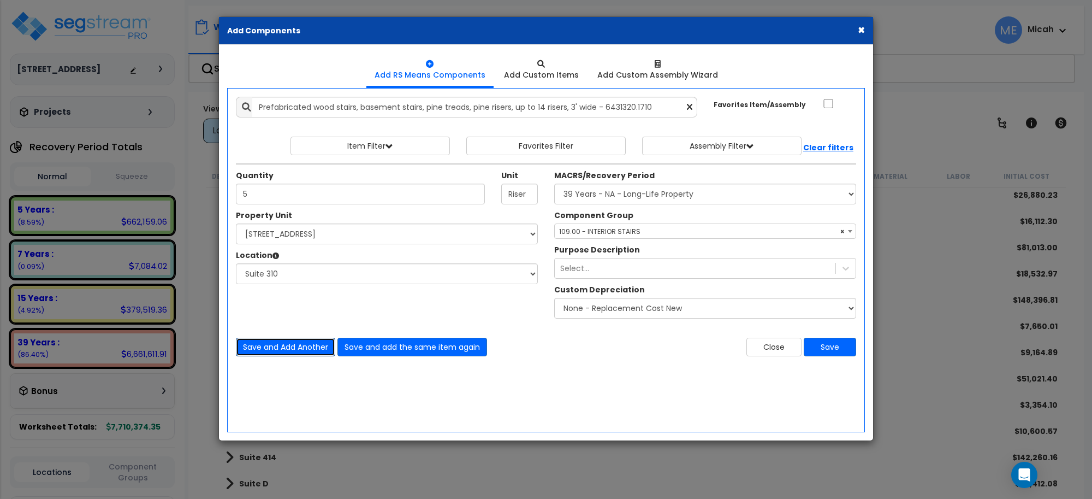
click at [305, 346] on button "Save and Add Another" at bounding box center [285, 347] width 99 height 19
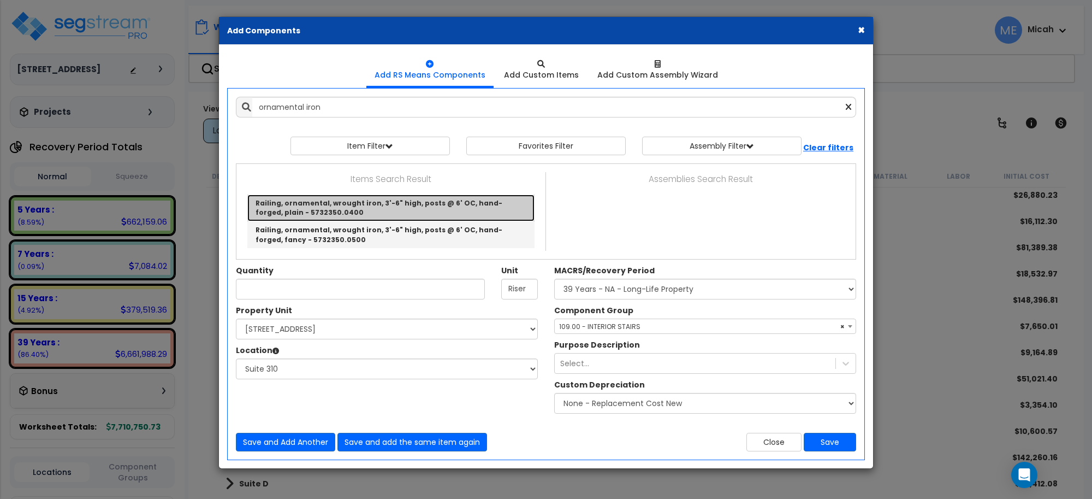
click at [361, 209] on link "Railing, ornamental, wrought iron, 3'-6" high, posts @ 6' OC, hand-forged, plai…" at bounding box center [390, 207] width 287 height 27
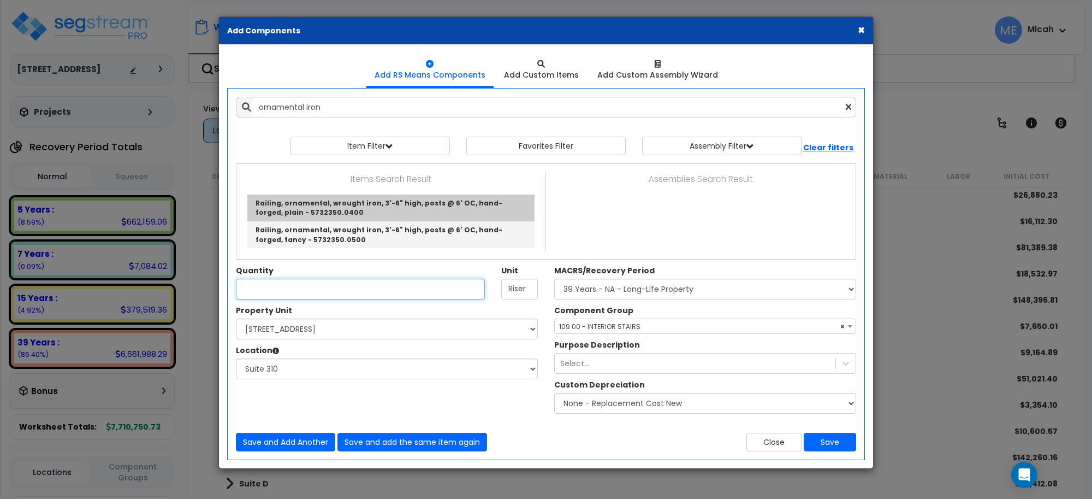
type input "Railing, ornamental, wrought iron, 3'-6" high, posts @ 6' OC, hand-forged, plai…"
type input "L.F."
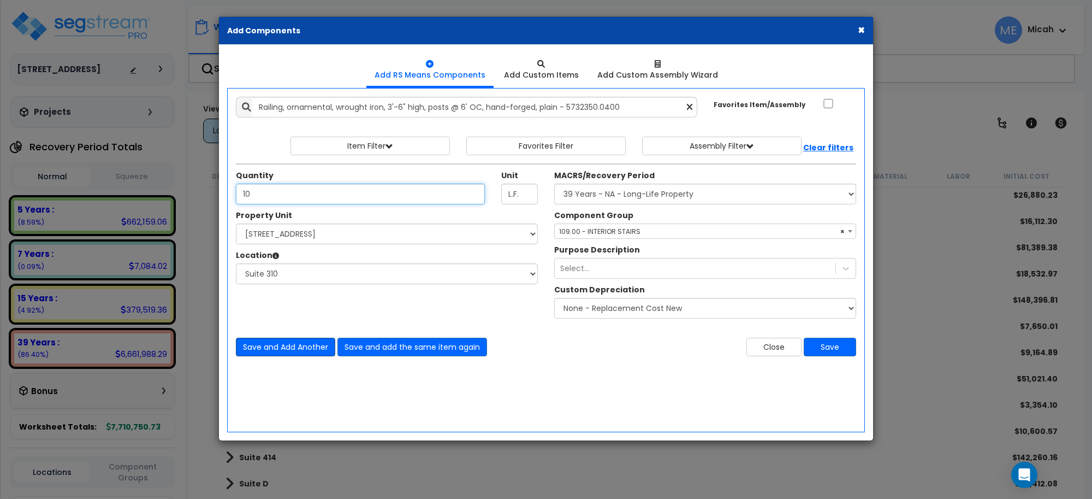
type input "10"
click at [312, 341] on button "Save and Add Another" at bounding box center [285, 347] width 99 height 19
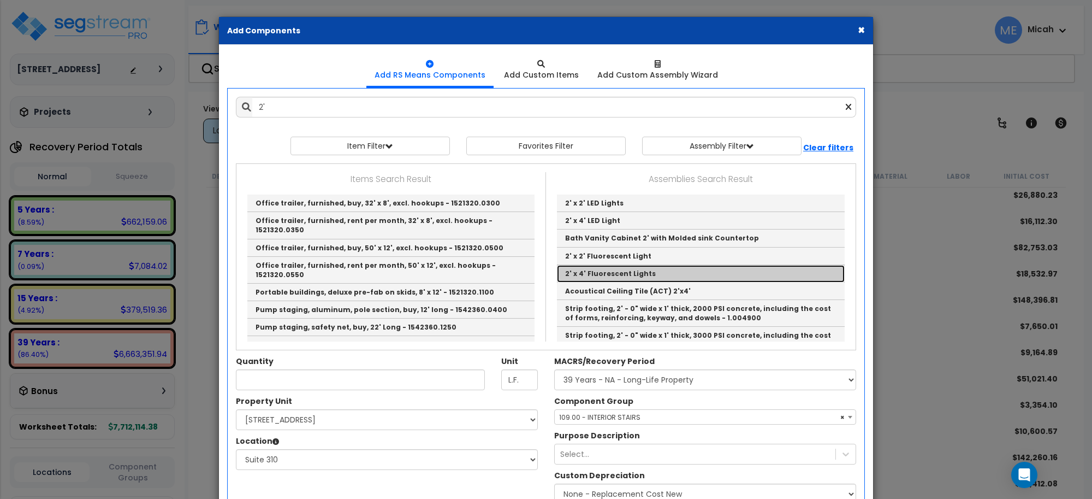
click at [662, 274] on link "2' x 4' Fluorescent Lights" at bounding box center [701, 273] width 288 height 17
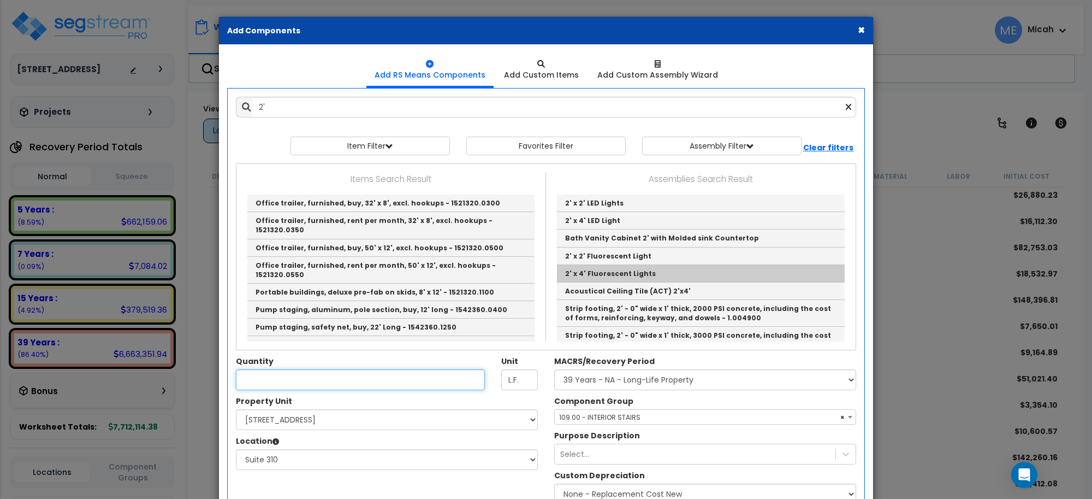
type input "2' x 4' Fluorescent Lights"
checkbox input "true"
type input "EA"
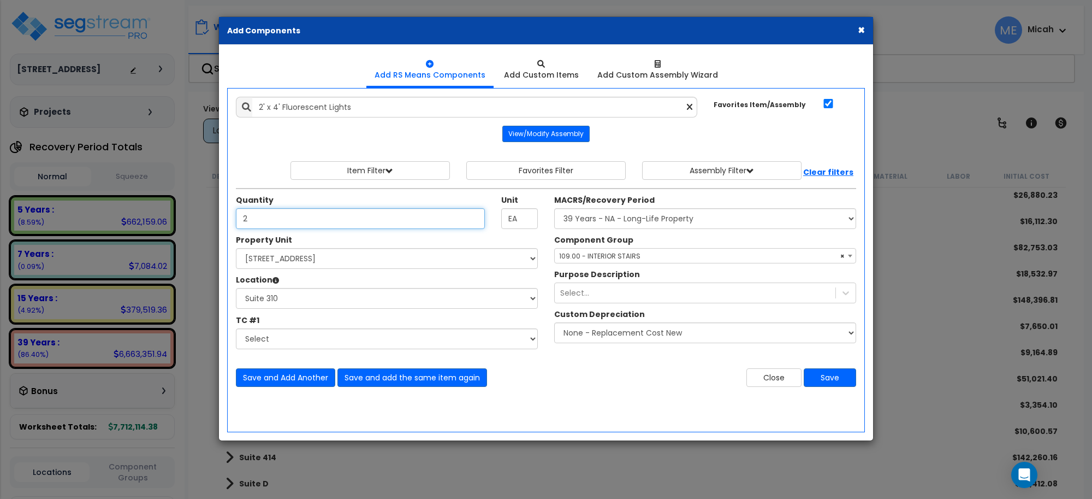
type input "2"
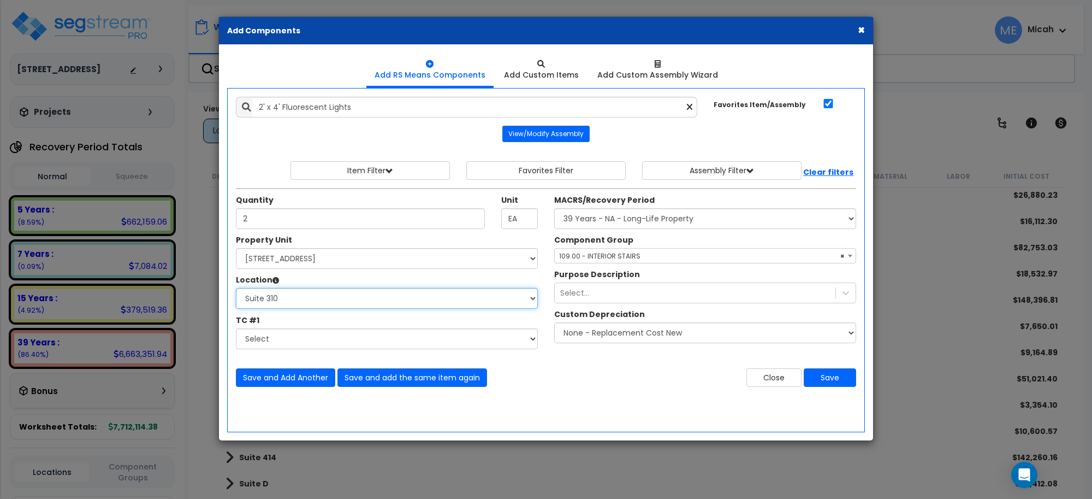
click at [359, 296] on select "Select Basement Storage 1, 2 Basement Storage 3 Basement Storage 4, 5 Building …" at bounding box center [387, 298] width 302 height 21
select select "31968"
click at [236, 288] on select "Select Basement Storage 1, 2 Basement Storage 3 Basement Storage 4, 5 Building …" at bounding box center [387, 298] width 302 height 21
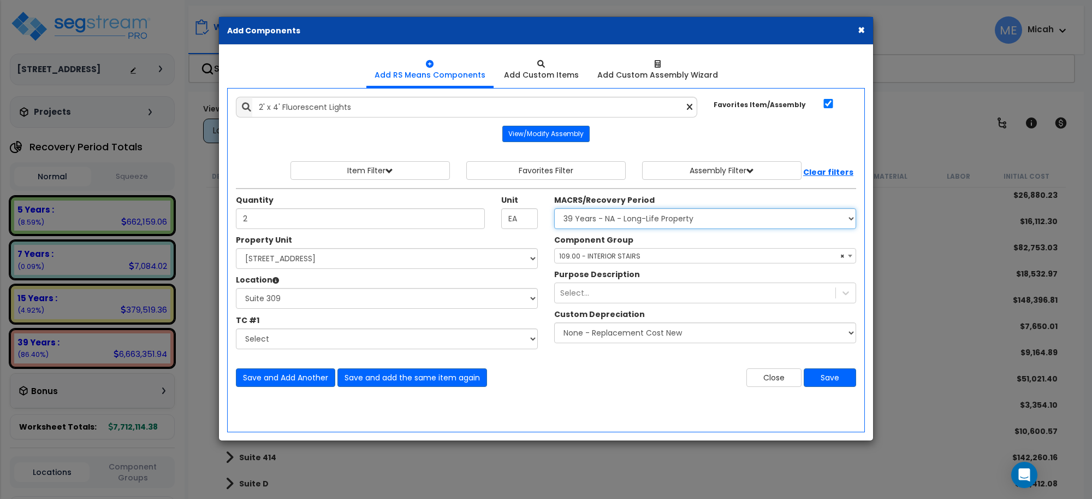
click at [640, 222] on select "Select MACRS/Recovery Period 5 Years - 57.0 - Distributive Trades & Services 5 …" at bounding box center [705, 218] width 302 height 21
click at [554, 209] on select "Select MACRS/Recovery Period 5 Years - 57.0 - Distributive Trades & Services 5 …" at bounding box center [705, 218] width 302 height 21
click at [637, 258] on span "× 109.00 - INTERIOR STAIRS" at bounding box center [705, 255] width 301 height 15
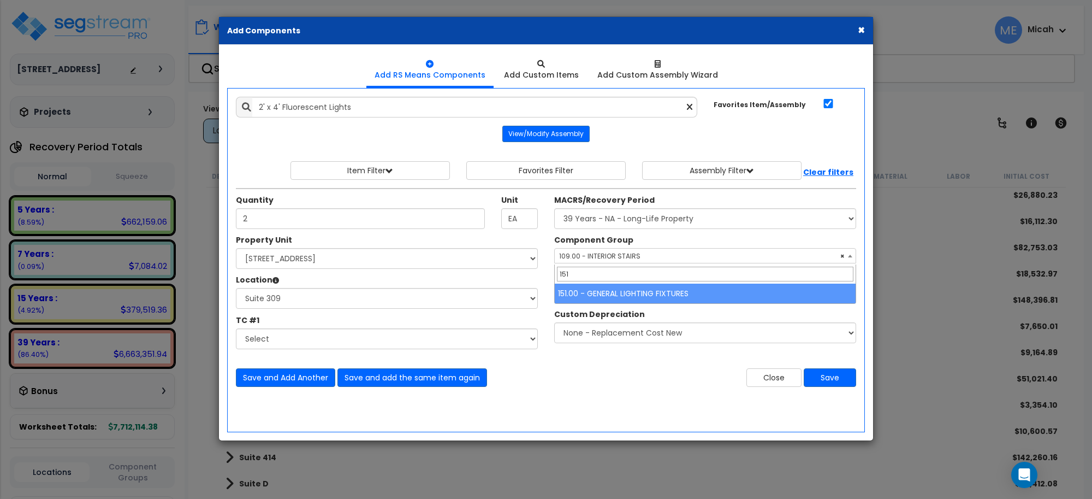
type input "151"
select select "56961"
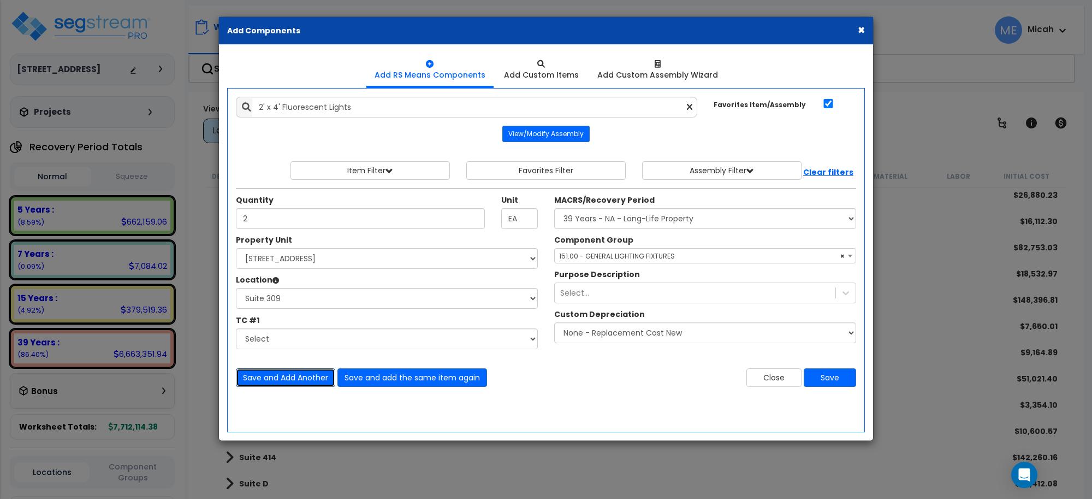
click at [315, 372] on button "Save and Add Another" at bounding box center [285, 377] width 99 height 19
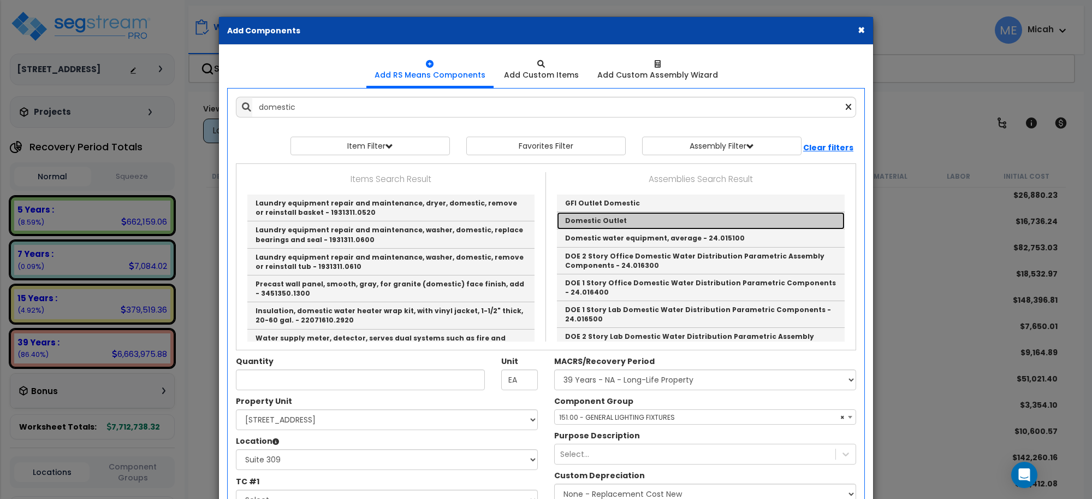
click at [613, 216] on link "Domestic Outlet" at bounding box center [701, 220] width 288 height 17
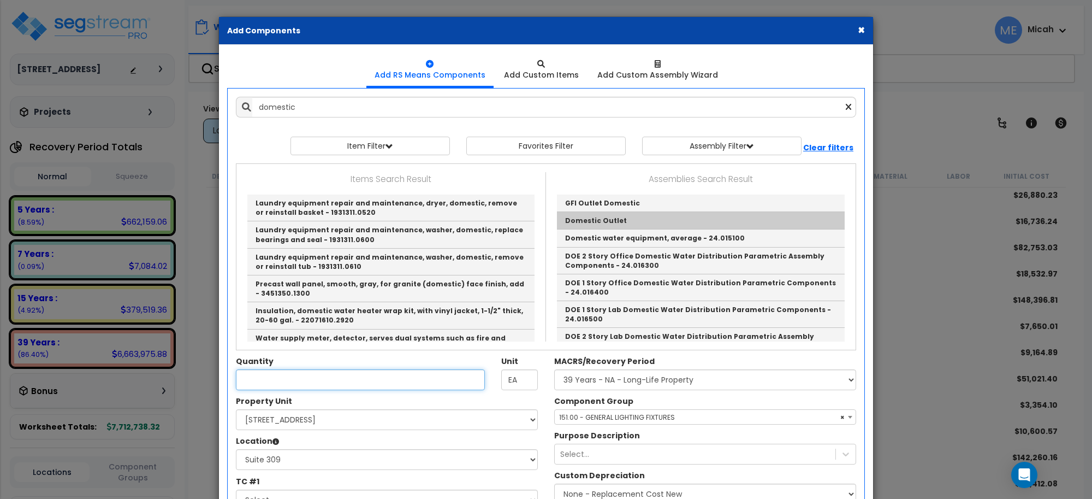
type input "Domestic Outlet"
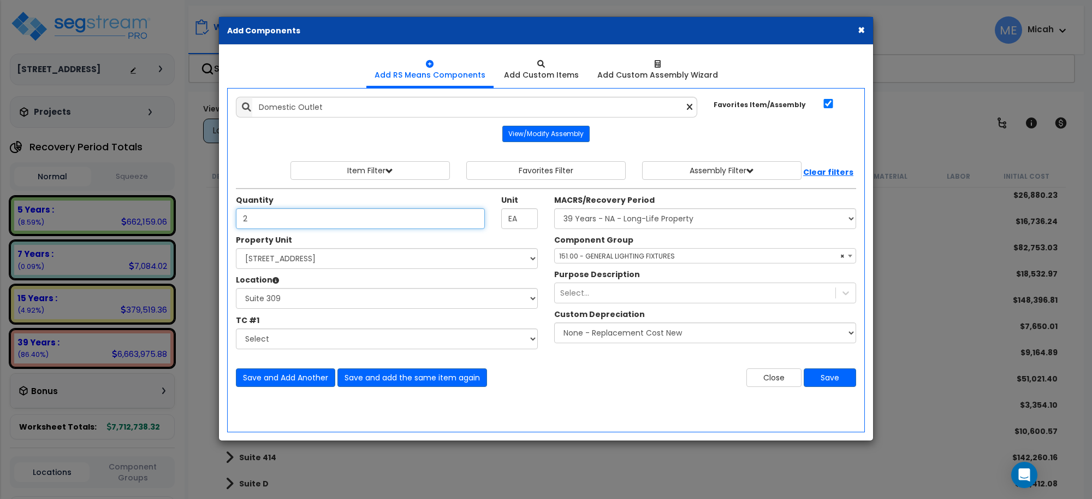
type input "2"
click at [629, 254] on span "× 151.00 - GENERAL LIGHTING FIXTURES" at bounding box center [705, 255] width 301 height 15
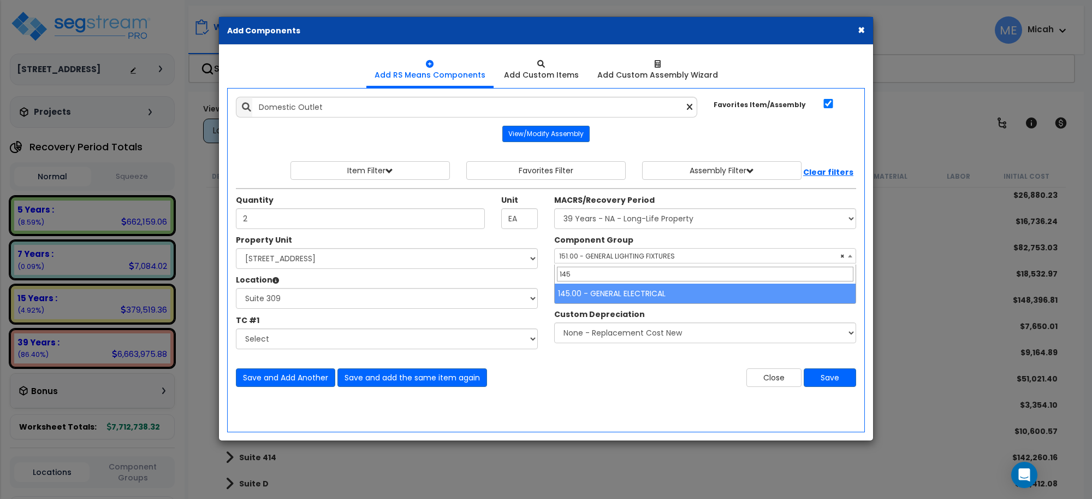
type input "145"
select select "56955"
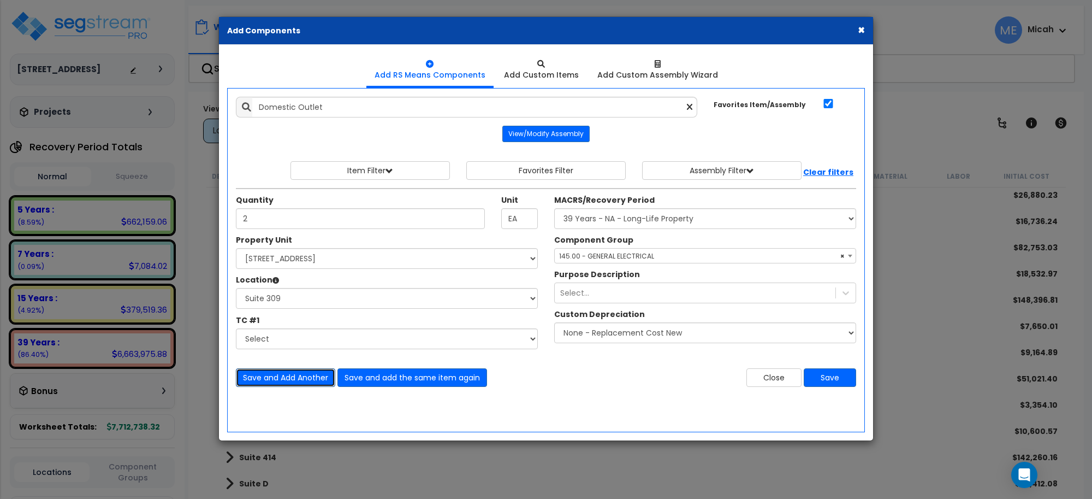
click at [295, 372] on button "Save and Add Another" at bounding box center [285, 377] width 99 height 19
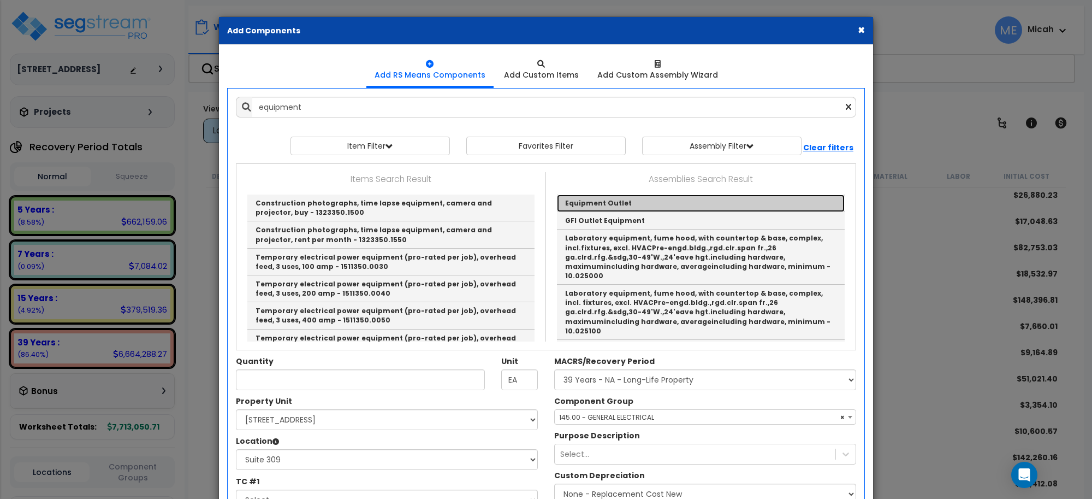
click at [609, 197] on link "Equipment Outlet" at bounding box center [701, 202] width 288 height 17
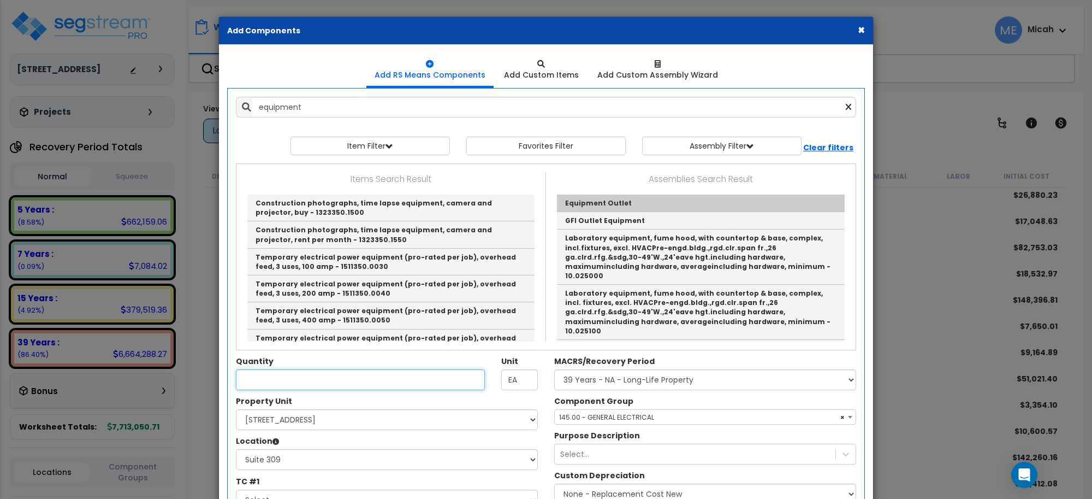
type input "Equipment Outlet"
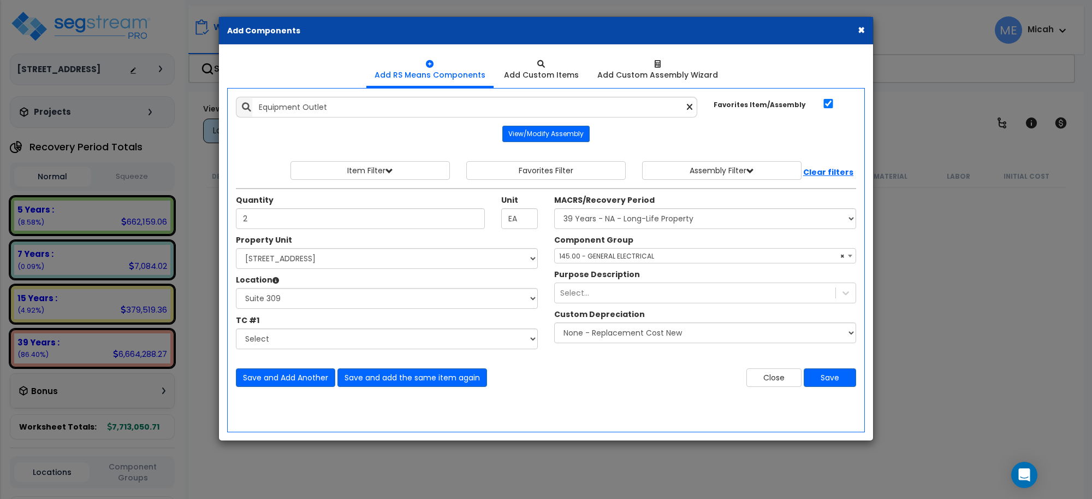
select select "3669"
select select "170921"
select select "31968"
select select "56955"
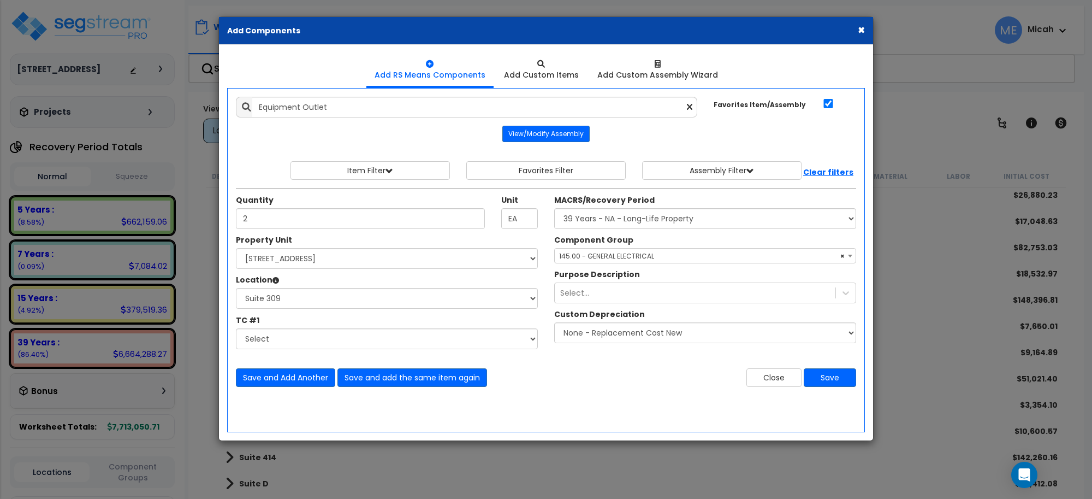
type input "2"
click at [589, 217] on select "Select MACRS/Recovery Period 5 Years - 57.0 - Distributive Trades & Services 5 …" at bounding box center [705, 218] width 302 height 21
select select "3667"
click at [554, 209] on select "Select MACRS/Recovery Period 5 Years - 57.0 - Distributive Trades & Services 5 …" at bounding box center [705, 218] width 302 height 21
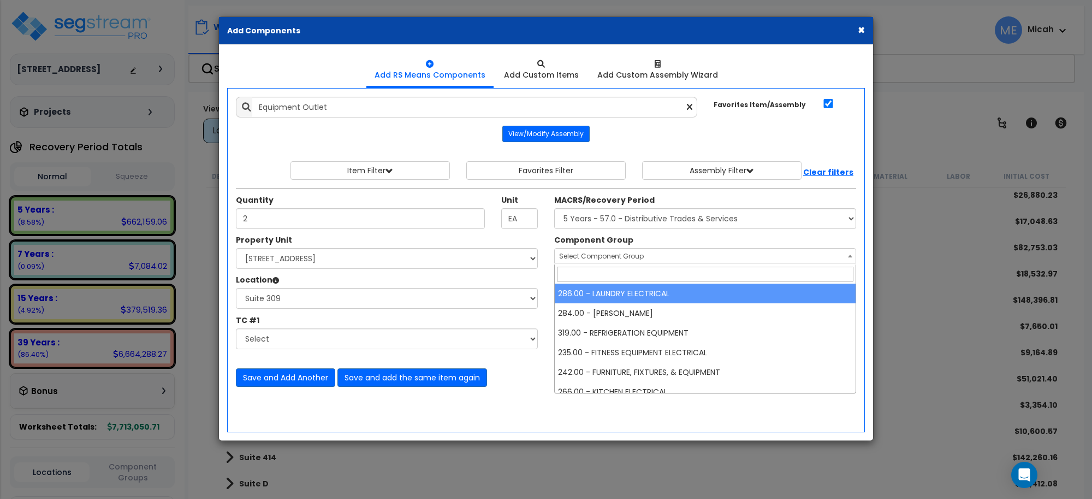
click at [595, 251] on span "Select Component Group" at bounding box center [705, 255] width 301 height 15
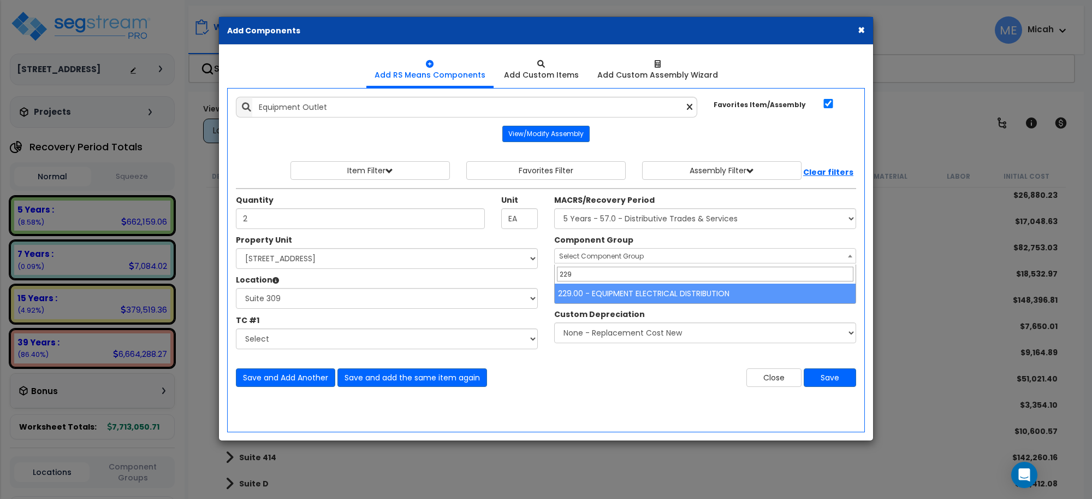
type input "229"
select select "57033"
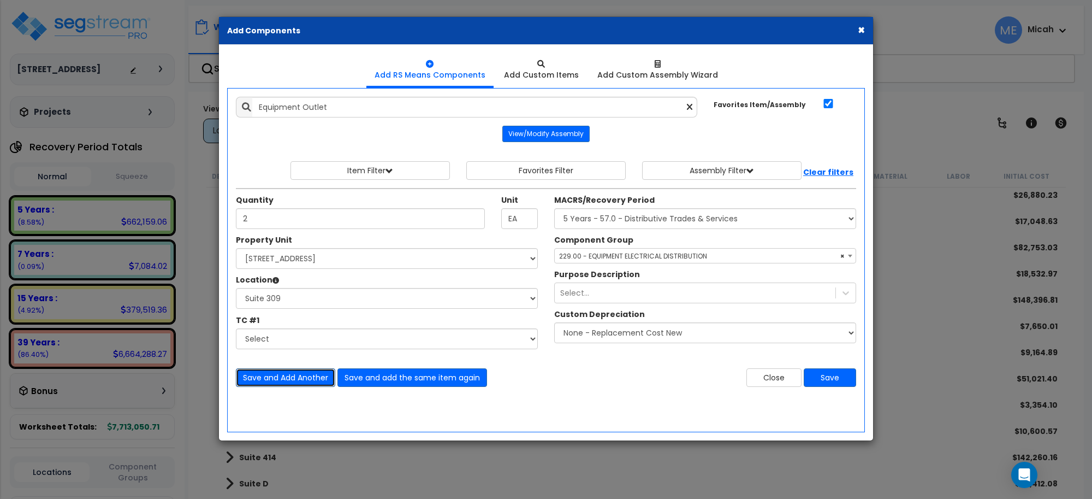
click at [306, 375] on button "Save and Add Another" at bounding box center [285, 377] width 99 height 19
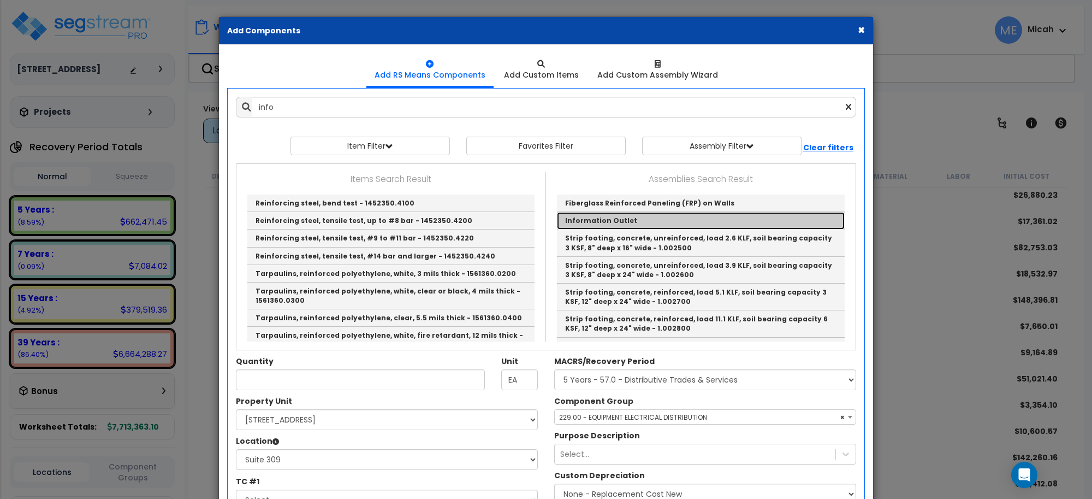
click at [610, 222] on link "Information Outlet" at bounding box center [701, 220] width 288 height 17
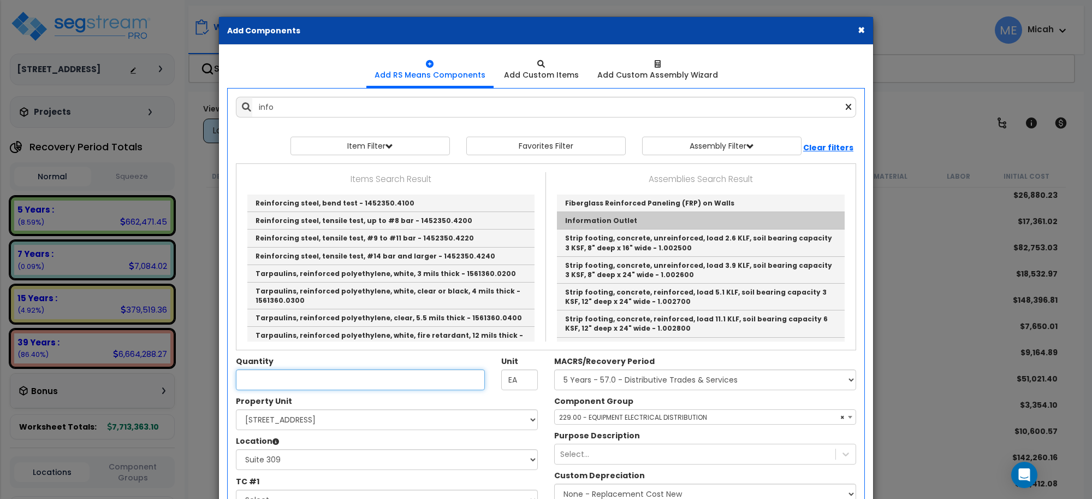
type input "Information Outlet"
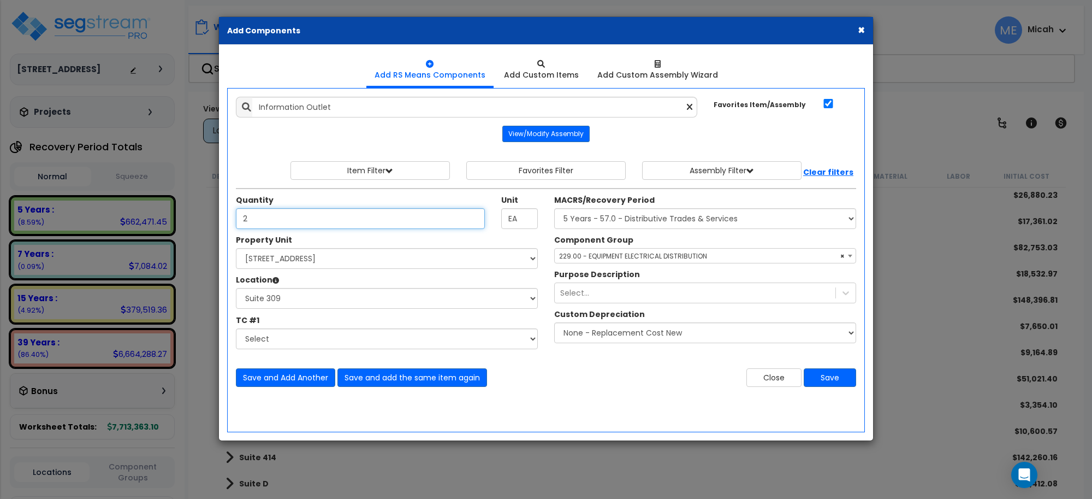
type input "2"
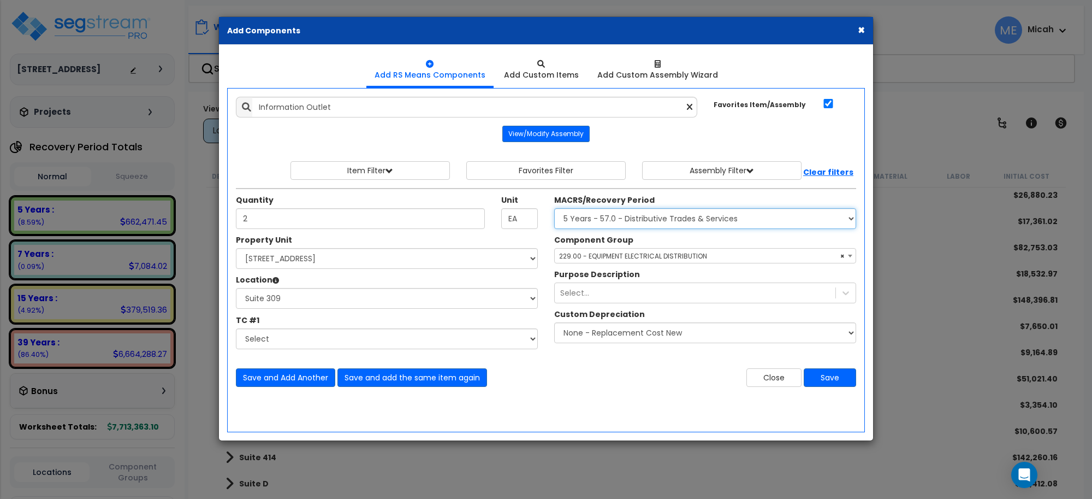
click at [596, 216] on select "Select MACRS/Recovery Period 5 Years - 57.0 - Distributive Trades & Services 5 …" at bounding box center [705, 218] width 302 height 21
select select "3668"
click at [554, 209] on select "Select MACRS/Recovery Period 5 Years - 57.0 - Distributive Trades & Services 5 …" at bounding box center [705, 218] width 302 height 21
click at [591, 253] on span "Select Component Group" at bounding box center [601, 255] width 85 height 9
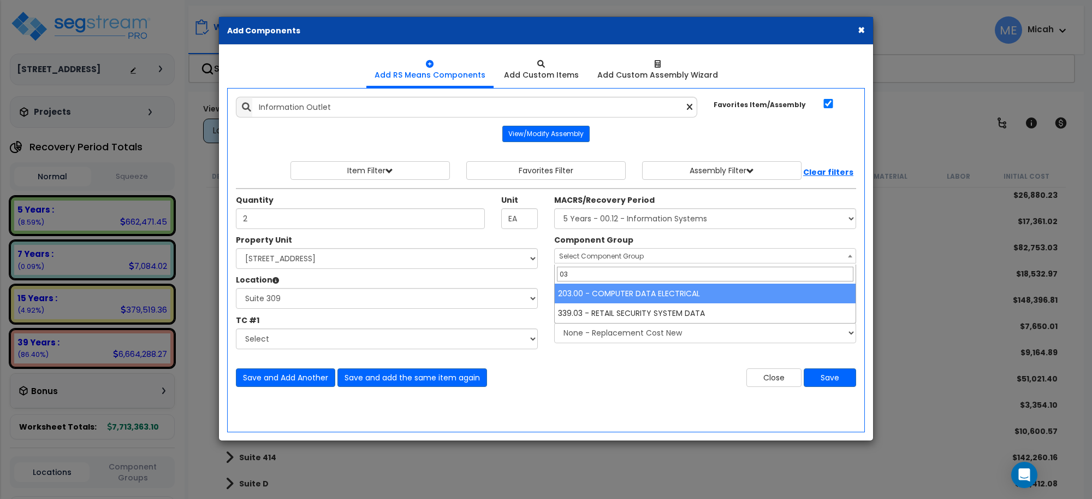
type input "0"
type input "203"
select select "57011"
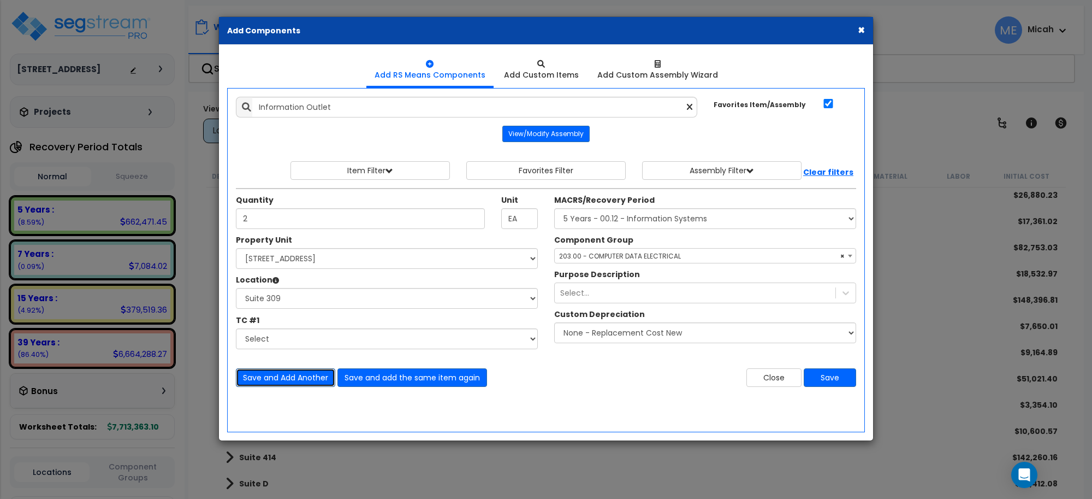
click at [306, 369] on button "Save and Add Another" at bounding box center [285, 377] width 99 height 19
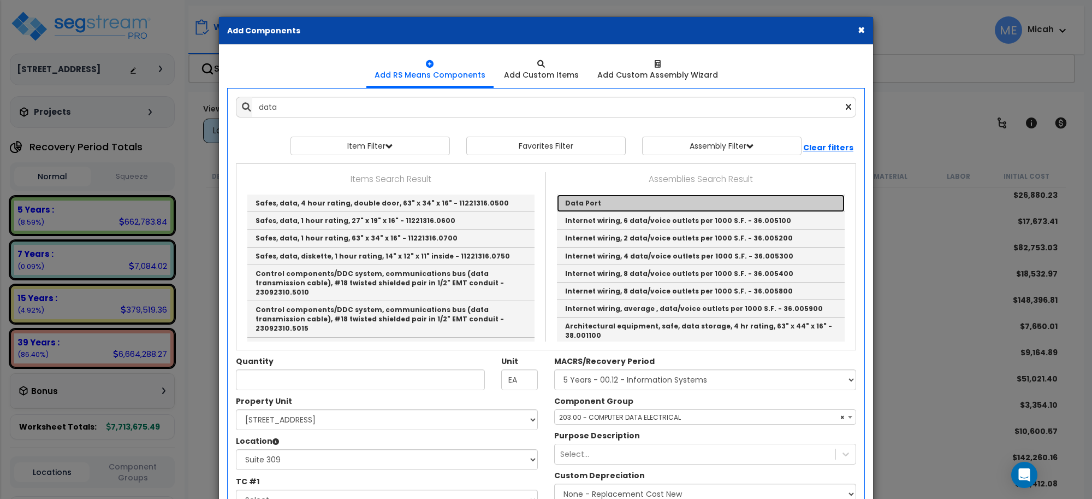
click at [572, 206] on link "Data Port" at bounding box center [701, 202] width 288 height 17
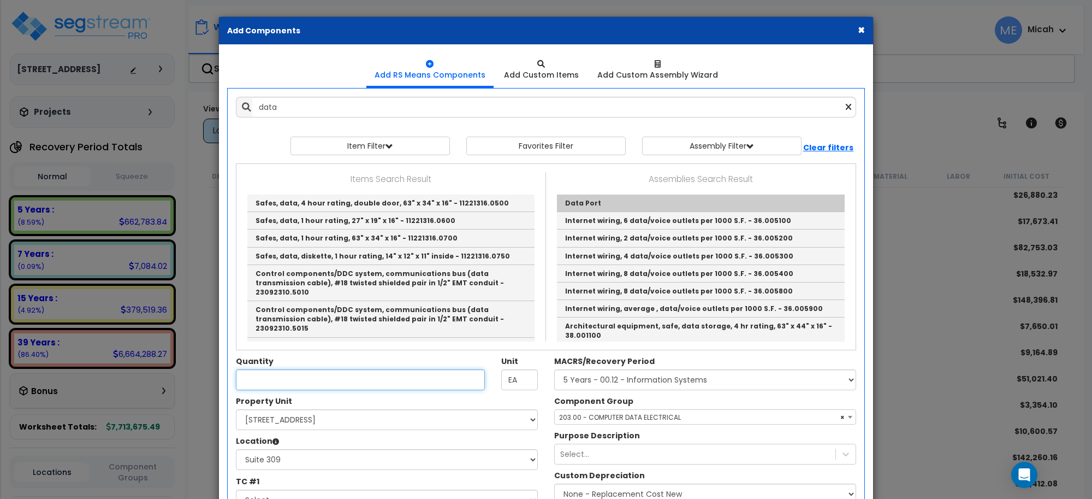
type input "Data Port"
type input "EA."
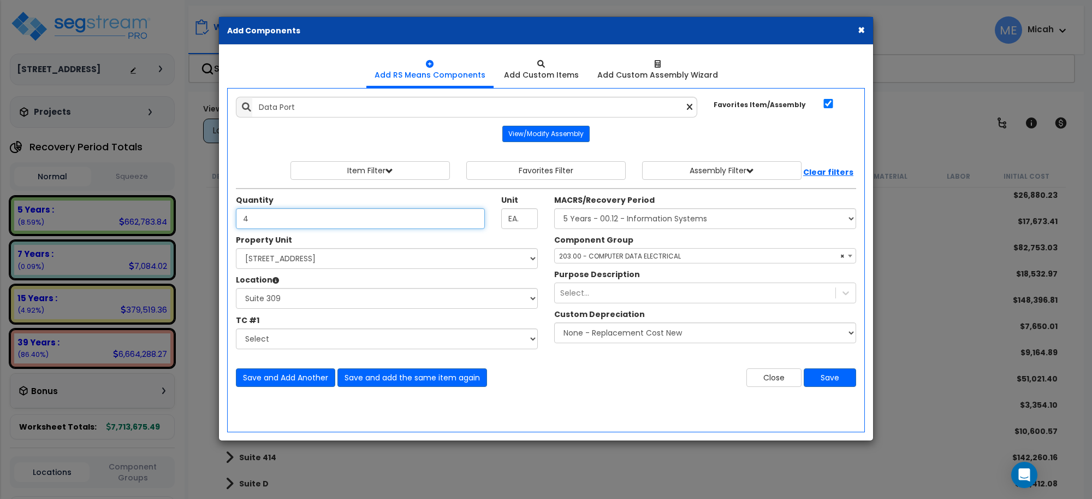
type input "4"
click at [620, 258] on span "× 203.00 - COMPUTER DATA ELECTRICAL" at bounding box center [705, 255] width 301 height 15
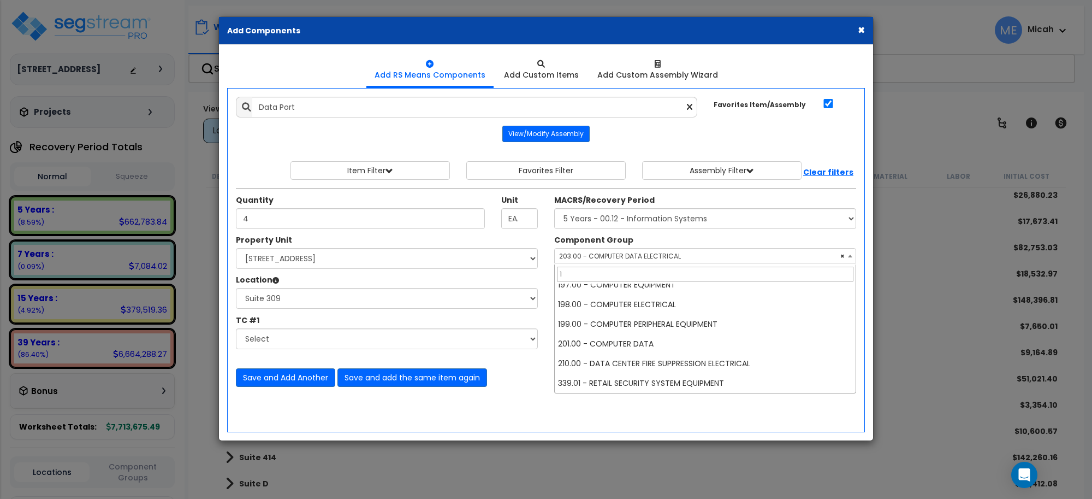
scroll to position [0, 0]
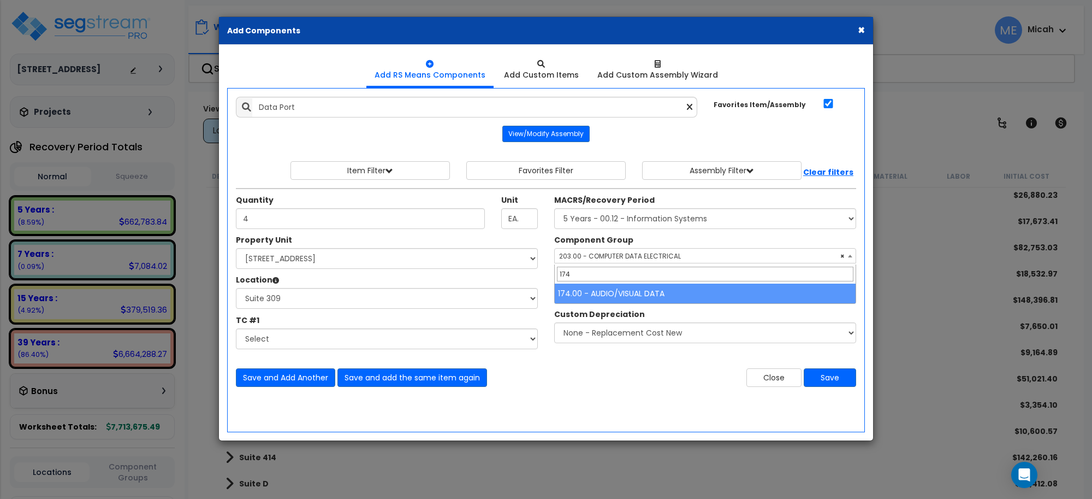
type input "174"
select select "56984"
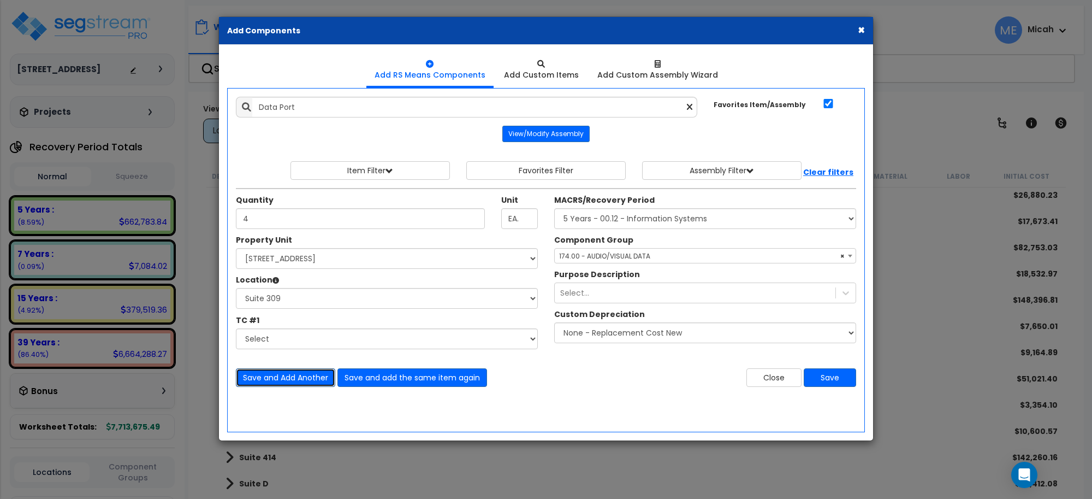
click at [304, 381] on button "Save and Add Another" at bounding box center [285, 377] width 99 height 19
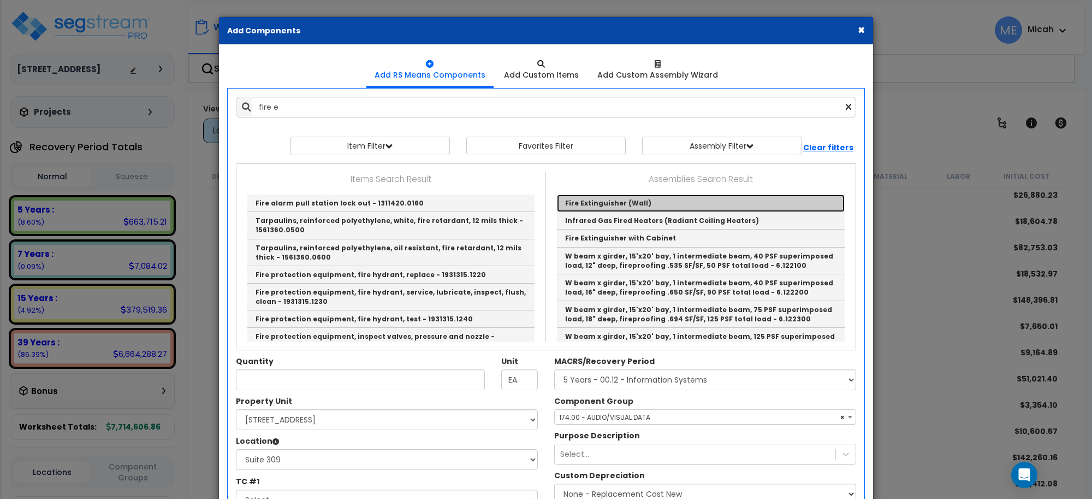
click at [601, 200] on link "Fire Extinguisher (Wall)" at bounding box center [701, 202] width 288 height 17
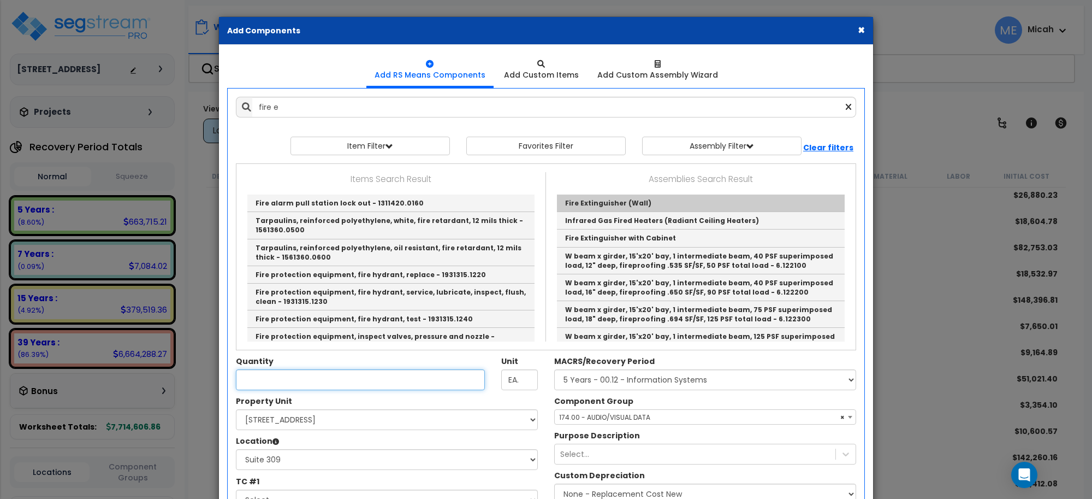
type input "Fire Extinguisher (Wall)"
type input "EA"
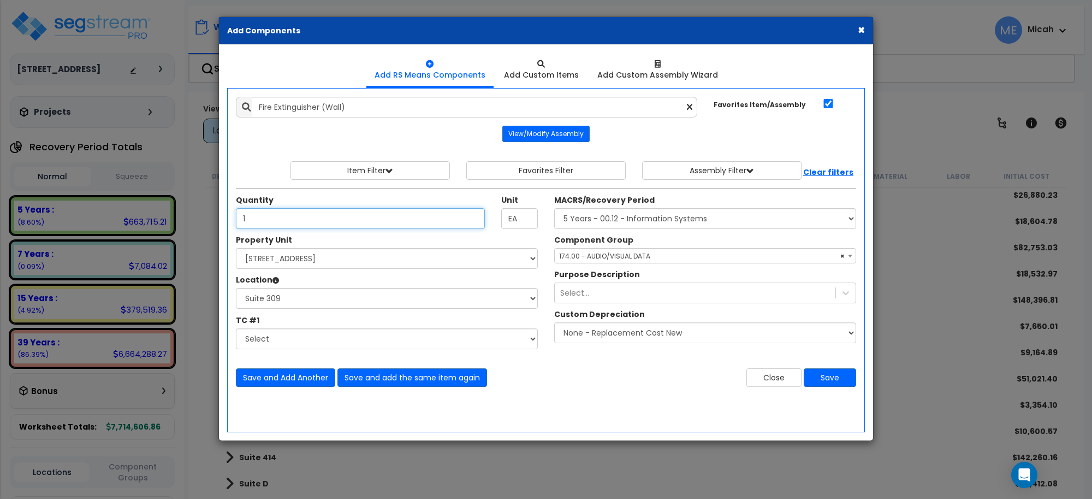
type input "1"
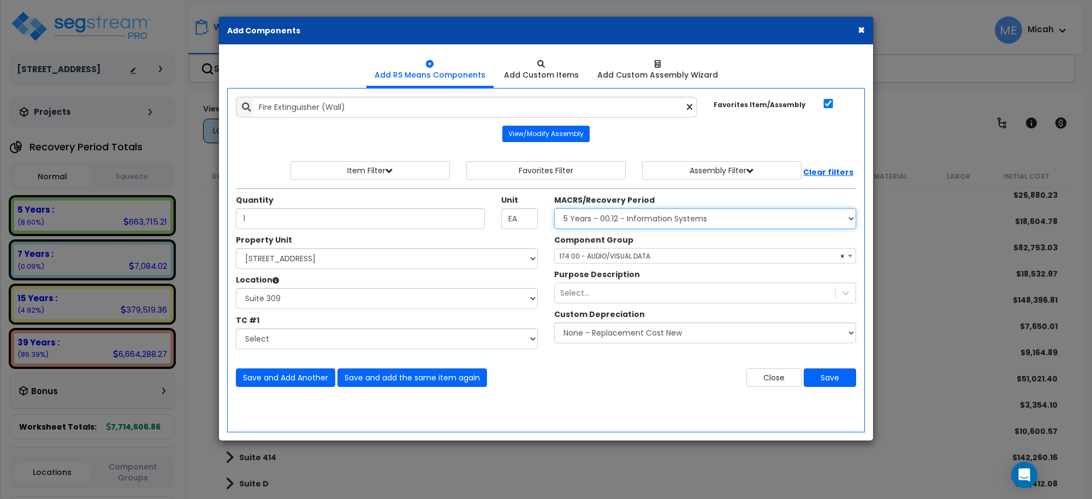
click at [628, 222] on select "Select MACRS/Recovery Period 5 Years - 57.0 - Distributive Trades & Services 5 …" at bounding box center [705, 218] width 302 height 21
select select "3669"
click at [554, 209] on select "Select MACRS/Recovery Period 5 Years - 57.0 - Distributive Trades & Services 5 …" at bounding box center [705, 218] width 302 height 21
click at [613, 252] on span "Select Component Group" at bounding box center [601, 255] width 85 height 9
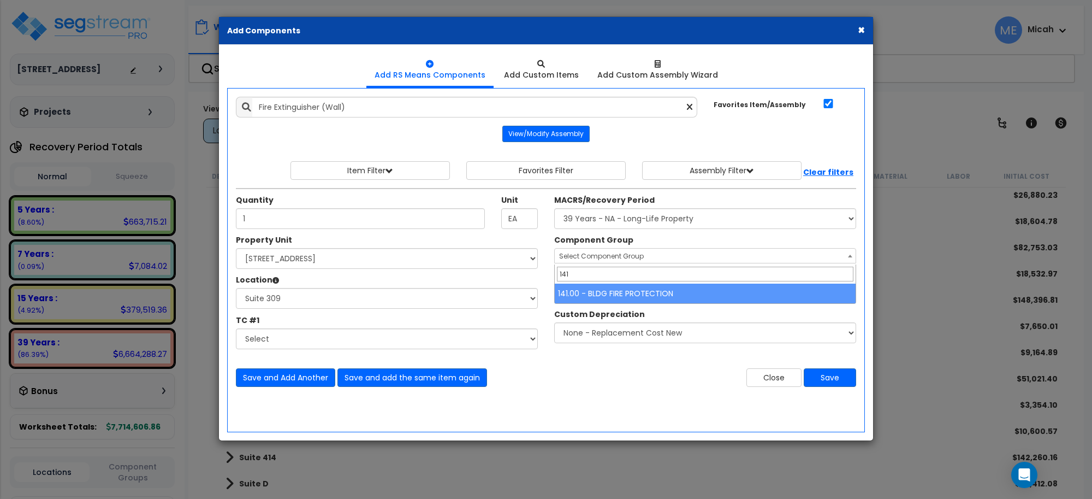
type input "141"
select select "56952"
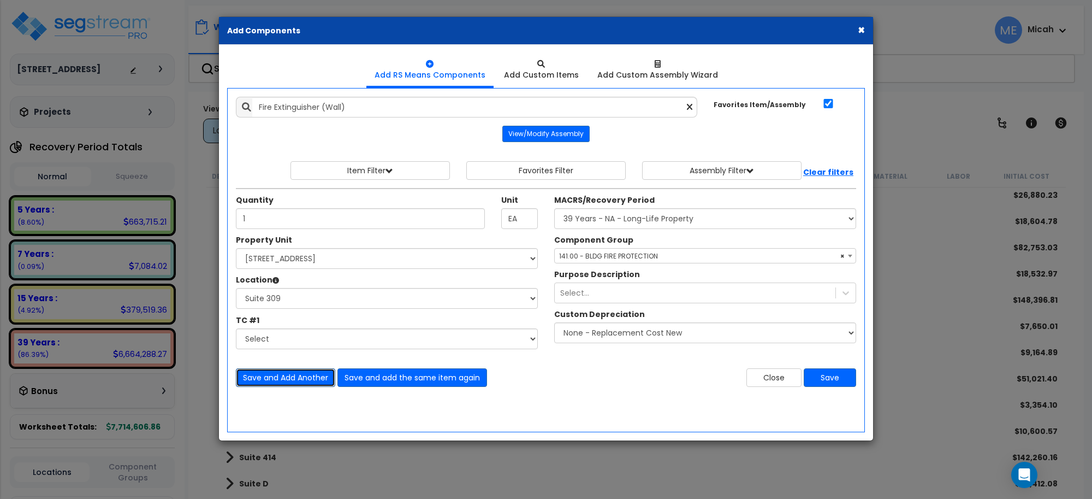
click at [303, 372] on button "Save and Add Another" at bounding box center [285, 377] width 99 height 19
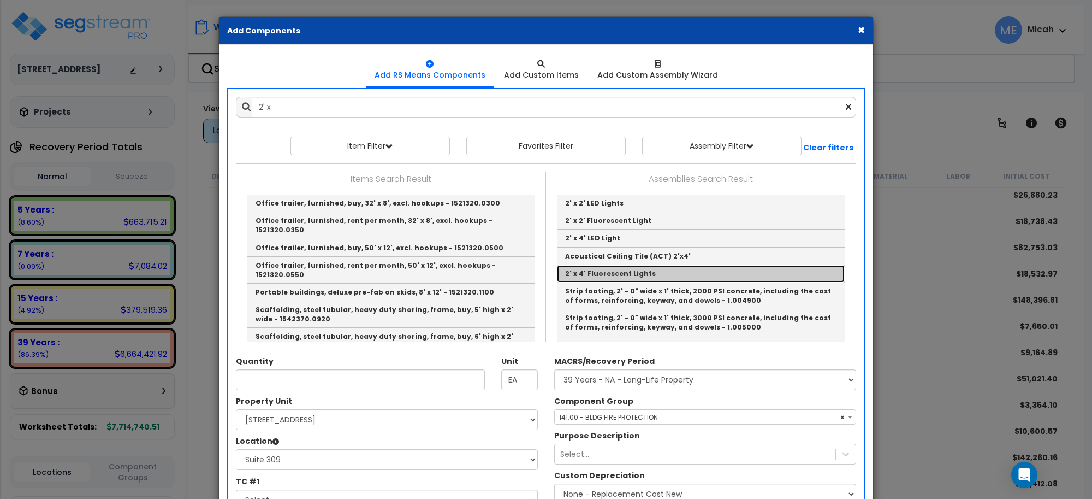
click at [635, 276] on link "2' x 4' Fluorescent Lights" at bounding box center [701, 273] width 288 height 17
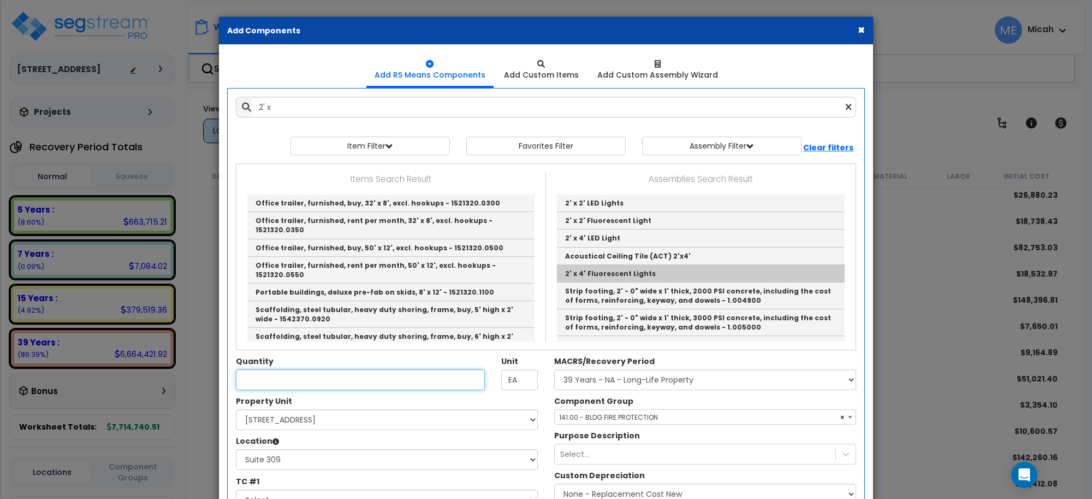
type input "2' x 4' Fluorescent Lights"
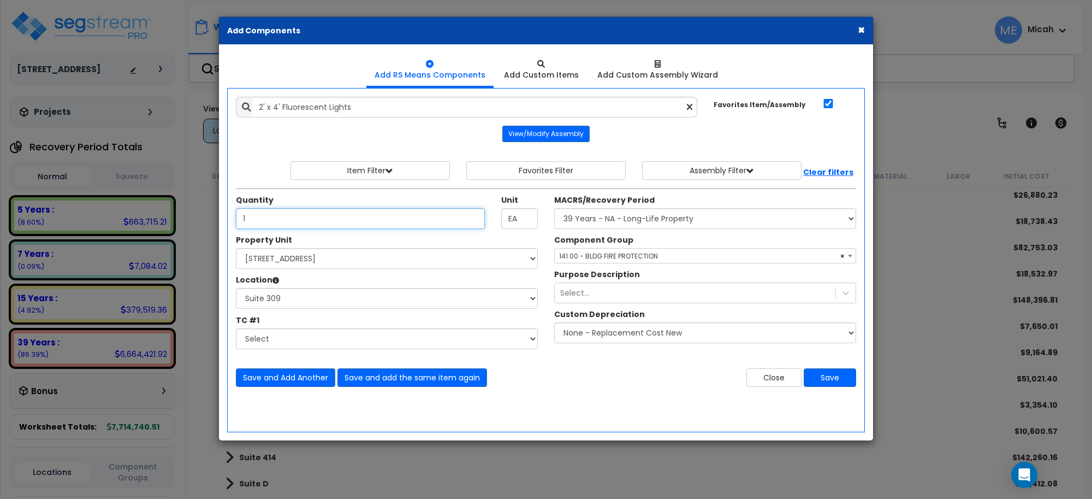
type input "1"
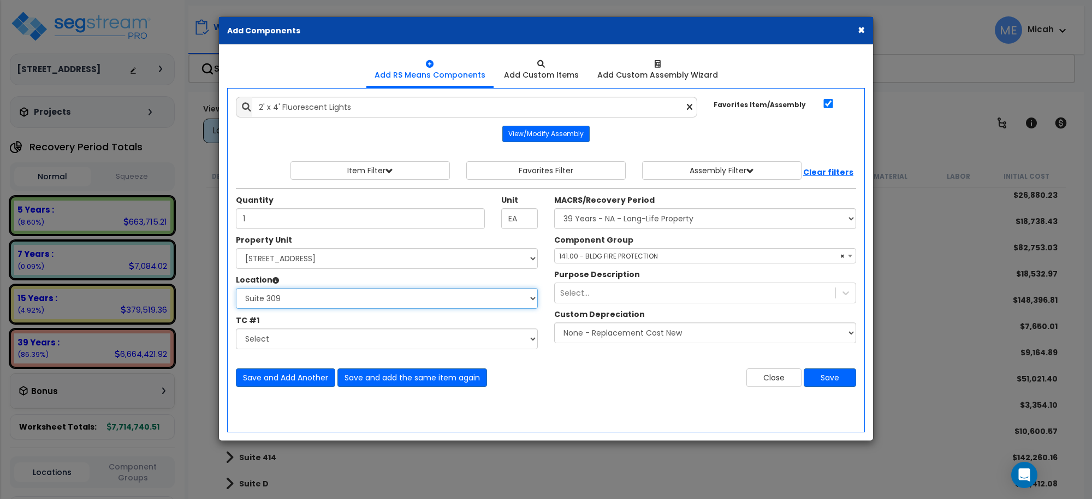
click at [301, 299] on select "Select Basement Storage 1, 2 Basement Storage 3 Basement Storage 4, 5 Building …" at bounding box center [387, 298] width 302 height 21
select select "20270"
click at [236, 288] on select "Select Basement Storage 1, 2 Basement Storage 3 Basement Storage 4, 5 Building …" at bounding box center [387, 298] width 302 height 21
click at [590, 259] on span "× 141.00 - BLDG FIRE PROTECTION" at bounding box center [705, 255] width 301 height 15
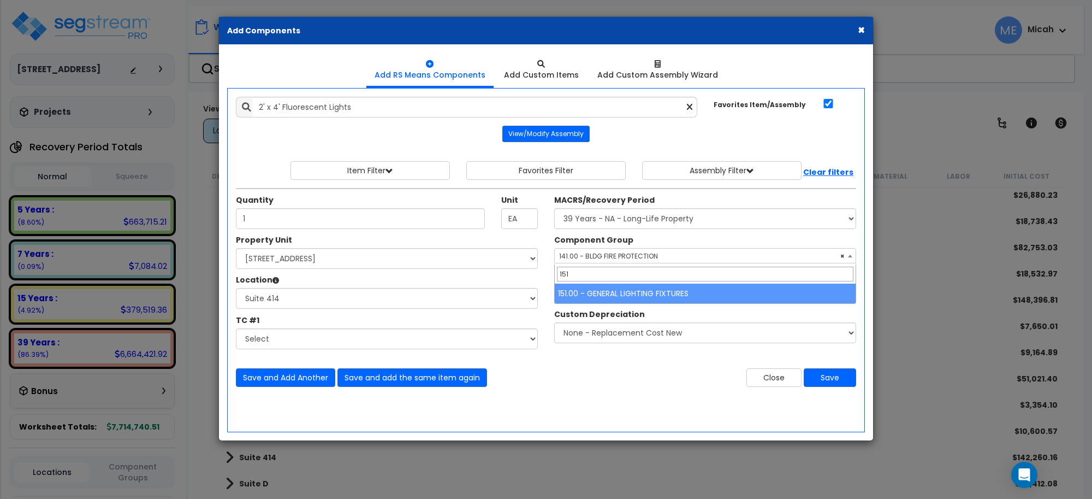
type input "151"
select select "56961"
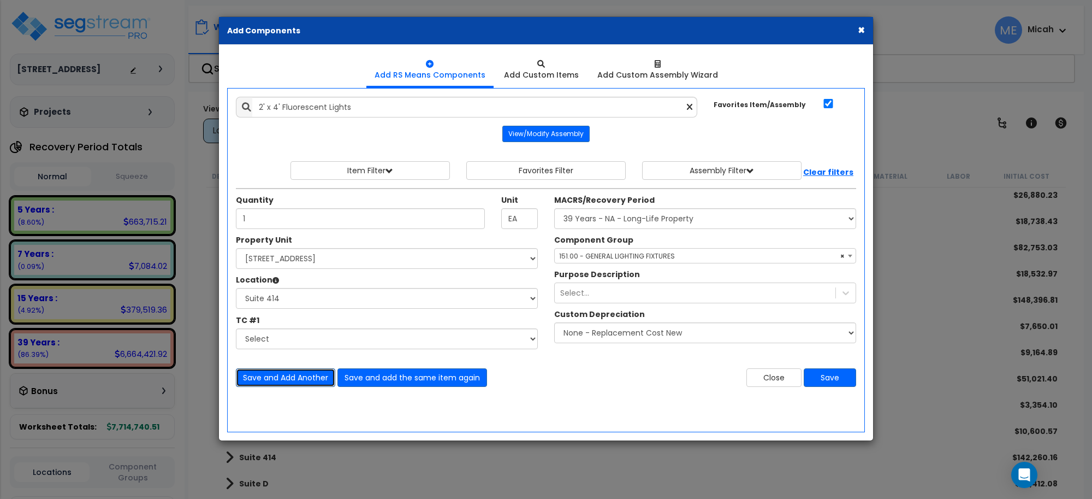
click at [303, 372] on button "Save and Add Another" at bounding box center [285, 377] width 99 height 19
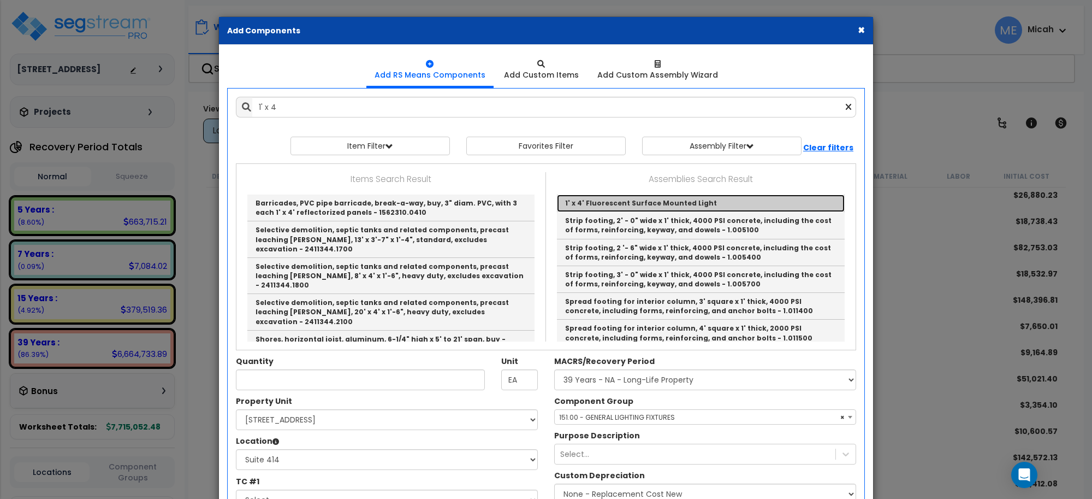
click at [623, 200] on link "1' x 4' Fluorescent Surface Mounted Light" at bounding box center [701, 202] width 288 height 17
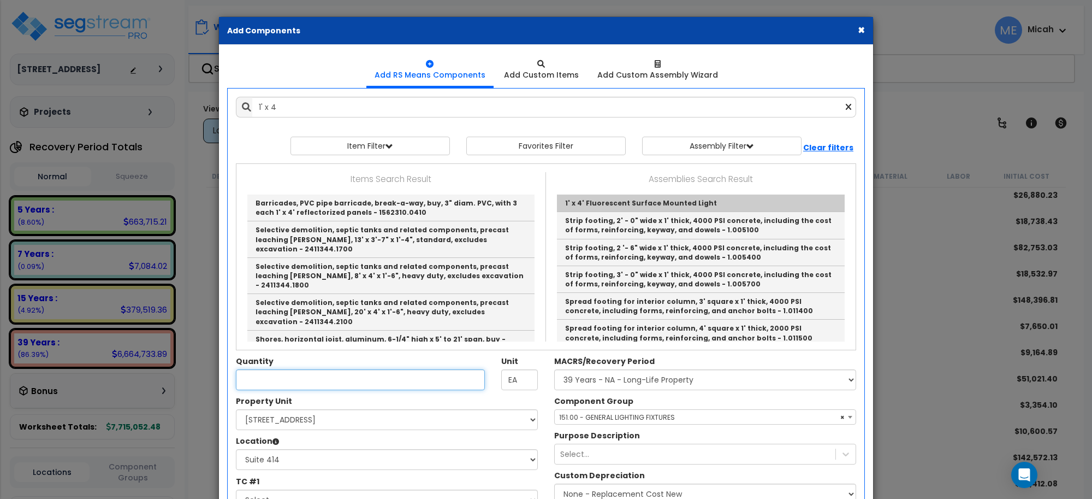
type input "1' x 4' Fluorescent Surface Mounted Light"
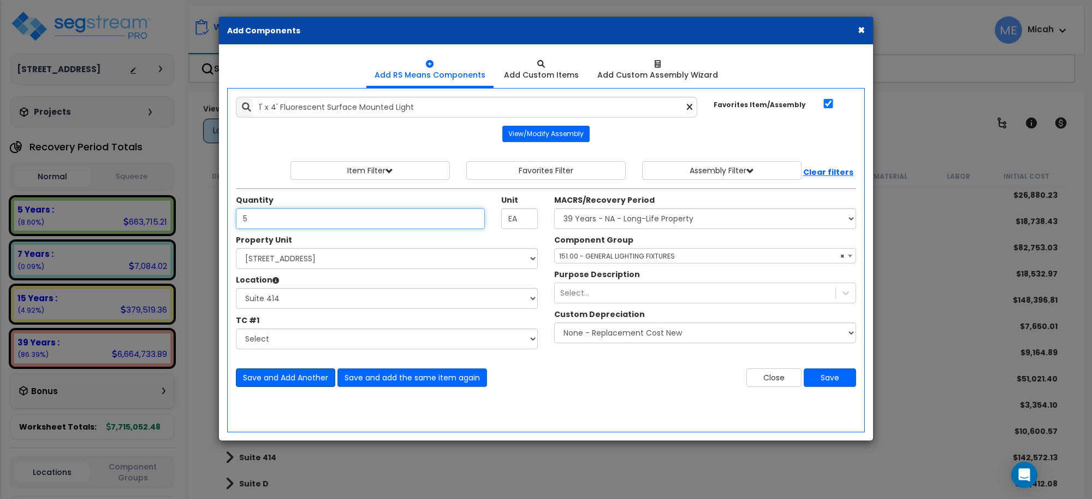
type input "5"
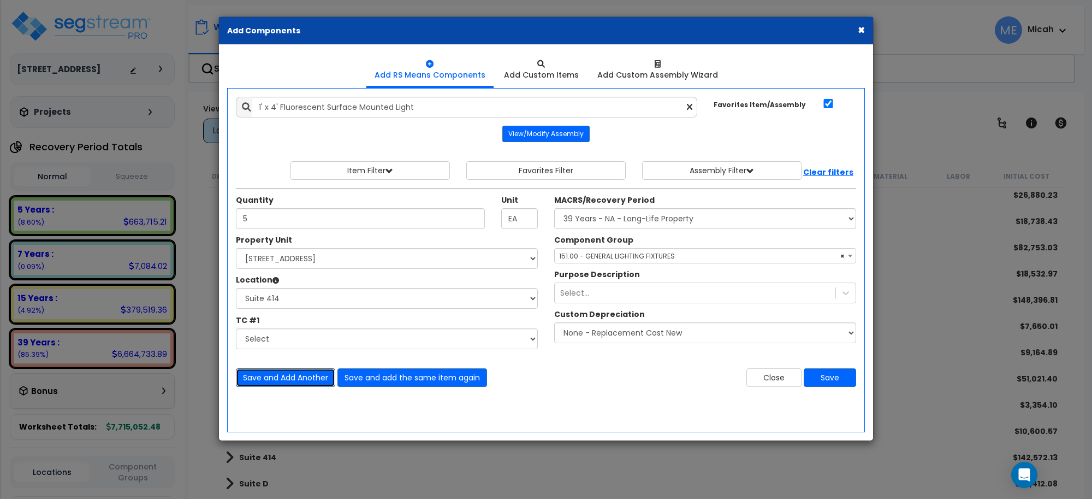
click at [301, 380] on button "Save and Add Another" at bounding box center [285, 377] width 99 height 19
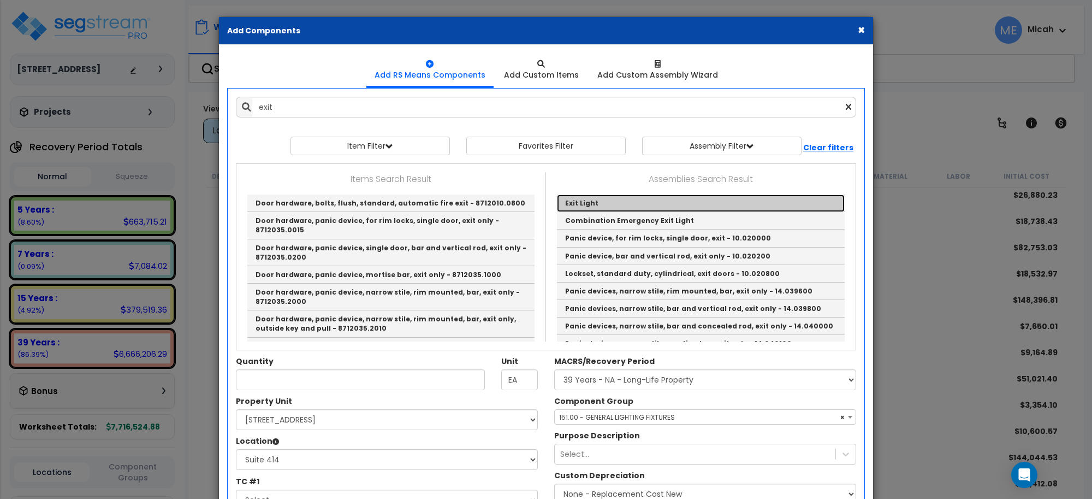
click at [582, 208] on link "Exit Light" at bounding box center [701, 202] width 288 height 17
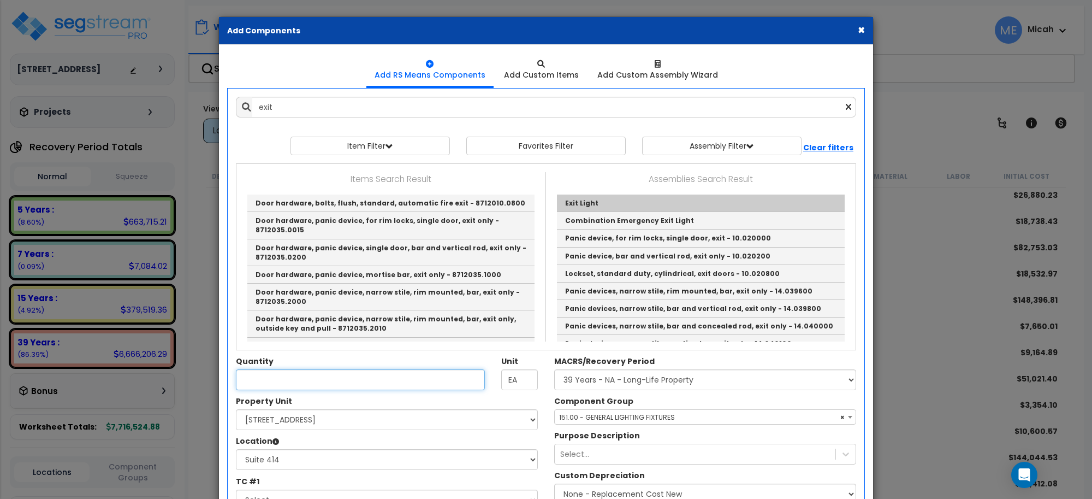
type input "Exit Light"
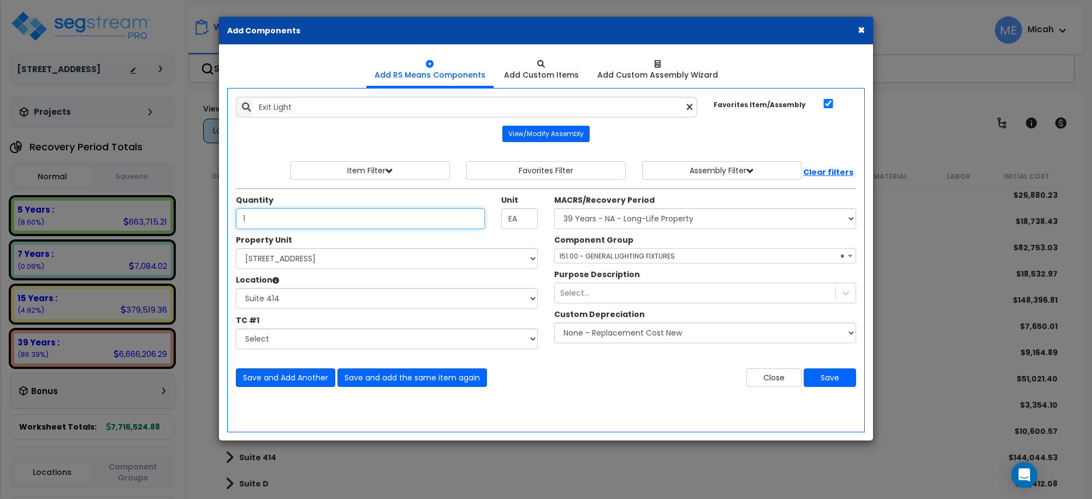
type input "1"
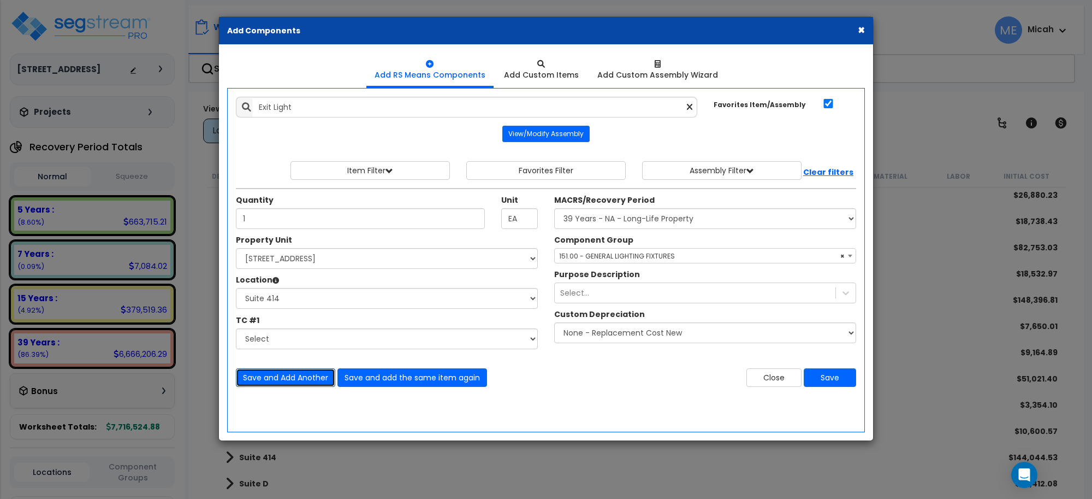
click at [311, 378] on button "Save and Add Another" at bounding box center [285, 377] width 99 height 19
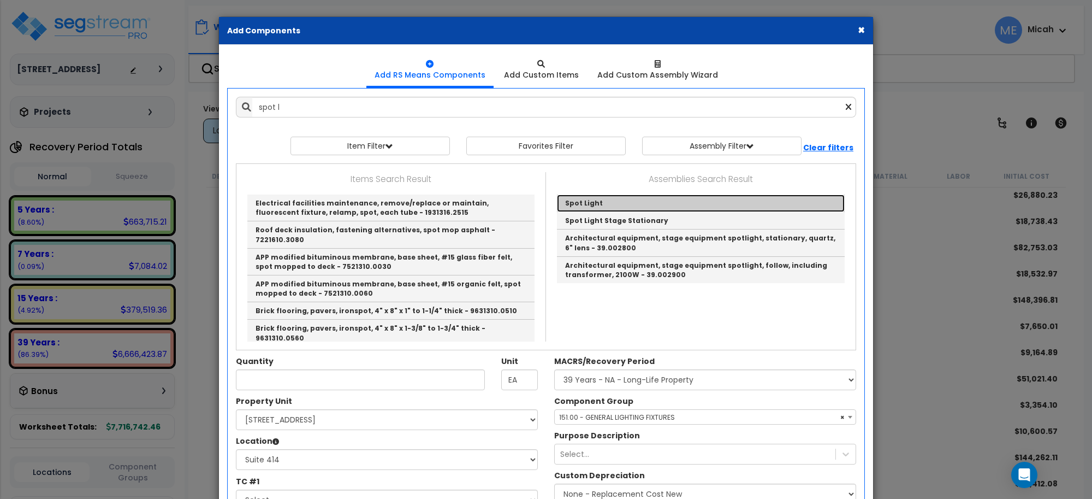
click at [594, 200] on link "Spot Light" at bounding box center [701, 202] width 288 height 17
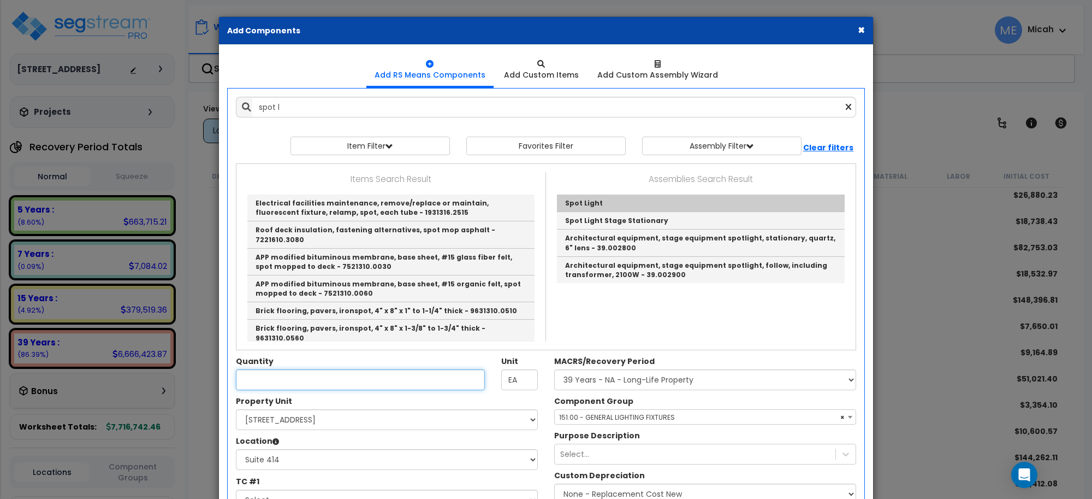
type input "Spot Light"
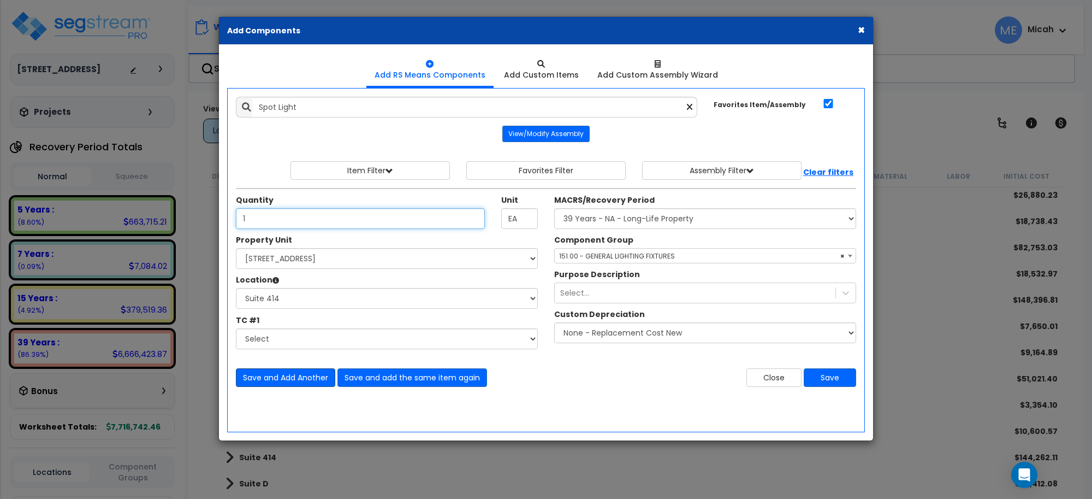
type input "1"
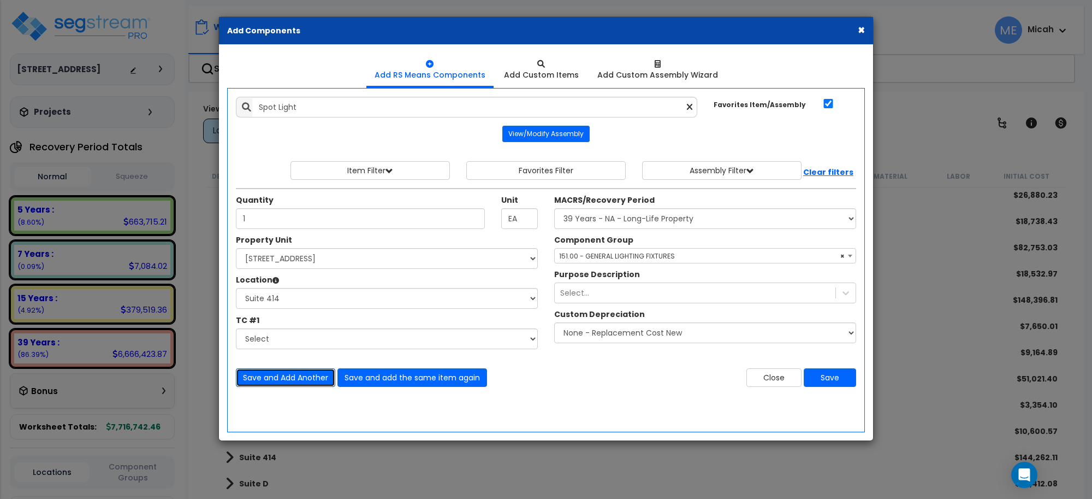
click at [301, 381] on button "Save and Add Another" at bounding box center [285, 377] width 99 height 19
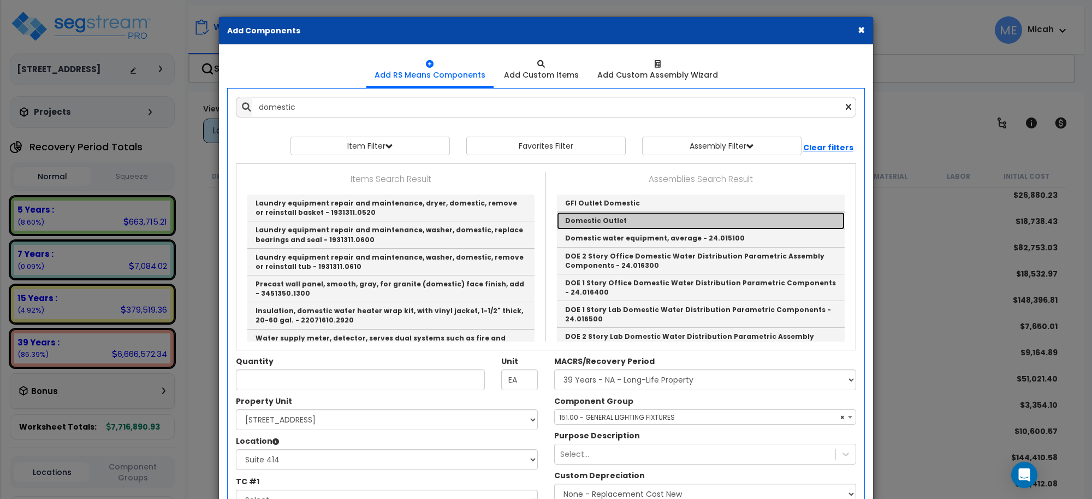
click at [585, 217] on link "Domestic Outlet" at bounding box center [701, 220] width 288 height 17
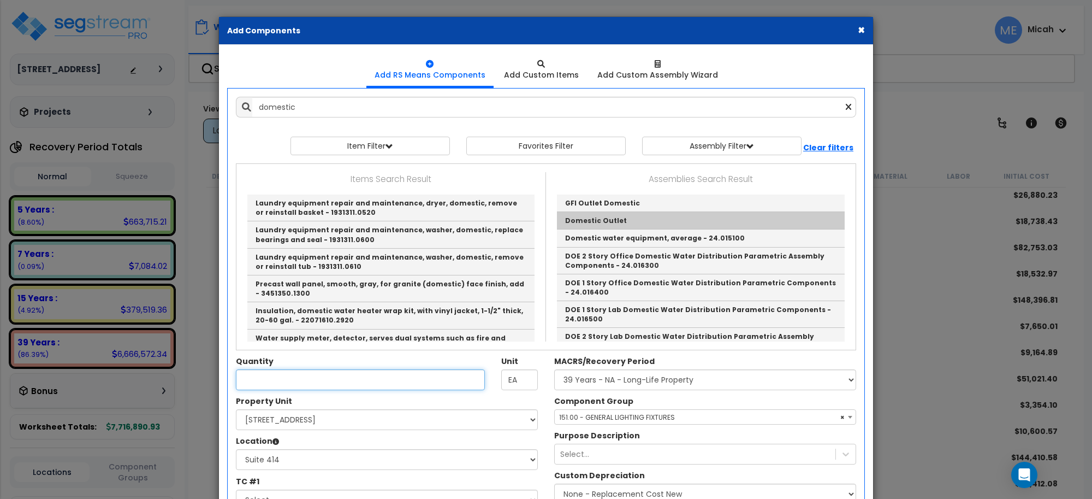
type input "Domestic Outlet"
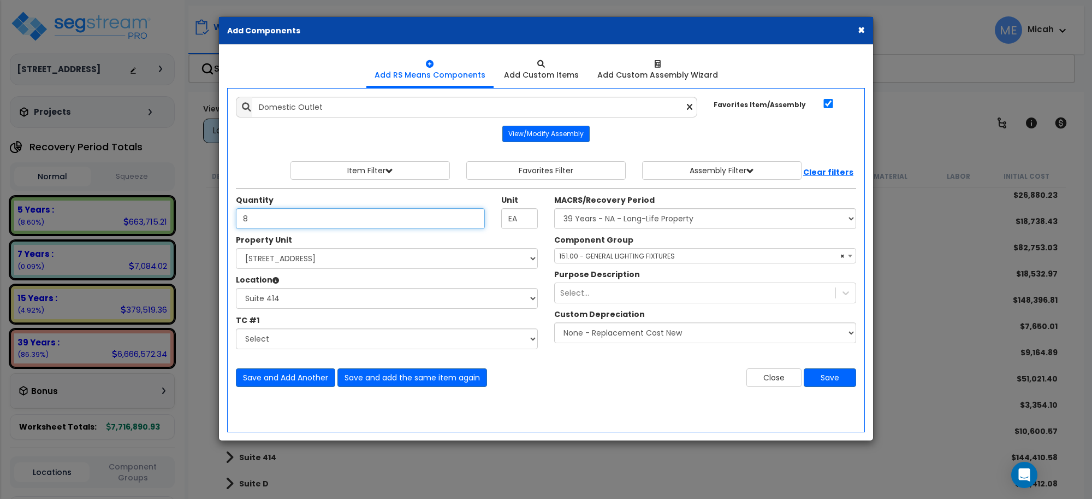
type input "8"
click at [628, 255] on span "× 151.00 - GENERAL LIGHTING FIXTURES" at bounding box center [705, 255] width 301 height 15
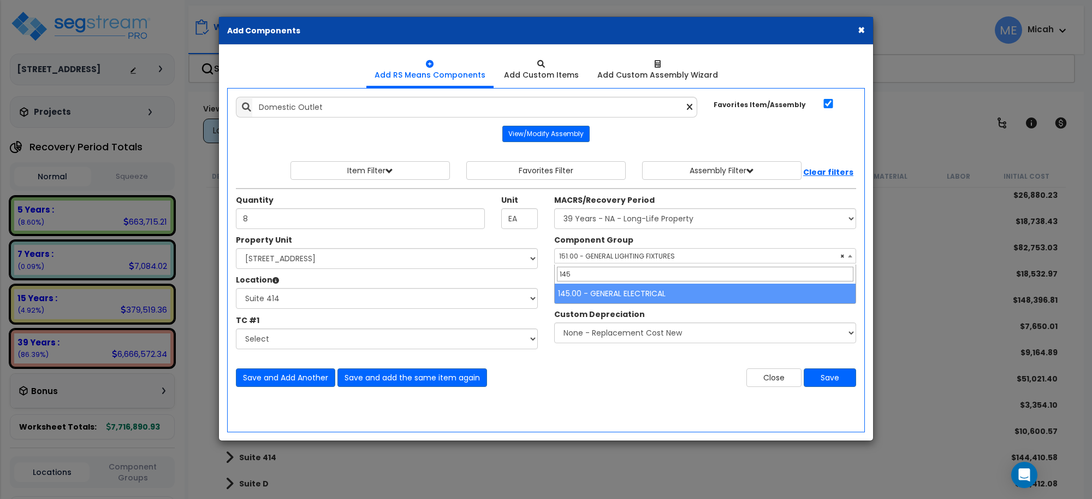
type input "145"
select select "56955"
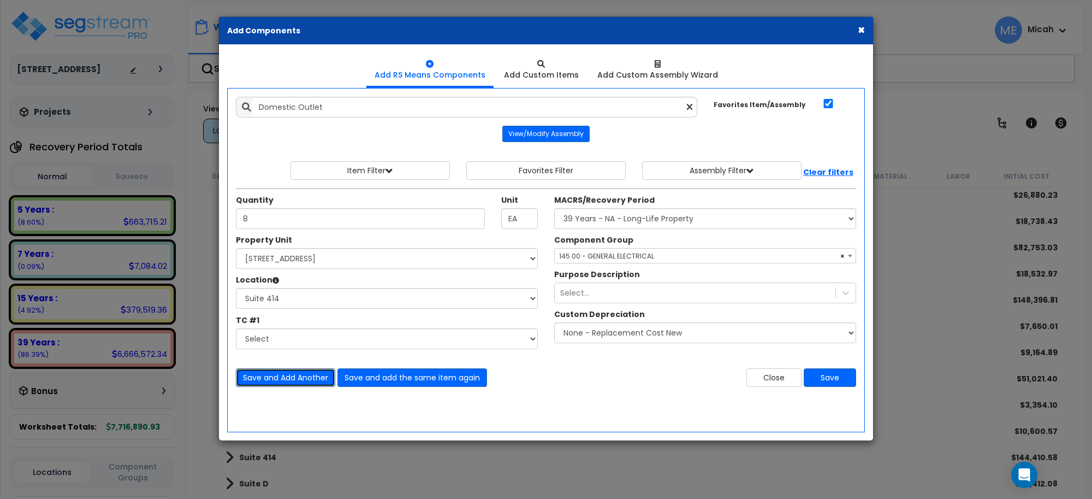
click at [288, 380] on button "Save and Add Another" at bounding box center [285, 377] width 99 height 19
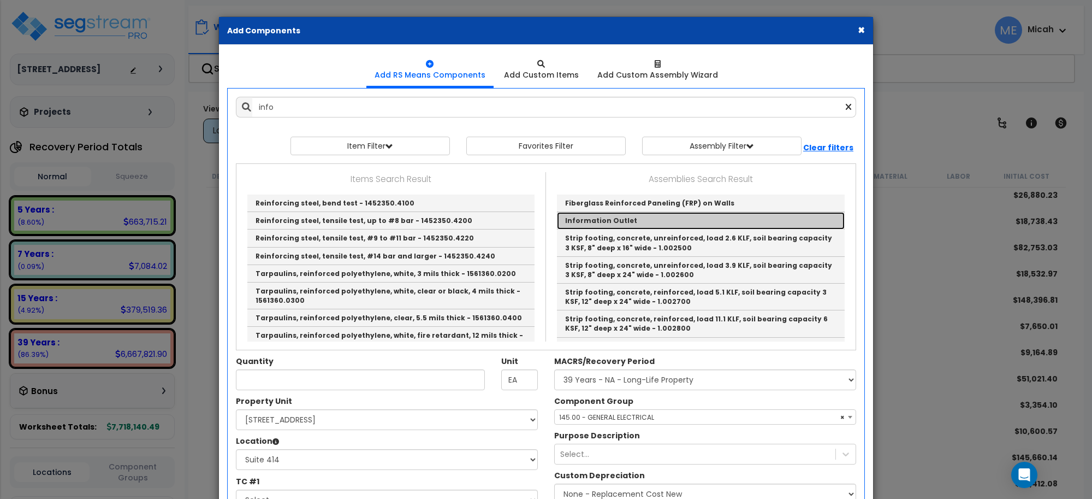
click at [577, 217] on link "Information Outlet" at bounding box center [701, 220] width 288 height 17
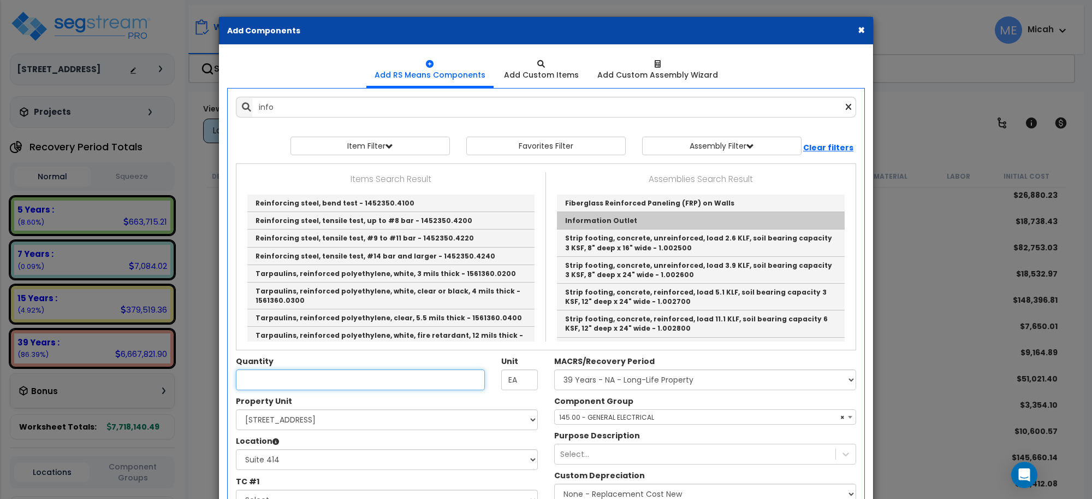
type input "Information Outlet"
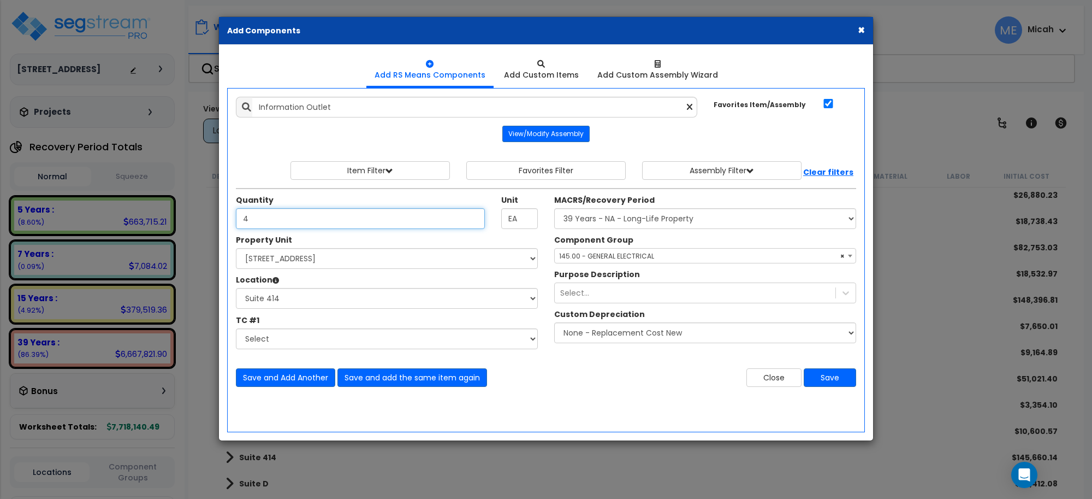
type input "4"
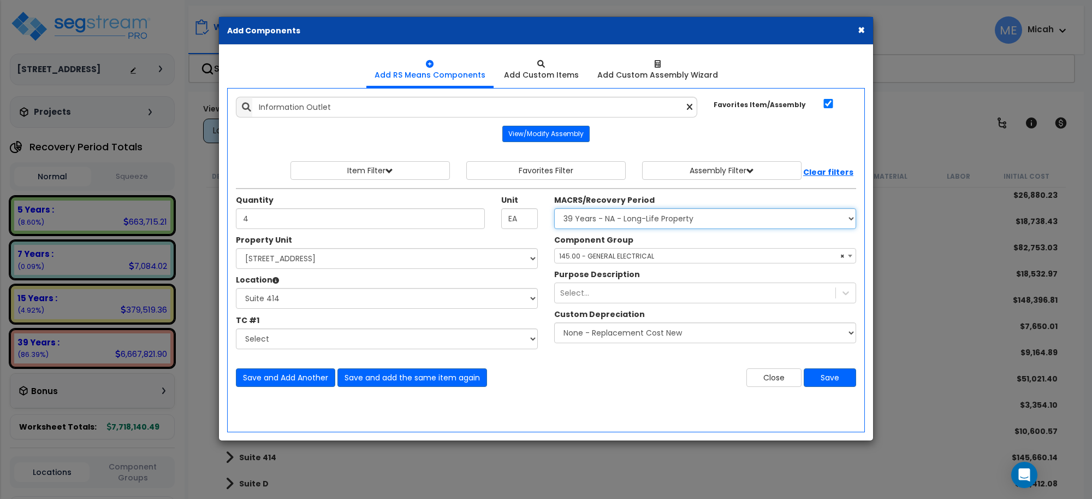
click at [659, 211] on select "Select MACRS/Recovery Period 5 Years - 57.0 - Distributive Trades & Services 5 …" at bounding box center [705, 218] width 302 height 21
select select "3668"
click at [554, 209] on select "Select MACRS/Recovery Period 5 Years - 57.0 - Distributive Trades & Services 5 …" at bounding box center [705, 218] width 302 height 21
click at [638, 254] on span "Select Component Group" at bounding box center [601, 255] width 85 height 9
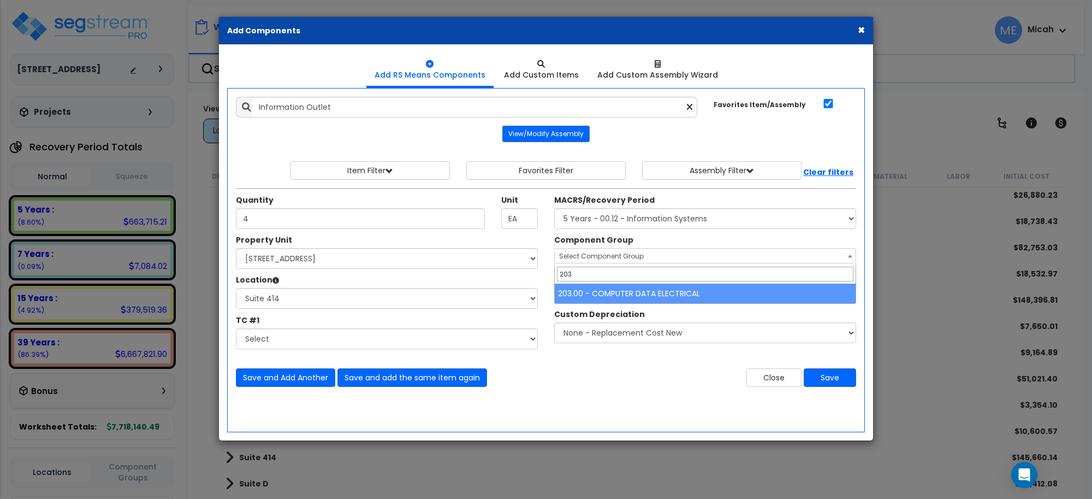
type input "203"
select select "57011"
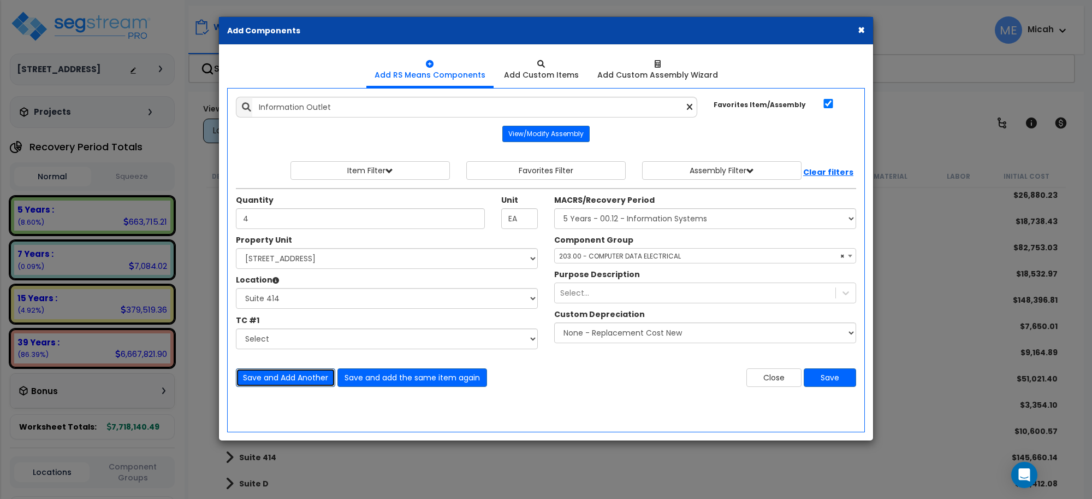
click at [291, 382] on button "Save and Add Another" at bounding box center [285, 377] width 99 height 19
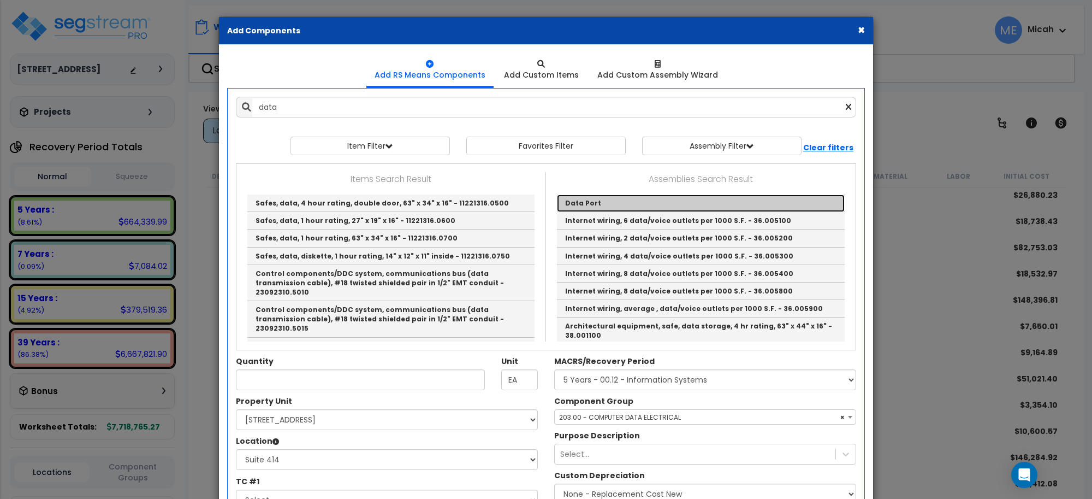
click at [620, 199] on link "Data Port" at bounding box center [701, 202] width 288 height 17
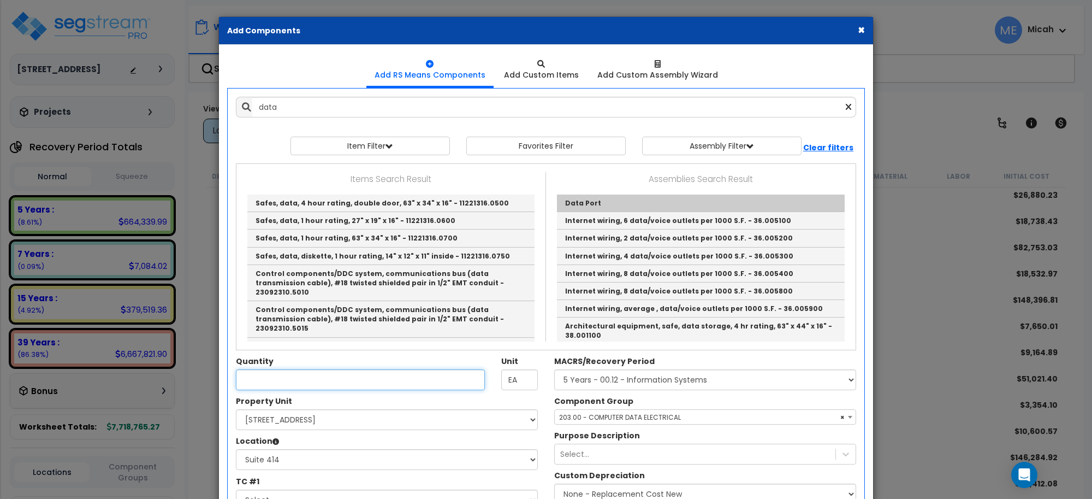
type input "Data Port"
type input "EA."
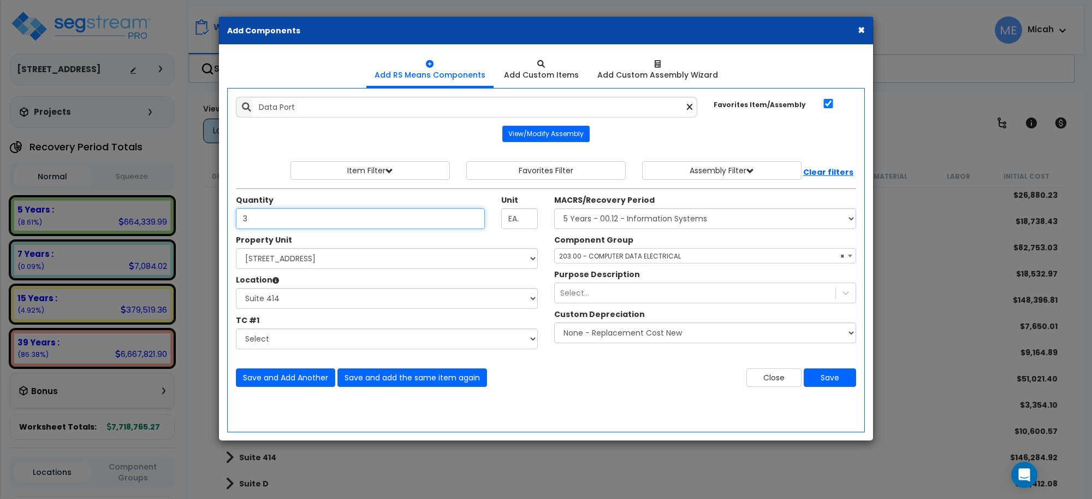
type input "3"
click at [631, 257] on span "× 203.00 - COMPUTER DATA ELECTRICAL" at bounding box center [705, 255] width 301 height 15
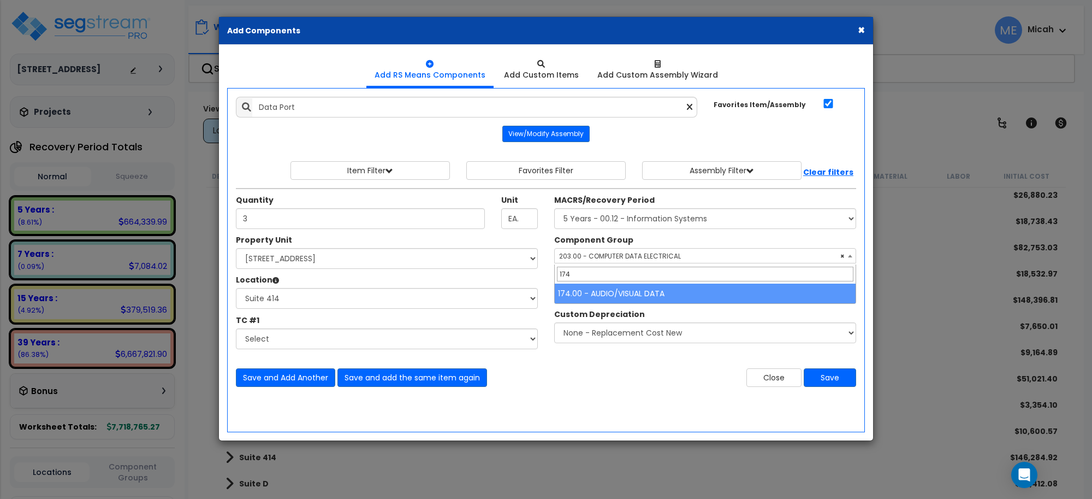
type input "174"
select select "56984"
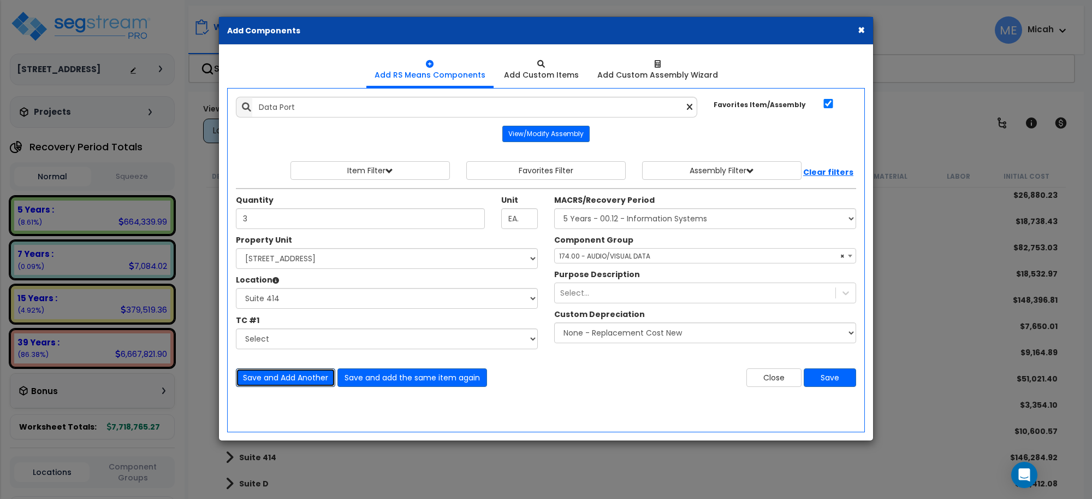
click at [274, 375] on button "Save and Add Another" at bounding box center [285, 377] width 99 height 19
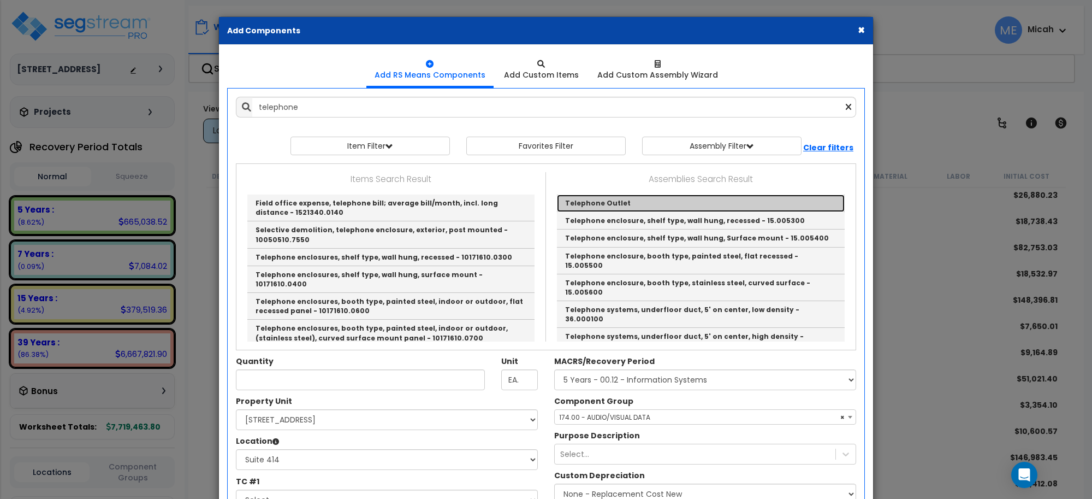
click at [597, 208] on link "Telephone Outlet" at bounding box center [701, 202] width 288 height 17
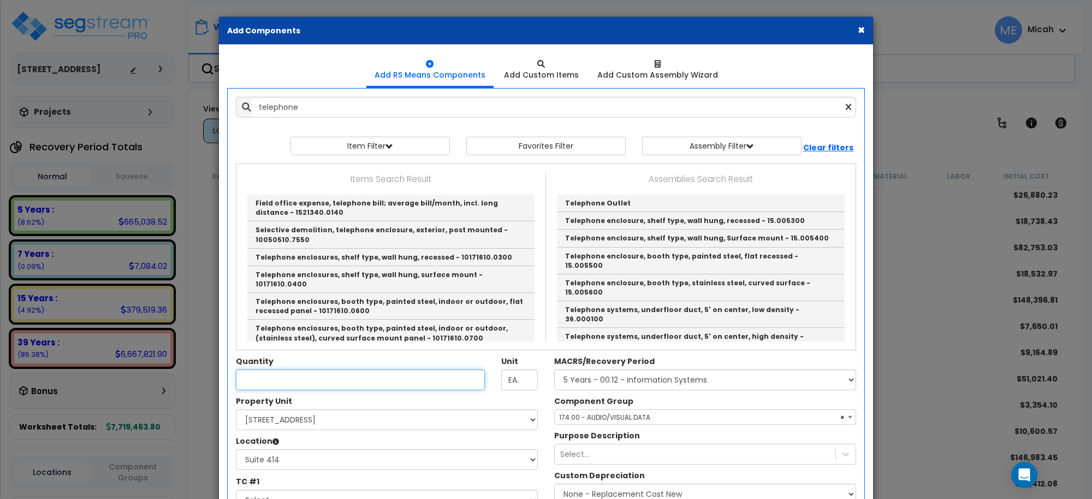
type input "Telephone Outlet"
type input "EA"
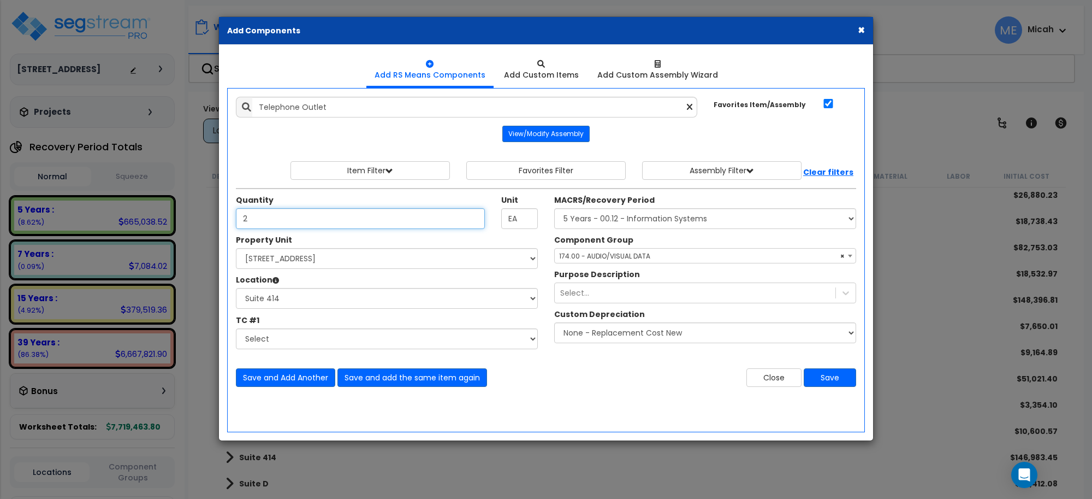
type input "2"
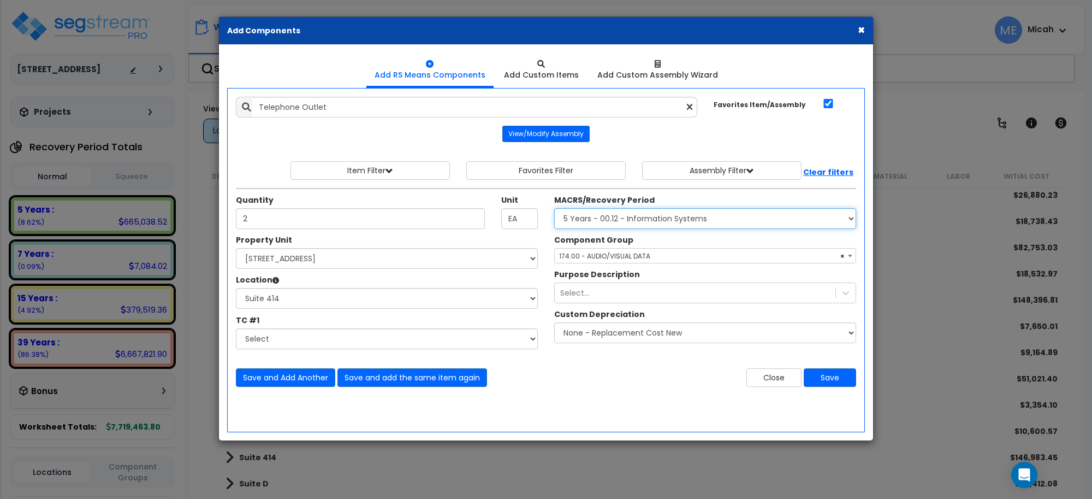
click at [609, 220] on select "Select MACRS/Recovery Period 5 Years - 57.0 - Distributive Trades & Services 5 …" at bounding box center [705, 218] width 302 height 21
select select "3665"
click at [554, 209] on select "Select MACRS/Recovery Period 5 Years - 57.0 - Distributive Trades & Services 5 …" at bounding box center [705, 218] width 302 height 21
click at [664, 257] on span "Select Component Group" at bounding box center [705, 255] width 301 height 15
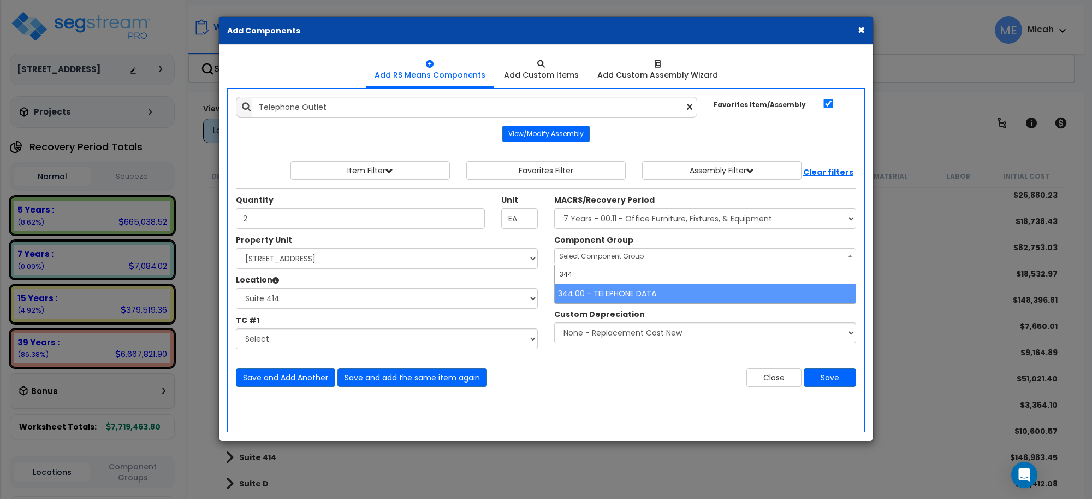
type input "344"
select select "57133"
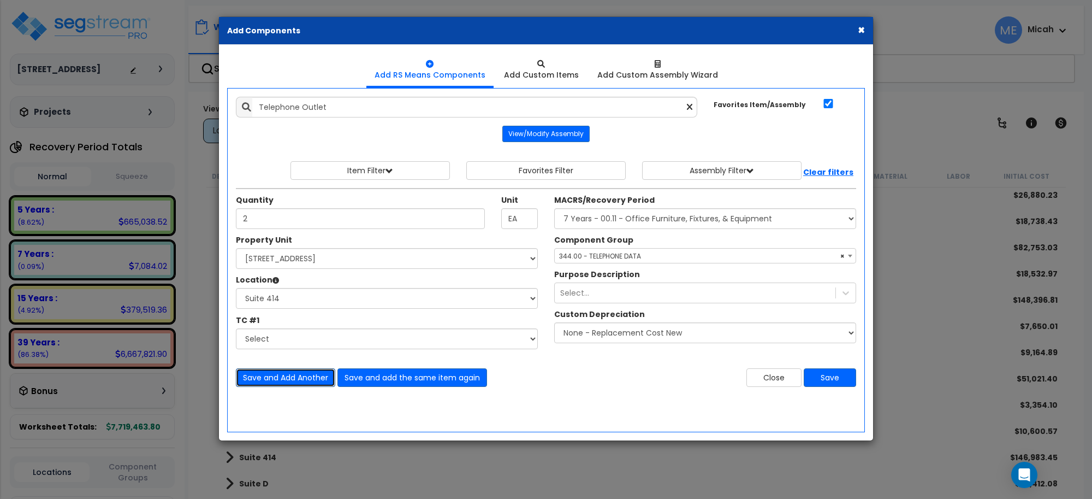
click at [297, 373] on button "Save and Add Another" at bounding box center [285, 377] width 99 height 19
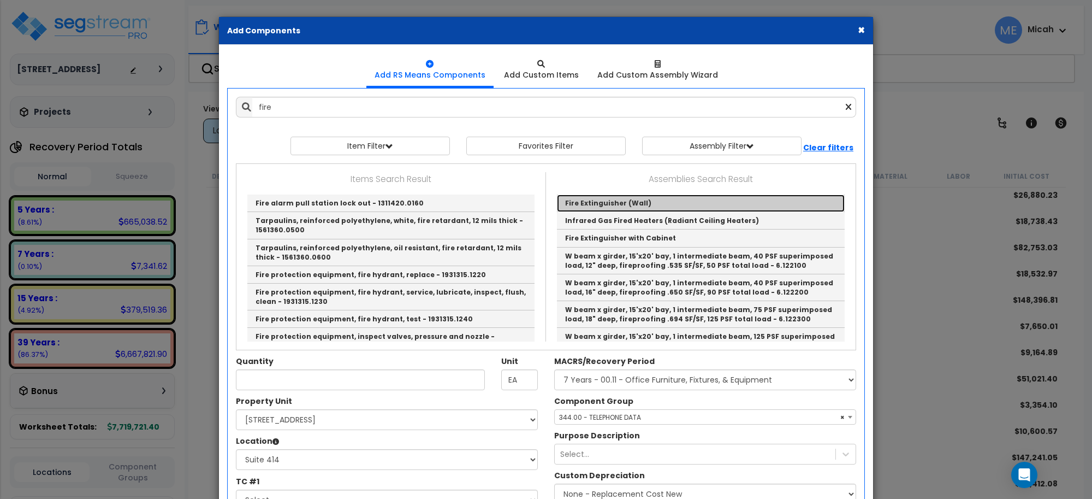
click at [620, 199] on link "Fire Extinguisher (Wall)" at bounding box center [701, 202] width 288 height 17
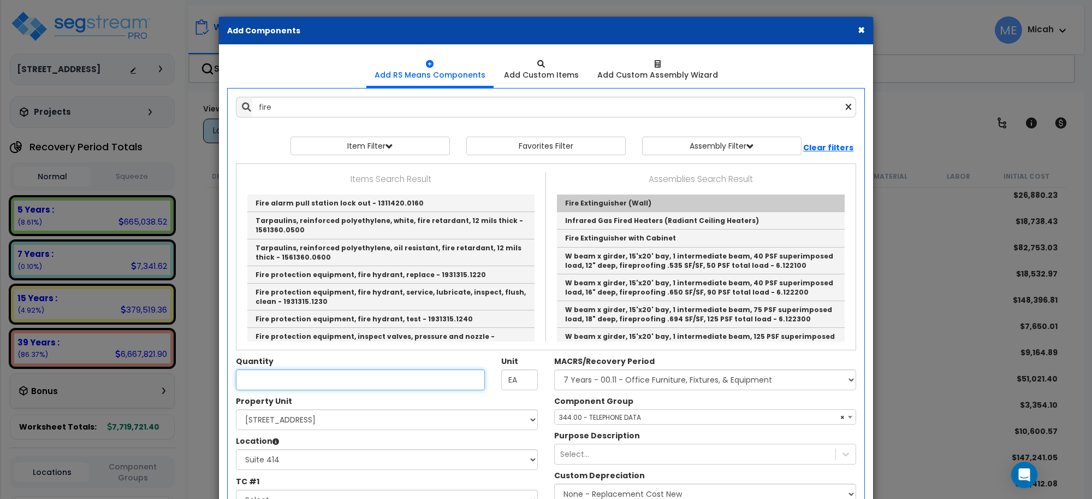
type input "Fire Extinguisher (Wall)"
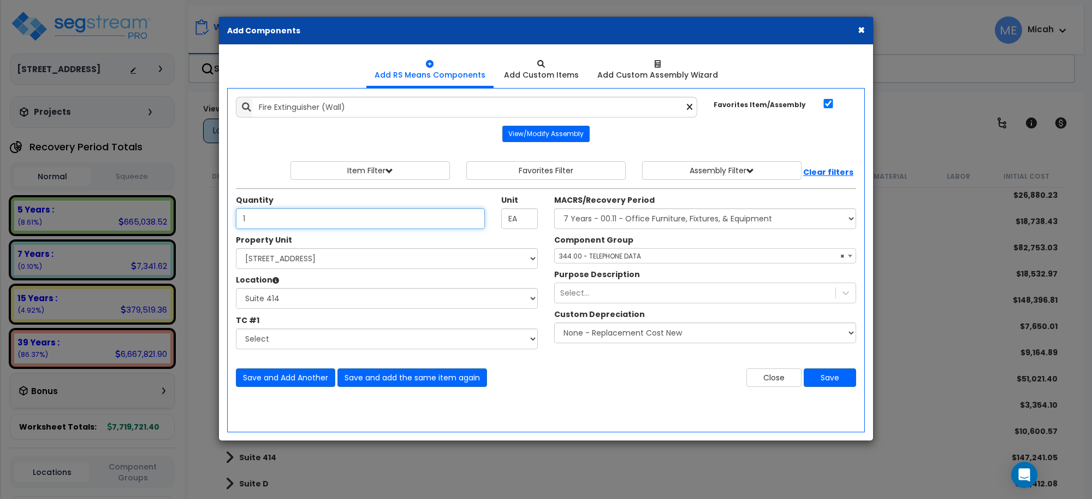
type input "1"
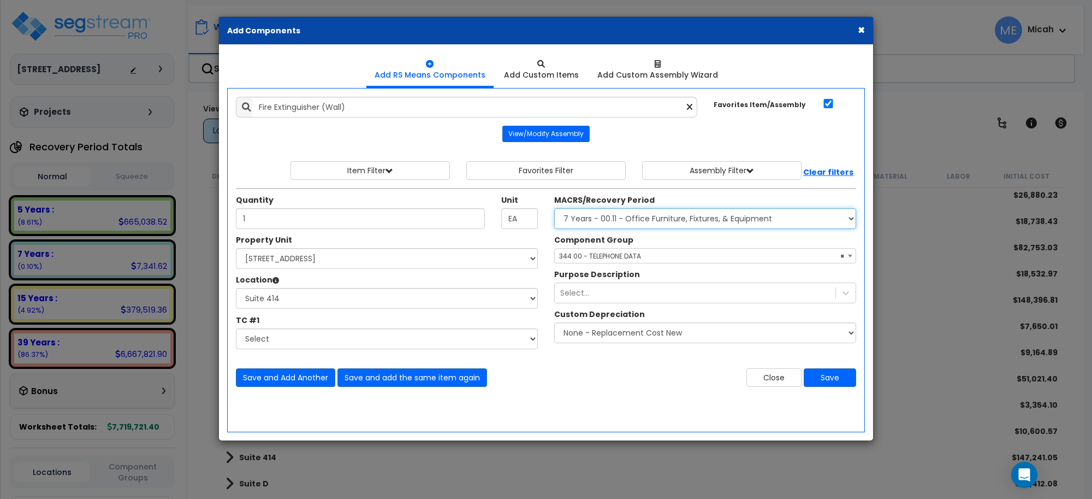
click at [654, 218] on select "Select MACRS/Recovery Period 5 Years - 57.0 - Distributive Trades & Services 5 …" at bounding box center [705, 218] width 302 height 21
select select "3669"
click at [554, 209] on select "Select MACRS/Recovery Period 5 Years - 57.0 - Distributive Trades & Services 5 …" at bounding box center [705, 218] width 302 height 21
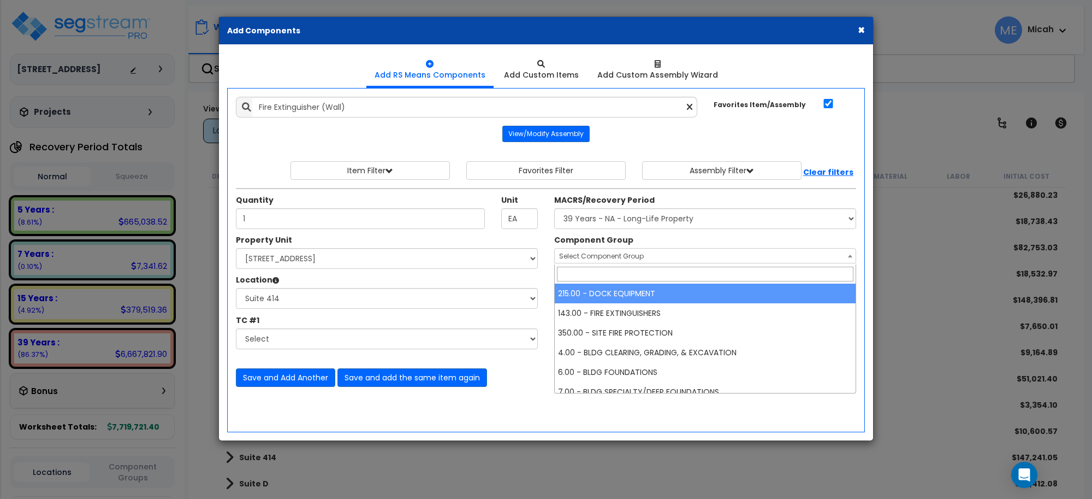
click at [624, 262] on span "Select Component Group" at bounding box center [705, 255] width 301 height 15
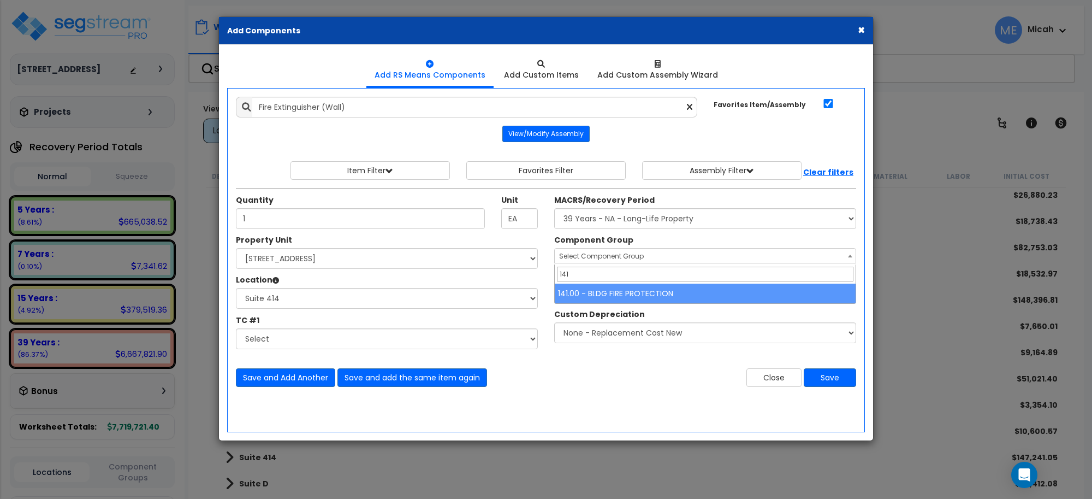
type input "141"
select select "56952"
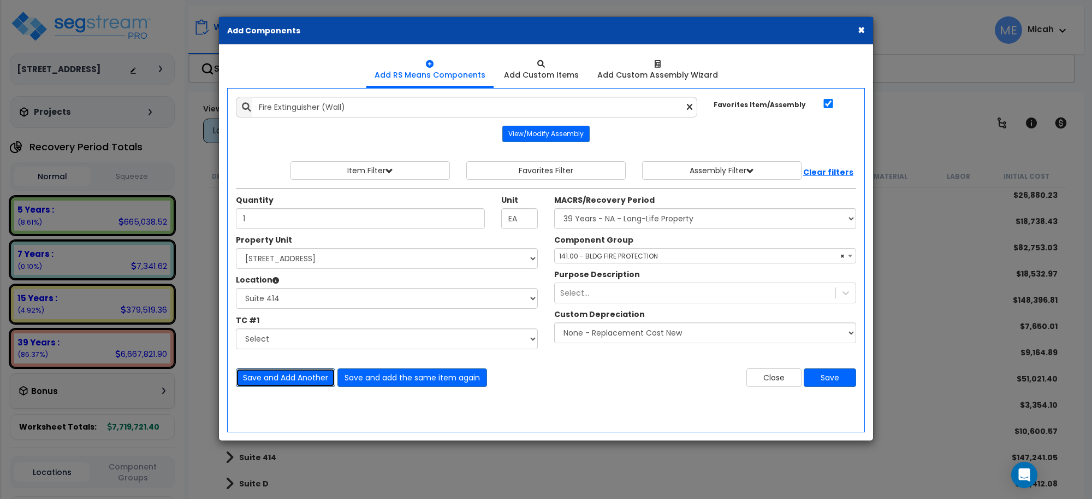
click at [285, 383] on button "Save and Add Another" at bounding box center [285, 377] width 99 height 19
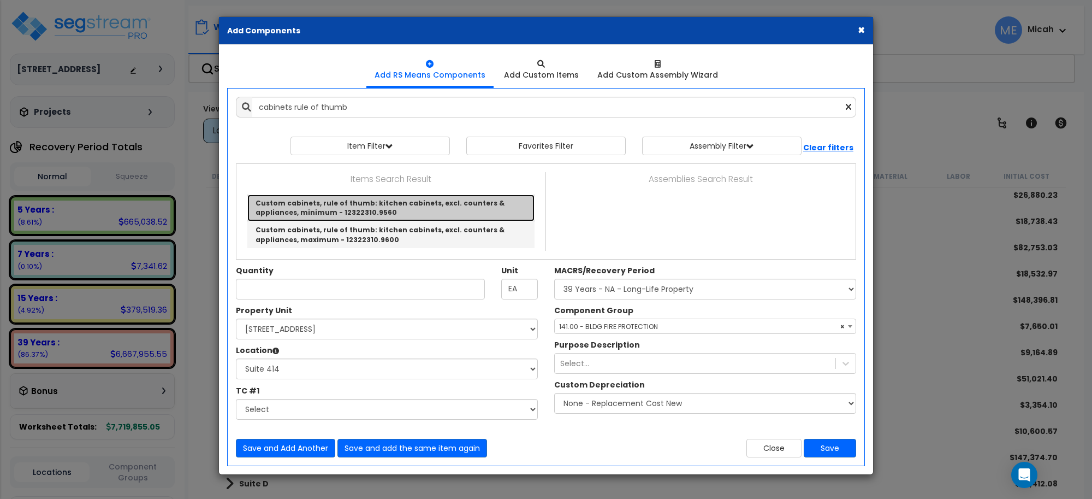
click at [416, 203] on link "Custom cabinets, rule of thumb: kitchen cabinets, excl. counters & appliances, …" at bounding box center [390, 207] width 287 height 27
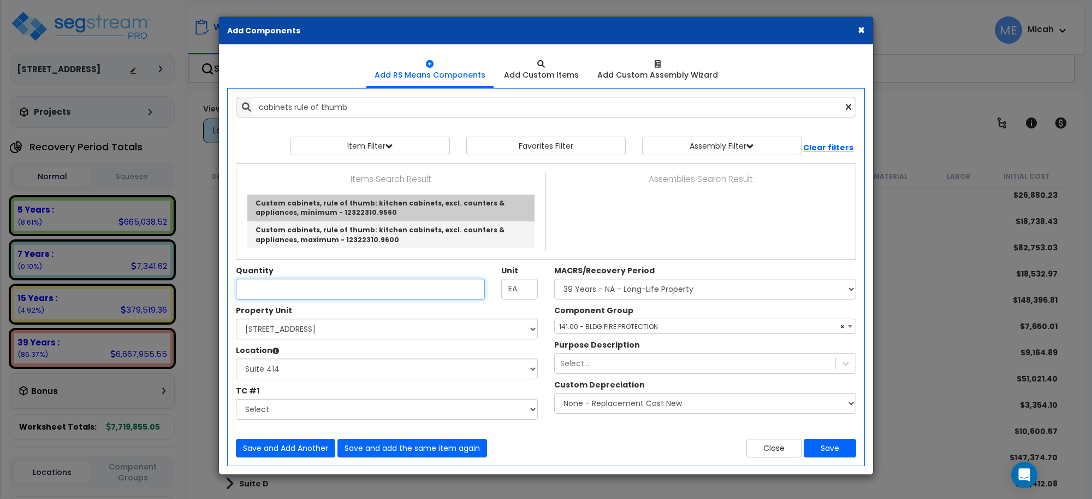
type input "Custom cabinets, rule of thumb: kitchen cabinets, excl. counters & appliances, …"
type input "L.F."
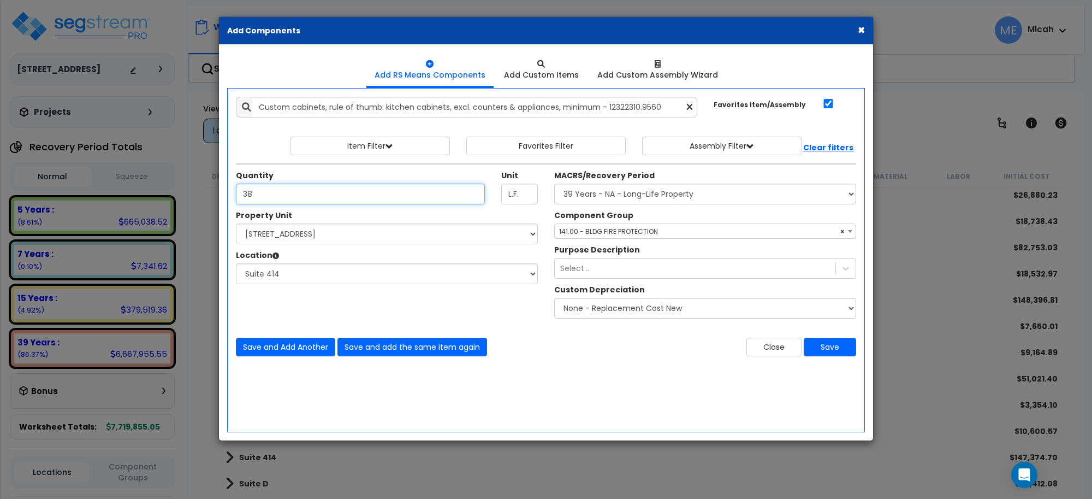
type input "38"
click at [653, 198] on select "Select MACRS/Recovery Period 5 Years - 57.0 - Distributive Trades & Services 5 …" at bounding box center [705, 193] width 302 height 21
select select "3667"
click at [554, 184] on select "Select MACRS/Recovery Period 5 Years - 57.0 - Distributive Trades & Services 5 …" at bounding box center [705, 193] width 302 height 21
click at [646, 227] on span "Select Component Group" at bounding box center [705, 231] width 301 height 15
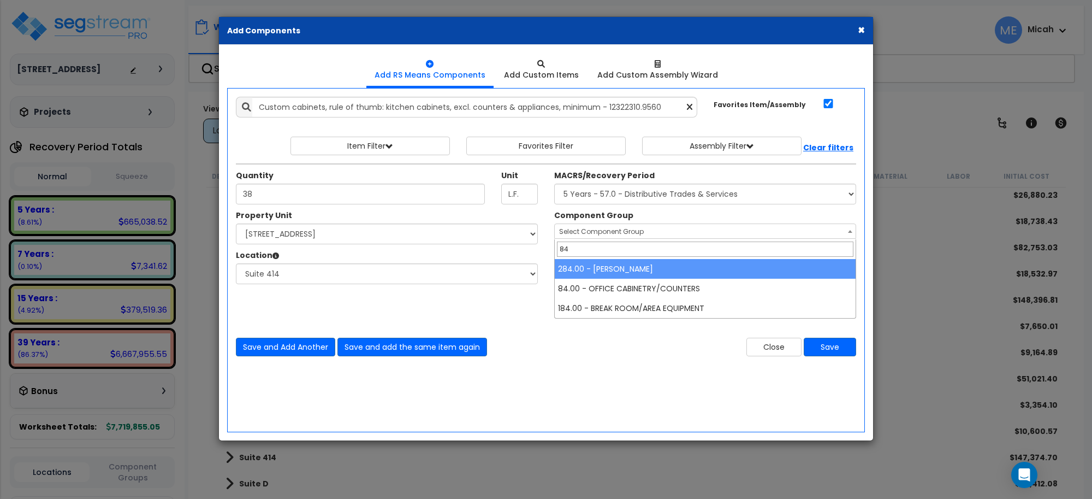
type input "84"
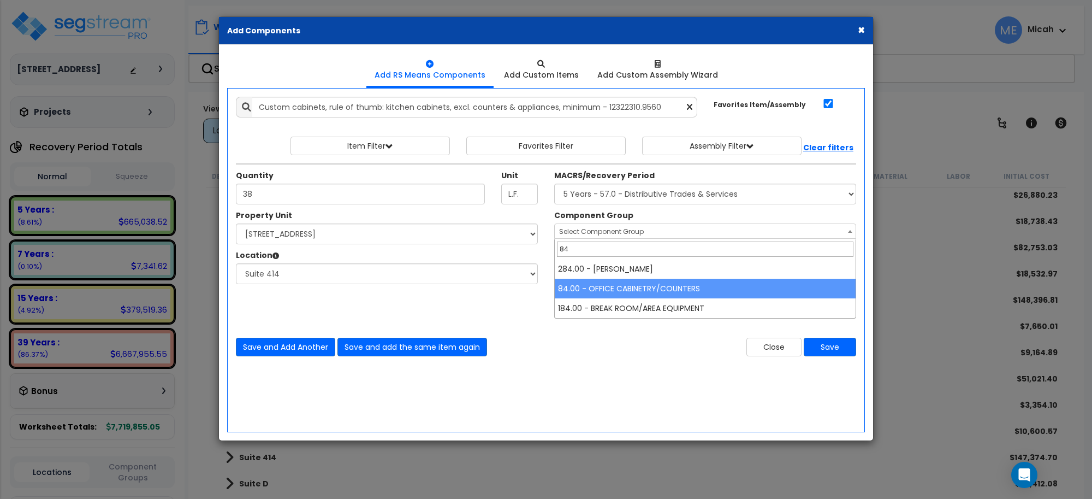
select select "56904"
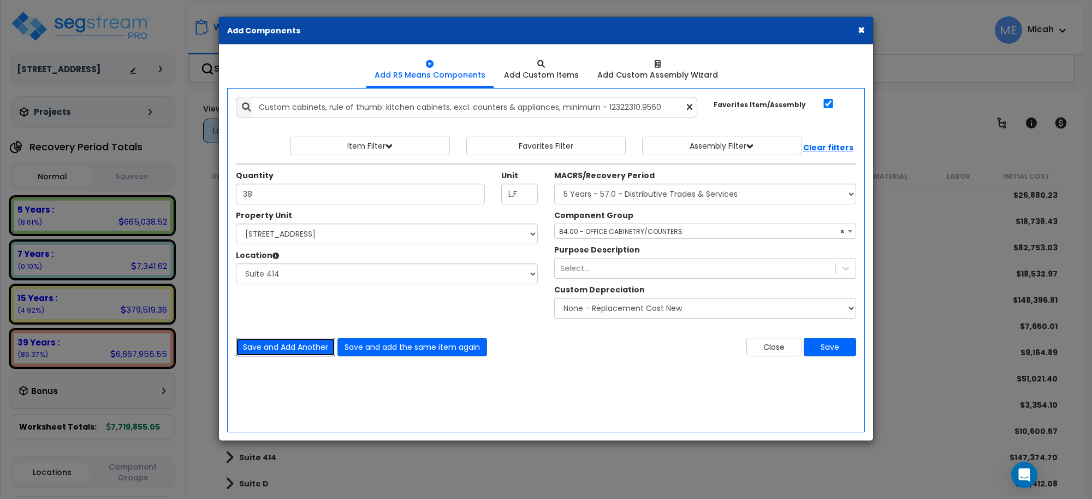
click at [298, 347] on button "Save and Add Another" at bounding box center [285, 347] width 99 height 19
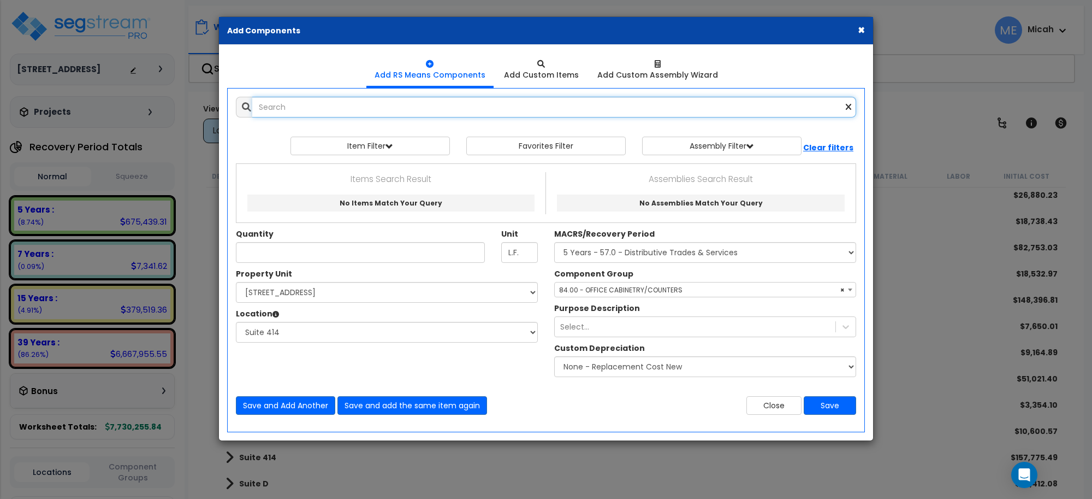
click at [329, 108] on input "text" at bounding box center [554, 107] width 604 height 21
type input "p"
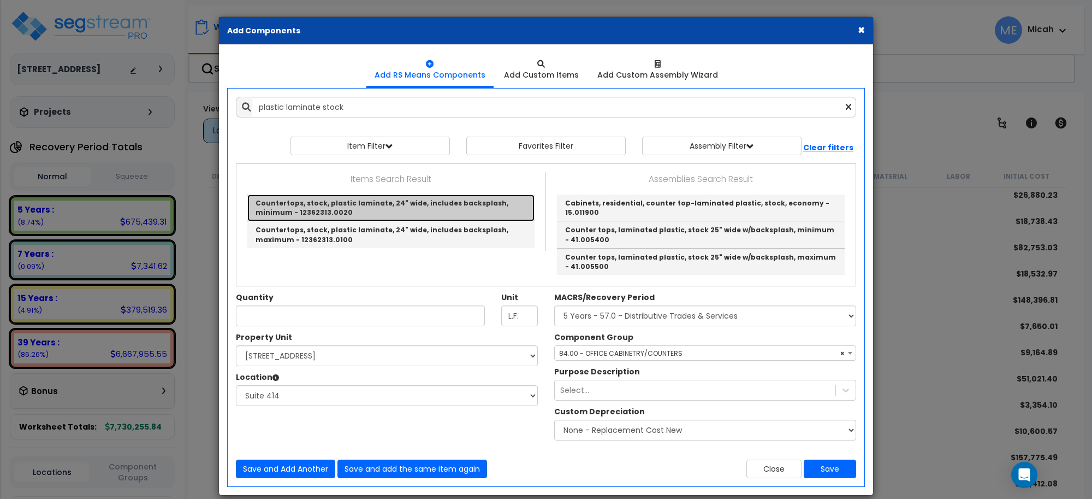
click at [421, 203] on link "Countertops, stock, plastic laminate, 24" wide, includes backsplash, minimum - …" at bounding box center [390, 207] width 287 height 27
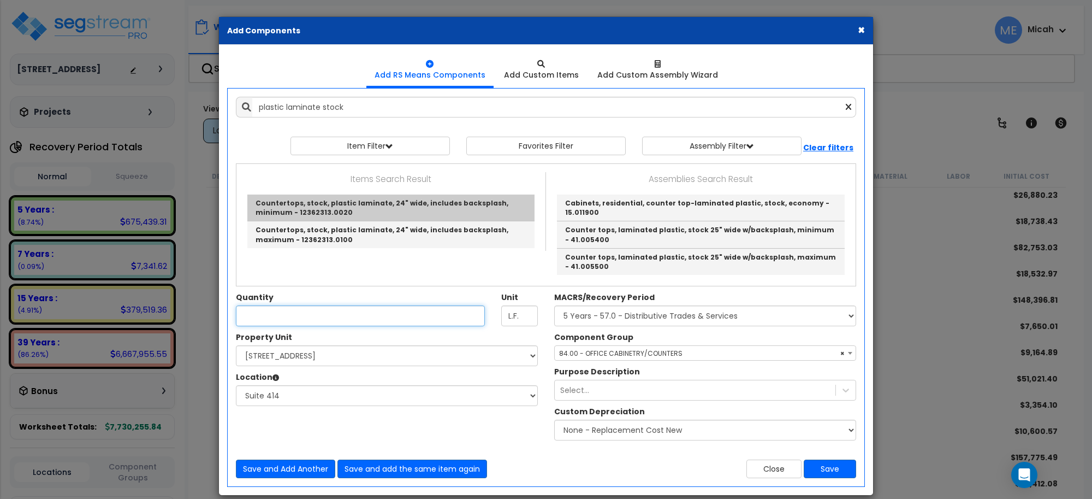
type input "Countertops, stock, plastic laminate, 24" wide, includes backsplash, minimum - …"
checkbox input "false"
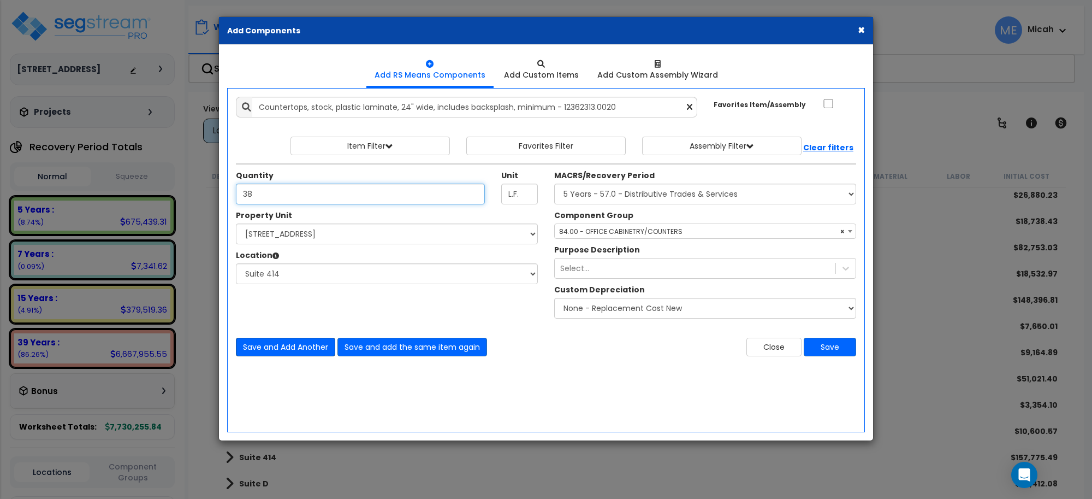
type input "38"
click at [310, 347] on button "Save and Add Another" at bounding box center [285, 347] width 99 height 19
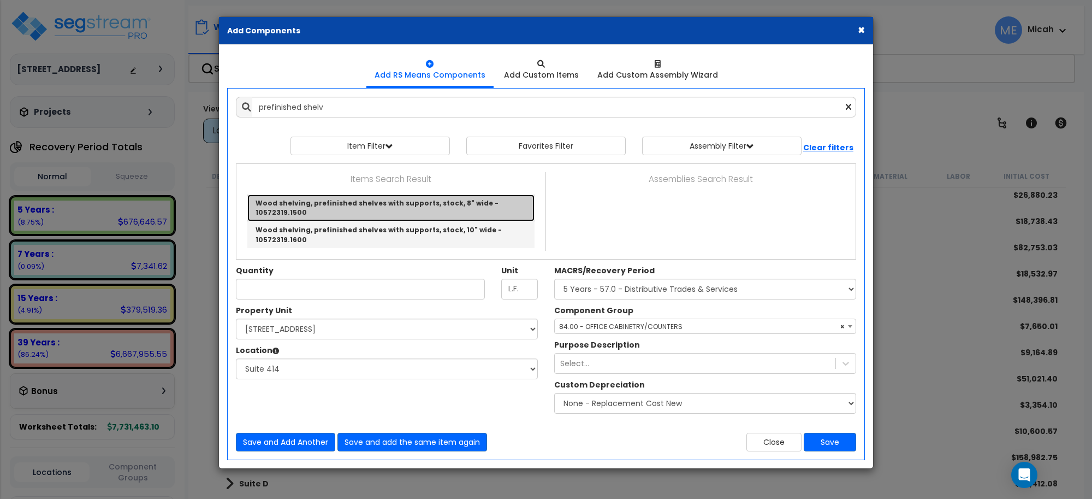
click at [462, 200] on link "Wood shelving, prefinished shelves with supports, stock, 8" wide - 10572319.1500" at bounding box center [390, 207] width 287 height 27
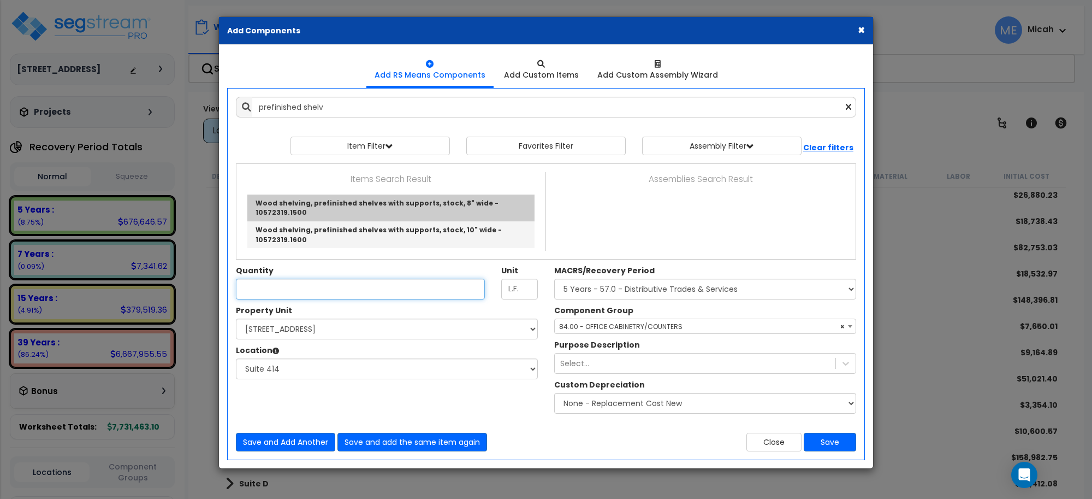
type input "Wood shelving, prefinished shelves with supports, stock, 8" wide - 10572319.1500"
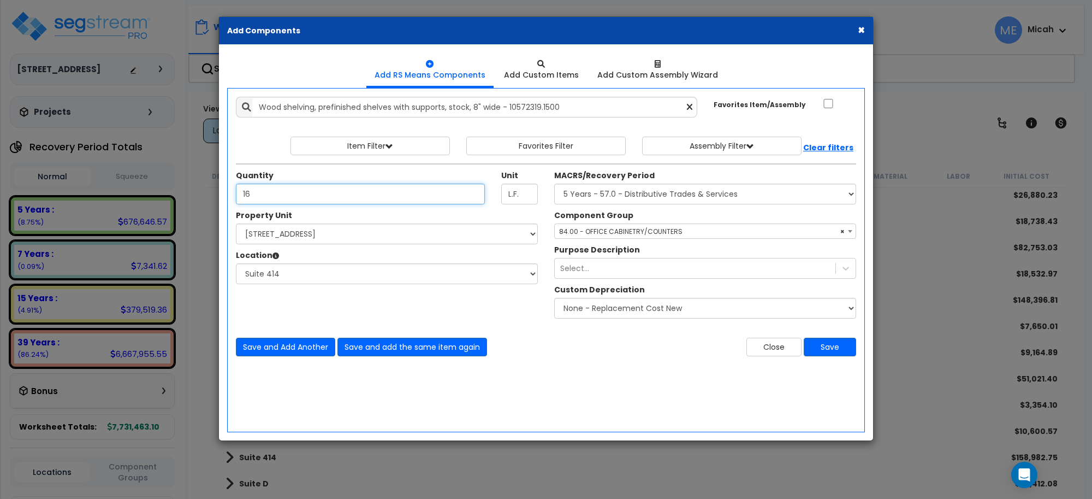
type input "16"
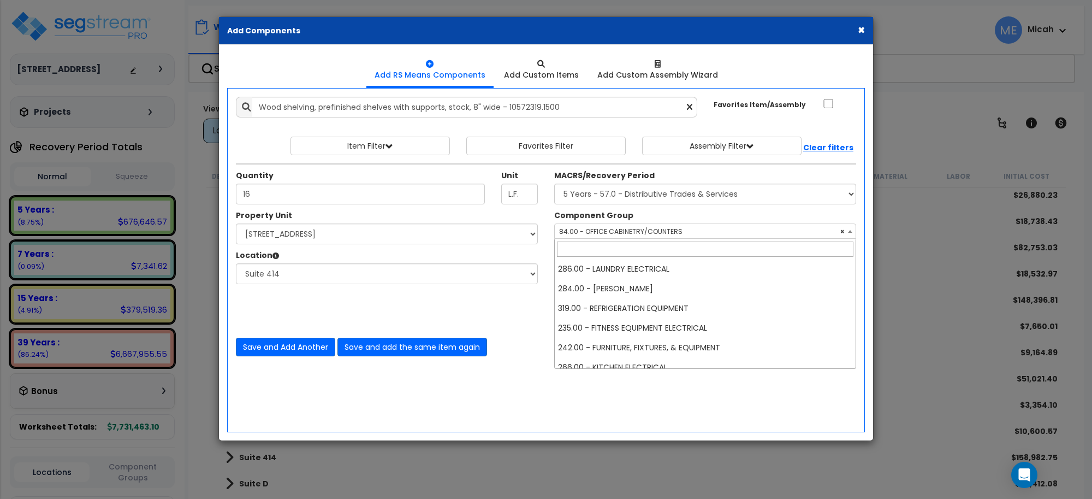
click at [634, 224] on span "× 84.00 - OFFICE CABINETRY/COUNTERS" at bounding box center [705, 230] width 302 height 15
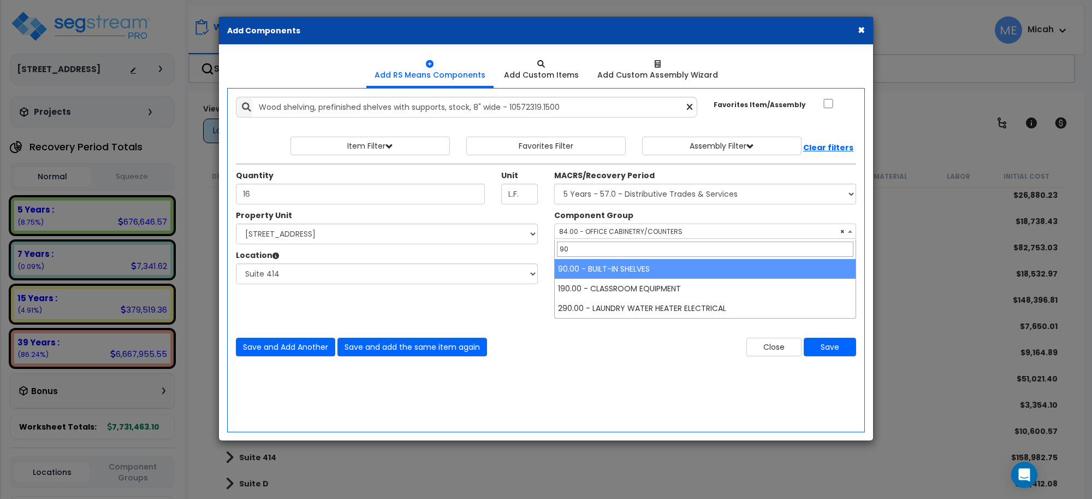
type input "90"
select select "56910"
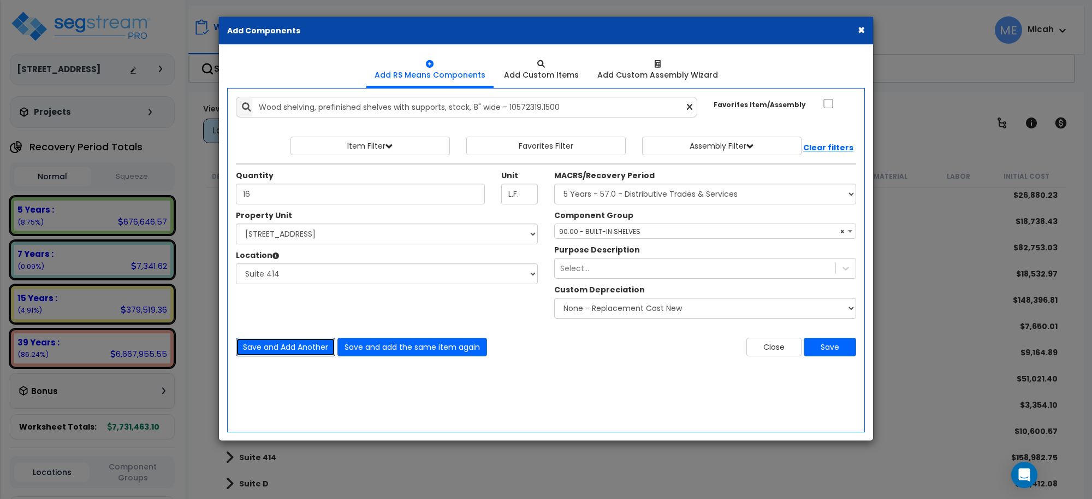
click at [307, 351] on button "Save and Add Another" at bounding box center [285, 347] width 99 height 19
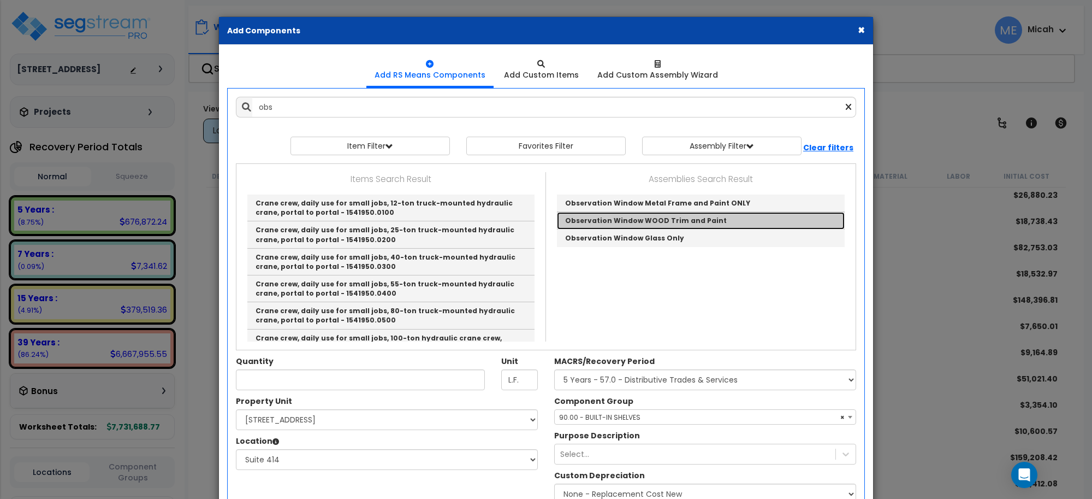
click at [645, 225] on link "Observation Window WOOD Trim and Paint" at bounding box center [701, 220] width 288 height 17
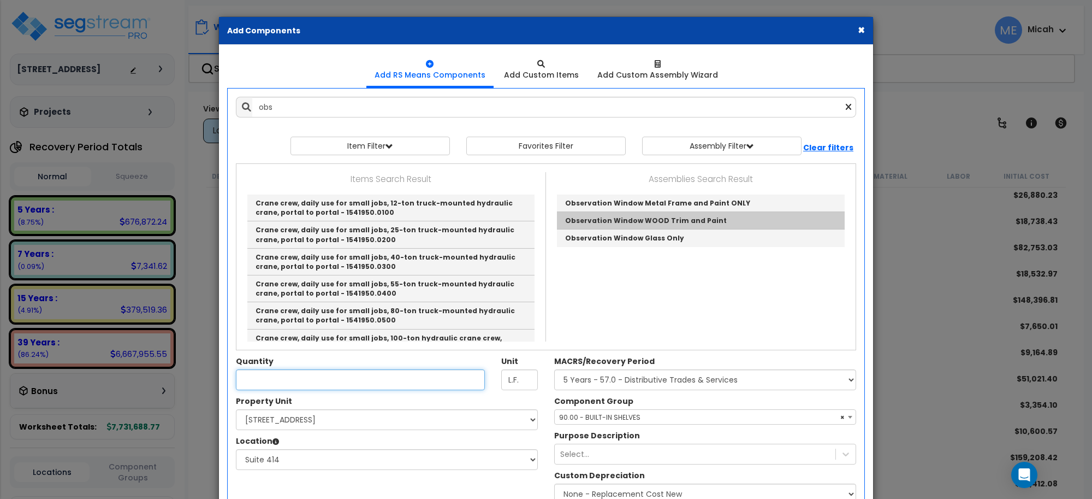
type input "Observation Window WOOD Trim and Paint"
checkbox input "true"
type input "SF"
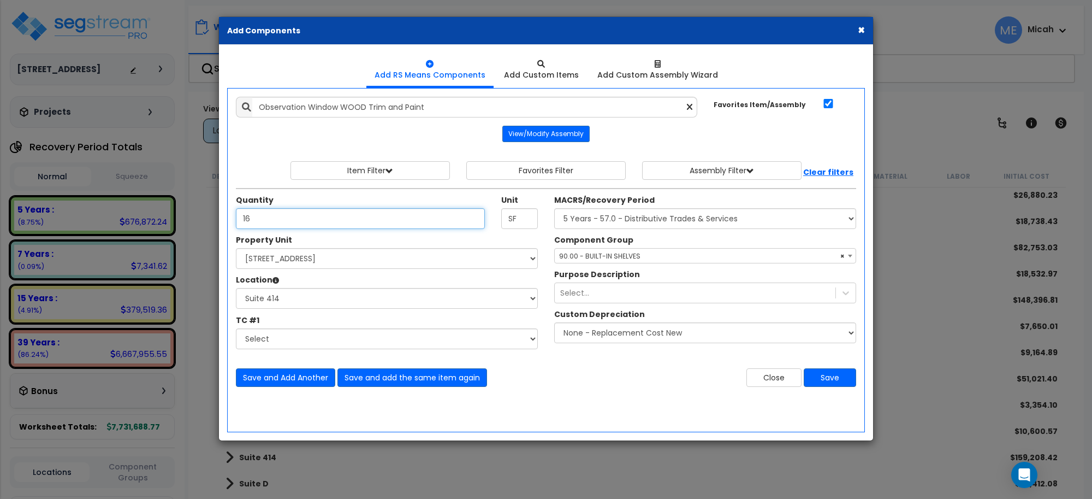
type input "16"
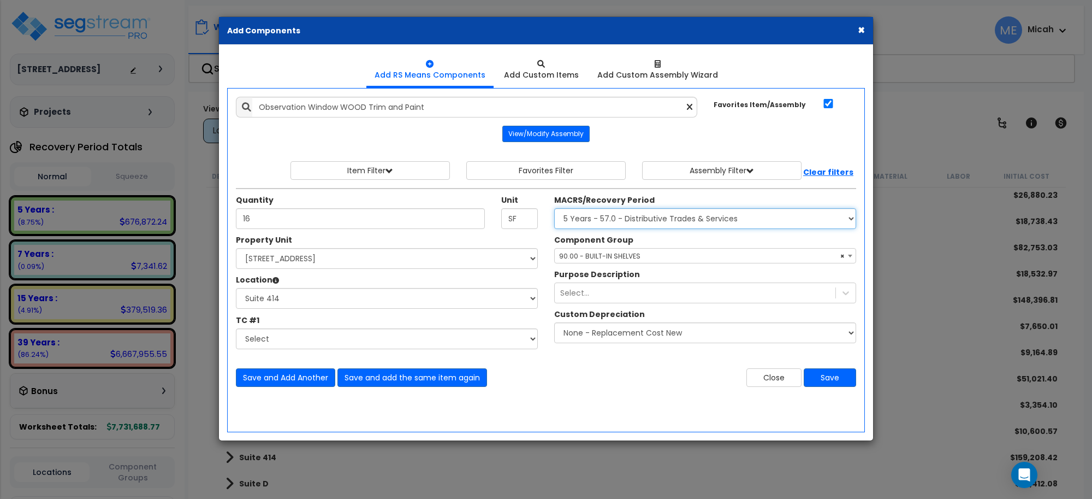
click at [655, 220] on select "Select MACRS/Recovery Period 5 Years - 57.0 - Distributive Trades & Services 5 …" at bounding box center [705, 218] width 302 height 21
click at [554, 209] on select "Select MACRS/Recovery Period 5 Years - 57.0 - Distributive Trades & Services 5 …" at bounding box center [705, 218] width 302 height 21
click at [643, 252] on span "× 90.00 - BUILT-IN SHELVES" at bounding box center [705, 255] width 301 height 15
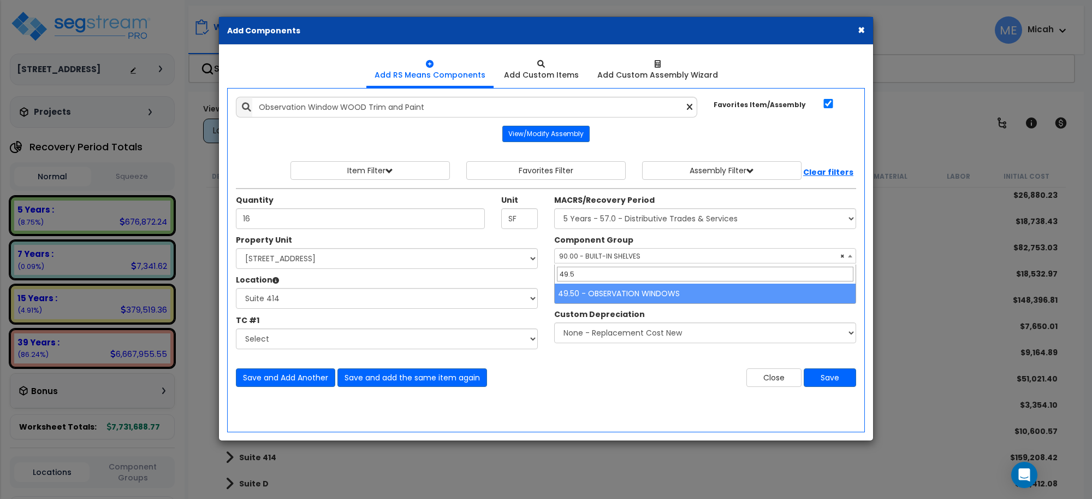
type input "49.5"
select select "64676"
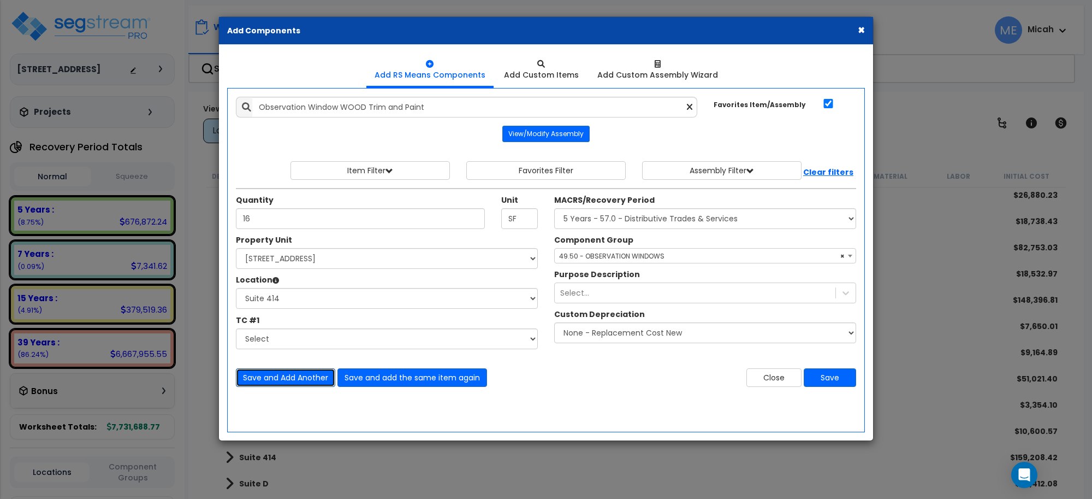
click at [306, 381] on button "Save and Add Another" at bounding box center [285, 377] width 99 height 19
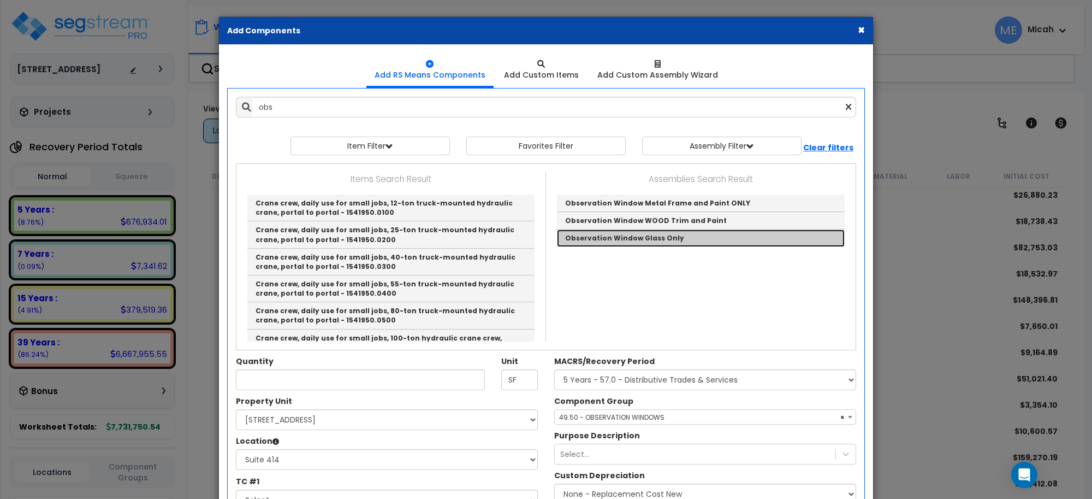
click at [615, 244] on link "Observation Window Glass Only" at bounding box center [701, 237] width 288 height 17
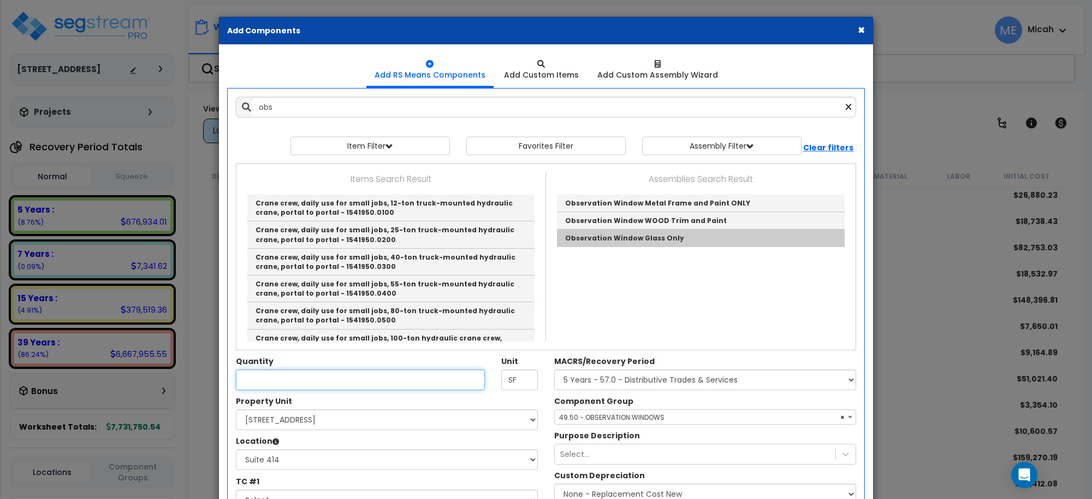
type input "Observation Window Glass Only"
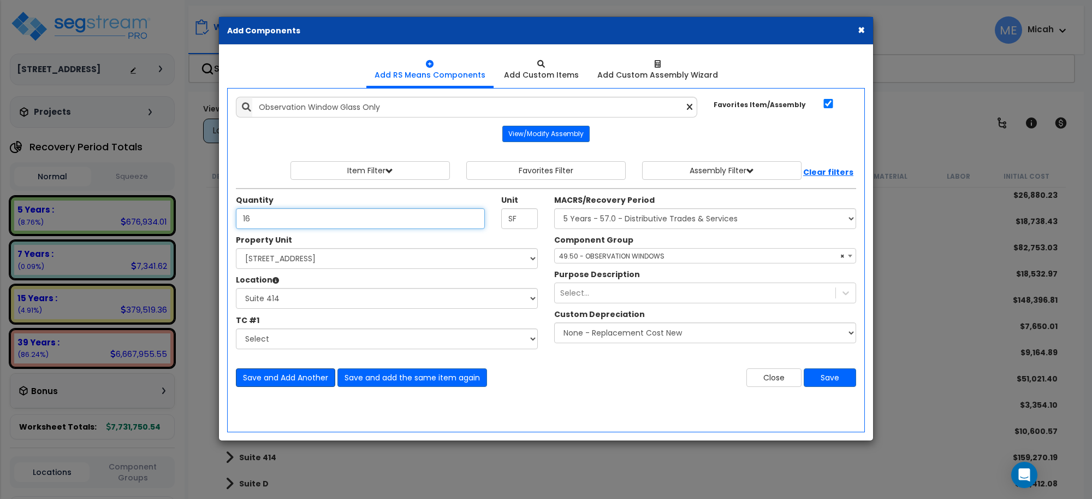
type input "16"
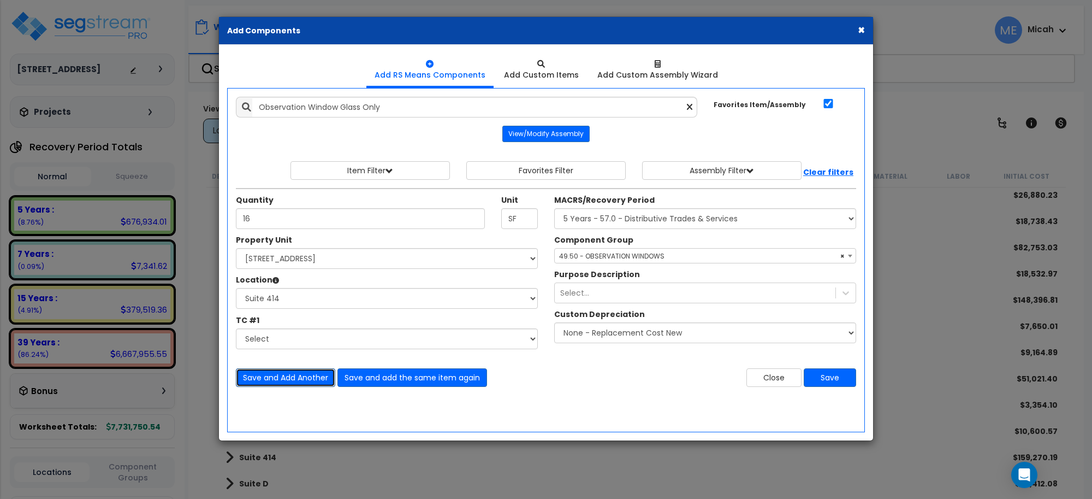
click at [276, 378] on button "Save and Add Another" at bounding box center [285, 377] width 99 height 19
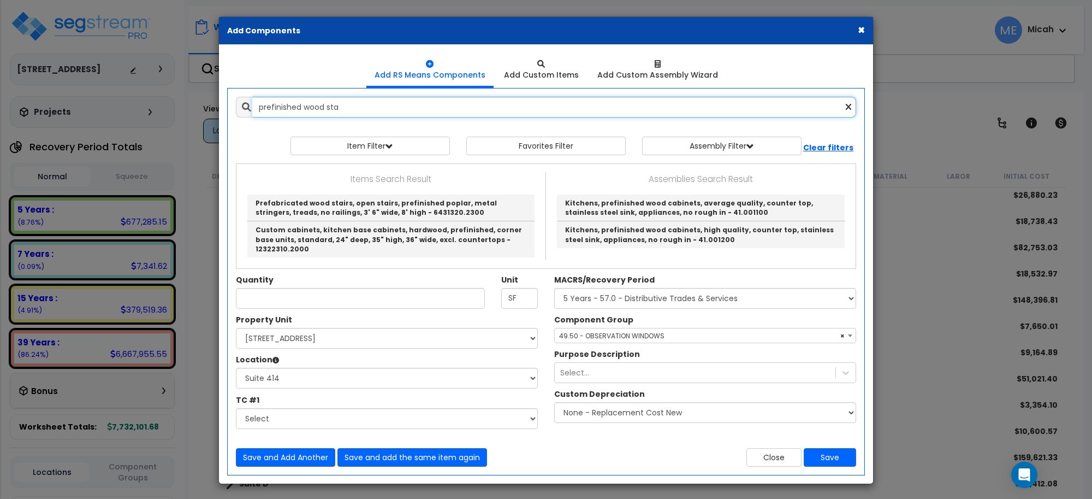
click at [304, 102] on input "prefinished wood sta" at bounding box center [554, 107] width 604 height 21
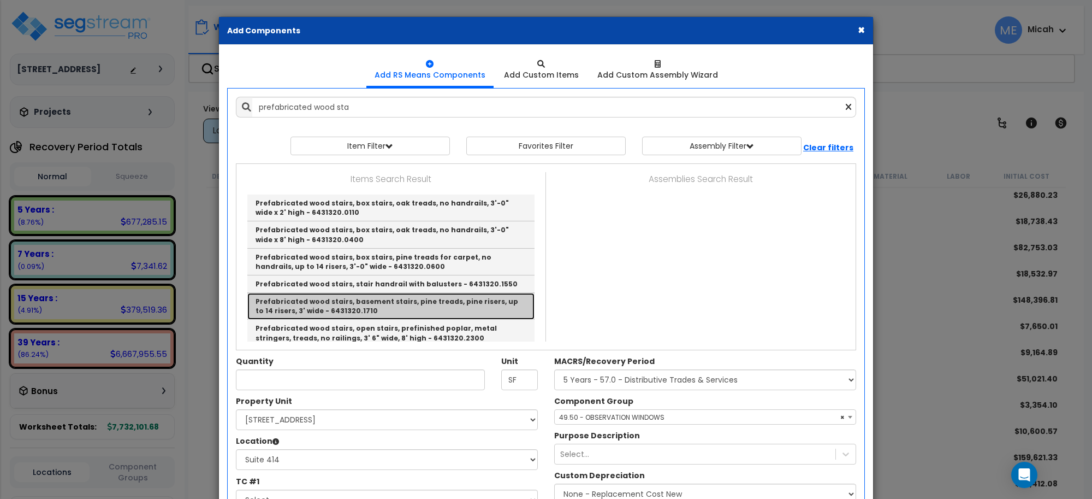
click at [489, 304] on link "Prefabricated wood stairs, basement stairs, pine treads, pine risers, up to 14 …" at bounding box center [390, 306] width 287 height 27
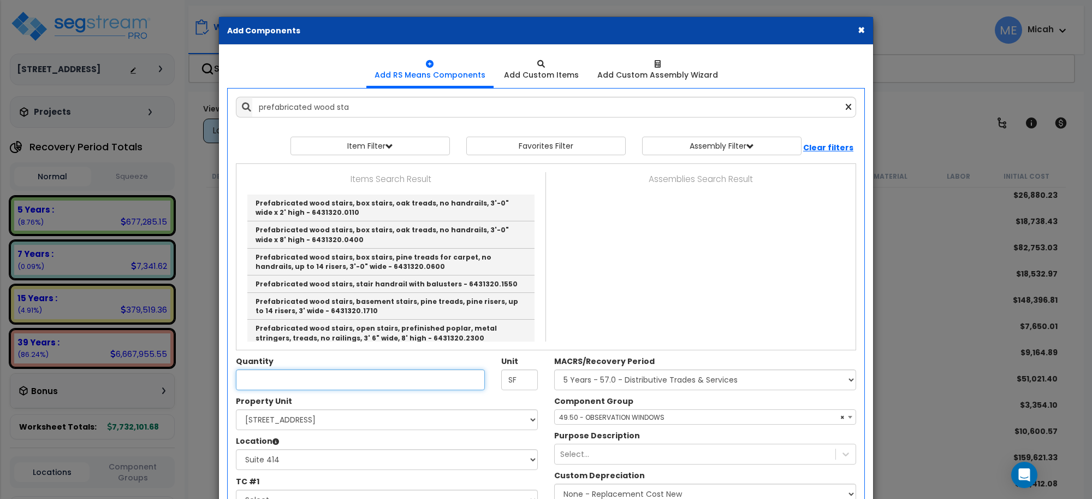
type input "Prefabricated wood stairs, basement stairs, pine treads, pine risers, up to 14 …"
checkbox input "false"
type input "Riser"
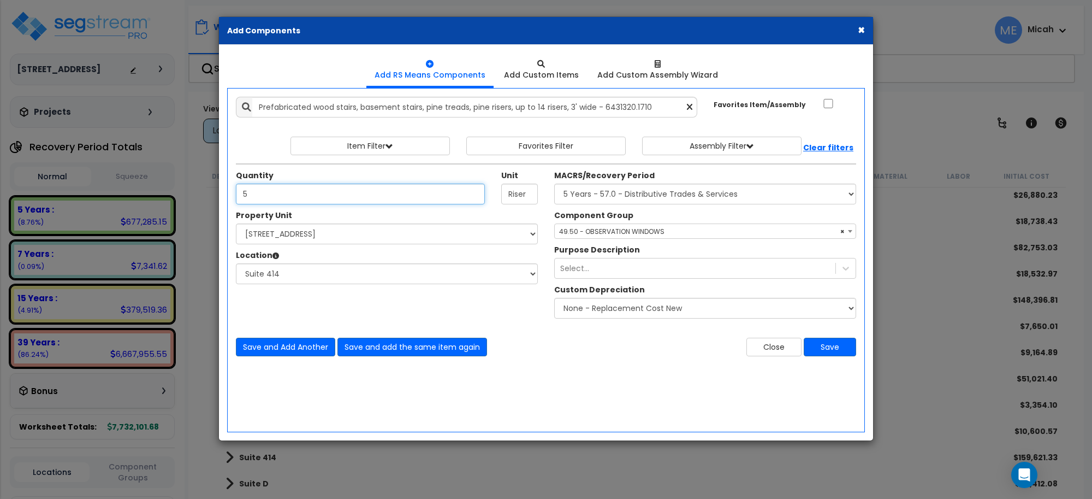
type input "5"
click at [686, 195] on select "Select MACRS/Recovery Period 5 Years - 57.0 - Distributive Trades & Services 5 …" at bounding box center [705, 193] width 302 height 21
select select "3669"
click at [554, 184] on select "Select MACRS/Recovery Period 5 Years - 57.0 - Distributive Trades & Services 5 …" at bounding box center [705, 193] width 302 height 21
click at [599, 230] on span "Select Component Group" at bounding box center [601, 231] width 85 height 9
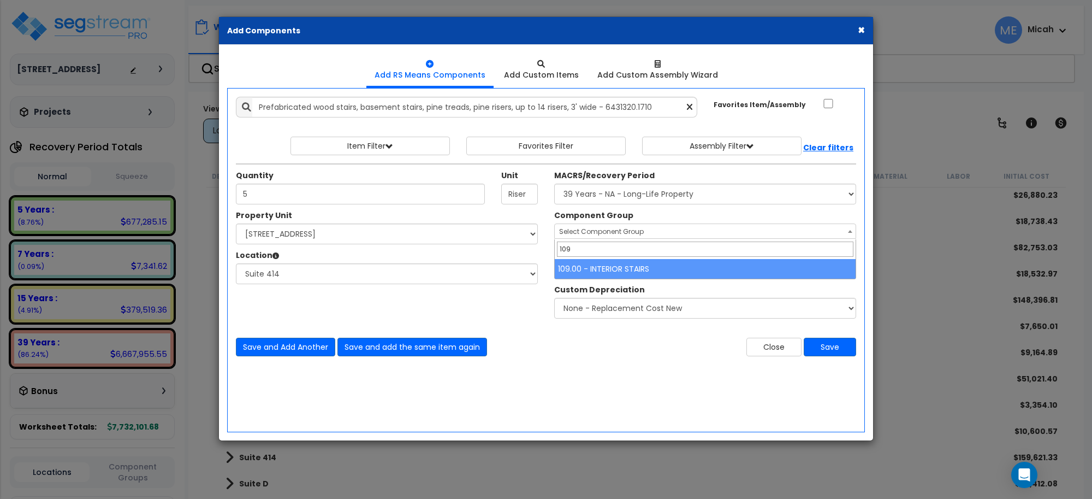
type input "109"
select select "56924"
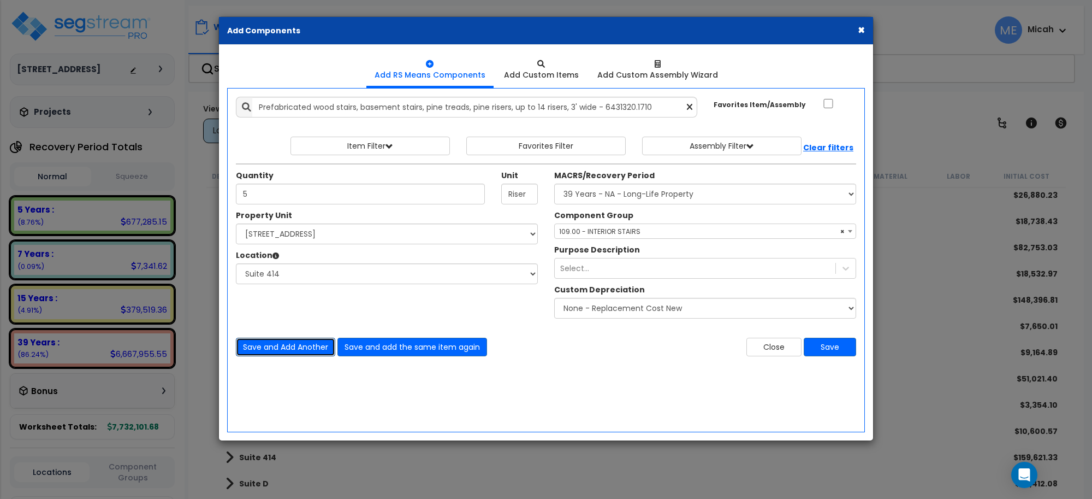
click at [298, 347] on button "Save and Add Another" at bounding box center [285, 347] width 99 height 19
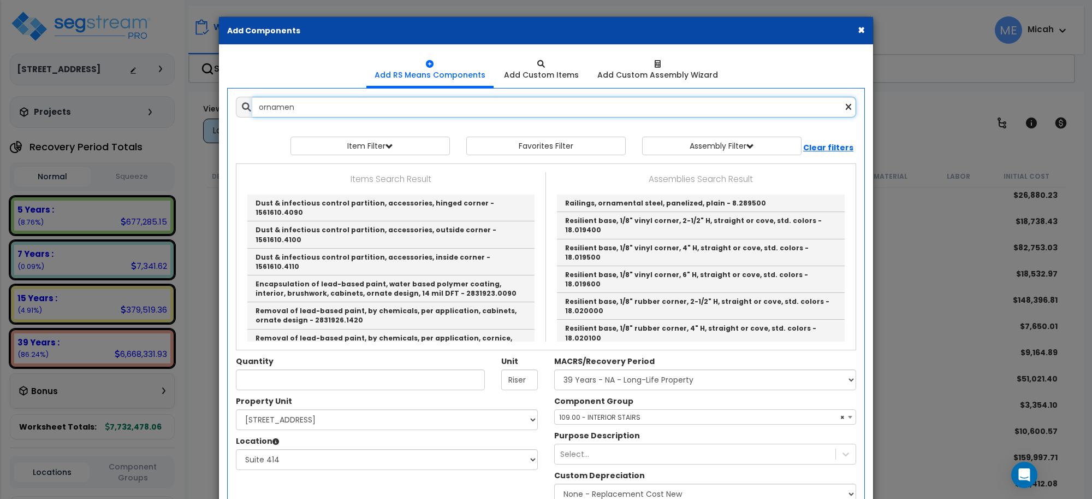
type input "ornament"
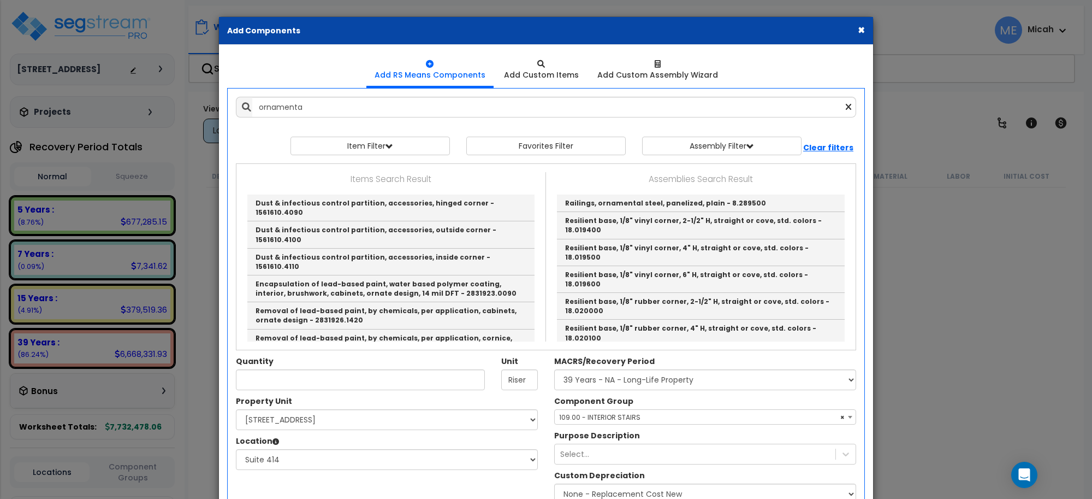
select select "3669"
select select "170921"
select select "20270"
select select "56924"
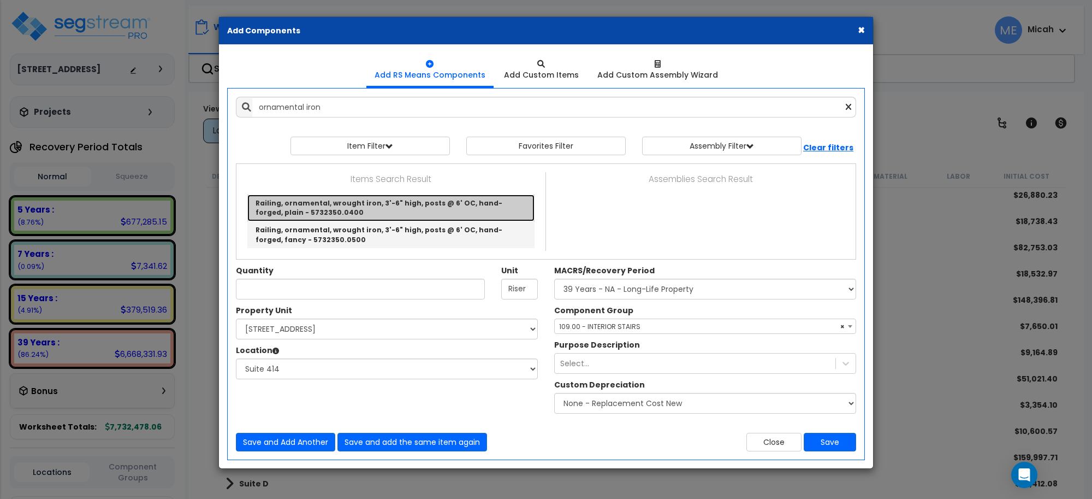
click at [362, 203] on link "Railing, ornamental, wrought iron, 3'-6" high, posts @ 6' OC, hand-forged, plai…" at bounding box center [390, 207] width 287 height 27
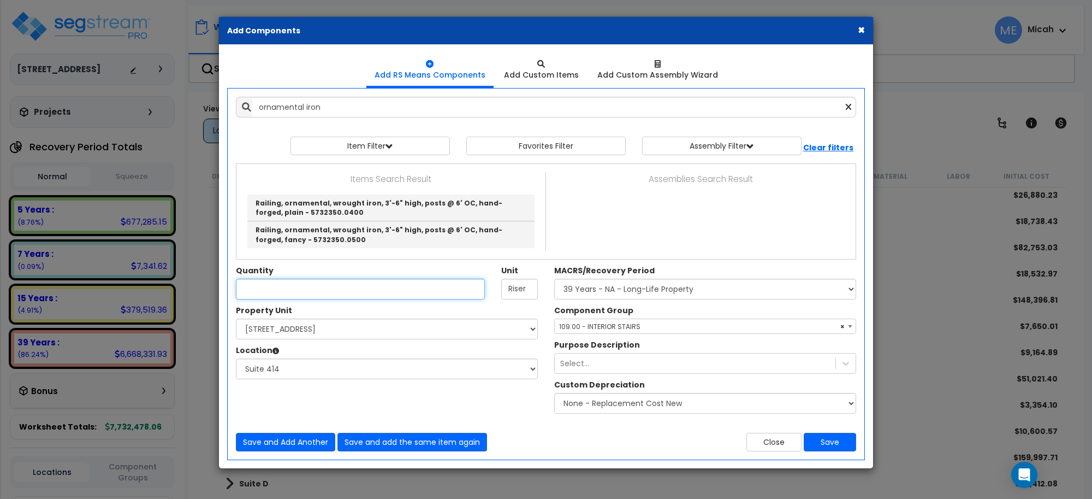
type input "Railing, ornamental, wrought iron, 3'-6" high, posts @ 6' OC, hand-forged, plai…"
type input "L.F."
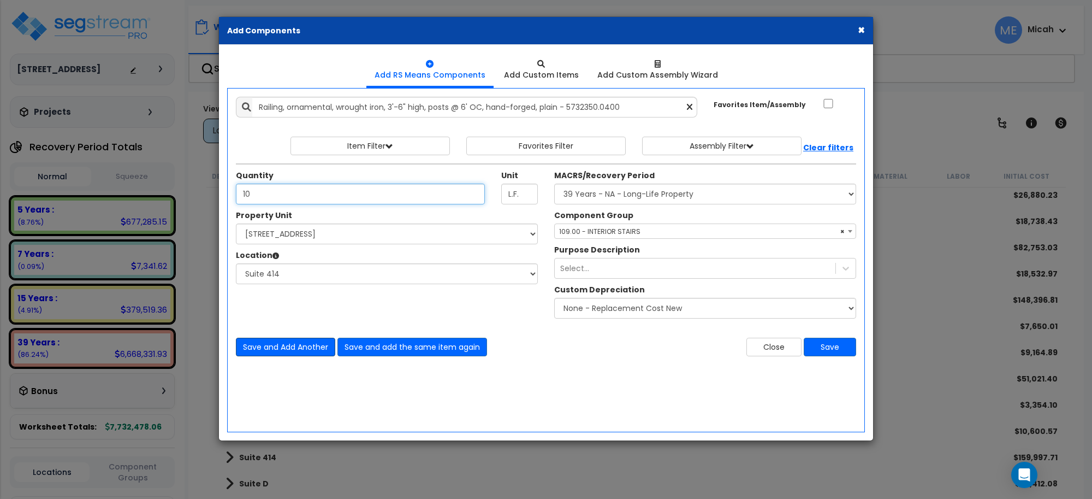
type input "10"
click at [271, 341] on button "Save and Add Another" at bounding box center [285, 347] width 99 height 19
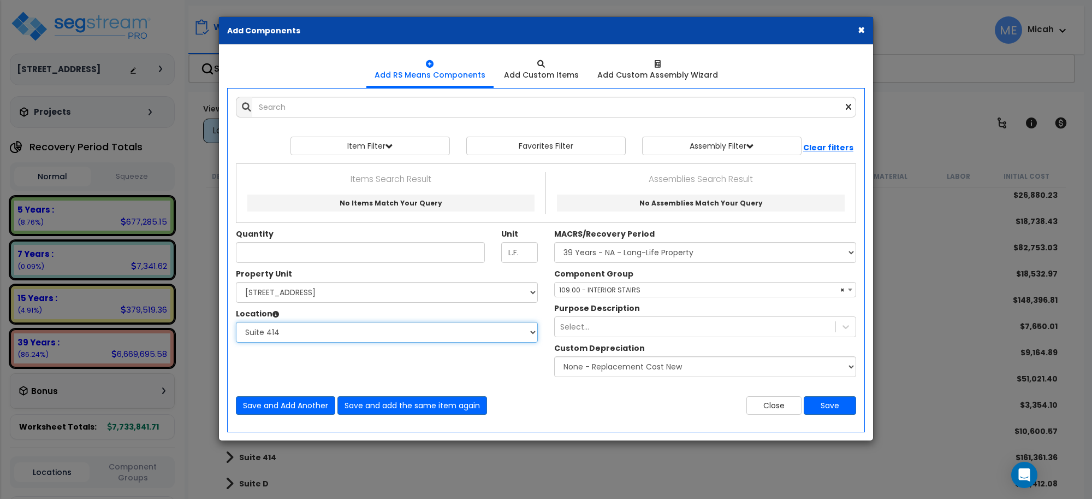
click at [380, 337] on select "Select Basement Storage 1, 2 Basement Storage 3 Basement Storage 4, 5 Building …" at bounding box center [387, 332] width 302 height 21
select select "31973"
click at [236, 322] on select "Select Basement Storage 1, 2 Basement Storage 3 Basement Storage 4, 5 Building …" at bounding box center [387, 332] width 302 height 21
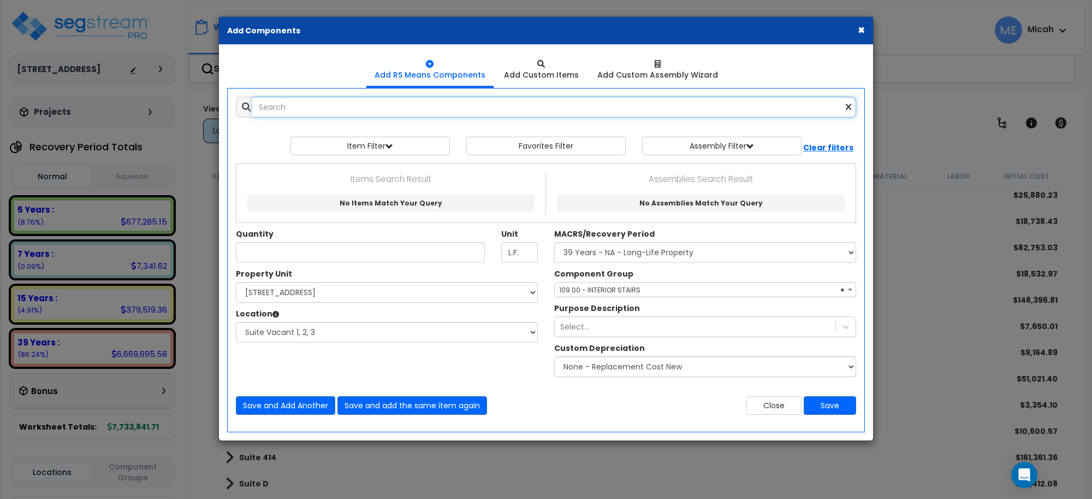
click at [307, 101] on input "text" at bounding box center [554, 107] width 604 height 21
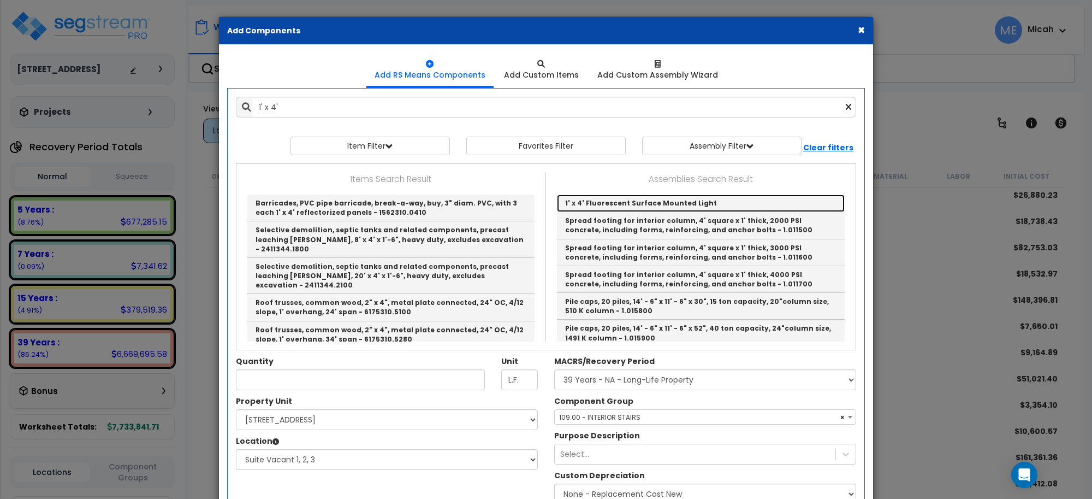
click at [590, 200] on link "1' x 4' Fluorescent Surface Mounted Light" at bounding box center [701, 202] width 288 height 17
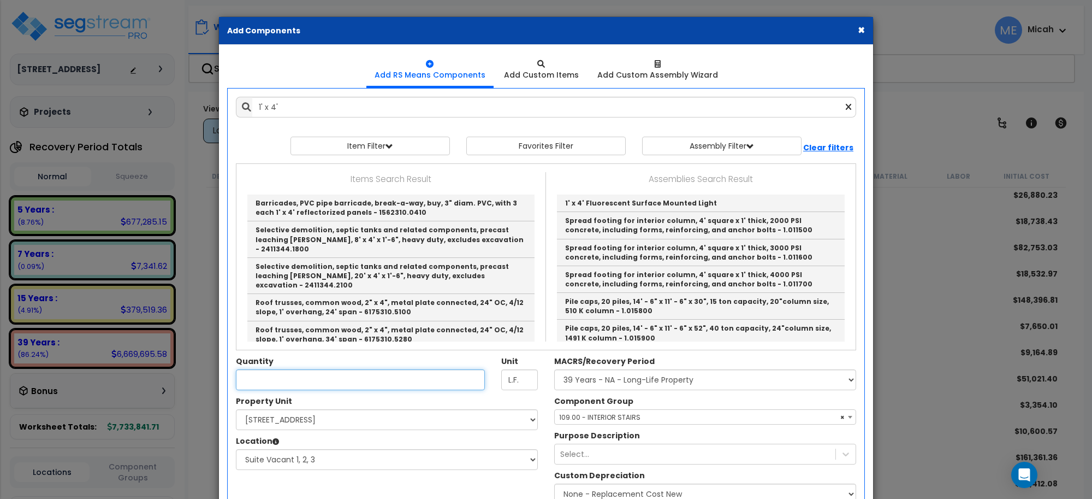
type input "1' x 4' Fluorescent Surface Mounted Light"
checkbox input "true"
type input "EA"
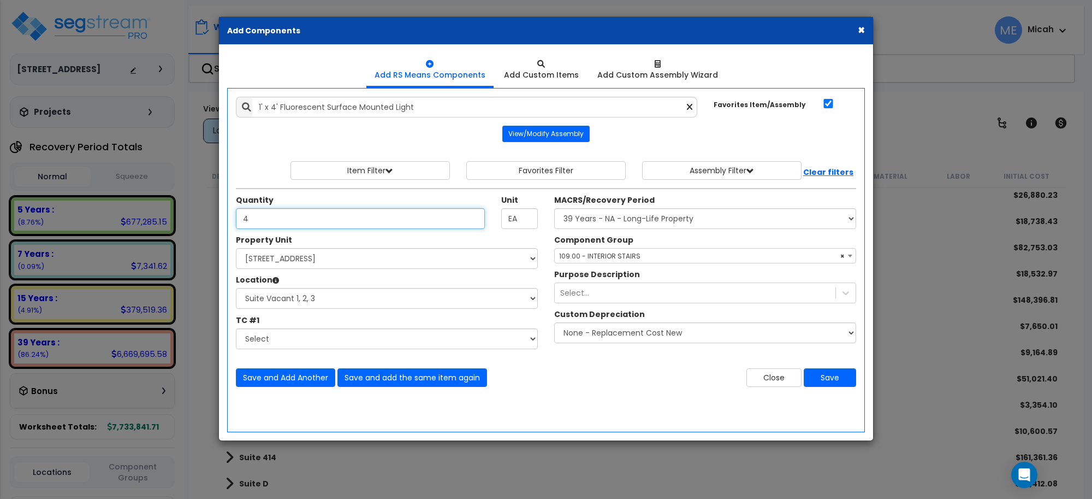
type input "4"
click at [594, 254] on span "× 109.00 - INTERIOR STAIRS" at bounding box center [705, 255] width 301 height 15
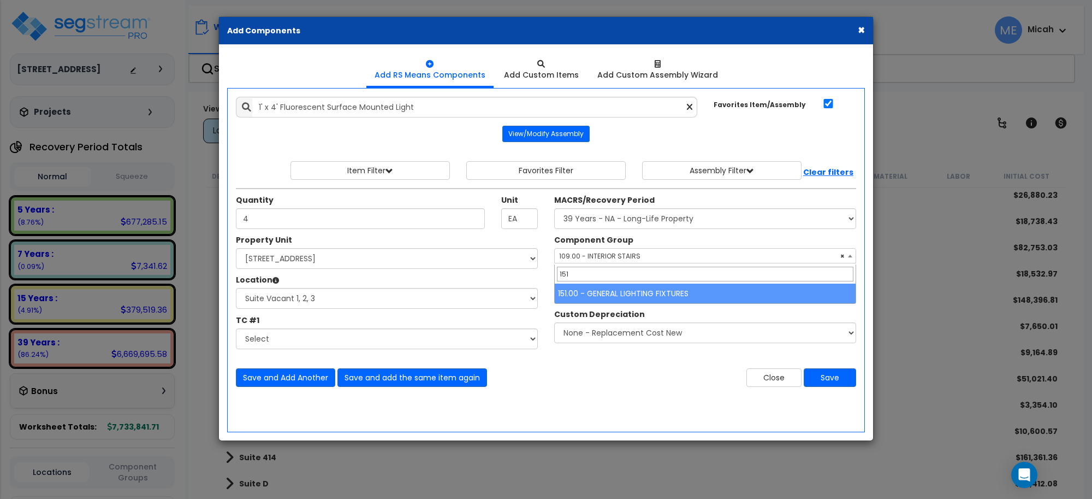
type input "151"
select select "56961"
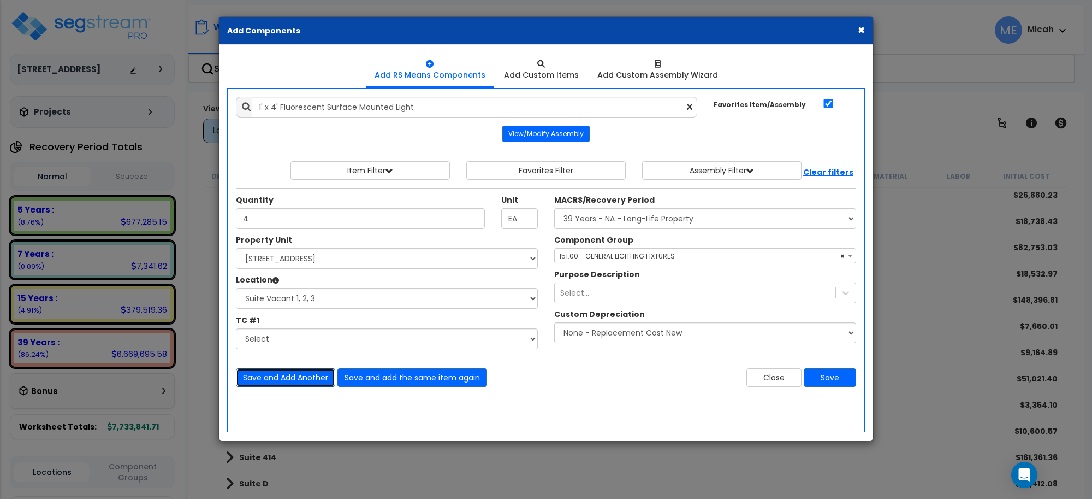
click at [307, 375] on button "Save and Add Another" at bounding box center [285, 377] width 99 height 19
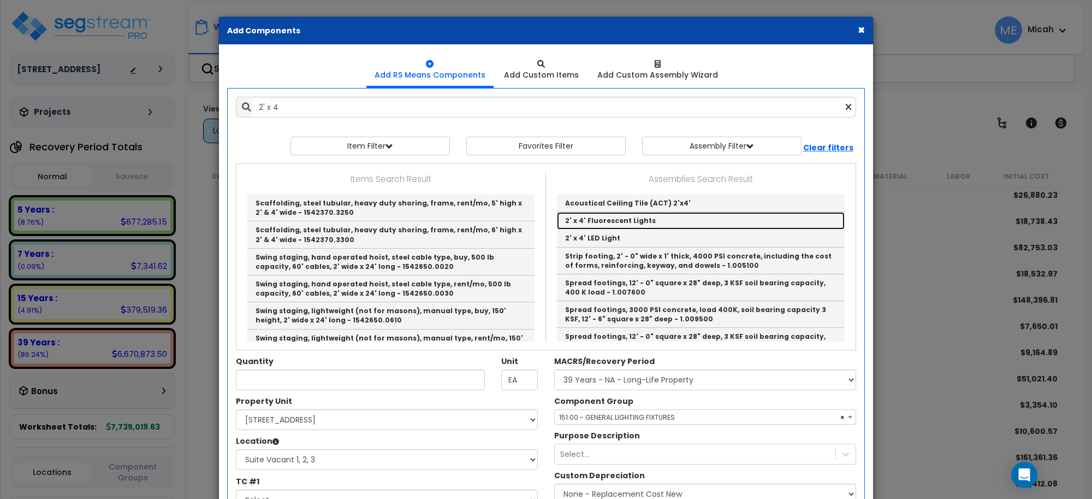
click at [667, 221] on link "2' x 4' Fluorescent Lights" at bounding box center [701, 220] width 288 height 17
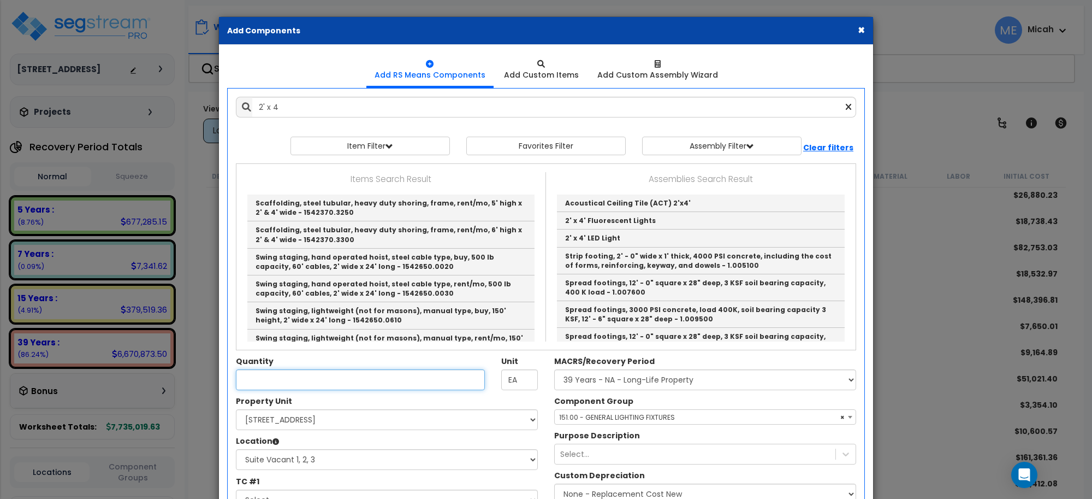
type input "2' x 4' Fluorescent Lights"
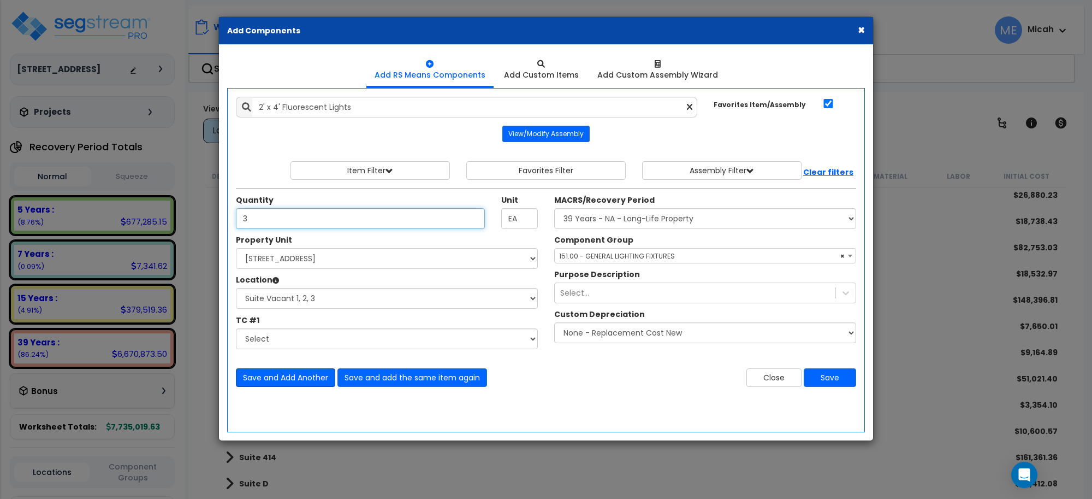
type input "3"
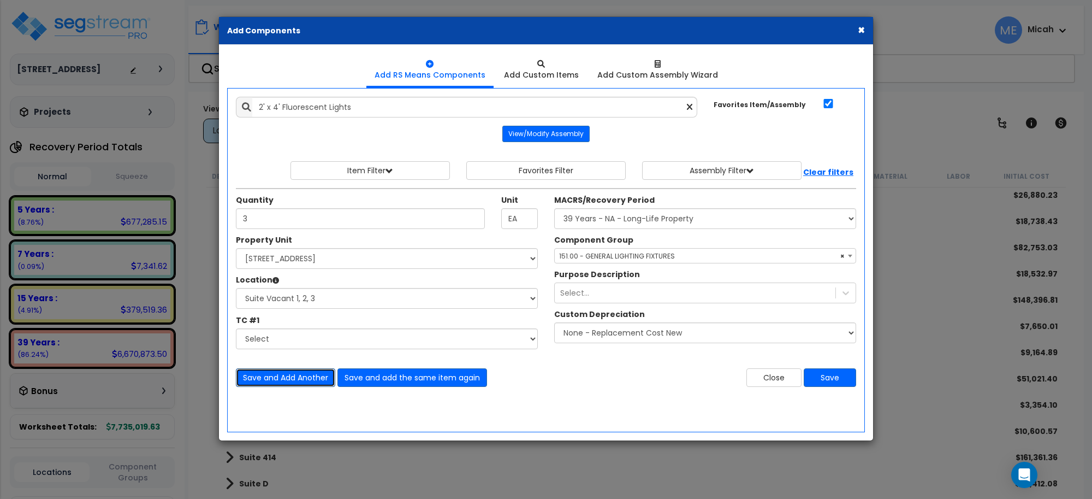
click at [312, 375] on button "Save and Add Another" at bounding box center [285, 377] width 99 height 19
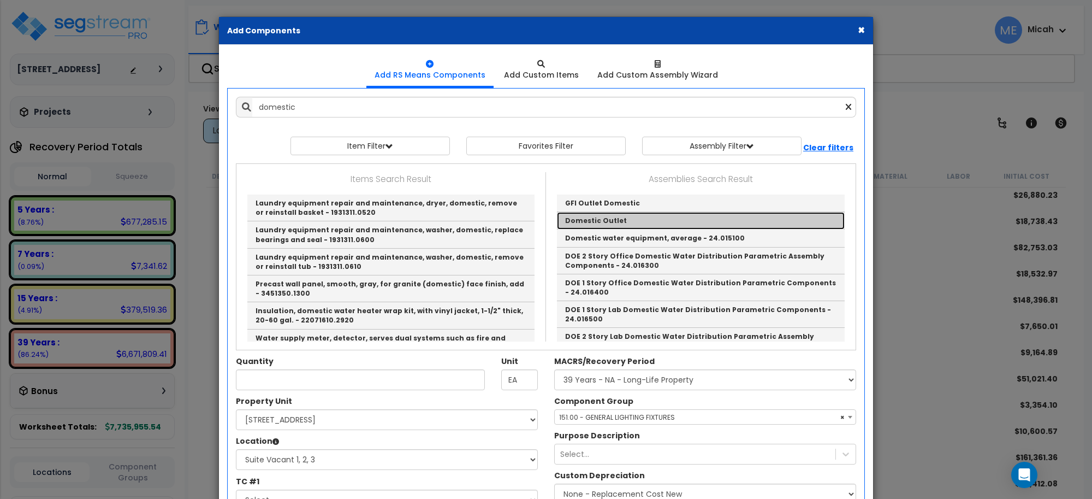
click at [633, 214] on link "Domestic Outlet" at bounding box center [701, 220] width 288 height 17
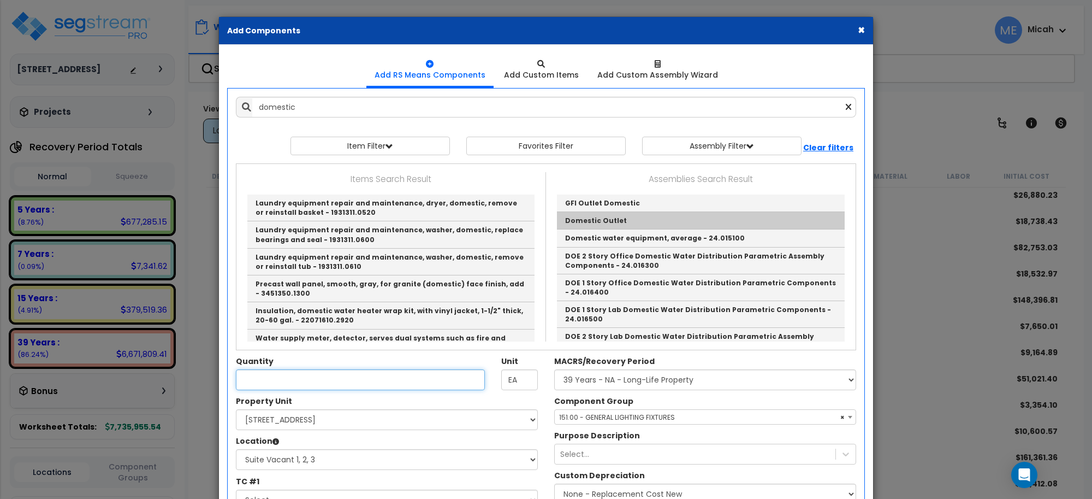
type input "Domestic Outlet"
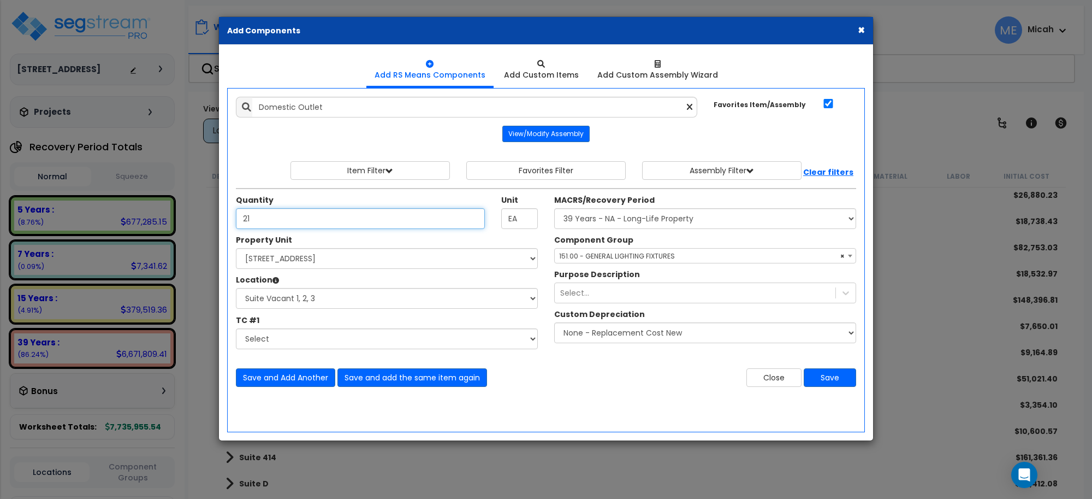
type input "21"
click at [588, 255] on span "× 151.00 - GENERAL LIGHTING FIXTURES" at bounding box center [705, 255] width 301 height 15
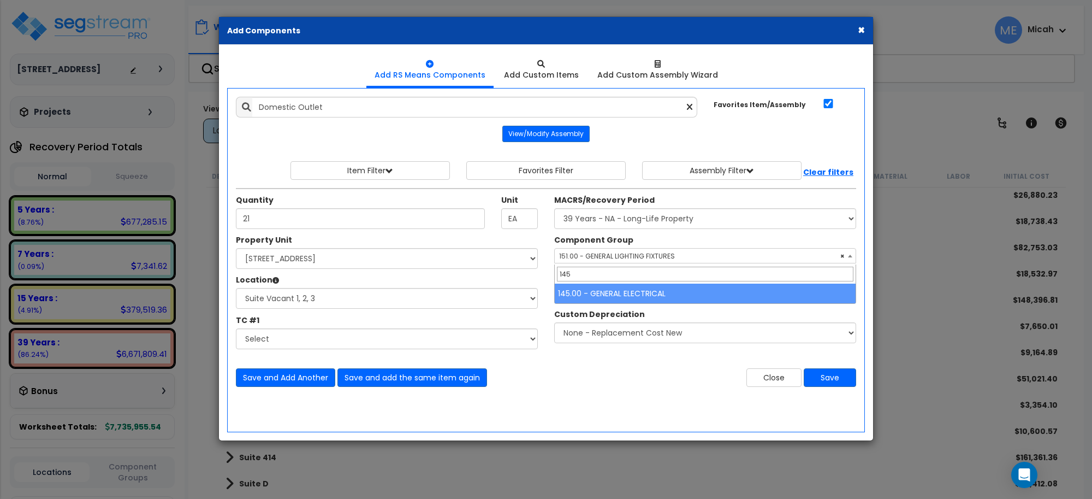
type input "145"
select select "56955"
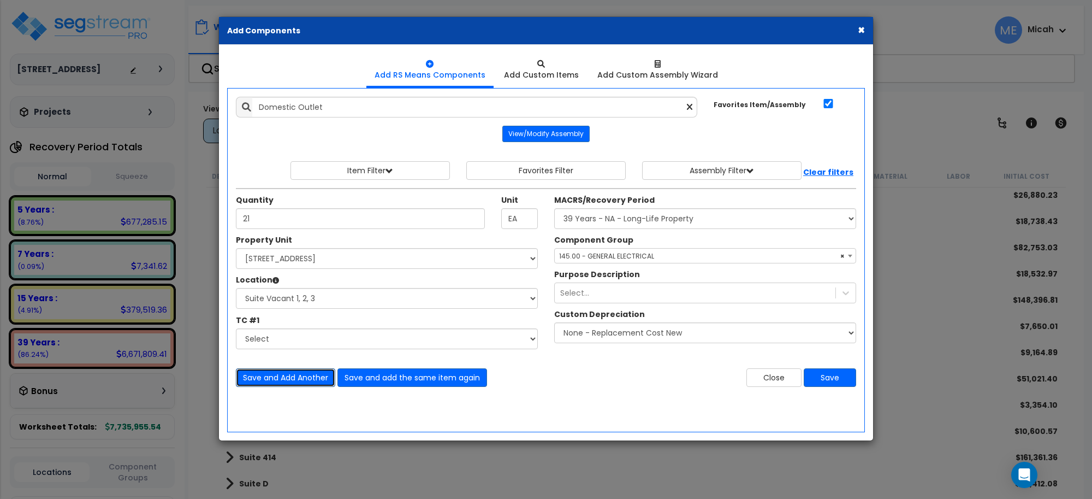
click at [266, 377] on button "Save and Add Another" at bounding box center [285, 377] width 99 height 19
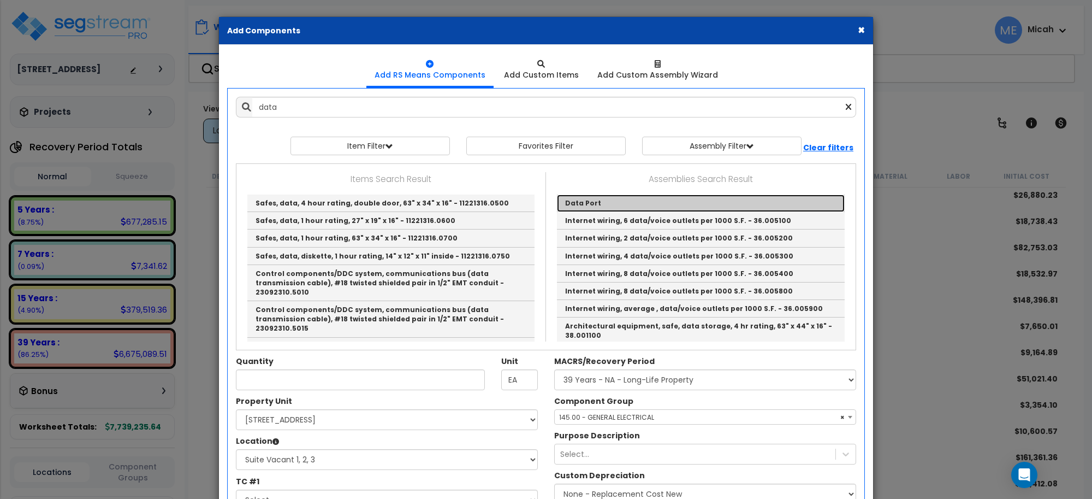
click at [585, 201] on link "Data Port" at bounding box center [701, 202] width 288 height 17
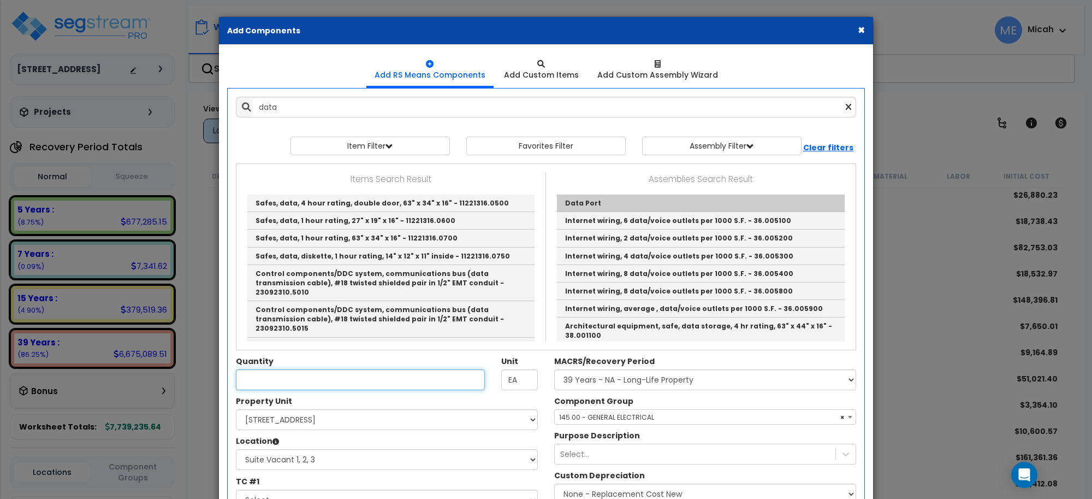
type input "Data Port"
type input "EA."
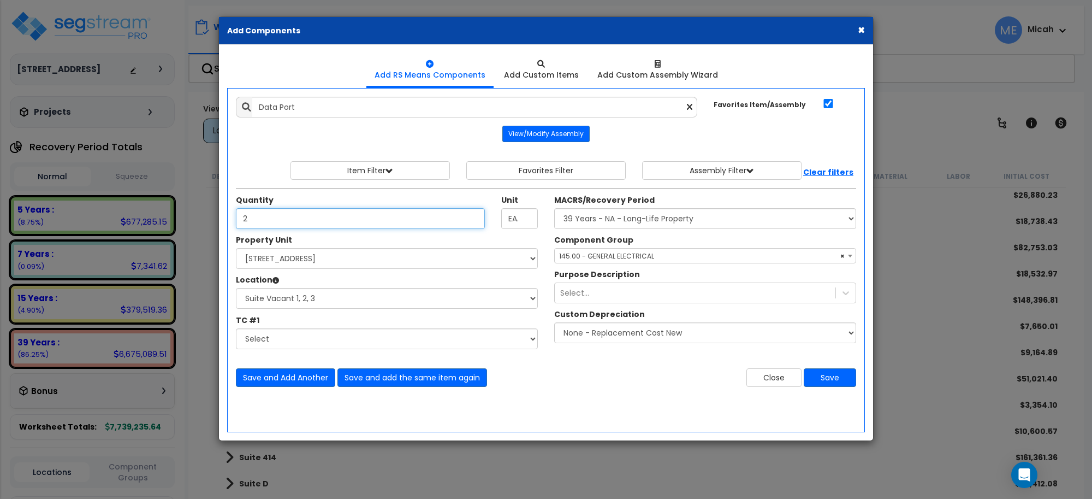
type input "2"
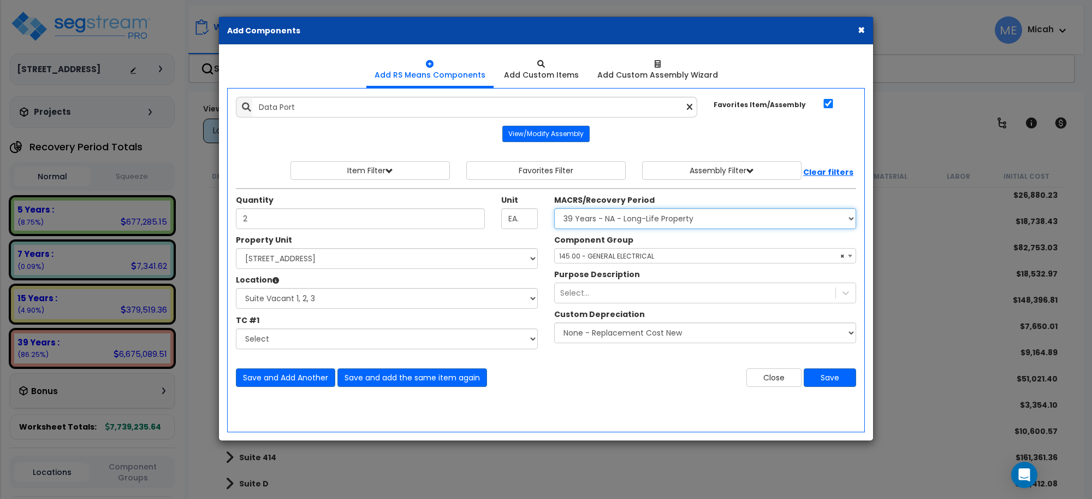
click at [650, 221] on select "Select MACRS/Recovery Period 5 Years - 57.0 - Distributive Trades & Services 5 …" at bounding box center [705, 218] width 302 height 21
select select "3668"
click at [554, 209] on select "Select MACRS/Recovery Period 5 Years - 57.0 - Distributive Trades & Services 5 …" at bounding box center [705, 218] width 302 height 21
click at [627, 258] on span "Select Component Group" at bounding box center [601, 255] width 85 height 9
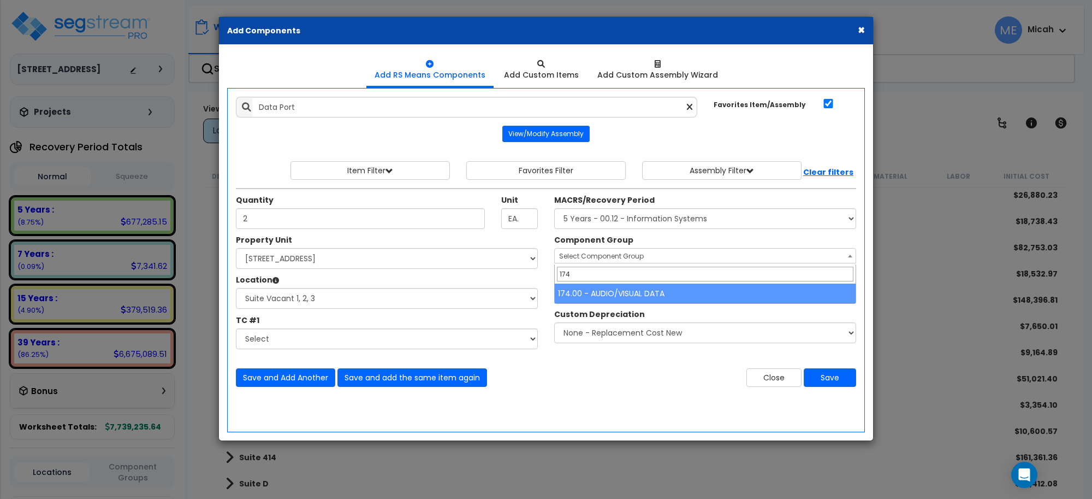
type input "174"
select select "56984"
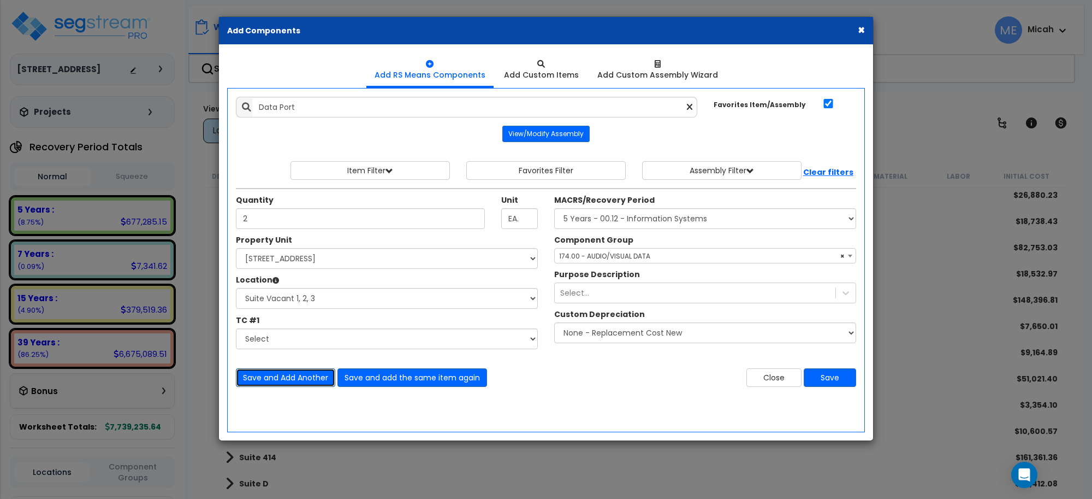
click at [284, 380] on button "Save and Add Another" at bounding box center [285, 377] width 99 height 19
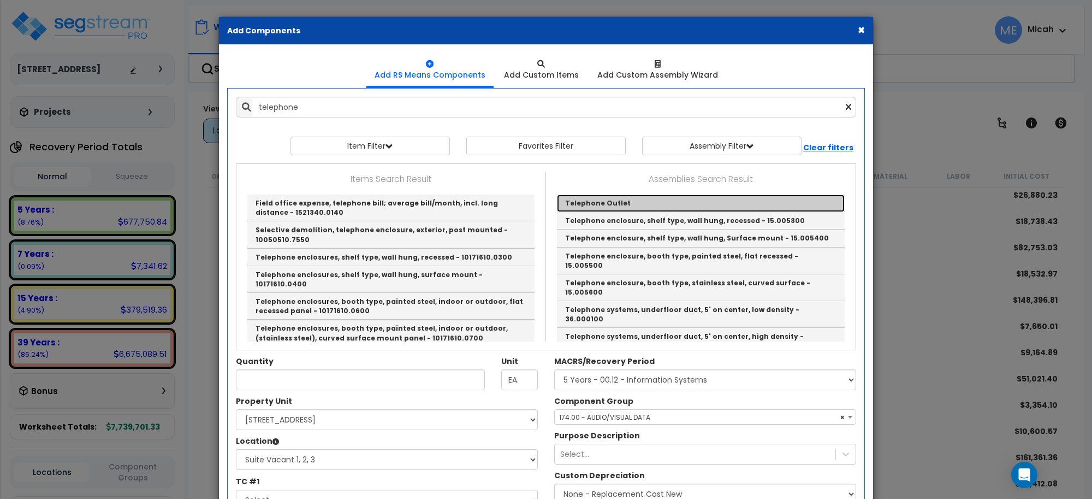
click at [586, 197] on link "Telephone Outlet" at bounding box center [701, 202] width 288 height 17
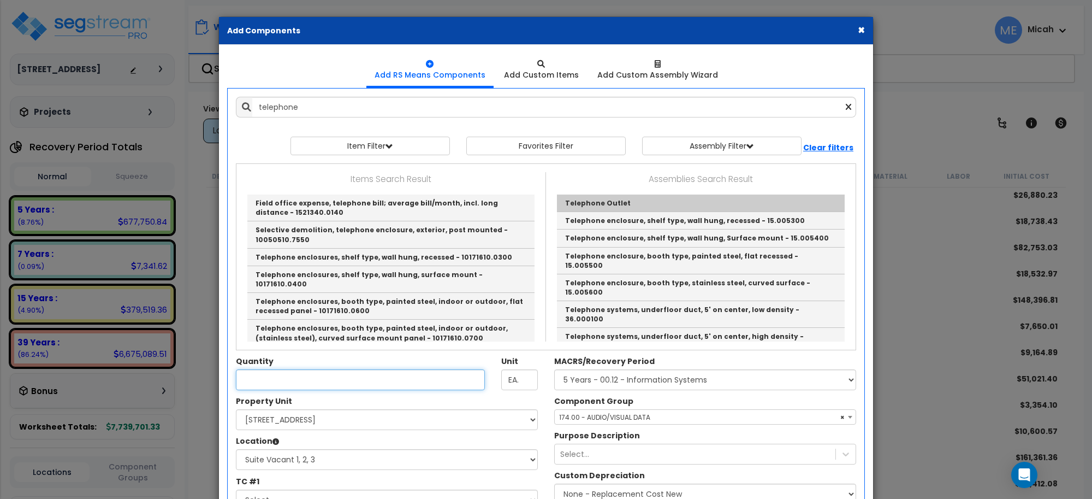
type input "Telephone Outlet"
type input "EA"
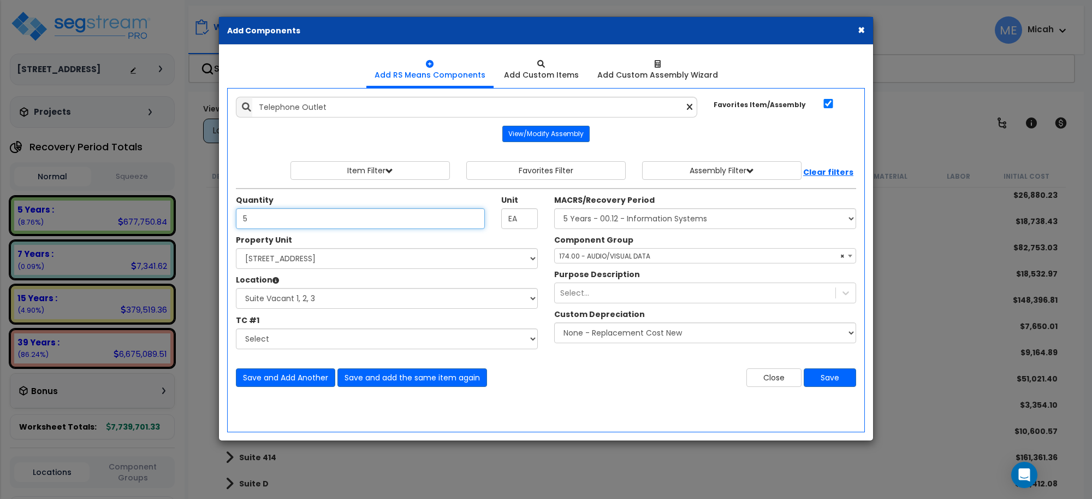
type input "5"
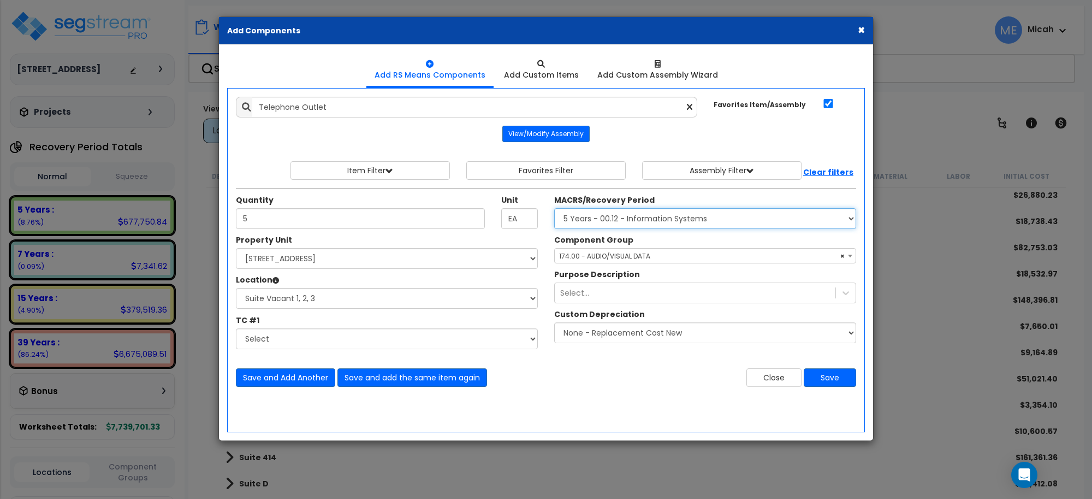
click at [648, 220] on select "Select MACRS/Recovery Period 5 Years - 57.0 - Distributive Trades & Services 5 …" at bounding box center [705, 218] width 302 height 21
select select "3665"
click at [554, 209] on select "Select MACRS/Recovery Period 5 Years - 57.0 - Distributive Trades & Services 5 …" at bounding box center [705, 218] width 302 height 21
click at [615, 254] on span "Select Component Group" at bounding box center [601, 255] width 85 height 9
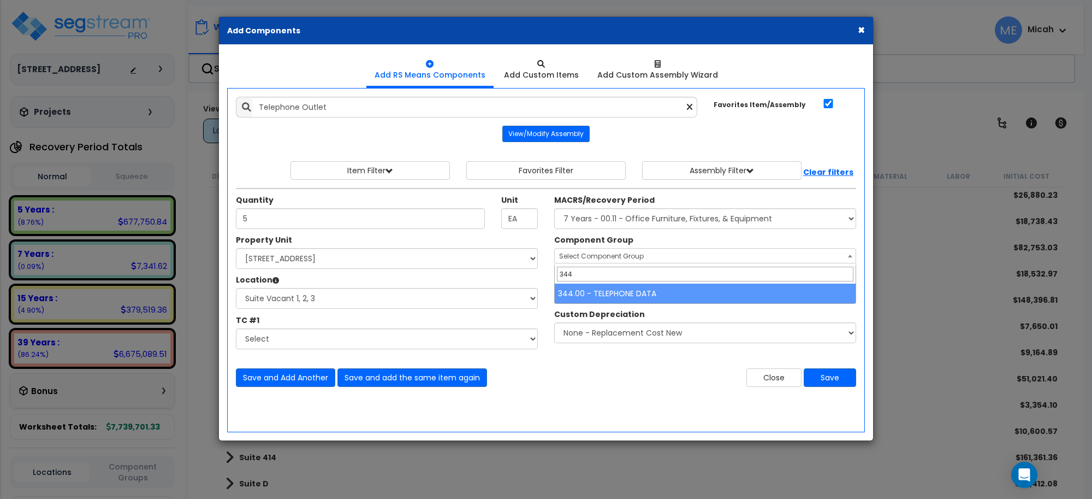
type input "344"
select select "57133"
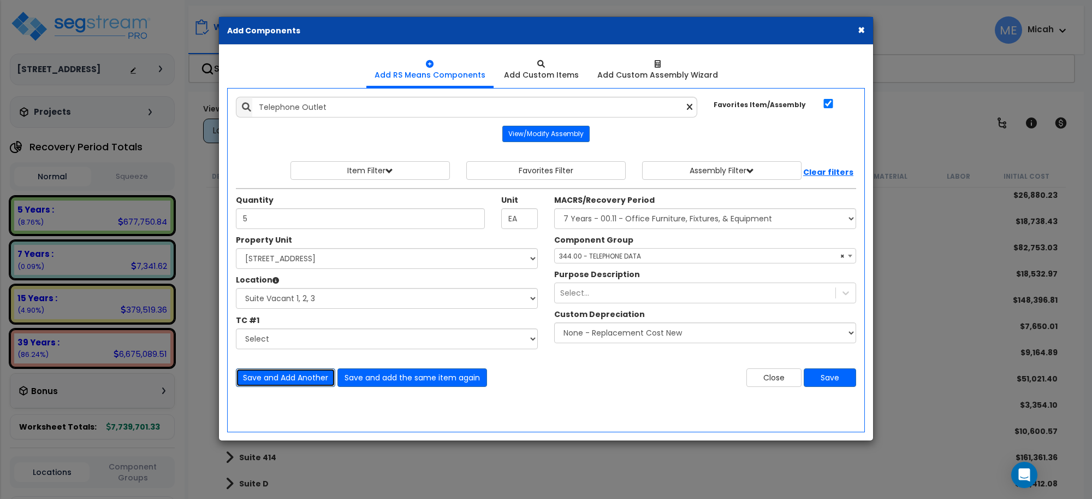
click at [279, 382] on button "Save and Add Another" at bounding box center [285, 377] width 99 height 19
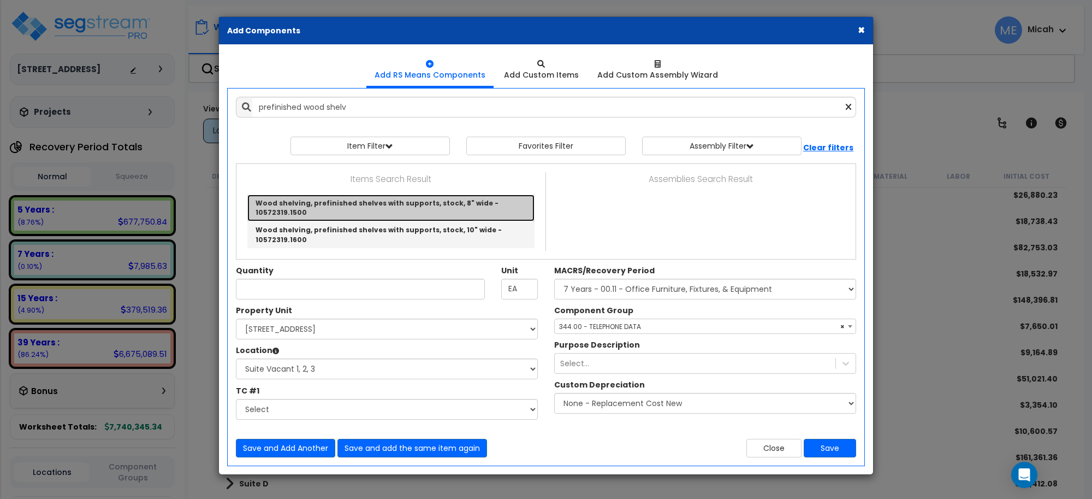
click at [451, 205] on link "Wood shelving, prefinished shelves with supports, stock, 8" wide - 10572319.1500" at bounding box center [390, 207] width 287 height 27
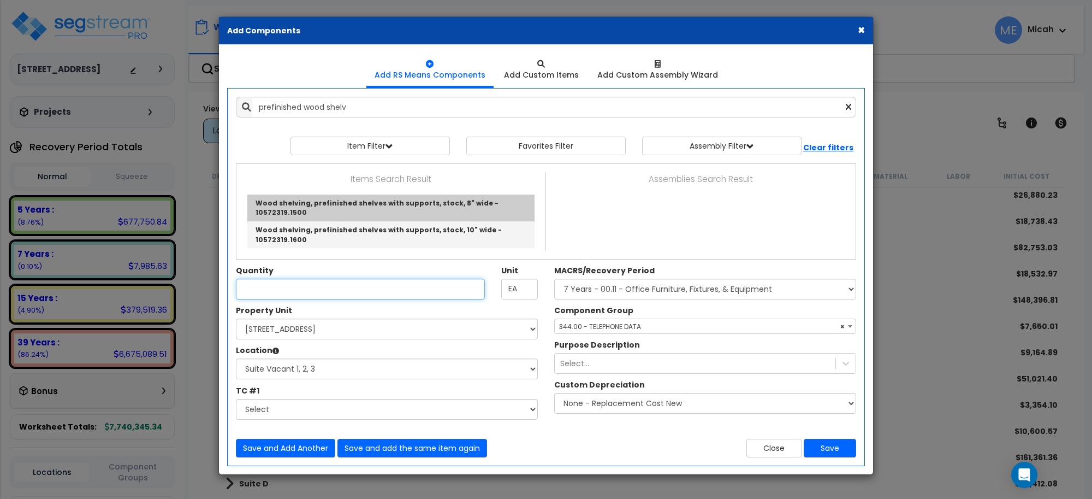
type input "Wood shelving, prefinished shelves with supports, stock, 8" wide - 10572319.1500"
checkbox input "false"
type input "L.F."
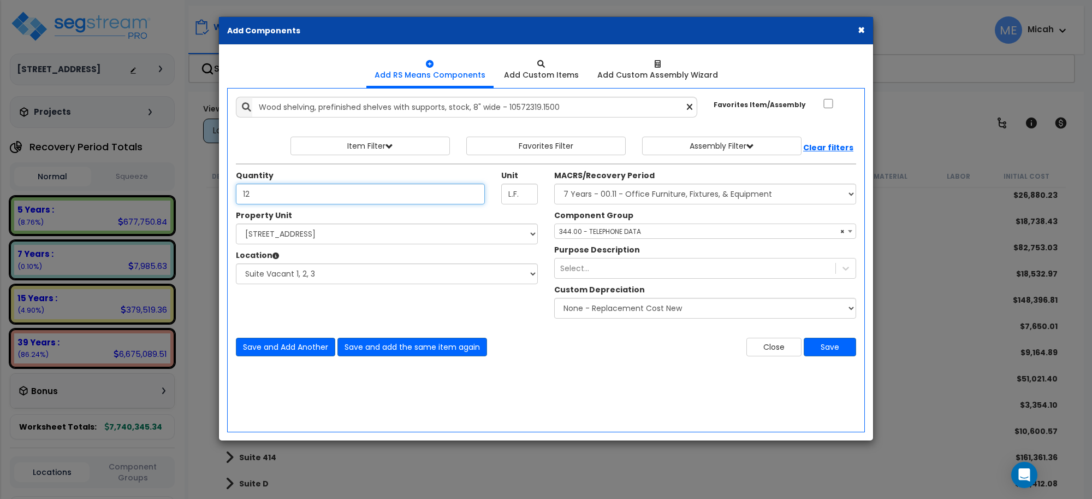
type input "12"
click at [618, 195] on select "Select MACRS/Recovery Period 5 Years - 57.0 - Distributive Trades & Services 5 …" at bounding box center [705, 193] width 302 height 21
select select "3667"
click at [554, 184] on select "Select MACRS/Recovery Period 5 Years - 57.0 - Distributive Trades & Services 5 …" at bounding box center [705, 193] width 302 height 21
click at [633, 233] on span "Select Component Group" at bounding box center [601, 231] width 85 height 9
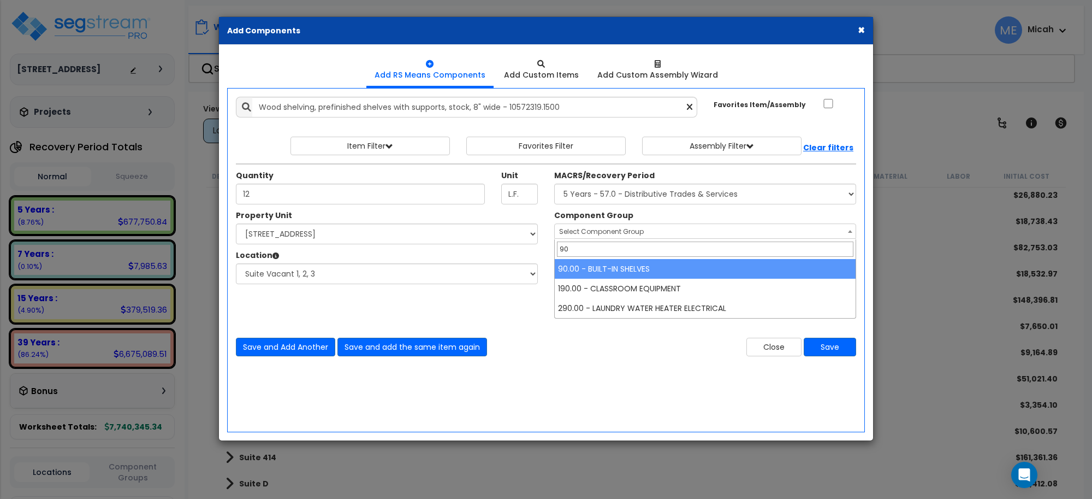
type input "90"
select select "56910"
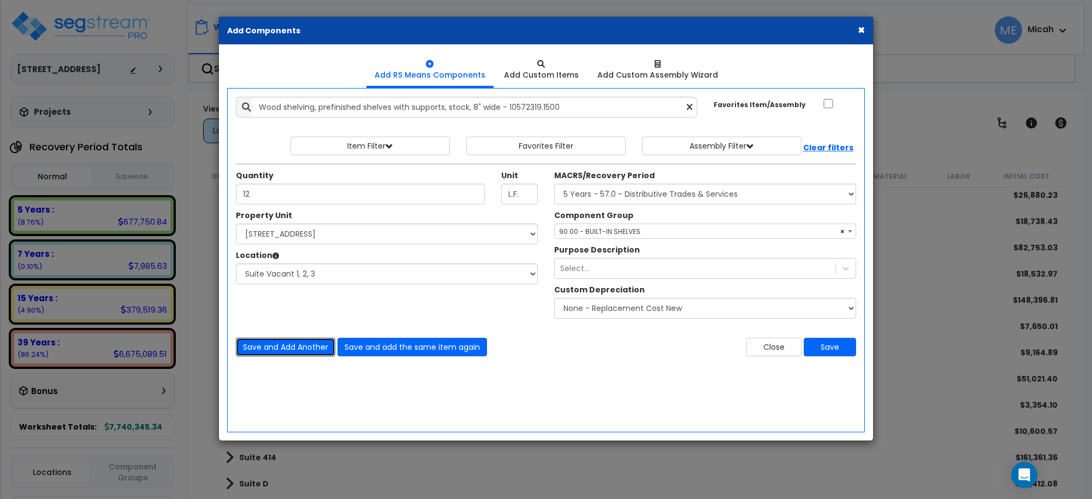
click at [298, 340] on button "Save and Add Another" at bounding box center [285, 347] width 99 height 19
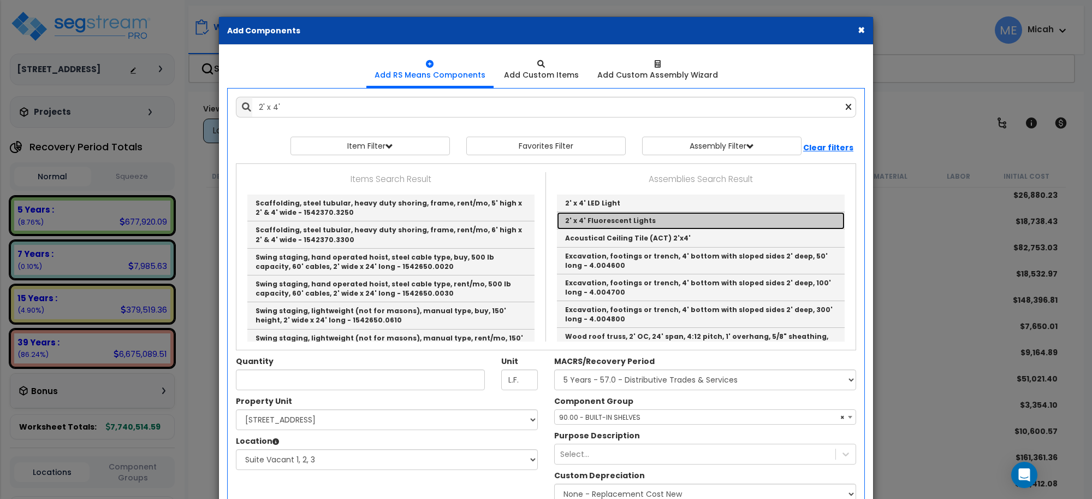
click at [659, 220] on link "2' x 4' Fluorescent Lights" at bounding box center [701, 220] width 288 height 17
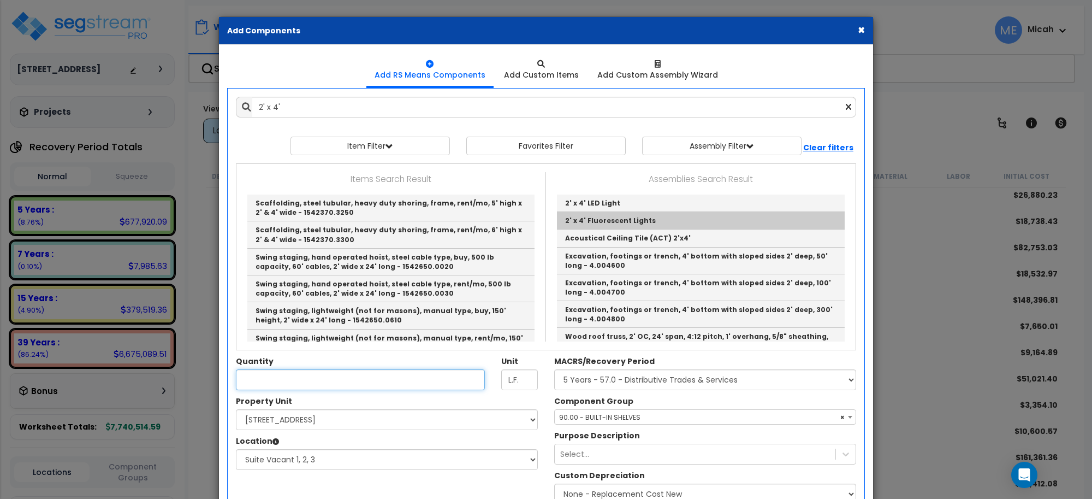
type input "2' x 4' Fluorescent Lights"
checkbox input "true"
type input "EA"
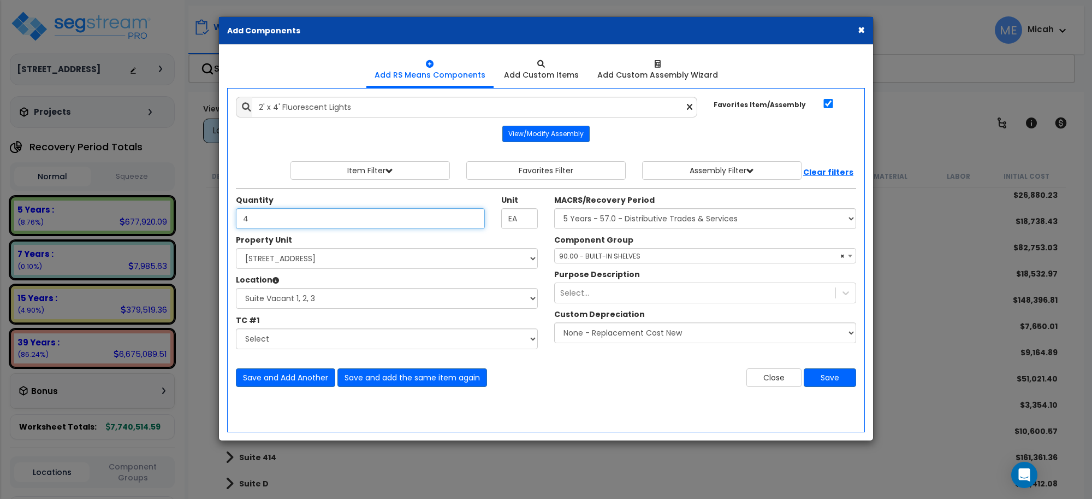
type input "4"
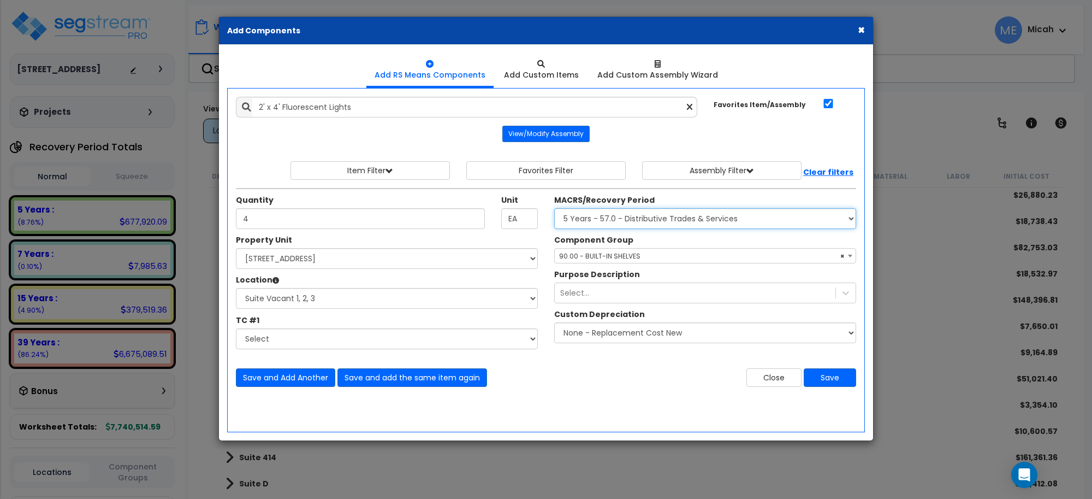
click at [659, 226] on select "Select MACRS/Recovery Period 5 Years - 57.0 - Distributive Trades & Services 5 …" at bounding box center [705, 218] width 302 height 21
select select "3669"
click at [554, 209] on select "Select MACRS/Recovery Period 5 Years - 57.0 - Distributive Trades & Services 5 …" at bounding box center [705, 218] width 302 height 21
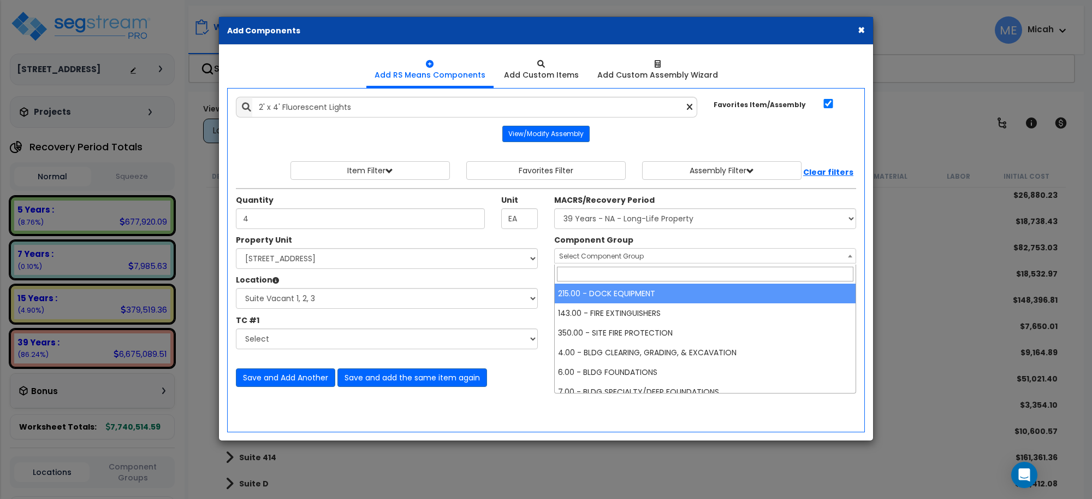
click at [626, 258] on span "Select Component Group" at bounding box center [601, 255] width 85 height 9
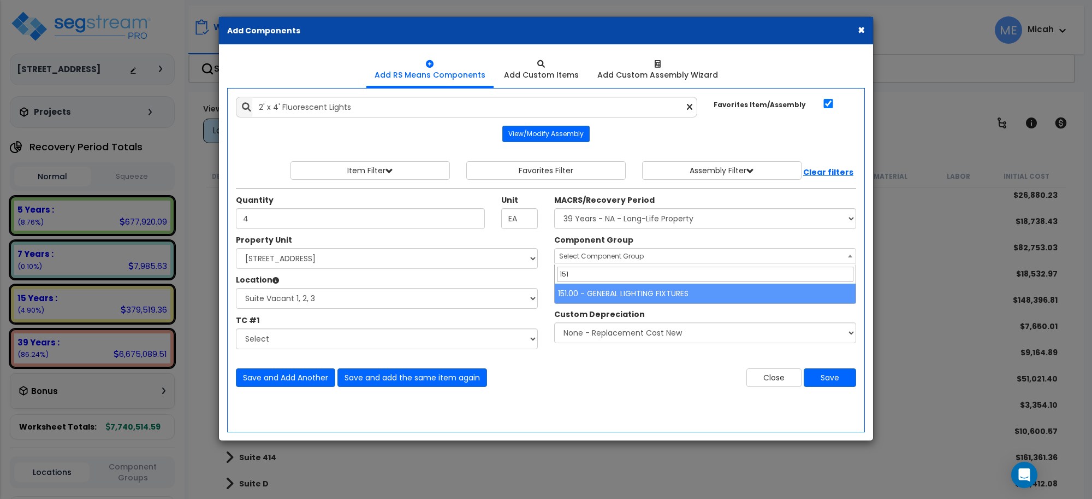
type input "151"
select select "56961"
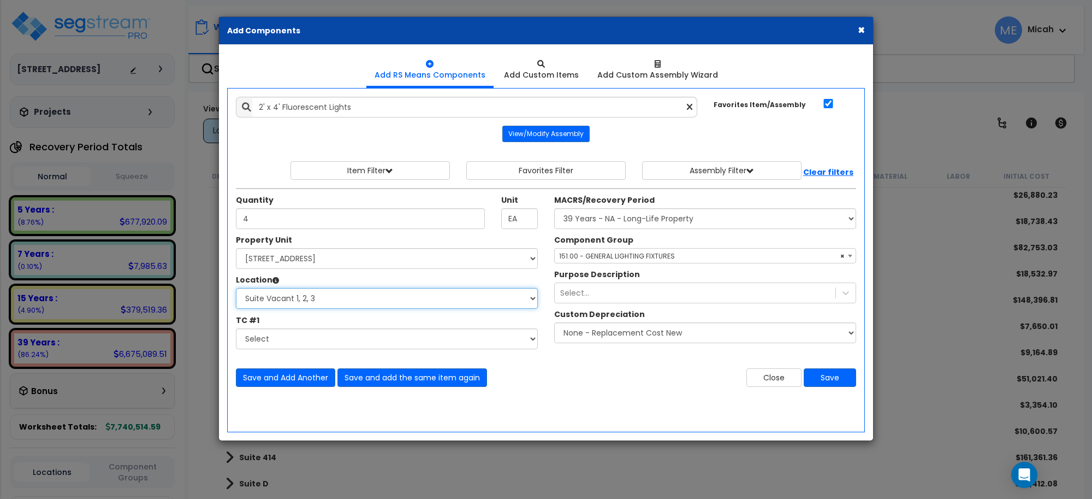
click at [298, 301] on select "Select Basement Storage 1, 2 Basement Storage 3 Basement Storage 4, 5 Building …" at bounding box center [387, 298] width 302 height 21
select select "31977"
click at [236, 288] on select "Select Basement Storage 1, 2 Basement Storage 3 Basement Storage 4, 5 Building …" at bounding box center [387, 298] width 302 height 21
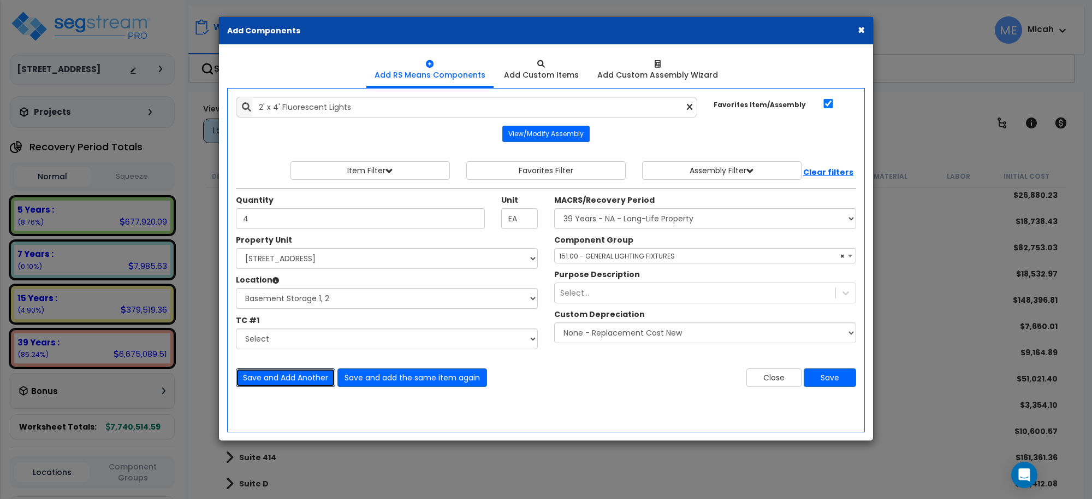
click at [298, 377] on button "Save and Add Another" at bounding box center [285, 377] width 99 height 19
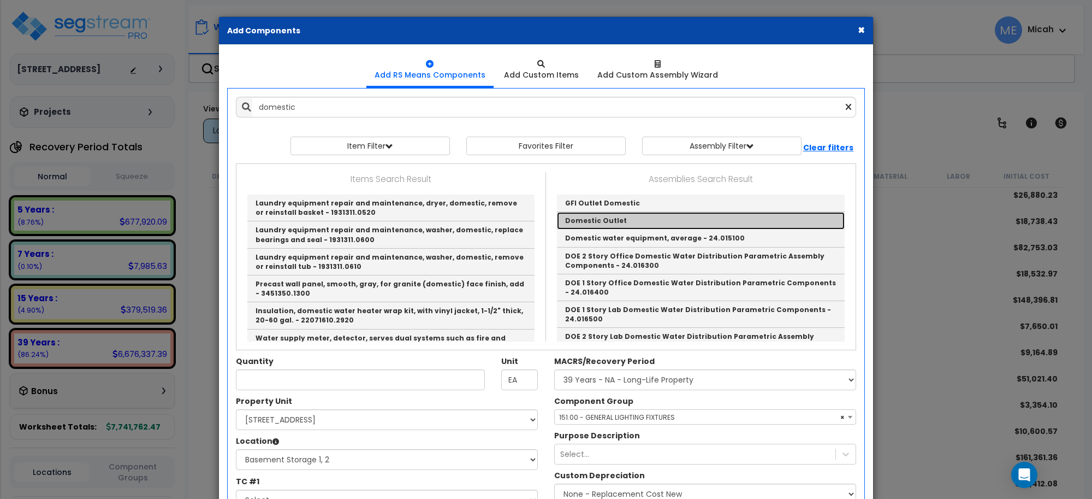
click at [571, 217] on link "Domestic Outlet" at bounding box center [701, 220] width 288 height 17
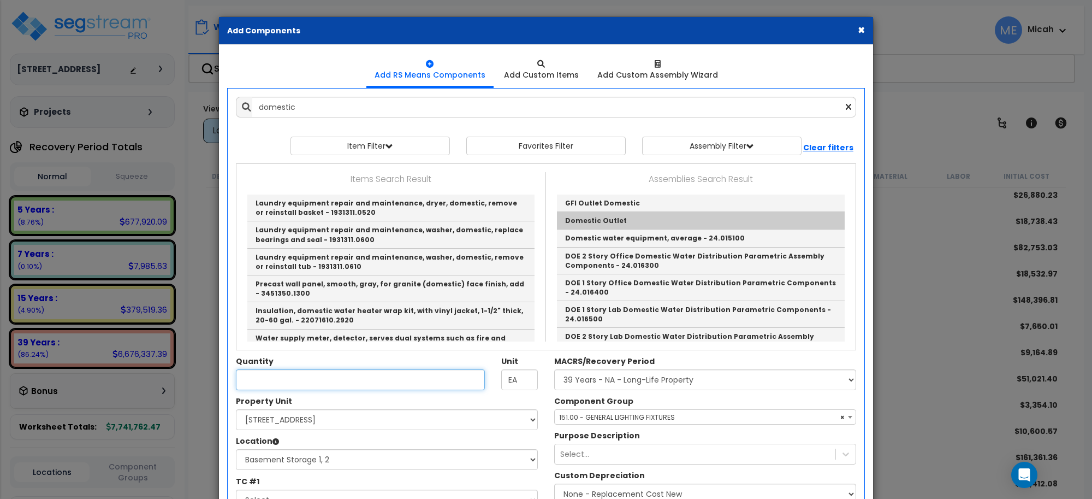
type input "Domestic Outlet"
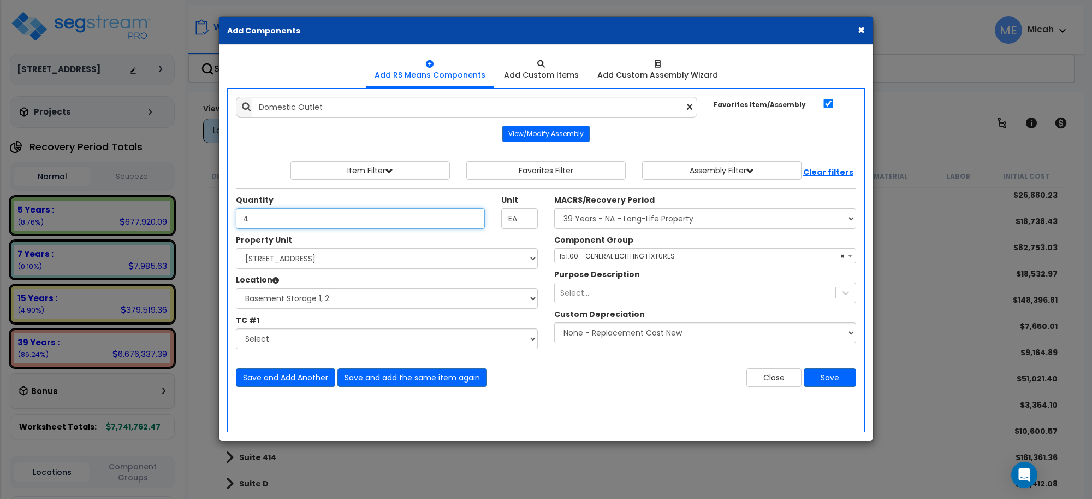
type input "4"
click at [646, 258] on span "× 151.00 - GENERAL LIGHTING FIXTURES" at bounding box center [705, 255] width 301 height 15
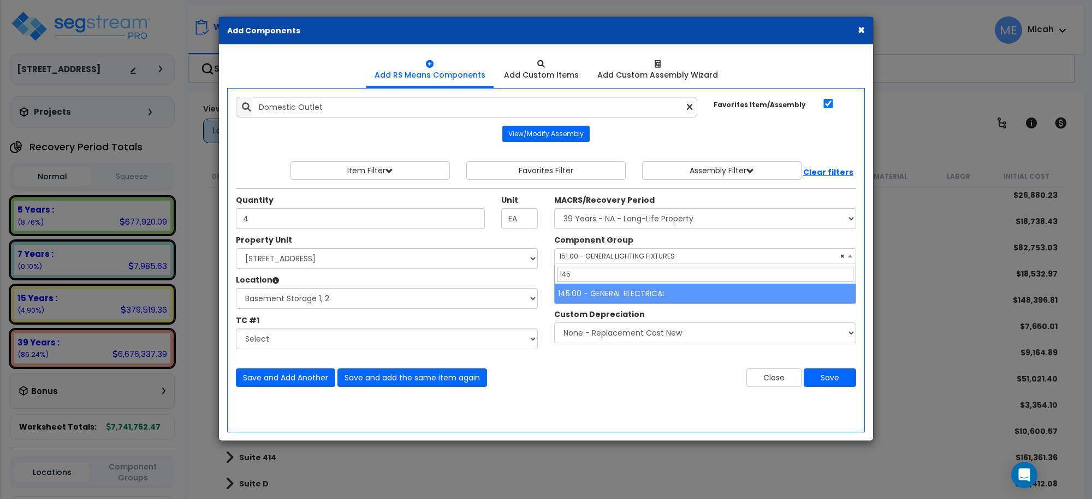
type input "145"
select select "56955"
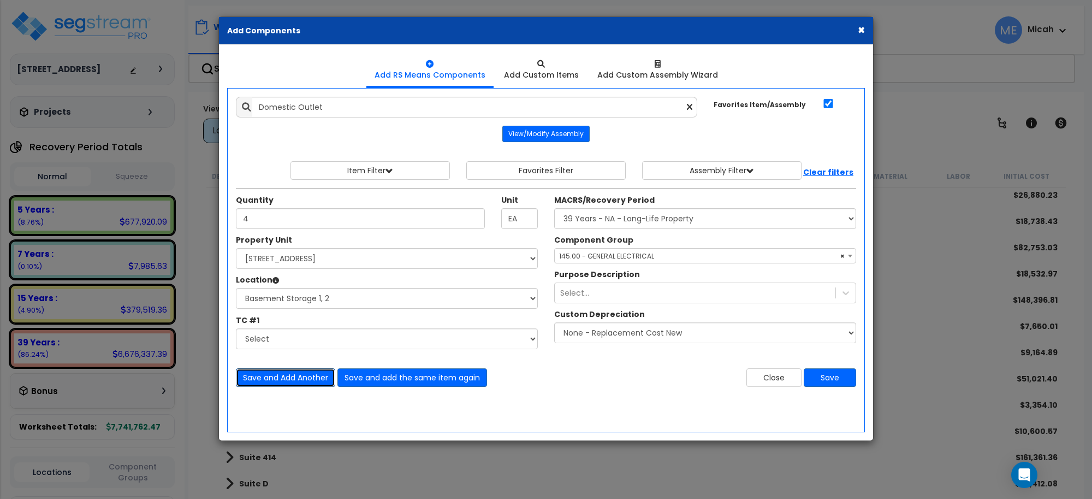
click at [270, 381] on button "Save and Add Another" at bounding box center [285, 377] width 99 height 19
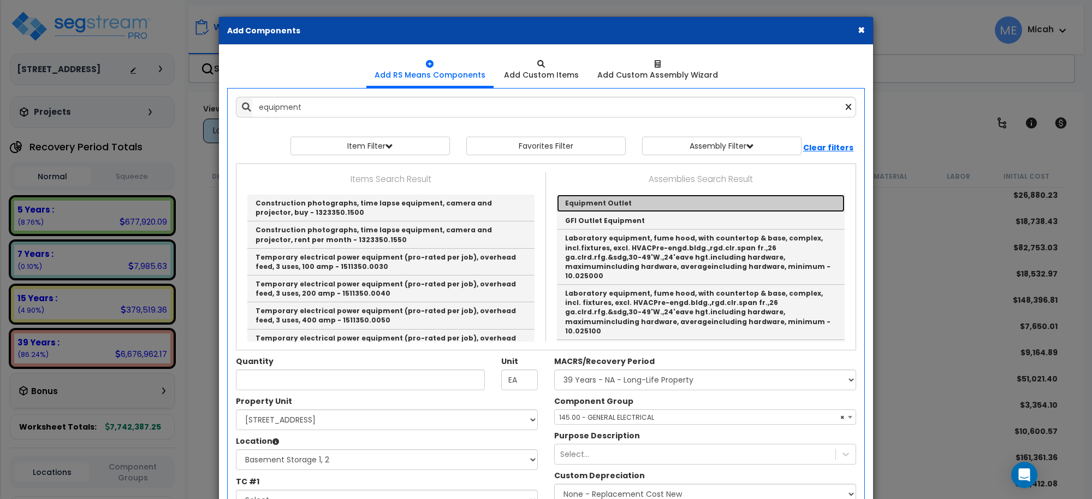
click at [596, 205] on link "Equipment Outlet" at bounding box center [701, 202] width 288 height 17
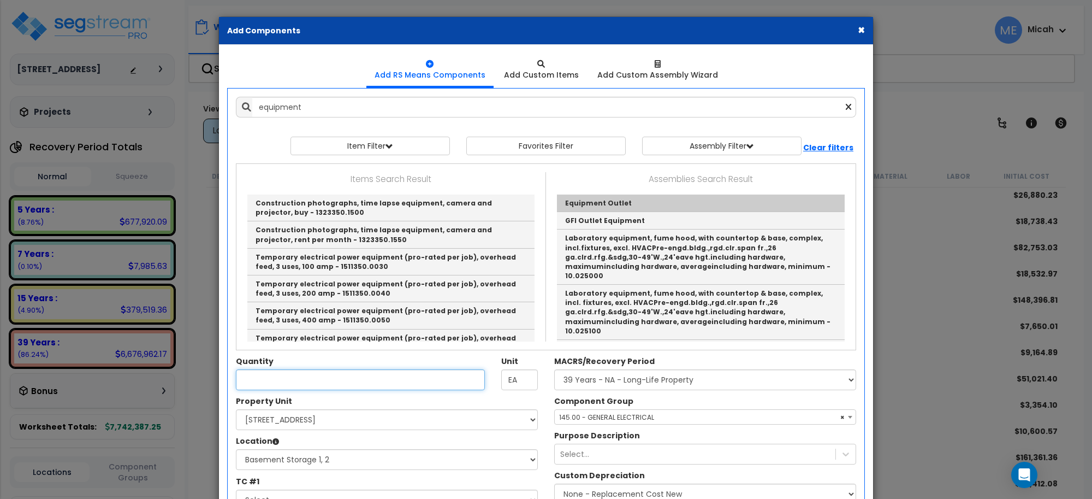
type input "Equipment Outlet"
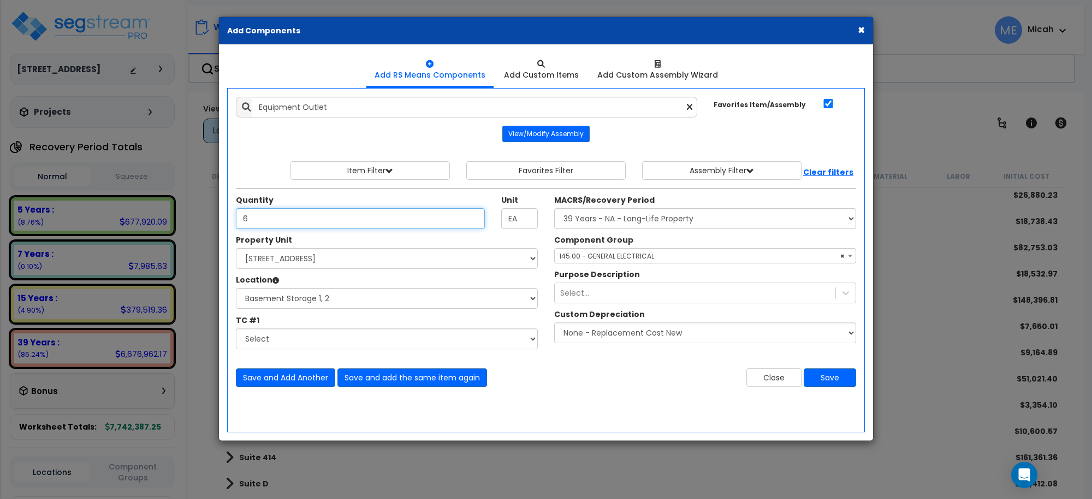
type input "6"
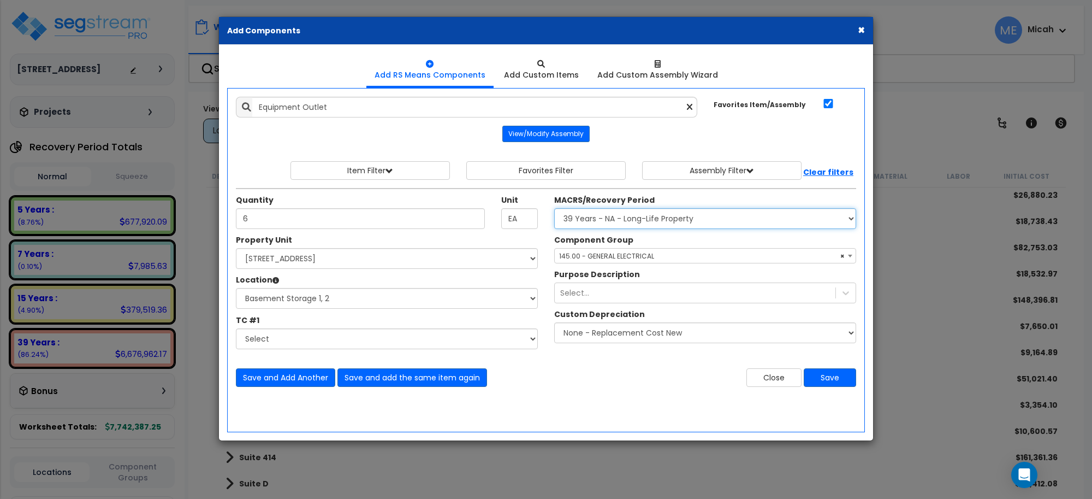
click at [654, 221] on select "Select MACRS/Recovery Period 5 Years - 57.0 - Distributive Trades & Services 5 …" at bounding box center [705, 218] width 302 height 21
select select "3667"
click at [554, 209] on select "Select MACRS/Recovery Period 5 Years - 57.0 - Distributive Trades & Services 5 …" at bounding box center [705, 218] width 302 height 21
click at [629, 254] on span "Select Component Group" at bounding box center [601, 255] width 85 height 9
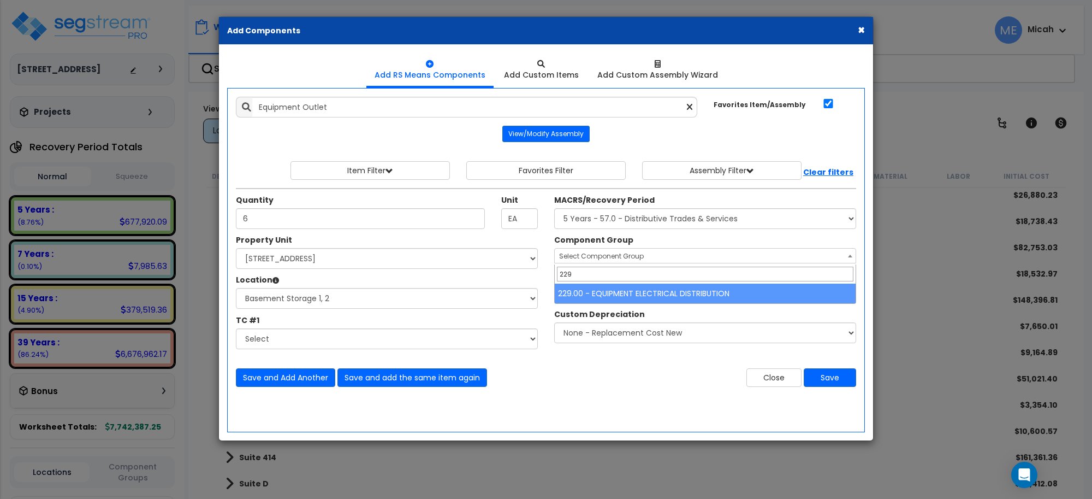
type input "229"
select select "57033"
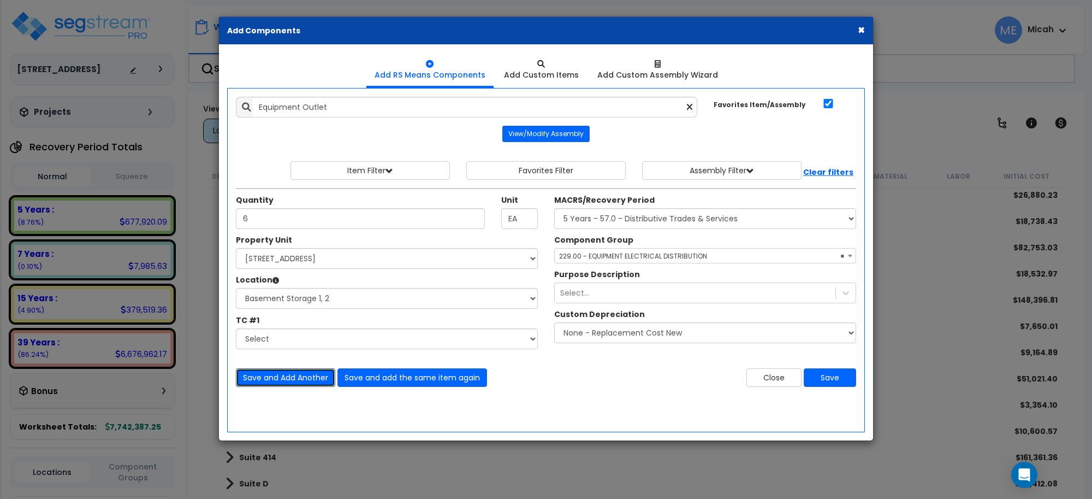
click at [304, 375] on button "Save and Add Another" at bounding box center [285, 377] width 99 height 19
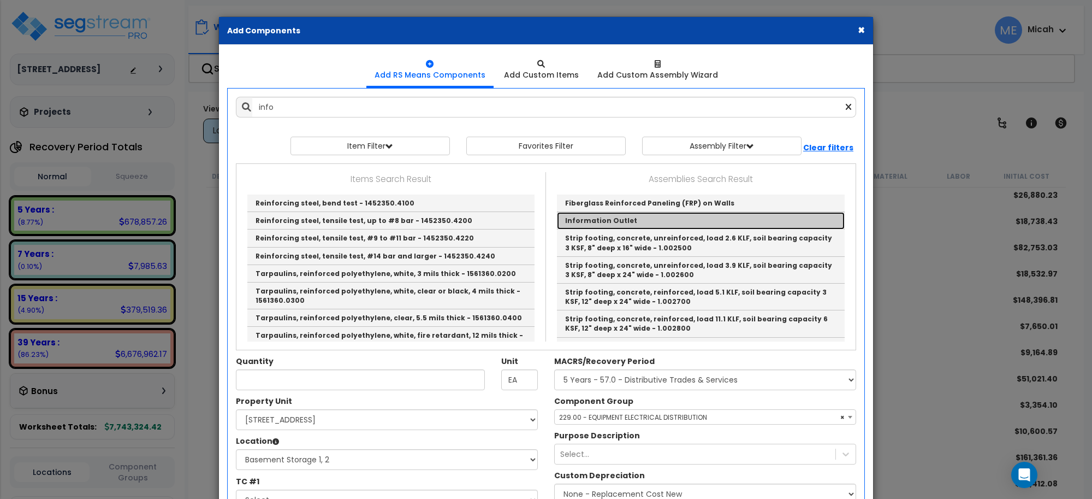
click at [610, 221] on link "Information Outlet" at bounding box center [701, 220] width 288 height 17
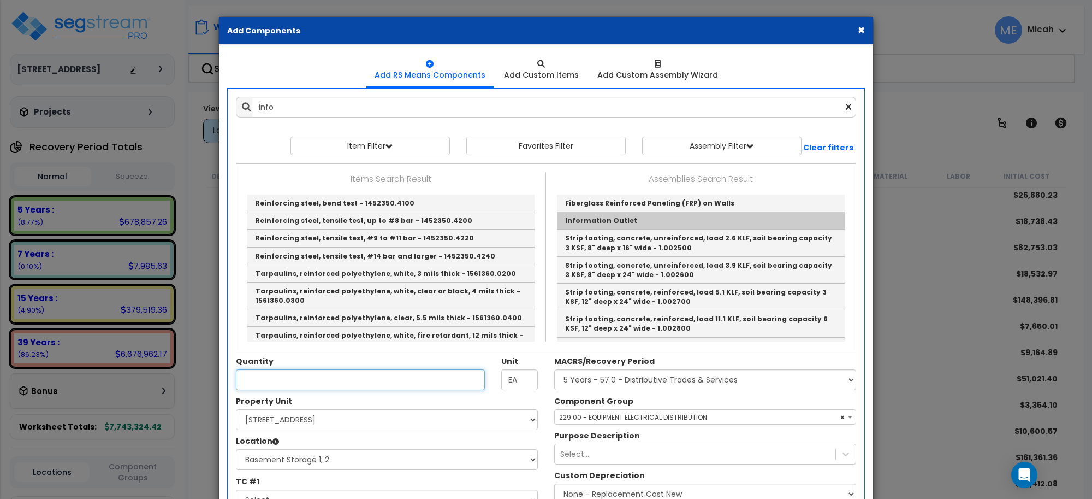
type input "Information Outlet"
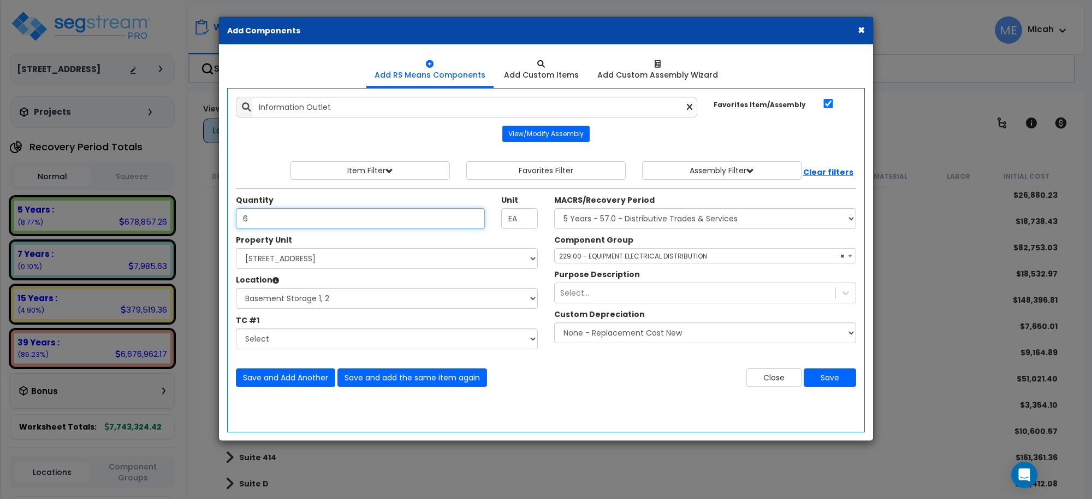
type input "6"
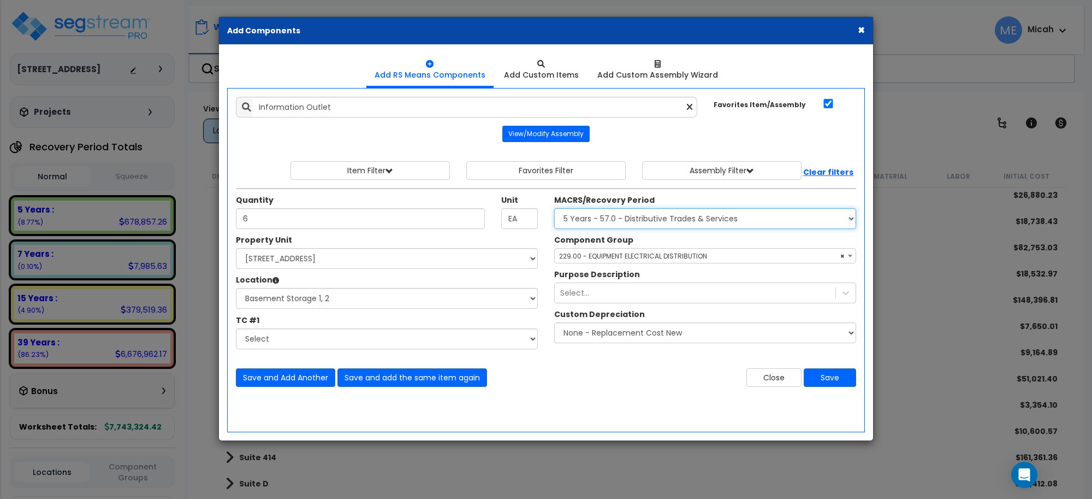
click at [614, 220] on select "Select MACRS/Recovery Period 5 Years - 57.0 - Distributive Trades & Services 5 …" at bounding box center [705, 218] width 302 height 21
select select "3668"
click at [554, 209] on select "Select MACRS/Recovery Period 5 Years - 57.0 - Distributive Trades & Services 5 …" at bounding box center [705, 218] width 302 height 21
click at [654, 254] on span "Select Component Group" at bounding box center [705, 255] width 301 height 15
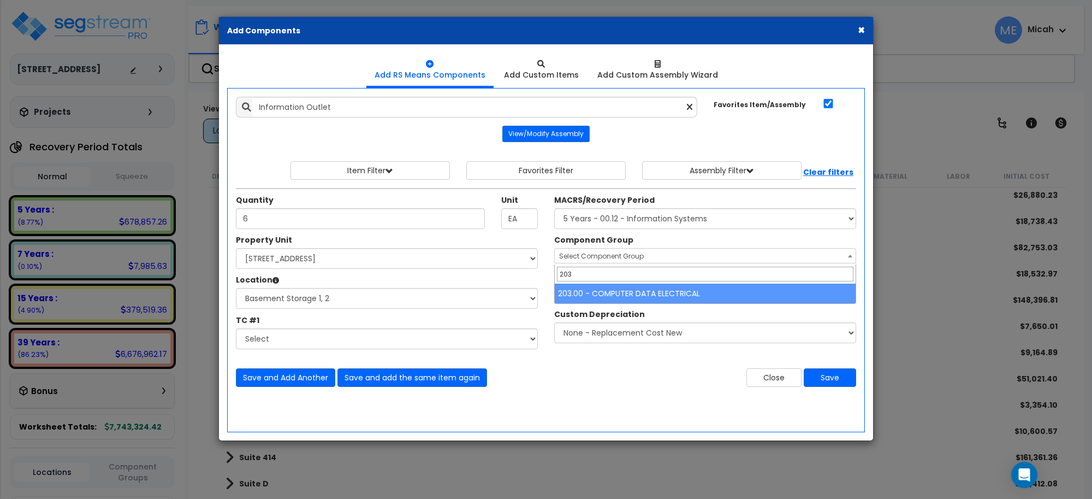
type input "203"
select select "57011"
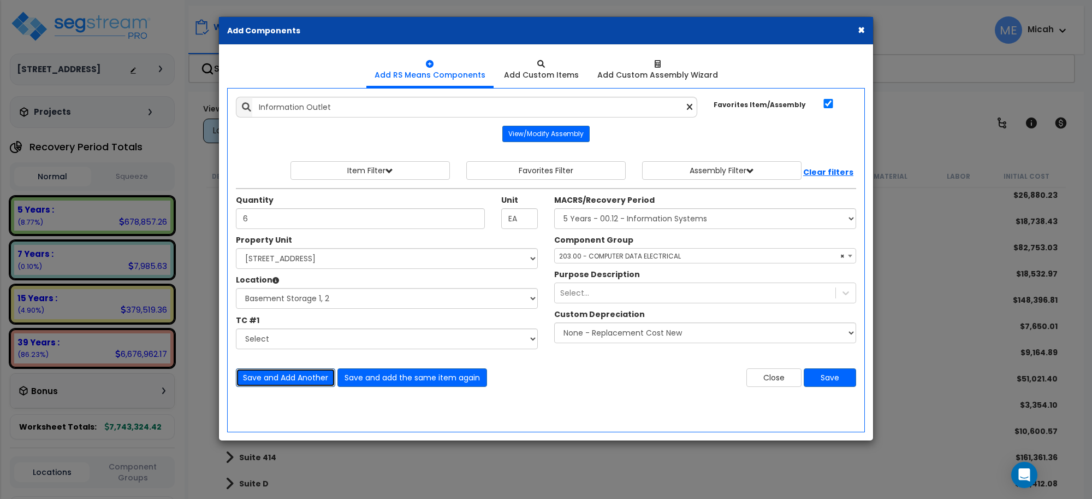
click at [303, 378] on button "Save and Add Another" at bounding box center [285, 377] width 99 height 19
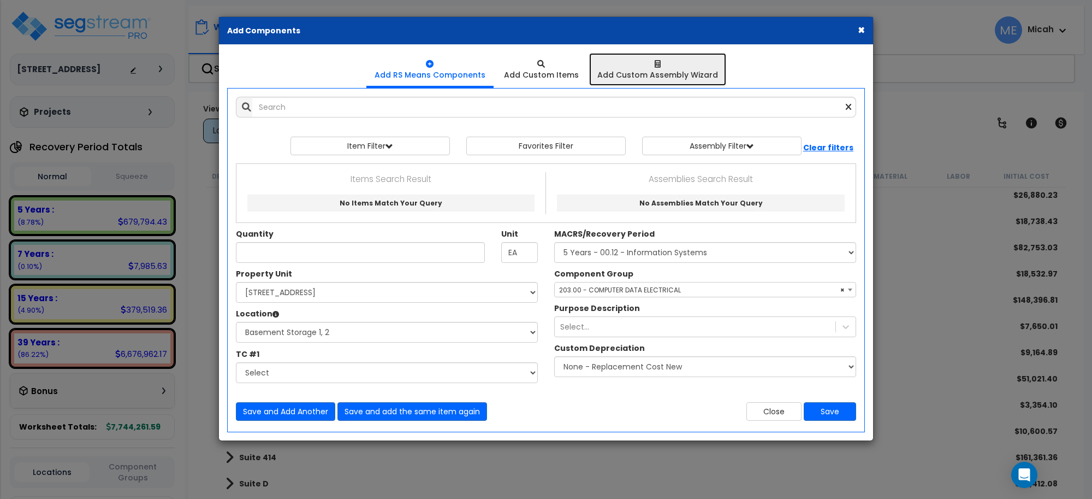
click at [719, 74] on link "Add Custom Assembly Wizard" at bounding box center [657, 69] width 137 height 33
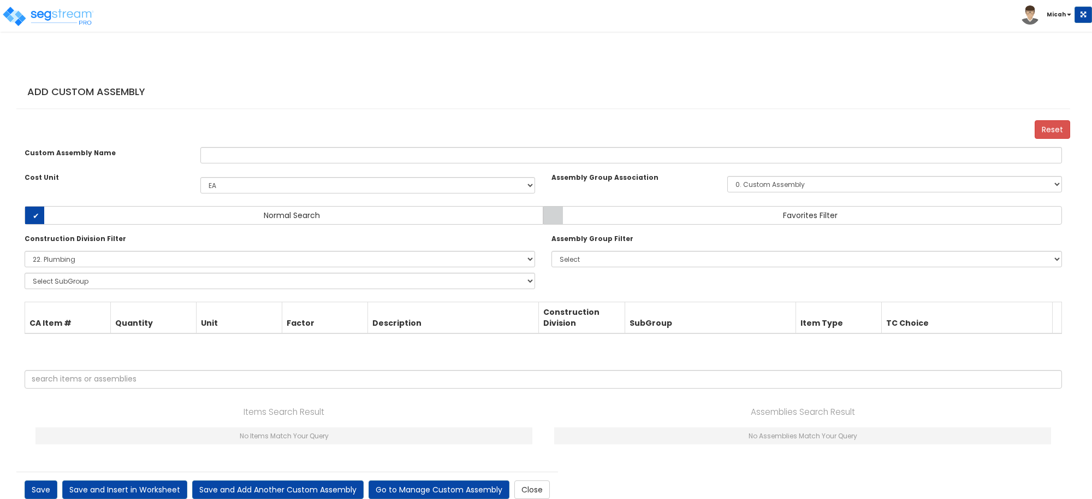
select select "1398"
select select "22000000"
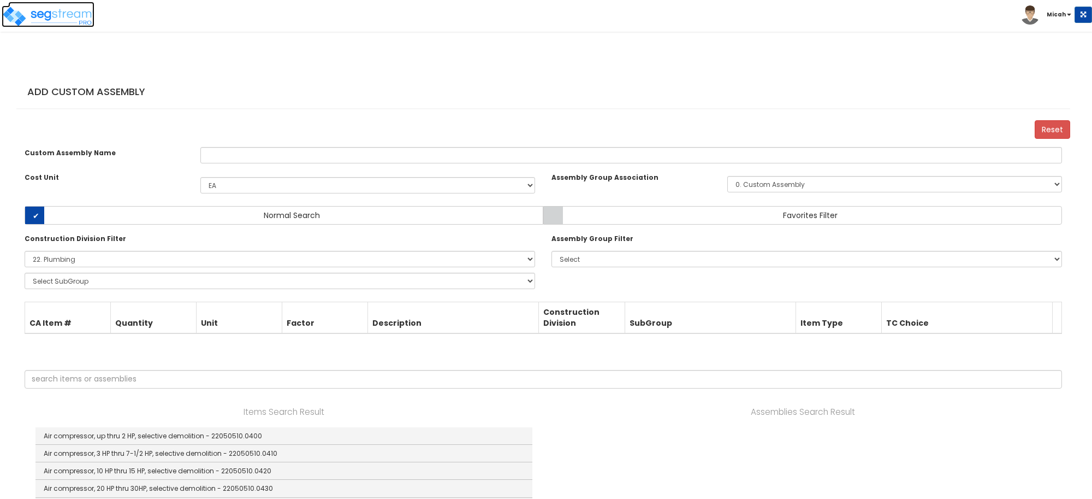
click at [10, 20] on img at bounding box center [48, 16] width 93 height 22
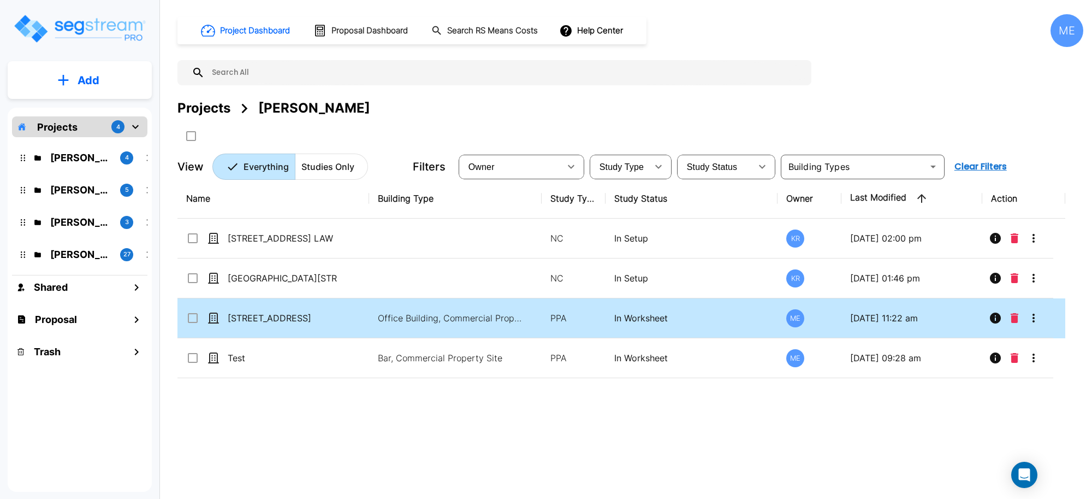
click at [298, 318] on p "[STREET_ADDRESS]" at bounding box center [282, 317] width 109 height 13
checkbox input "true"
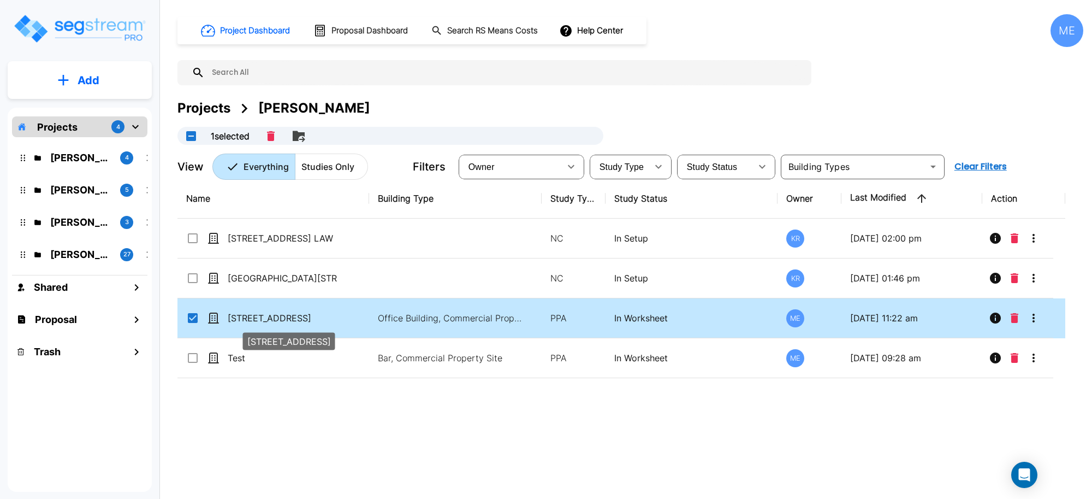
click at [298, 318] on p "[STREET_ADDRESS]" at bounding box center [282, 317] width 109 height 13
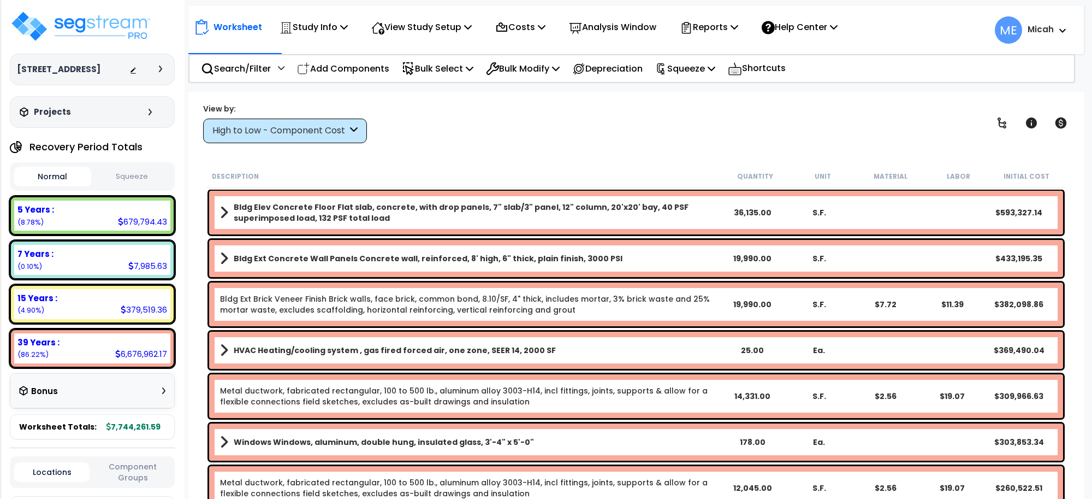
click at [353, 127] on icon at bounding box center [354, 131] width 8 height 13
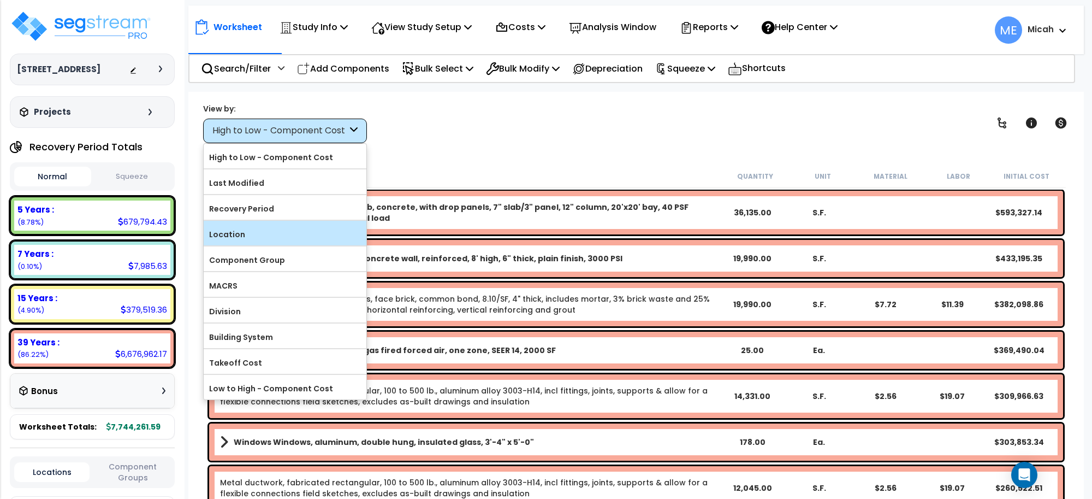
click at [298, 244] on div "Location" at bounding box center [285, 233] width 163 height 25
click at [273, 236] on label "Location" at bounding box center [285, 234] width 163 height 16
click at [0, 0] on input "Location" at bounding box center [0, 0] width 0 height 0
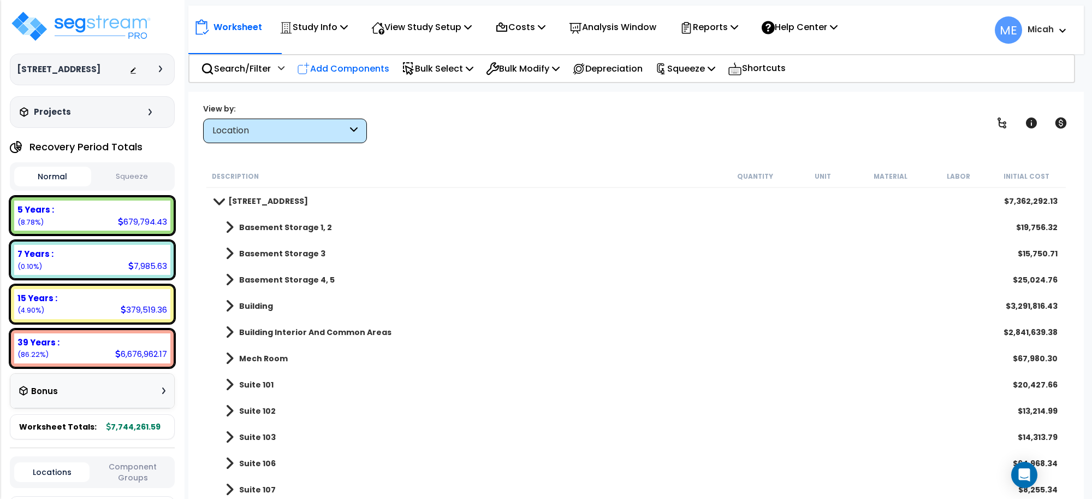
click at [353, 63] on p "Add Components" at bounding box center [343, 68] width 92 height 15
checkbox input "true"
select select
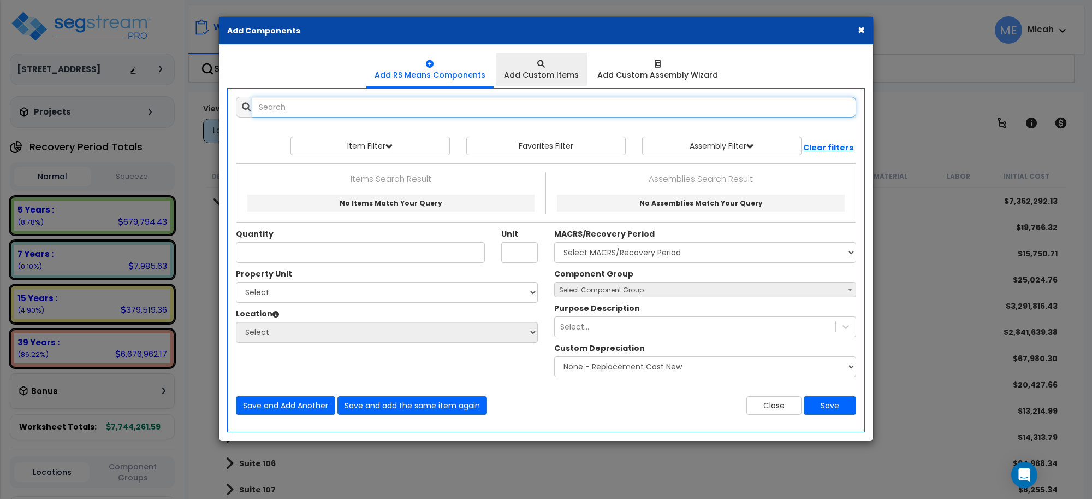
select select
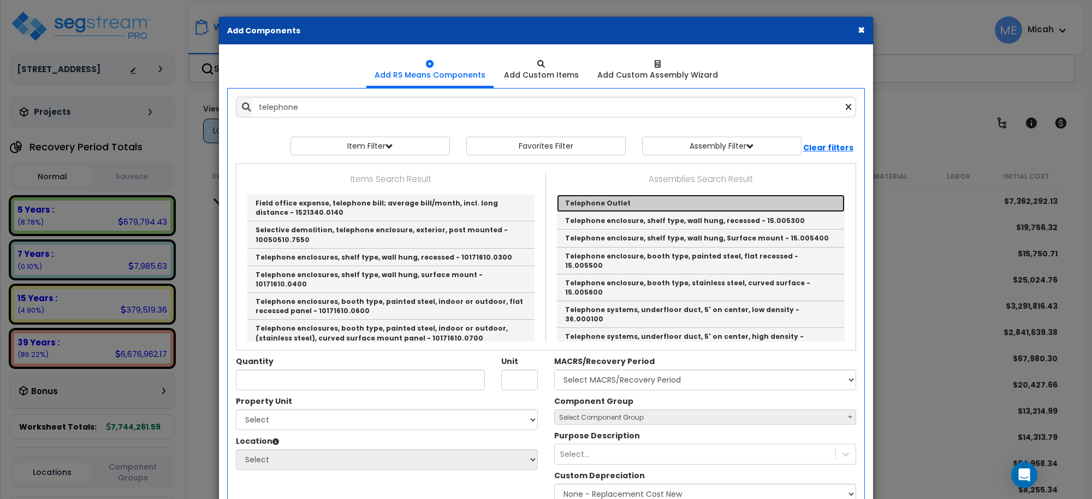
click at [572, 201] on link "Telephone Outlet" at bounding box center [701, 202] width 288 height 17
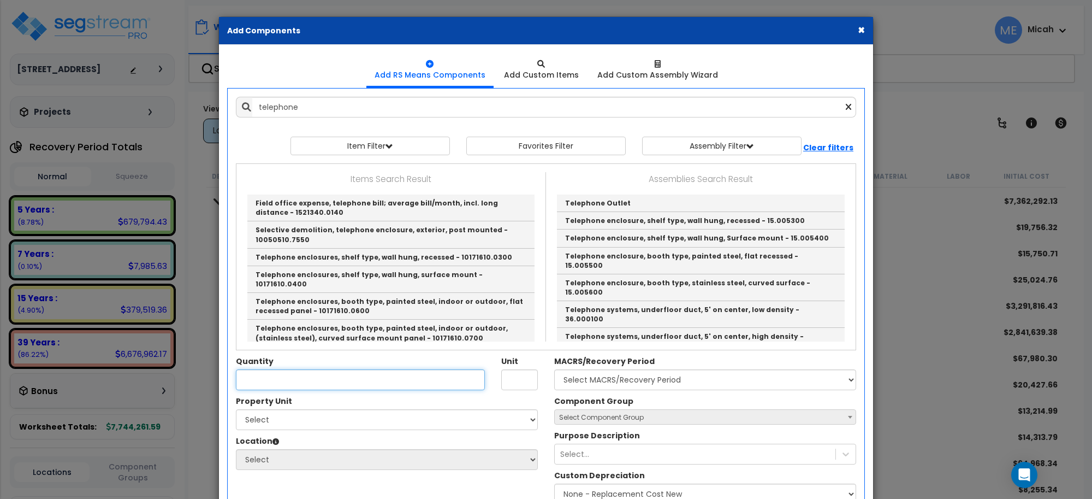
type input "Telephone Outlet"
type input "EA"
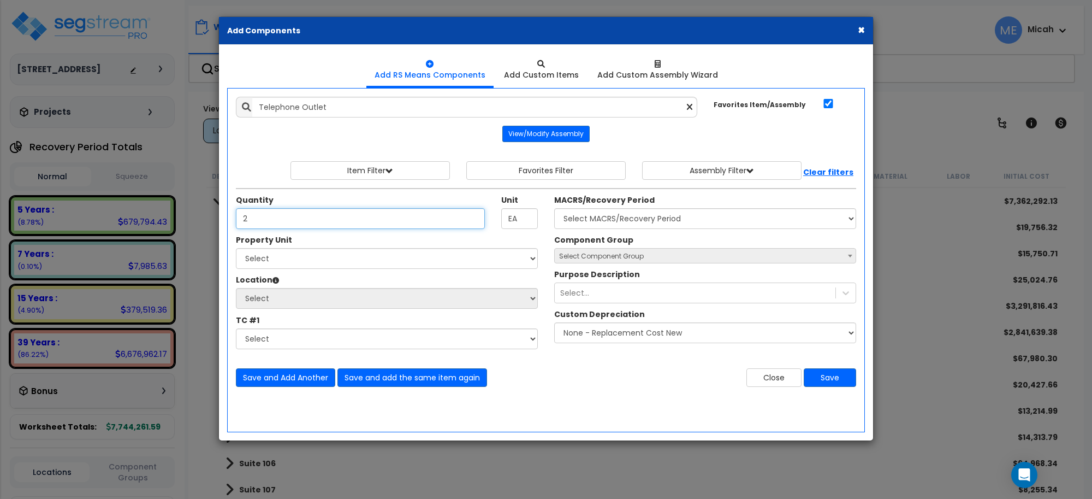
type input "2"
click at [348, 250] on select "Select [STREET_ADDRESS] Site Improvements" at bounding box center [387, 258] width 302 height 21
select select "170921"
click at [236, 248] on select "Select [STREET_ADDRESS] Site Improvements" at bounding box center [387, 258] width 302 height 21
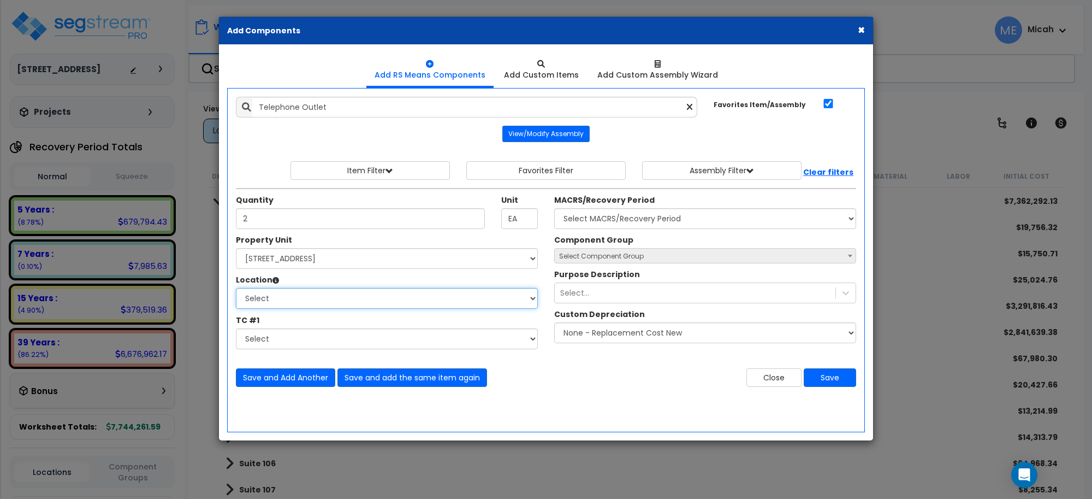
click at [312, 301] on select "Select Basement Storage 1, 2 Basement Storage 3 Basement Storage 4, 5 Building …" at bounding box center [387, 298] width 302 height 21
select select "31977"
click at [236, 288] on select "Select Basement Storage 1, 2 Basement Storage 3 Basement Storage 4, 5 Building …" at bounding box center [387, 298] width 302 height 21
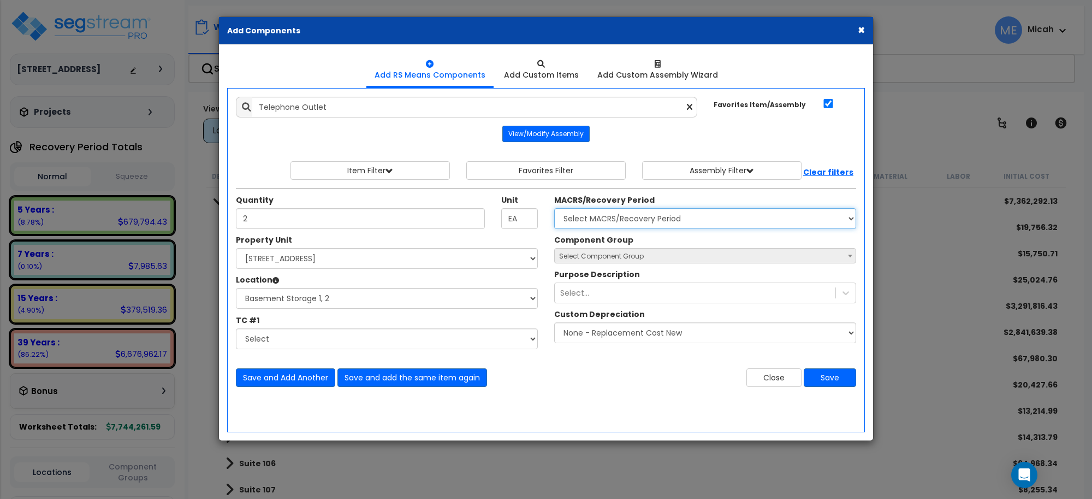
click at [659, 220] on select "Select MACRS/Recovery Period 5 Years - 57.0 - Distributive Trades & Services 5 …" at bounding box center [705, 218] width 302 height 21
select select "3665"
click at [554, 209] on select "Select MACRS/Recovery Period 5 Years - 57.0 - Distributive Trades & Services 5 …" at bounding box center [705, 218] width 302 height 21
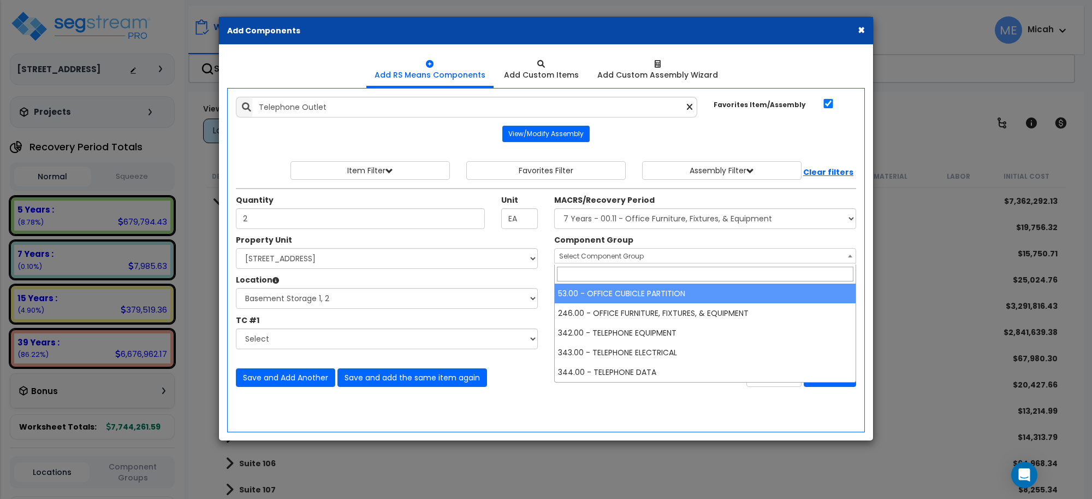
click at [618, 254] on span "Select Component Group" at bounding box center [601, 255] width 85 height 9
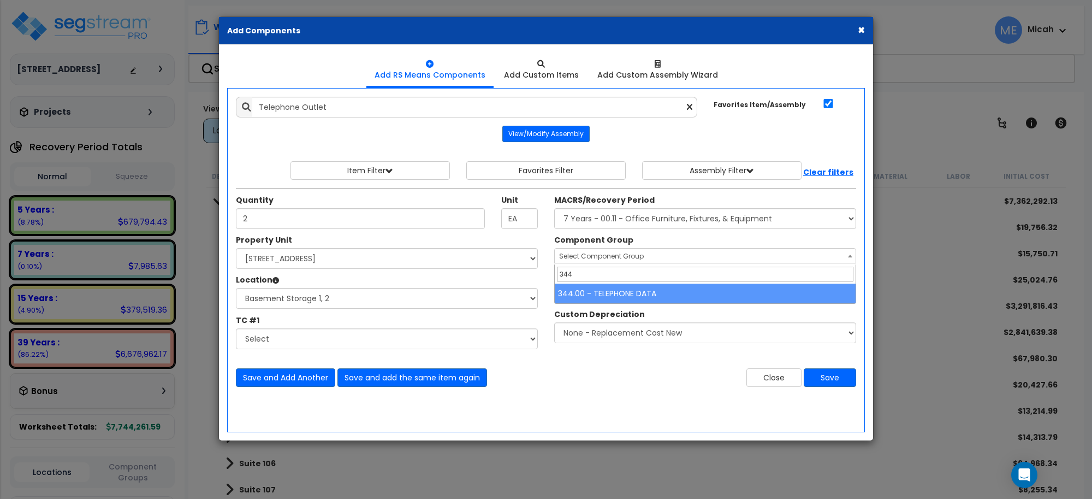
type input "344"
select select "57133"
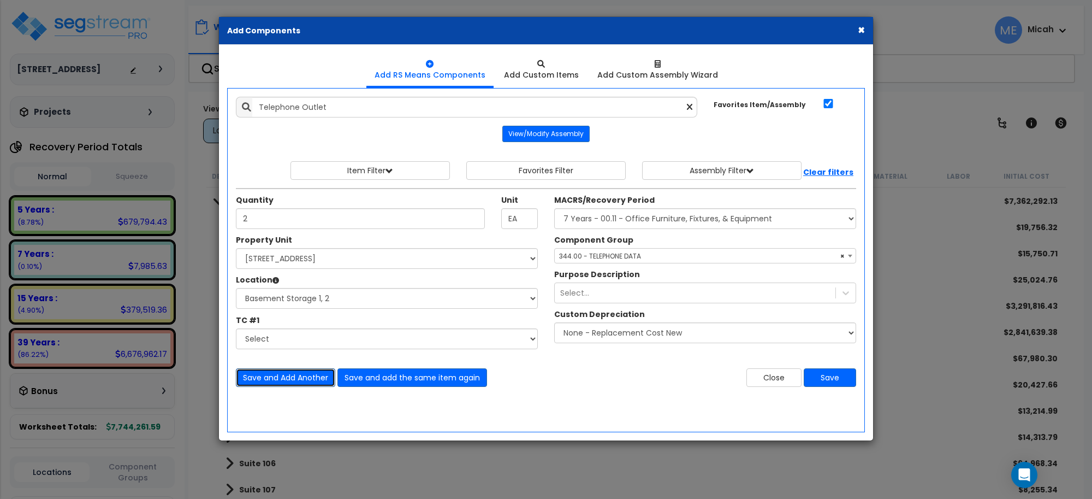
click at [320, 374] on button "Save and Add Another" at bounding box center [285, 377] width 99 height 19
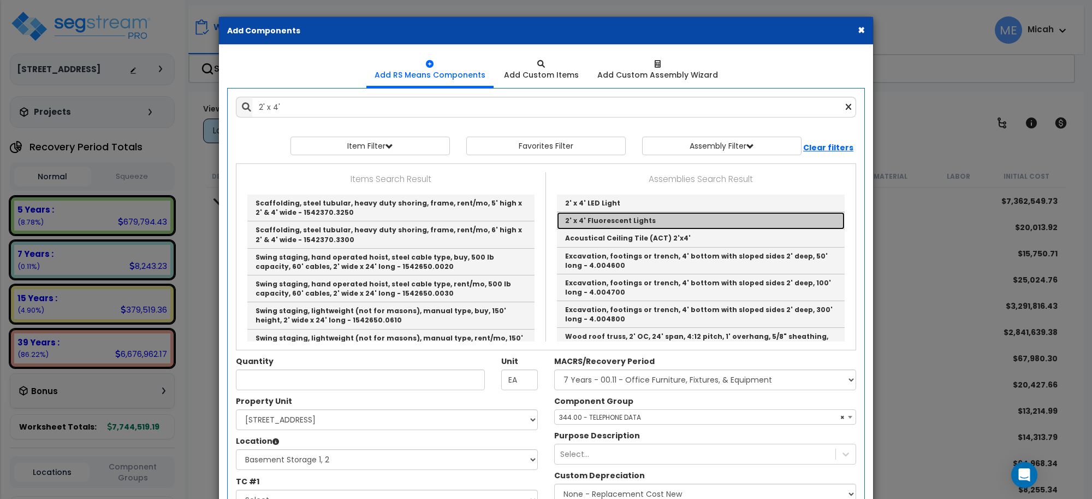
click at [613, 223] on link "2' x 4' Fluorescent Lights" at bounding box center [701, 220] width 288 height 17
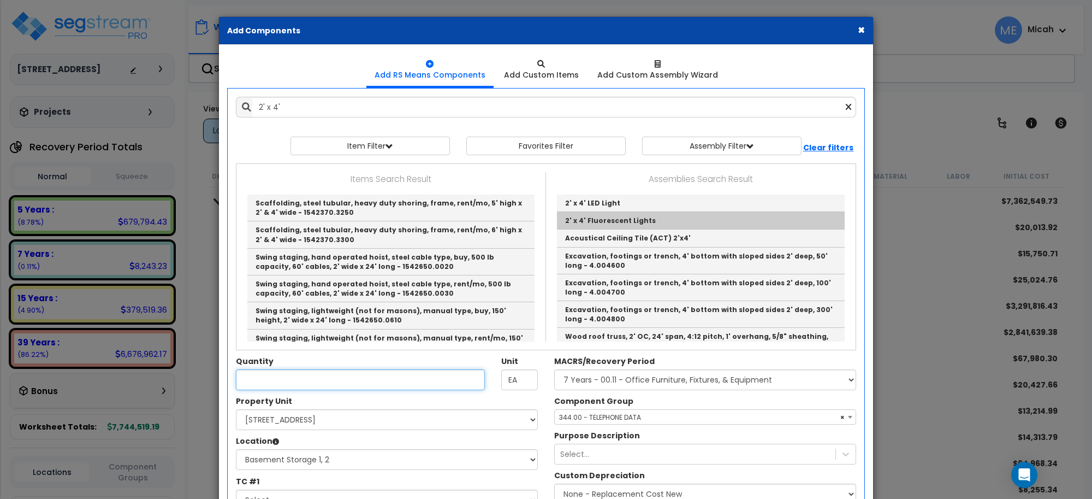
type input "2' x 4' Fluorescent Lights"
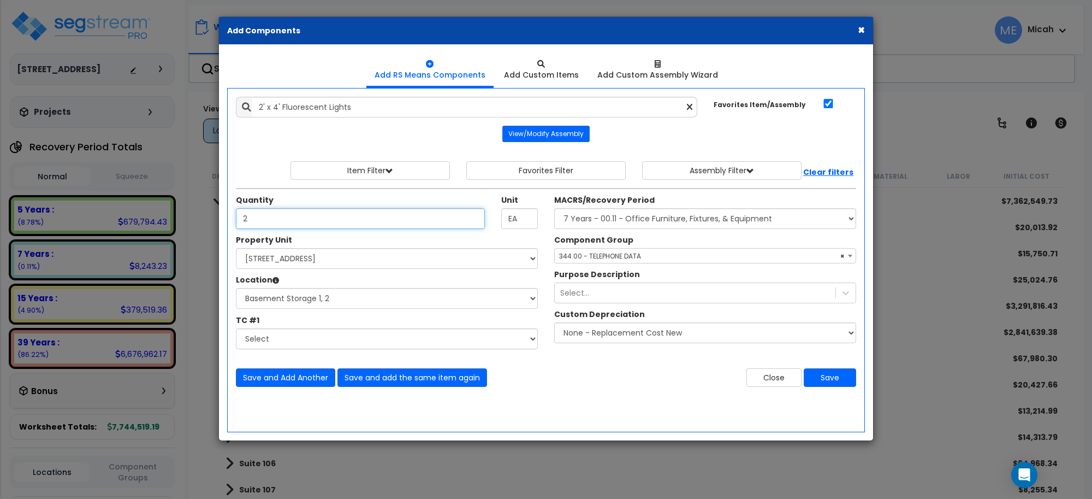
type input "2"
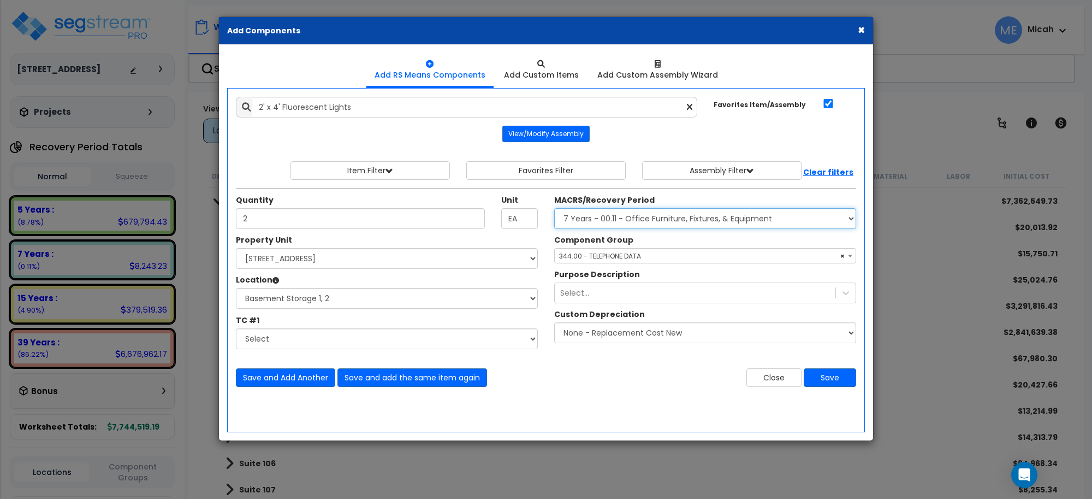
click at [623, 220] on select "Select MACRS/Recovery Period 5 Years - 57.0 - Distributive Trades & Services 5 …" at bounding box center [705, 218] width 302 height 21
select select "3669"
click at [554, 209] on select "Select MACRS/Recovery Period 5 Years - 57.0 - Distributive Trades & Services 5 …" at bounding box center [705, 218] width 302 height 21
click at [627, 256] on span "Select Component Group" at bounding box center [601, 255] width 85 height 9
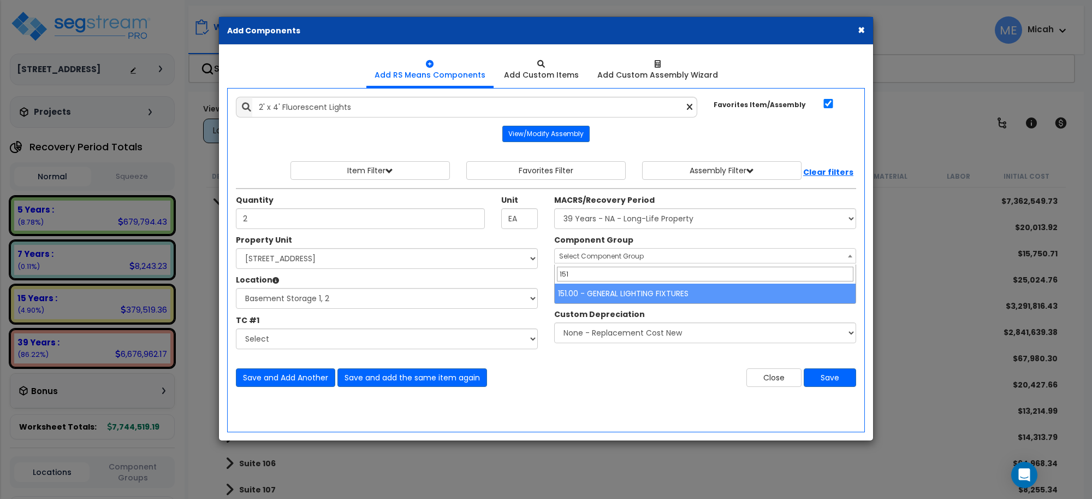
type input "151"
select select "56961"
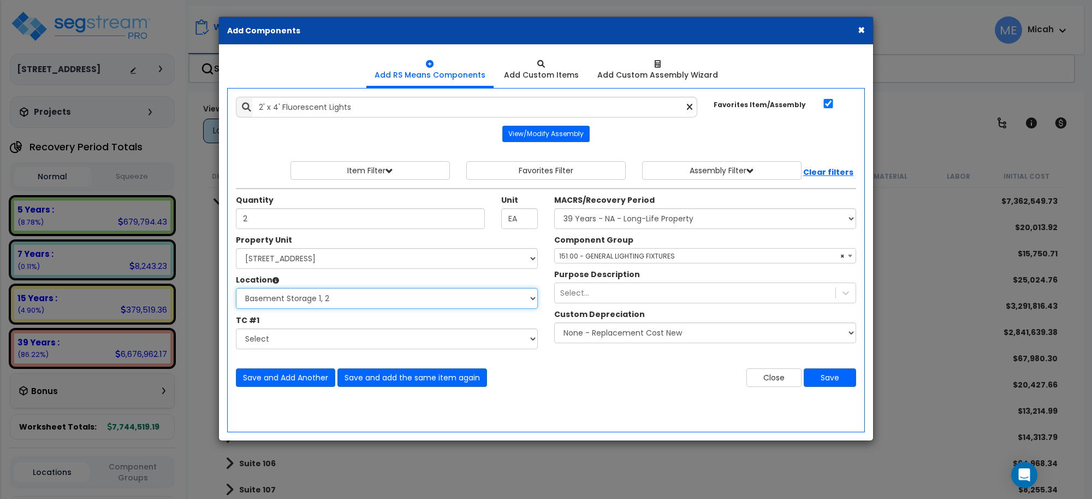
click at [295, 295] on select "Select Basement Storage 1, 2 Basement Storage 3 Basement Storage 4, 5 Building …" at bounding box center [387, 298] width 302 height 21
select select "31976"
click at [236, 288] on select "Select Basement Storage 1, 2 Basement Storage 3 Basement Storage 4, 5 Building …" at bounding box center [387, 298] width 302 height 21
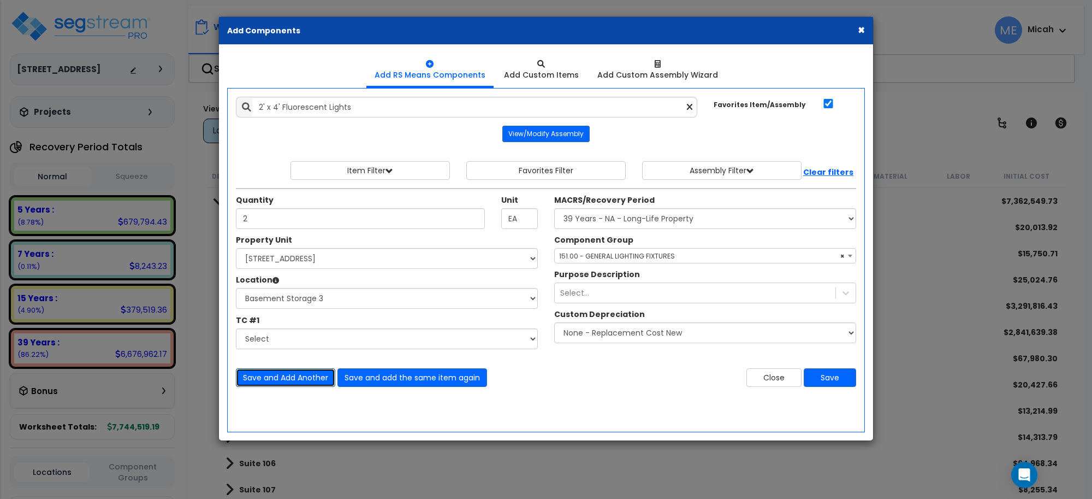
click at [281, 372] on button "Save and Add Another" at bounding box center [285, 377] width 99 height 19
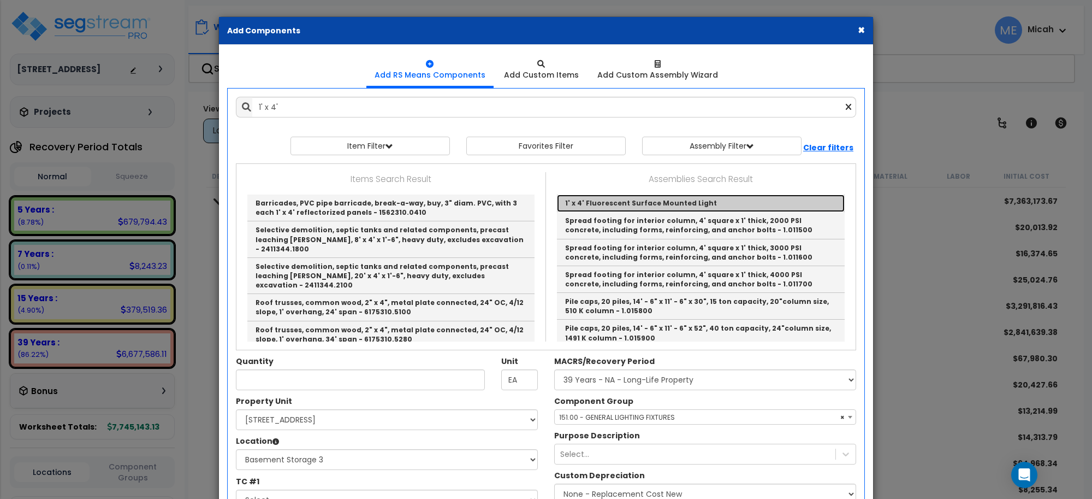
click at [673, 203] on link "1' x 4' Fluorescent Surface Mounted Light" at bounding box center [701, 202] width 288 height 17
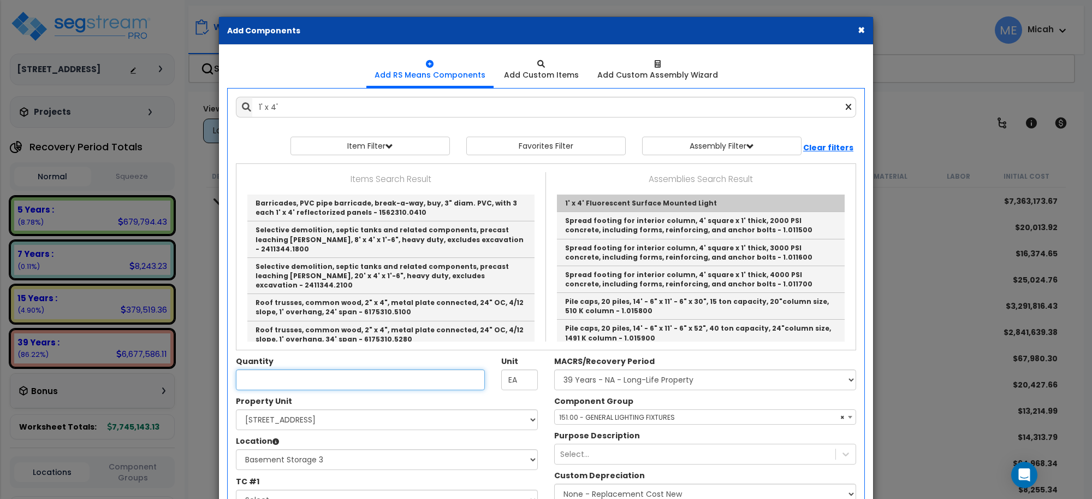
type input "1' x 4' Fluorescent Surface Mounted Light"
